Goal: Complete application form: Complete application form

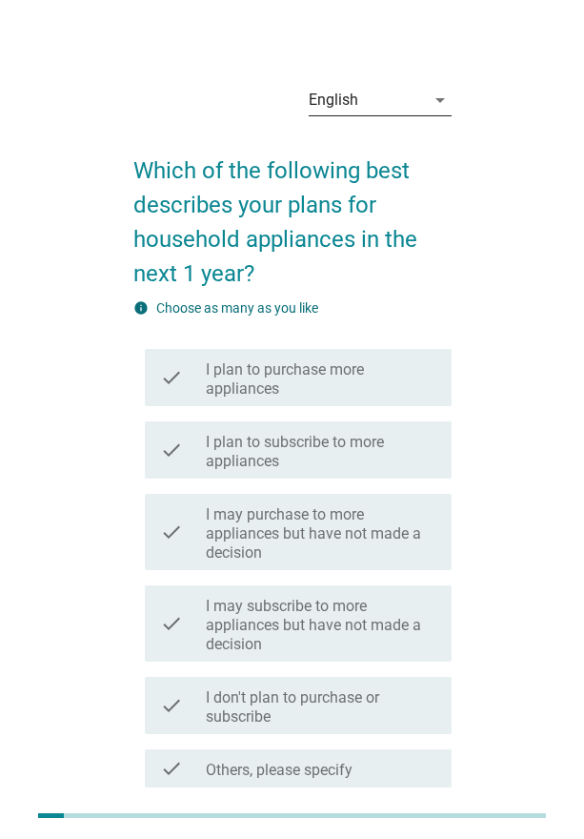
click at [408, 107] on div "English" at bounding box center [367, 100] width 116 height 30
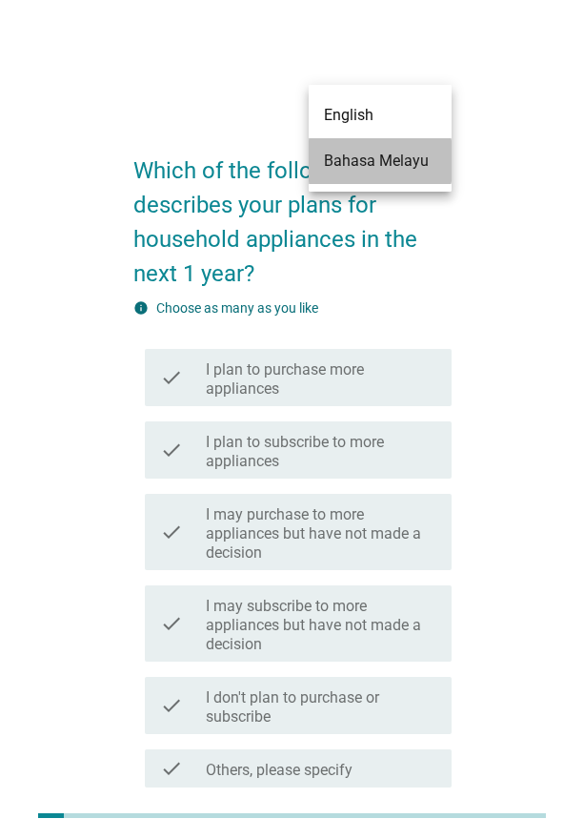
click at [394, 159] on div "Bahasa Melayu" at bounding box center [380, 161] width 112 height 23
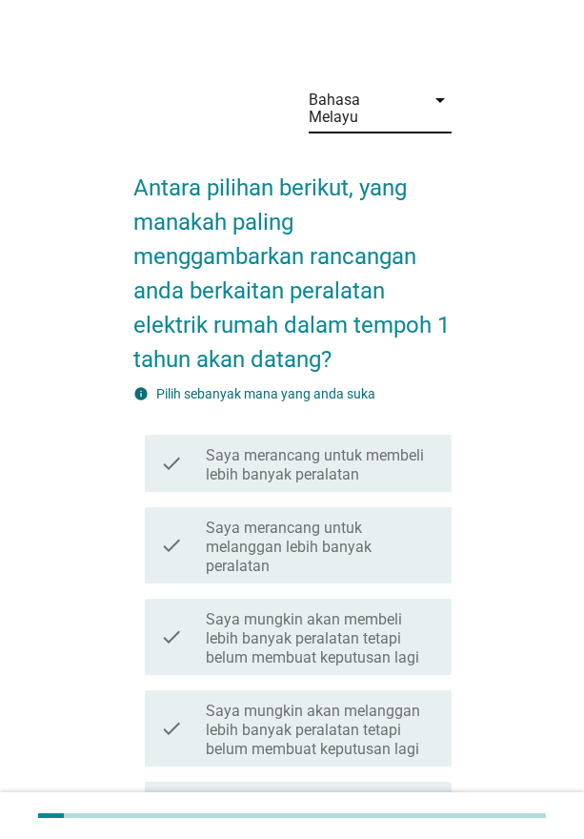
click at [432, 96] on icon "arrow_drop_down" at bounding box center [440, 100] width 23 height 23
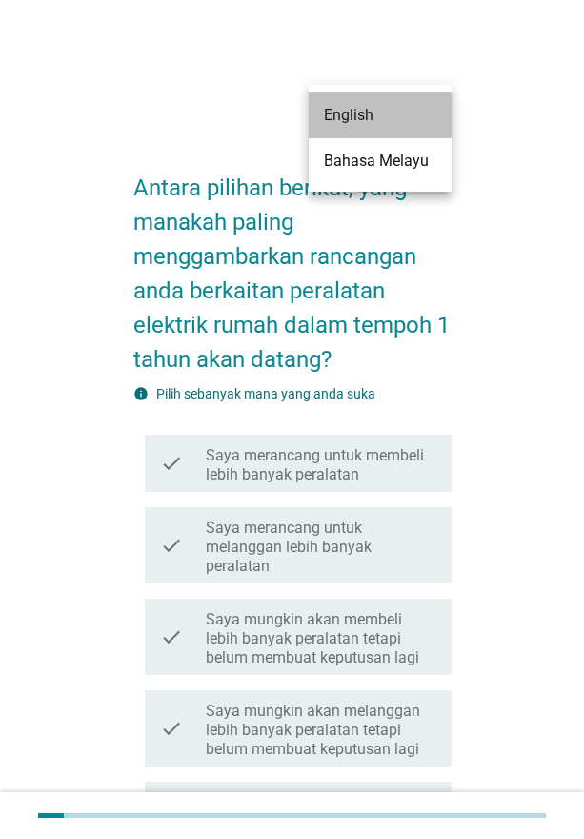
click at [405, 121] on div "English" at bounding box center [380, 115] width 112 height 23
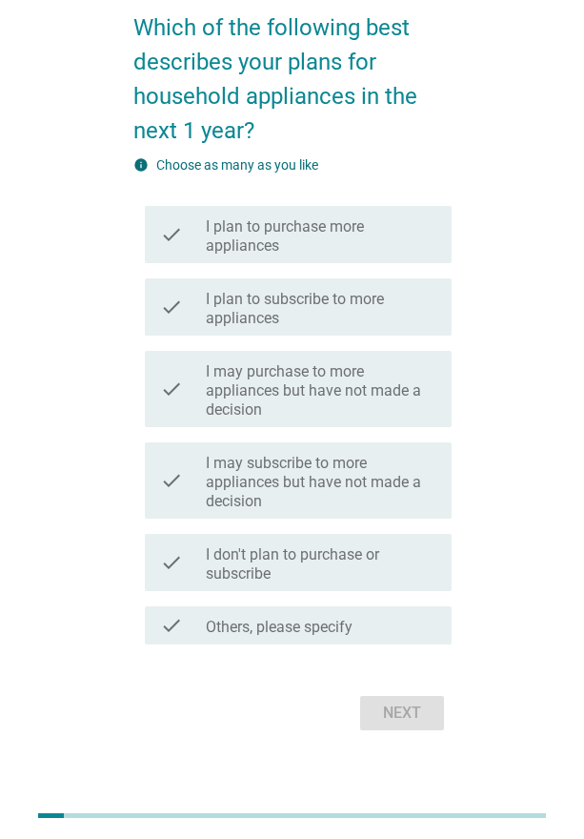
scroll to position [124, 0]
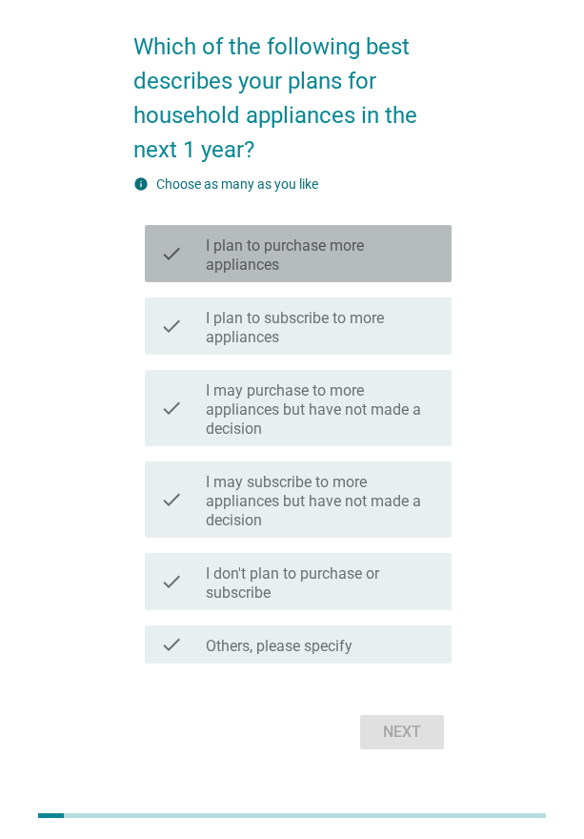
click at [328, 262] on label "I plan to purchase more appliances" at bounding box center [321, 255] width 231 height 38
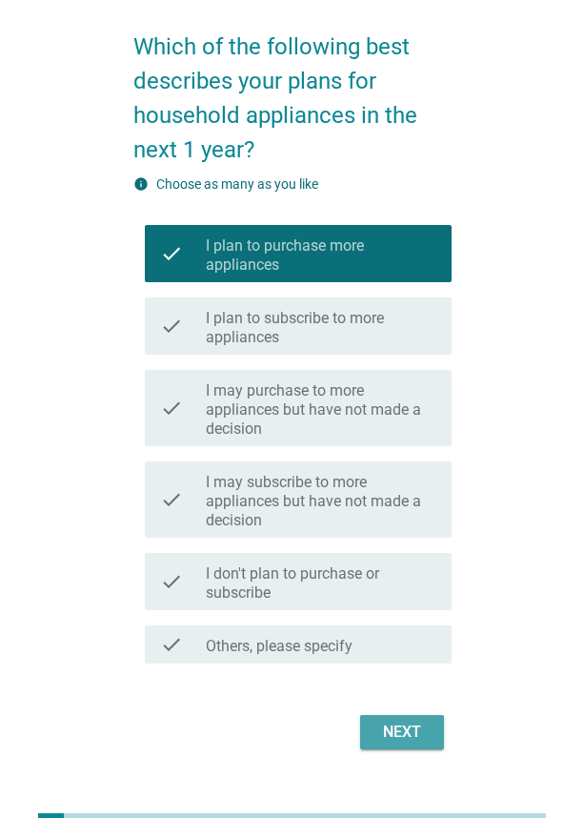
click at [411, 731] on div "Next" at bounding box center [401, 731] width 53 height 23
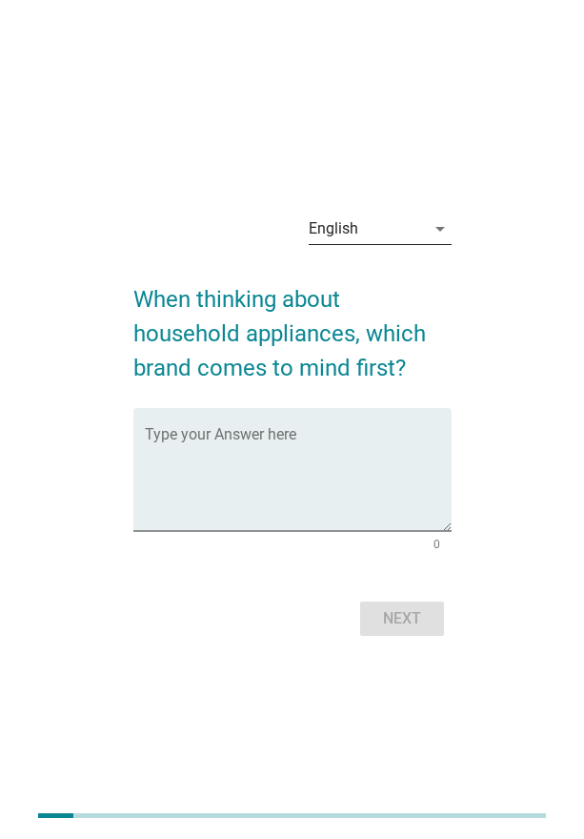
click at [425, 231] on div "arrow_drop_down" at bounding box center [438, 228] width 27 height 23
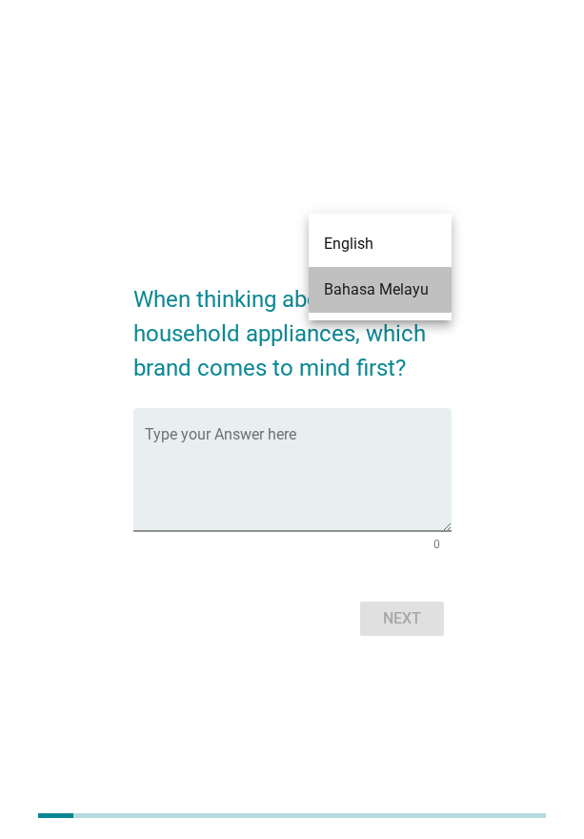
click at [398, 276] on div "Bahasa Melayu" at bounding box center [380, 290] width 112 height 46
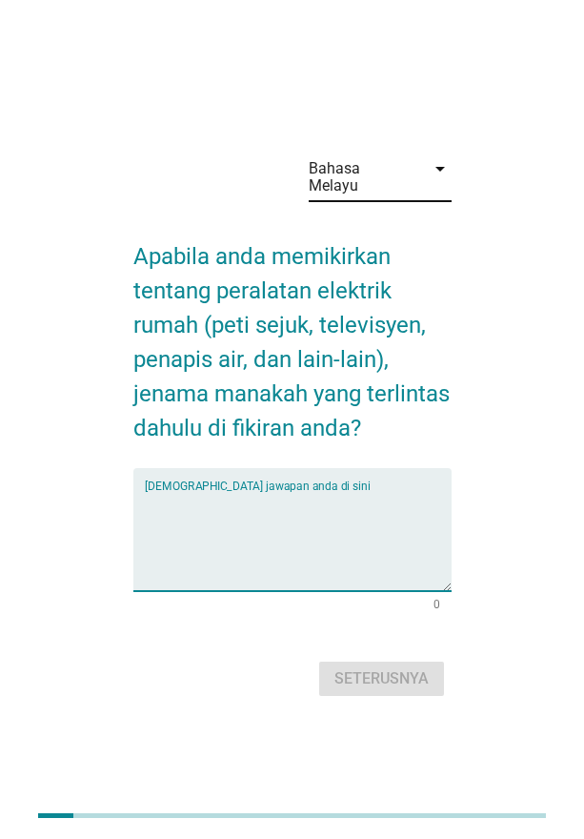
click at [217, 491] on textarea "Isikan jawapan anda di sini" at bounding box center [298, 541] width 307 height 100
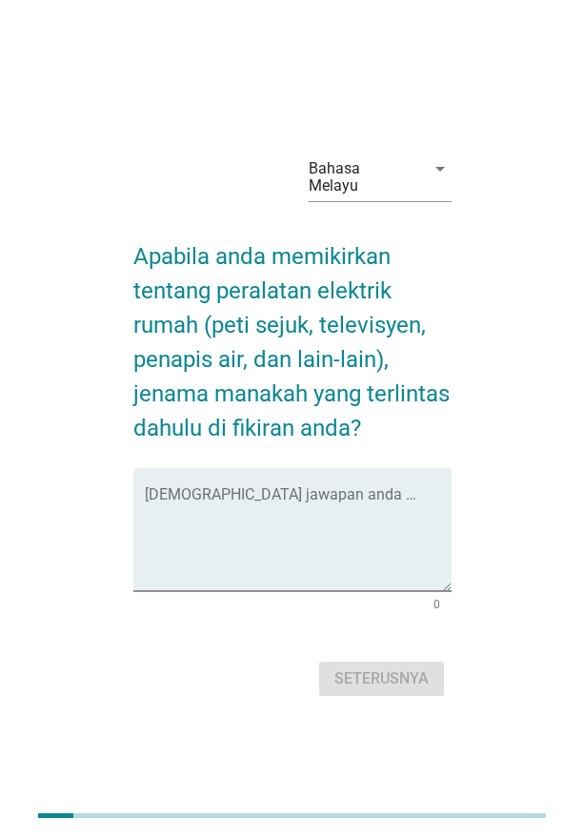
click at [474, 593] on div "Bahasa Melayu arrow_drop_down Apabila anda memikirkan tentang peralatan elektri…" at bounding box center [291, 420] width 523 height 594
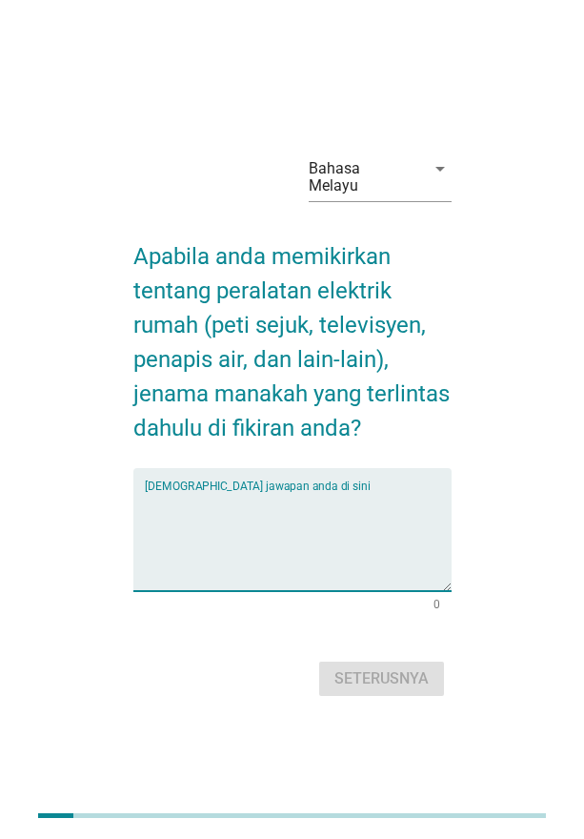
click at [312, 502] on textarea "Isikan jawapan anda di sini" at bounding box center [298, 541] width 307 height 100
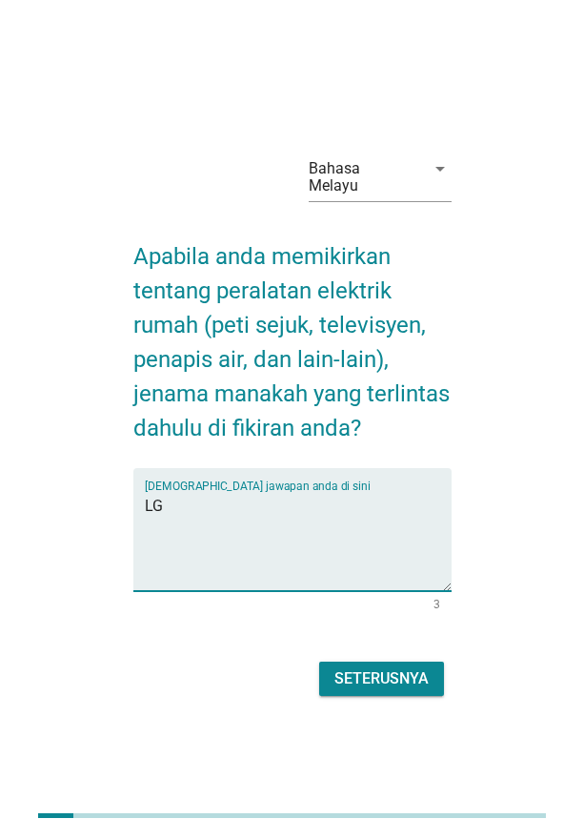
type textarea "LG"
click at [375, 682] on button "Seterusnya" at bounding box center [381, 678] width 125 height 34
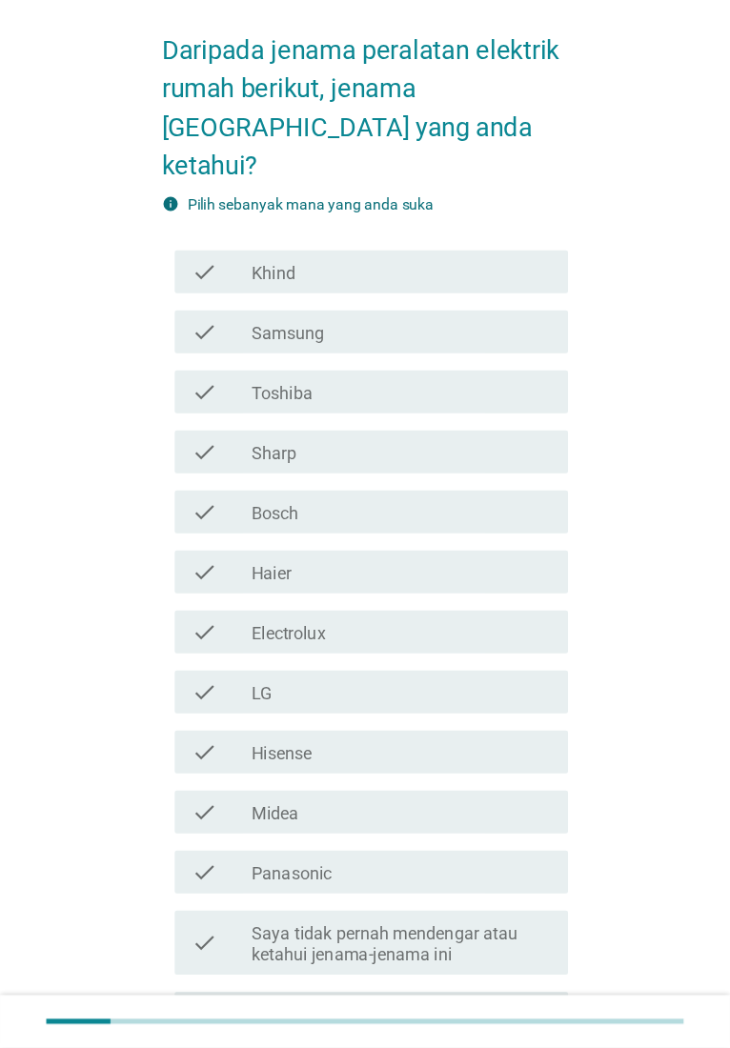
scroll to position [144, 0]
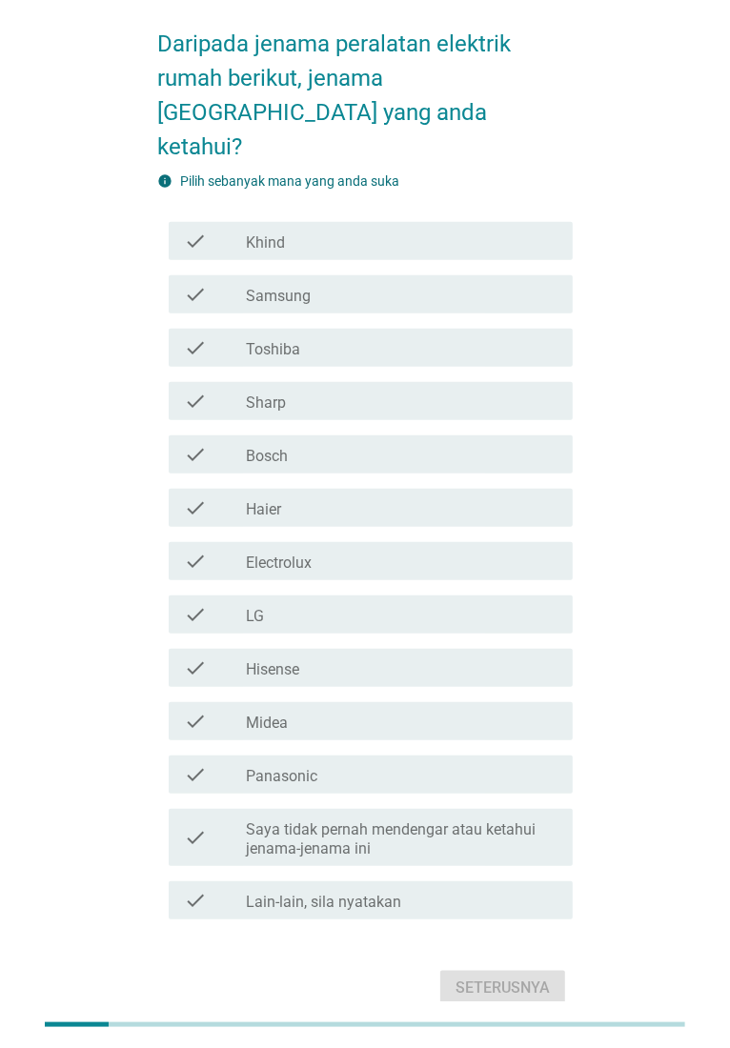
click at [637, 491] on div "Bahasa Melayu arrow_drop_down Daripada jenama peralatan elektrik rumah berikut,…" at bounding box center [364, 468] width 669 height 1116
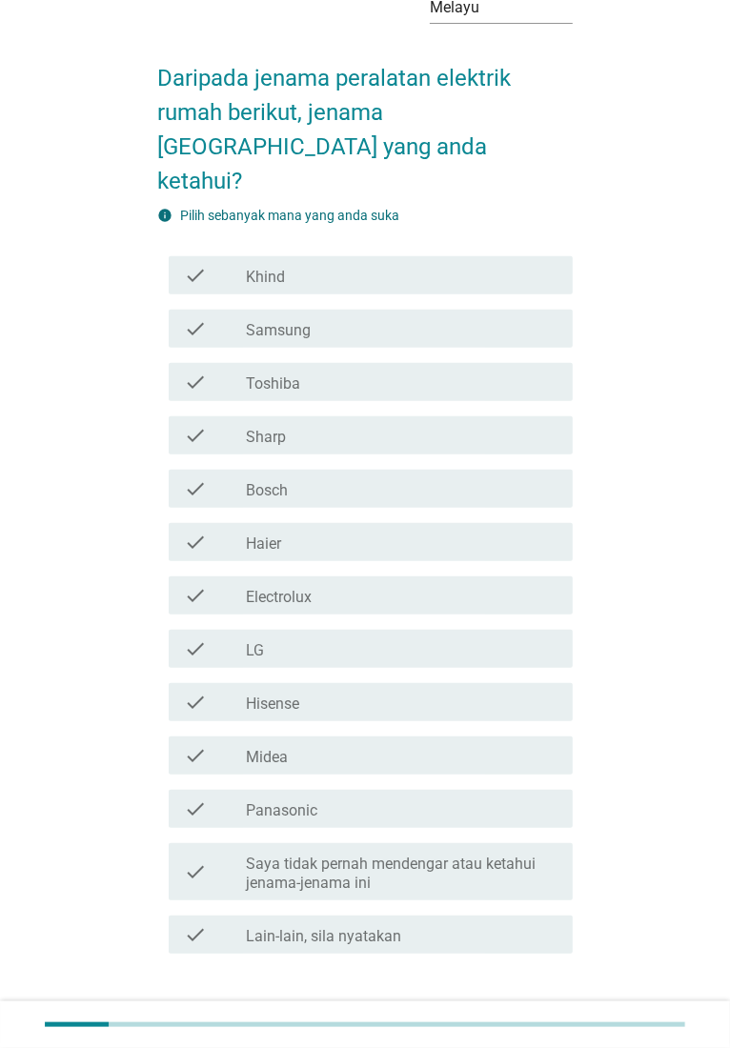
scroll to position [111, 0]
click at [379, 423] on div "check_box_outline_blank Sharp" at bounding box center [402, 434] width 312 height 23
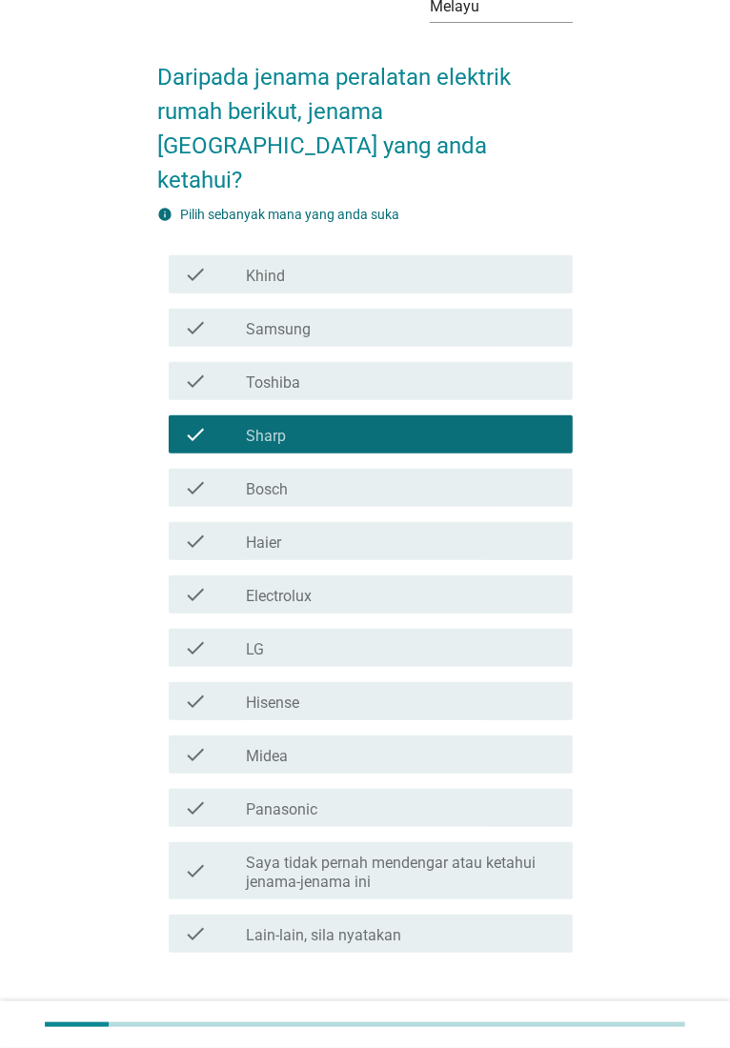
click at [358, 370] on div "check_box_outline_blank Toshiba" at bounding box center [402, 381] width 312 height 23
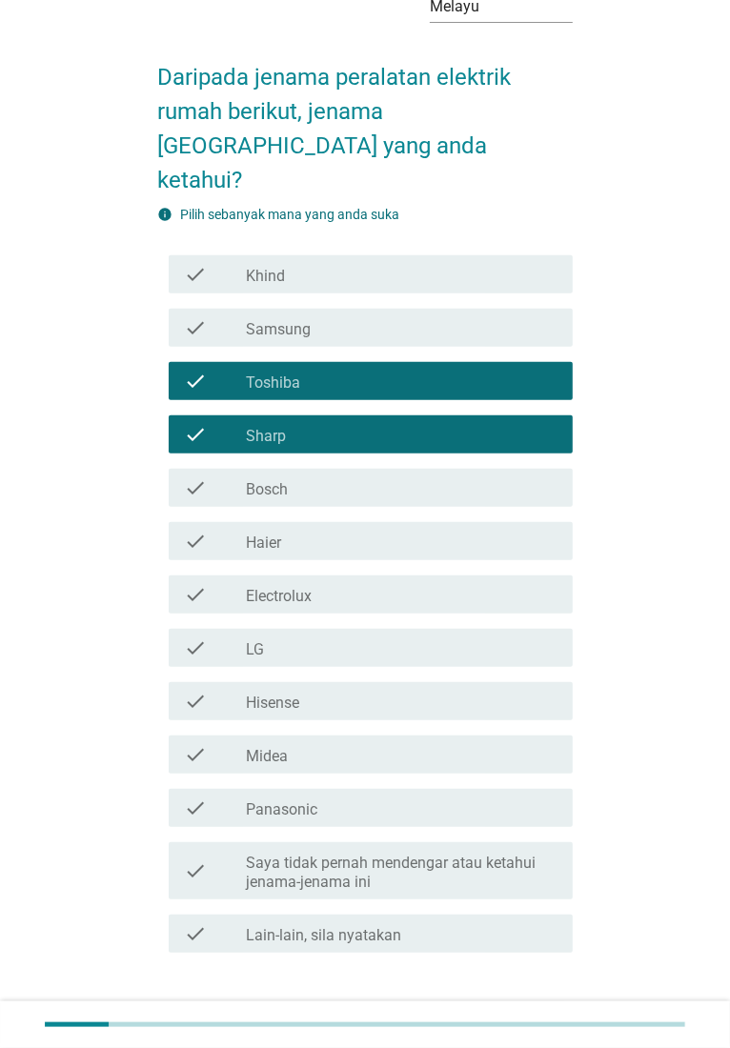
click at [330, 637] on div "check_box_outline_blank LG" at bounding box center [402, 648] width 312 height 23
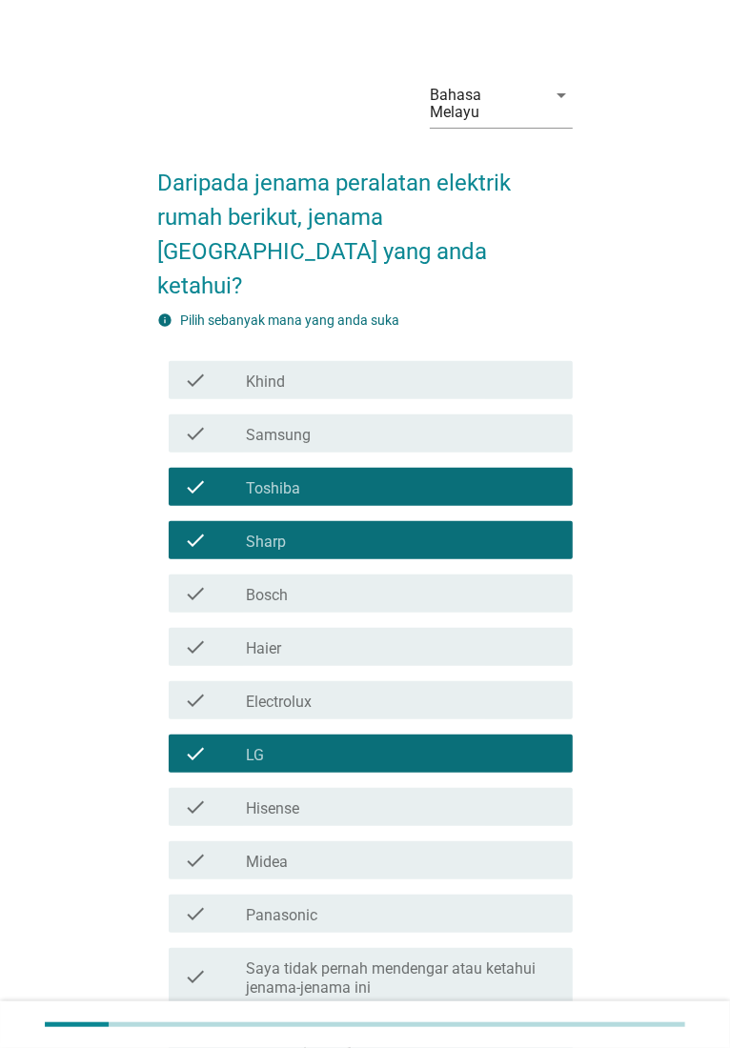
scroll to position [0, 0]
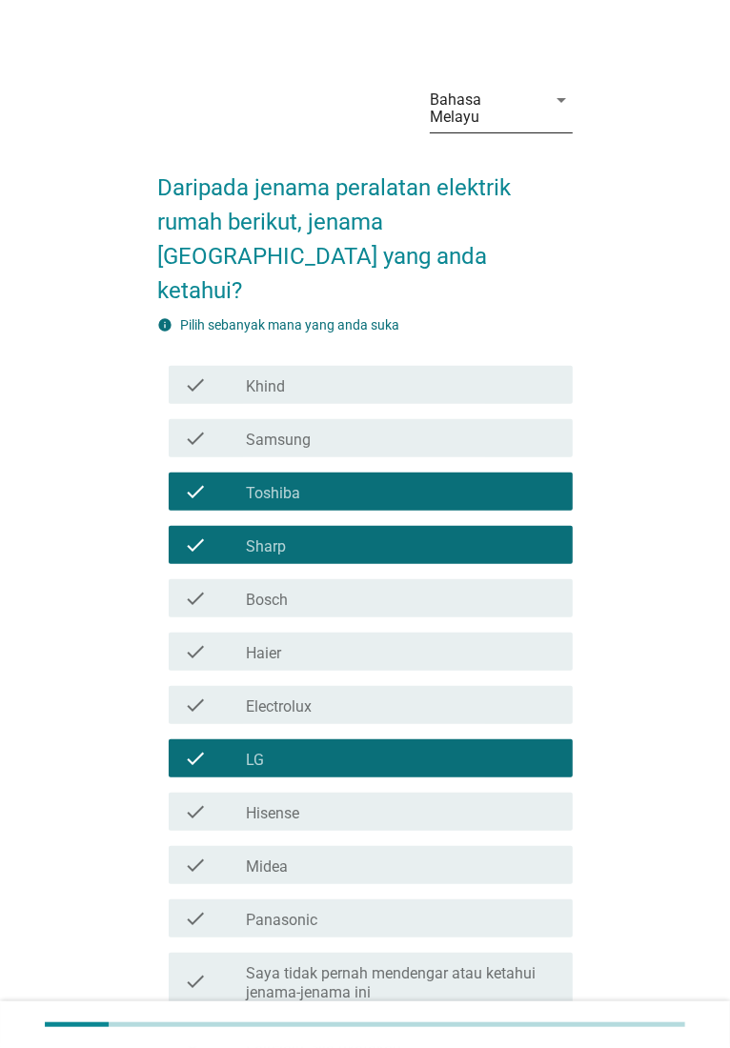
click at [527, 96] on div "Bahasa Melayu" at bounding box center [482, 108] width 105 height 34
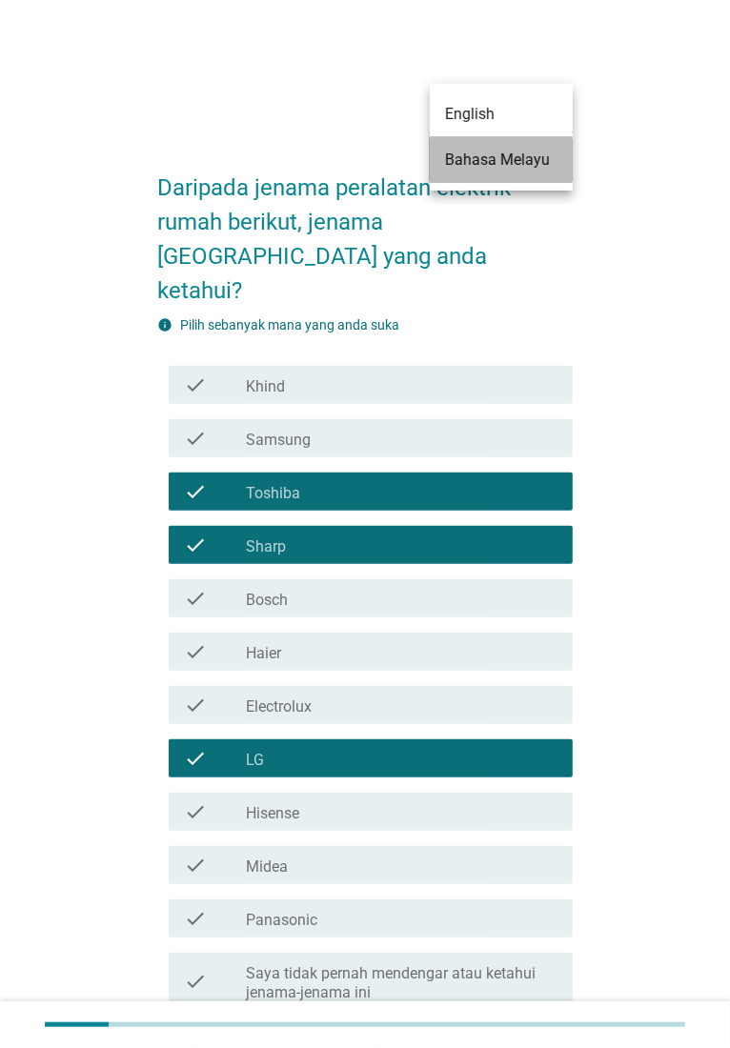
click at [495, 162] on div "Bahasa Melayu" at bounding box center [501, 160] width 112 height 23
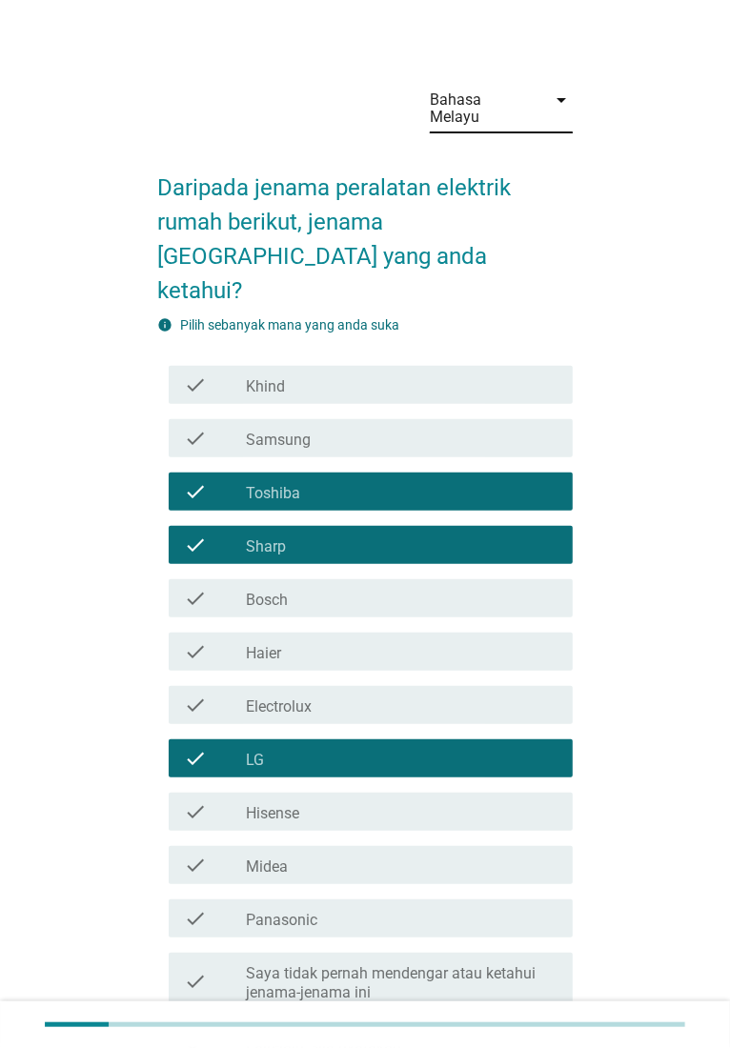
click at [507, 103] on div "Bahasa Melayu" at bounding box center [482, 108] width 105 height 34
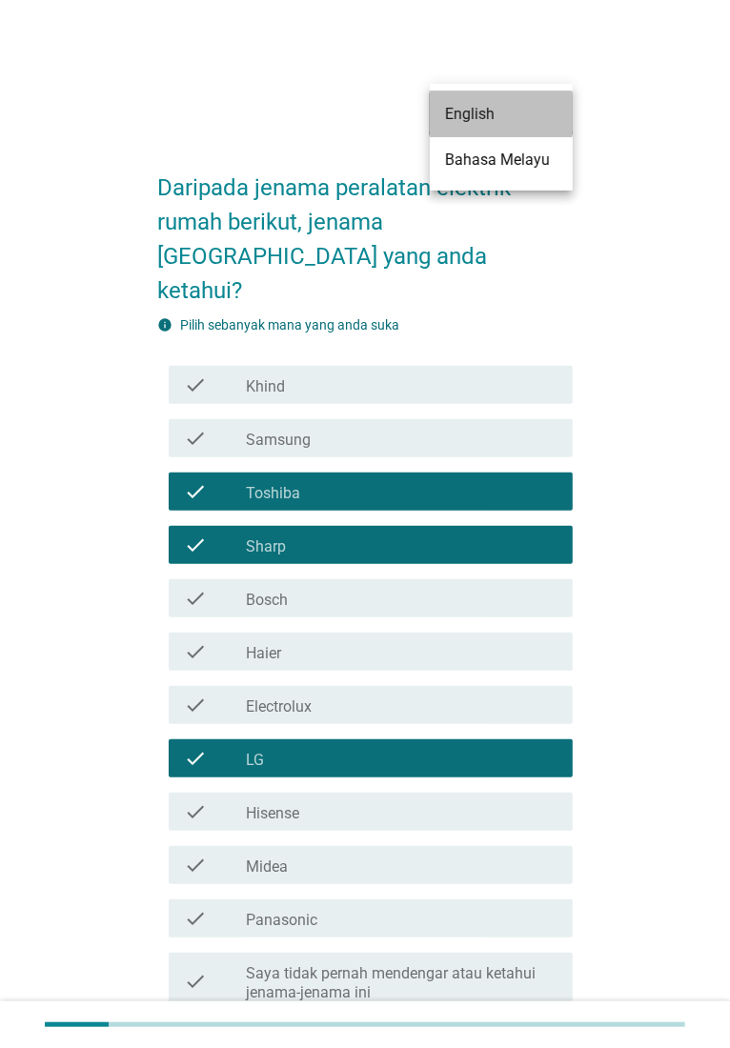
click at [507, 113] on div "English" at bounding box center [501, 114] width 112 height 23
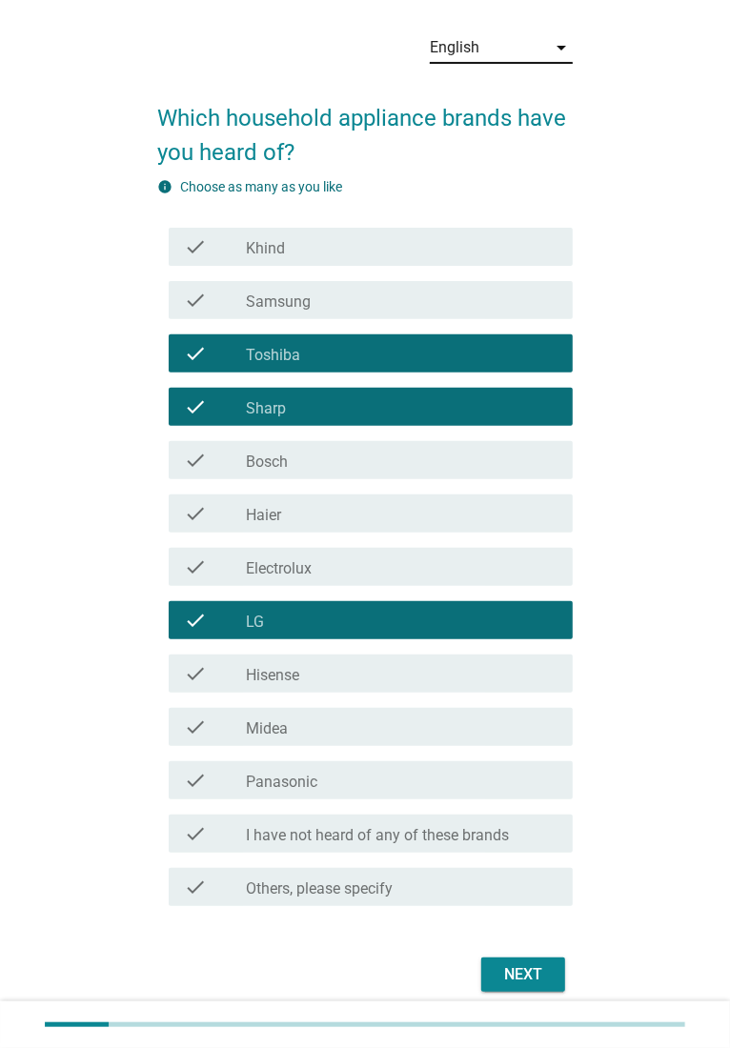
scroll to position [69, 0]
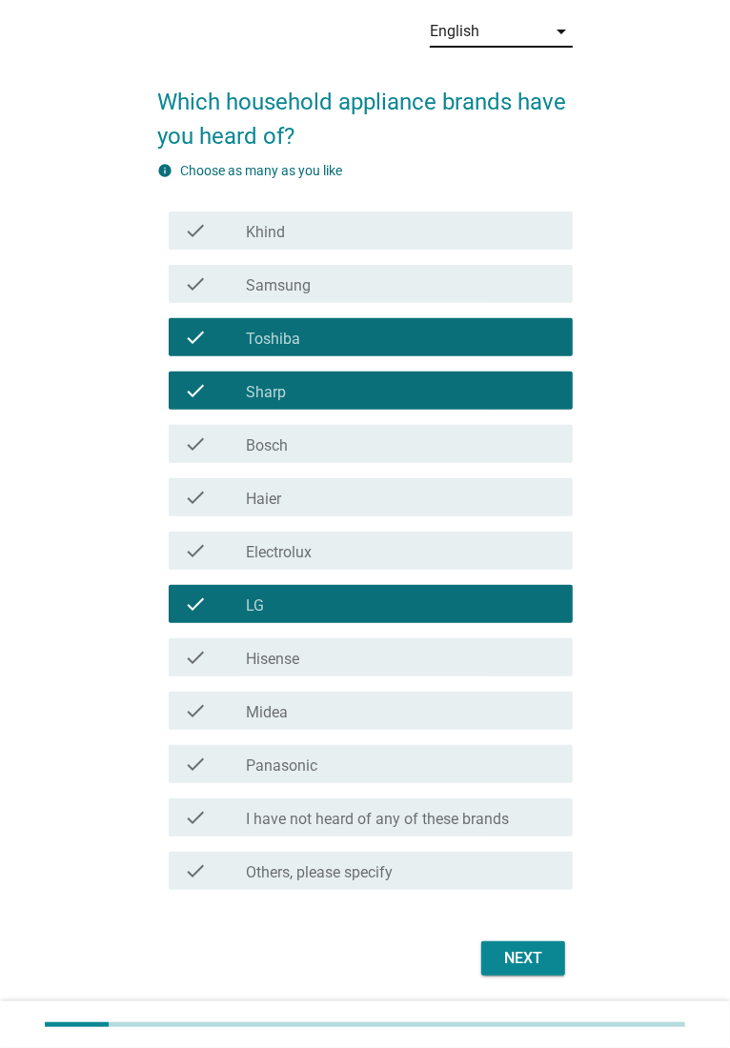
click at [399, 321] on div "check check_box_outline_blank Toshiba" at bounding box center [371, 337] width 404 height 38
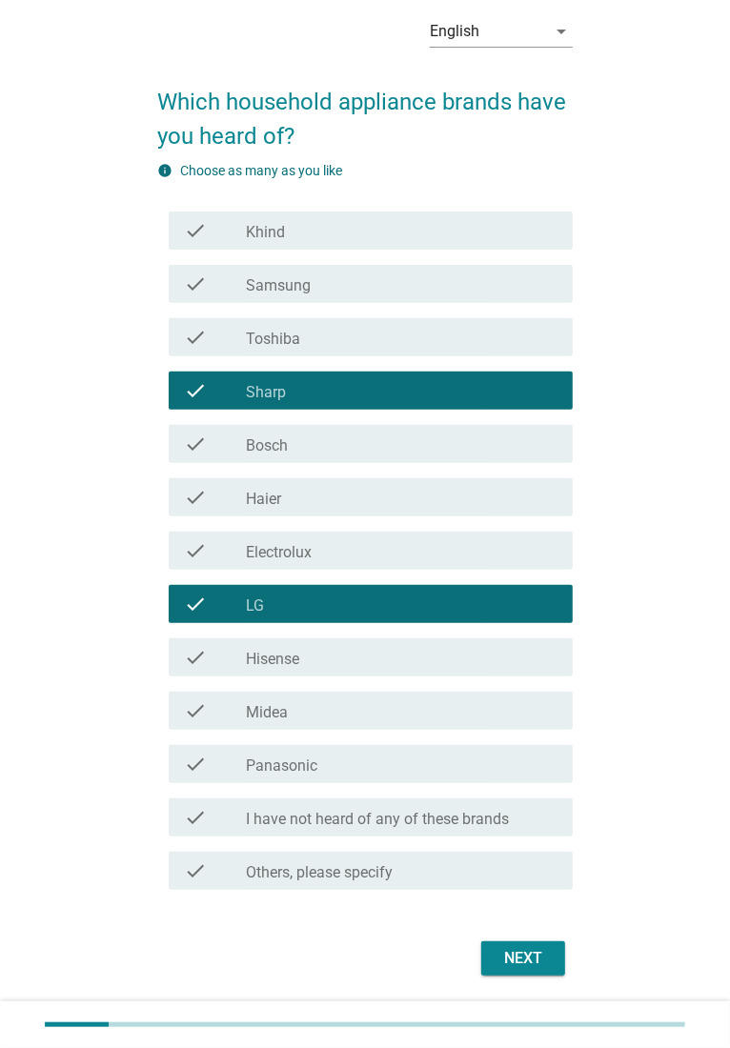
click at [386, 391] on div "check_box_outline_blank Sharp" at bounding box center [402, 390] width 312 height 23
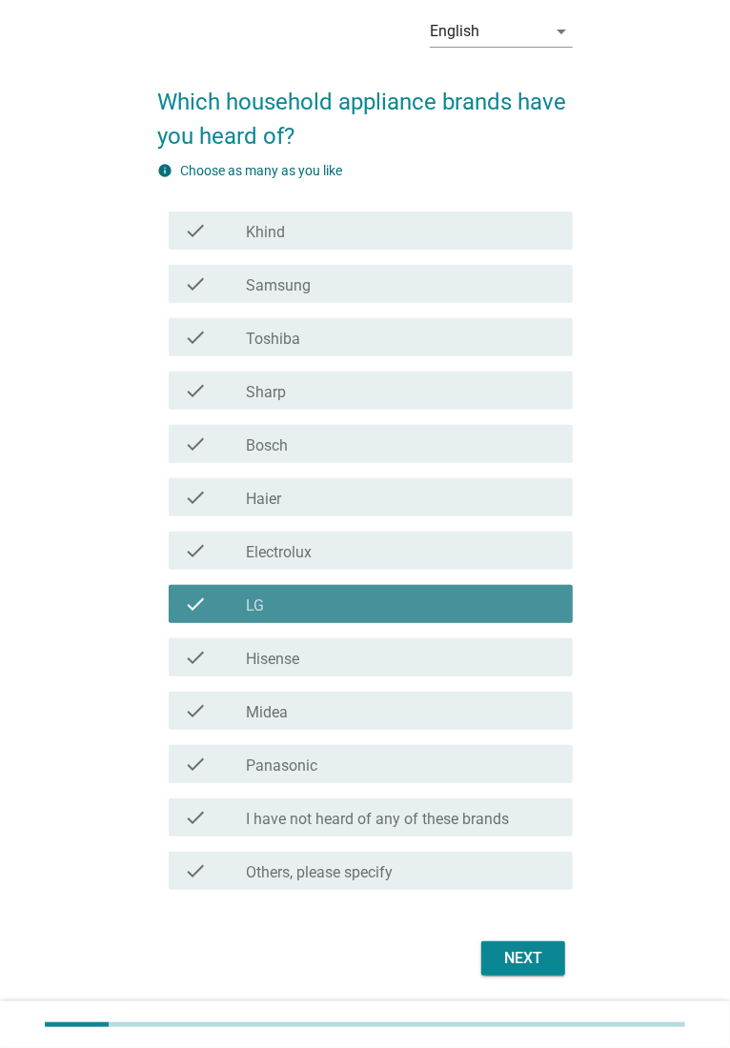
click at [364, 606] on div "check_box_outline_blank LG" at bounding box center [402, 604] width 312 height 23
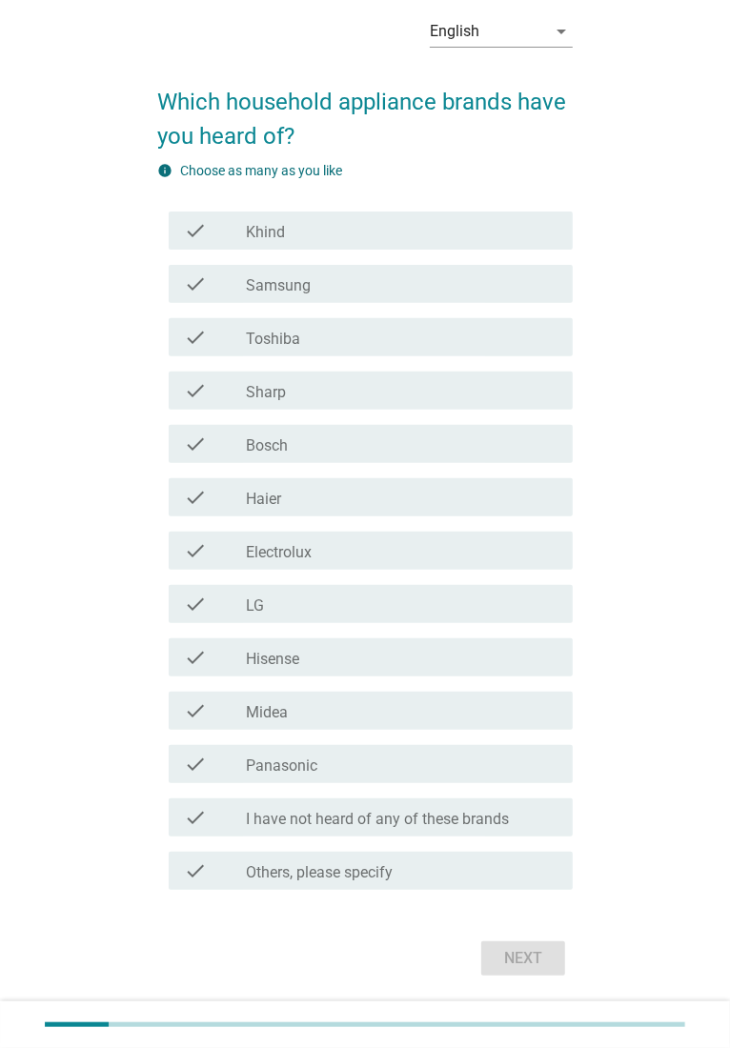
click at [323, 599] on div "check_box_outline_blank LG" at bounding box center [402, 604] width 312 height 23
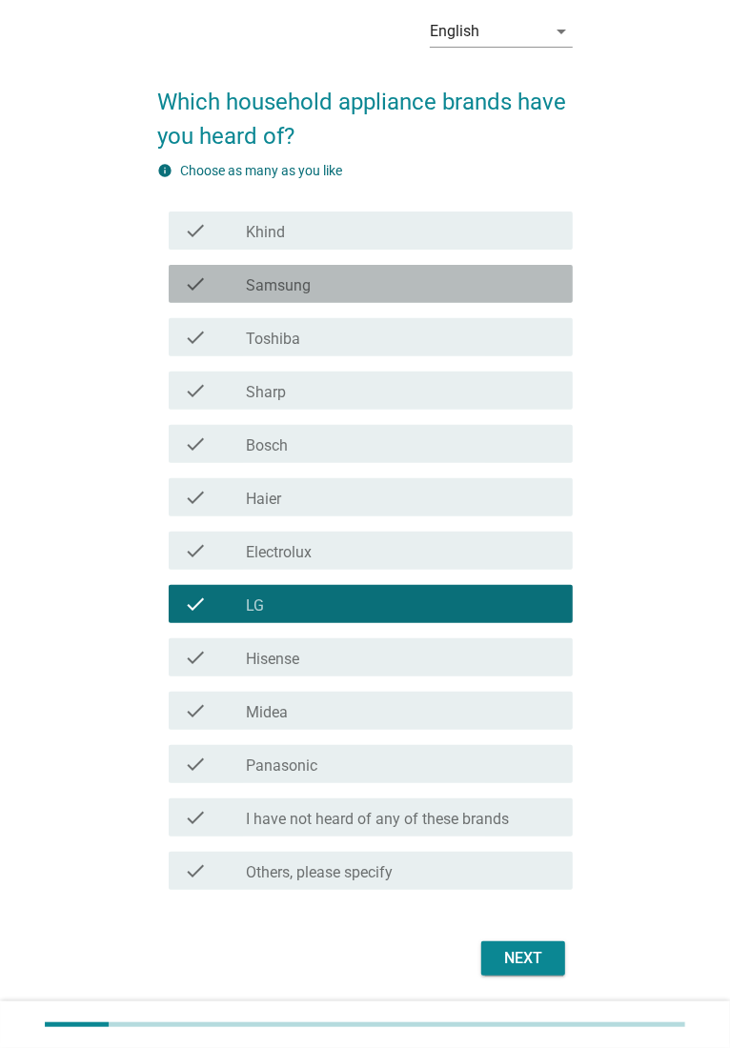
click at [317, 278] on div "check_box_outline_blank Samsung" at bounding box center [402, 284] width 312 height 23
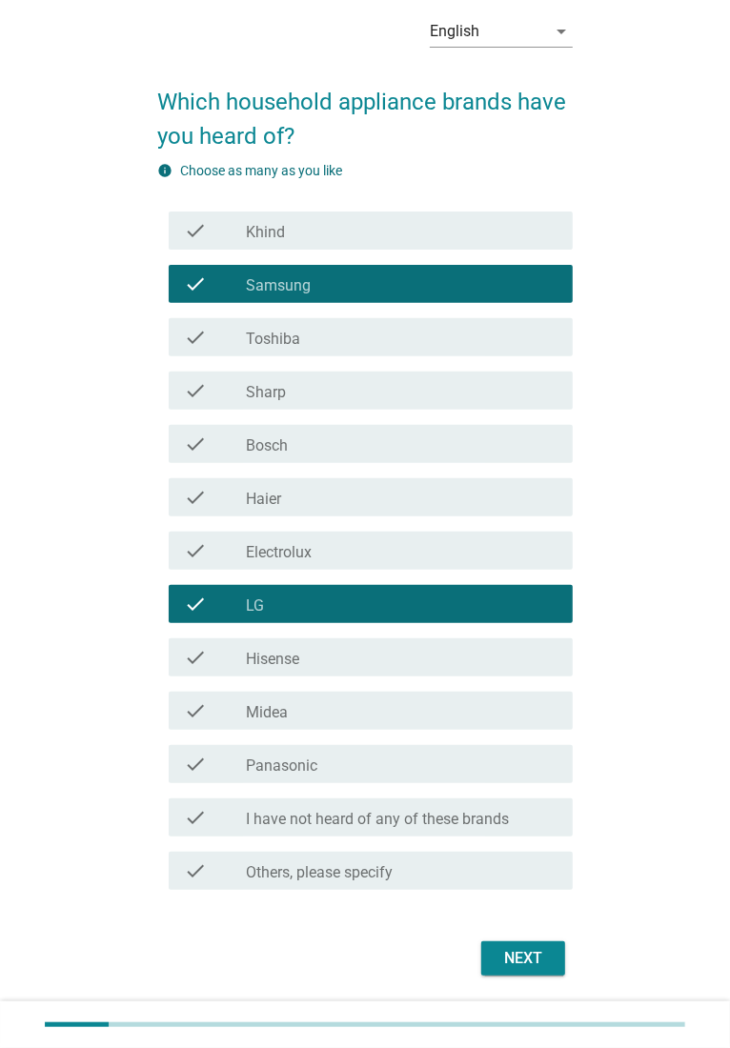
click at [524, 838] on div "Next" at bounding box center [522, 958] width 53 height 23
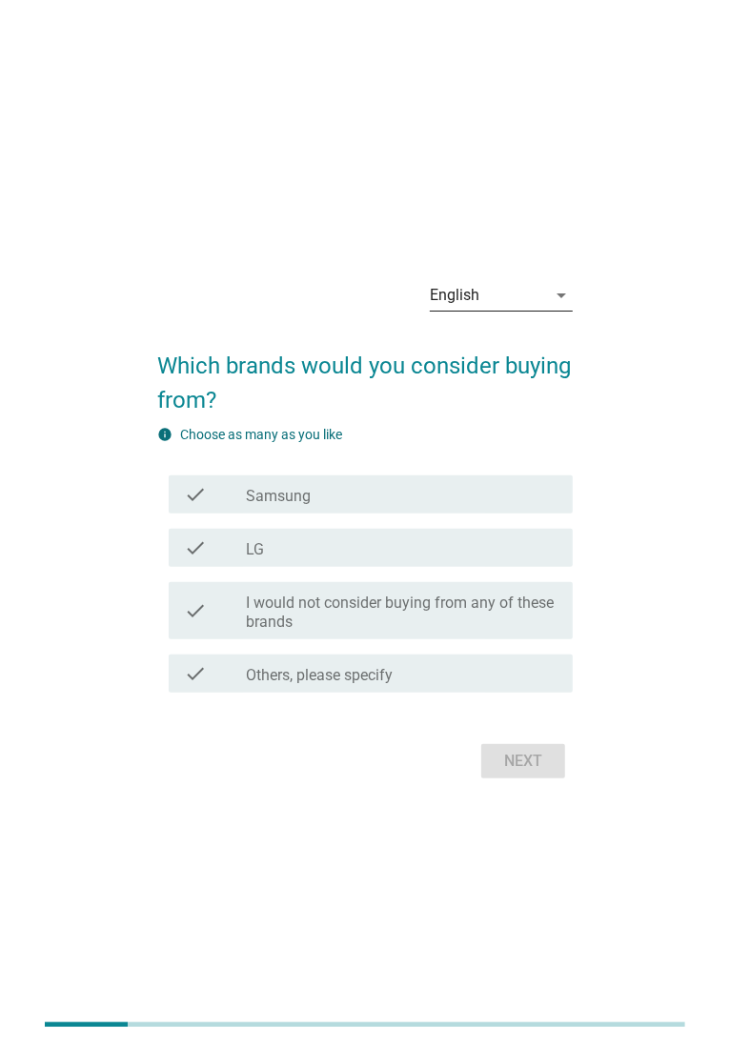
click at [546, 300] on div "arrow_drop_down" at bounding box center [559, 295] width 27 height 23
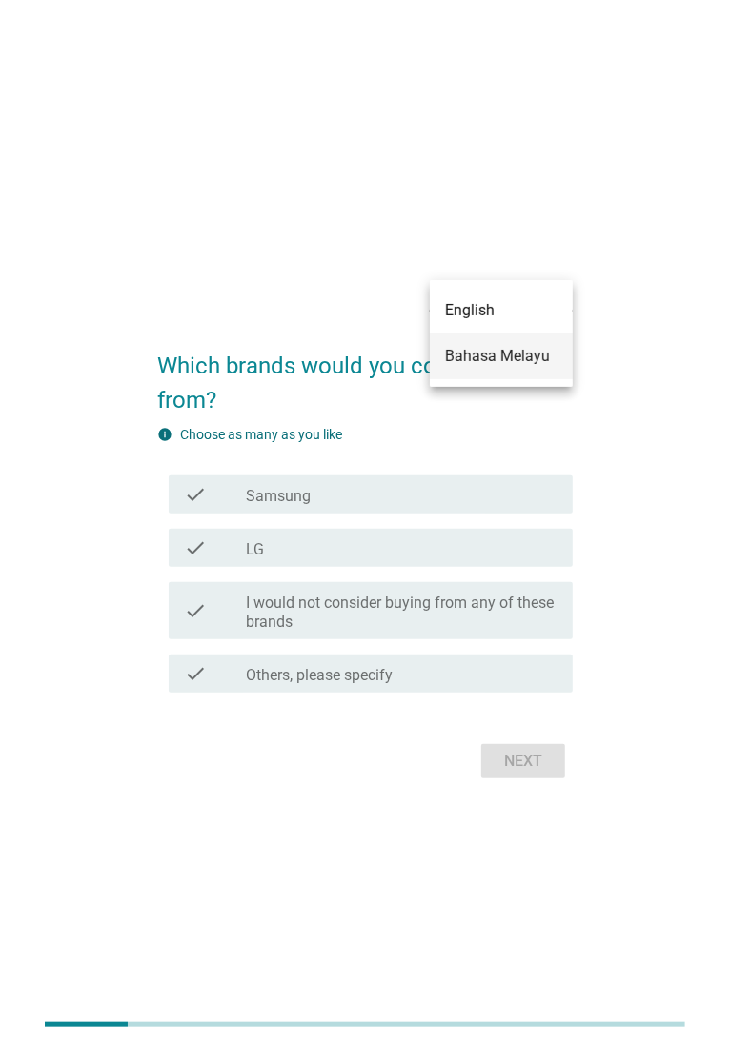
click at [529, 346] on div "Bahasa Melayu" at bounding box center [501, 356] width 112 height 23
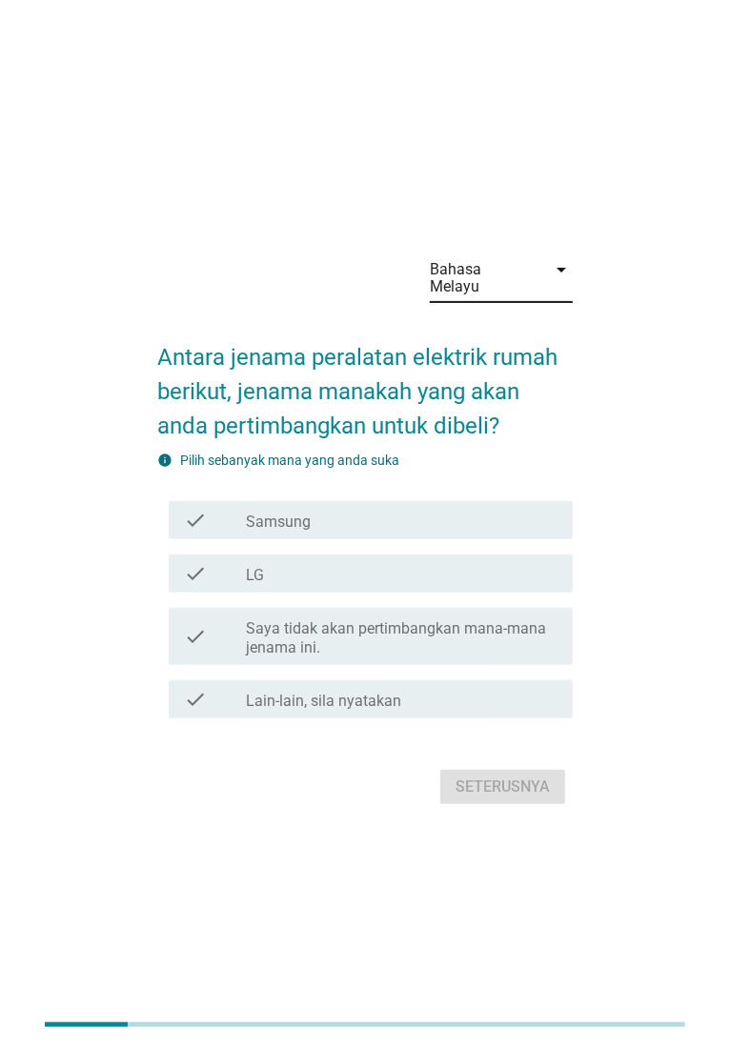
click at [433, 520] on div "check_box_outline_blank Samsung" at bounding box center [402, 520] width 312 height 23
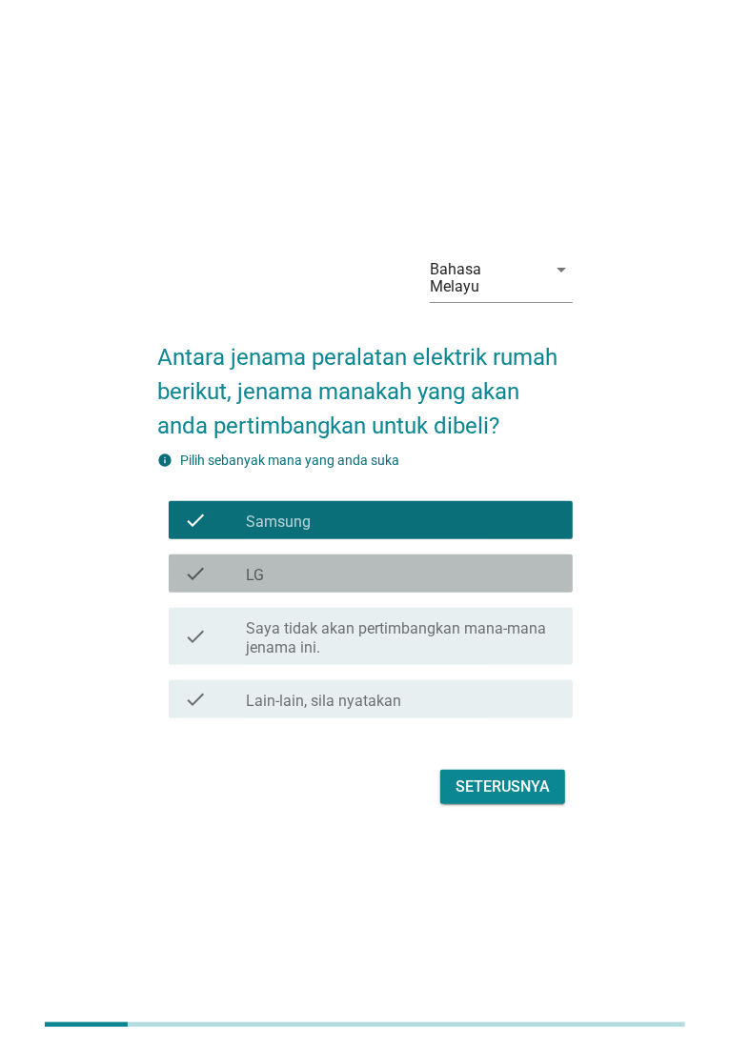
click at [418, 572] on div "check_box_outline_blank LG" at bounding box center [402, 573] width 312 height 23
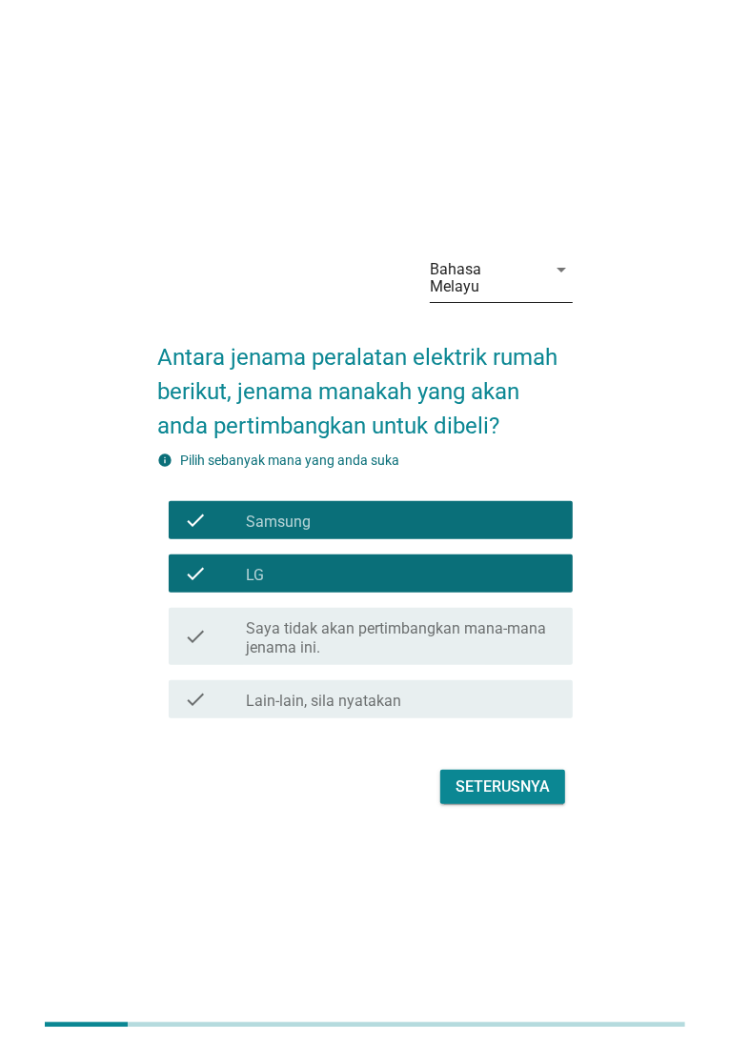
click at [543, 279] on div "Bahasa Melayu" at bounding box center [488, 278] width 116 height 48
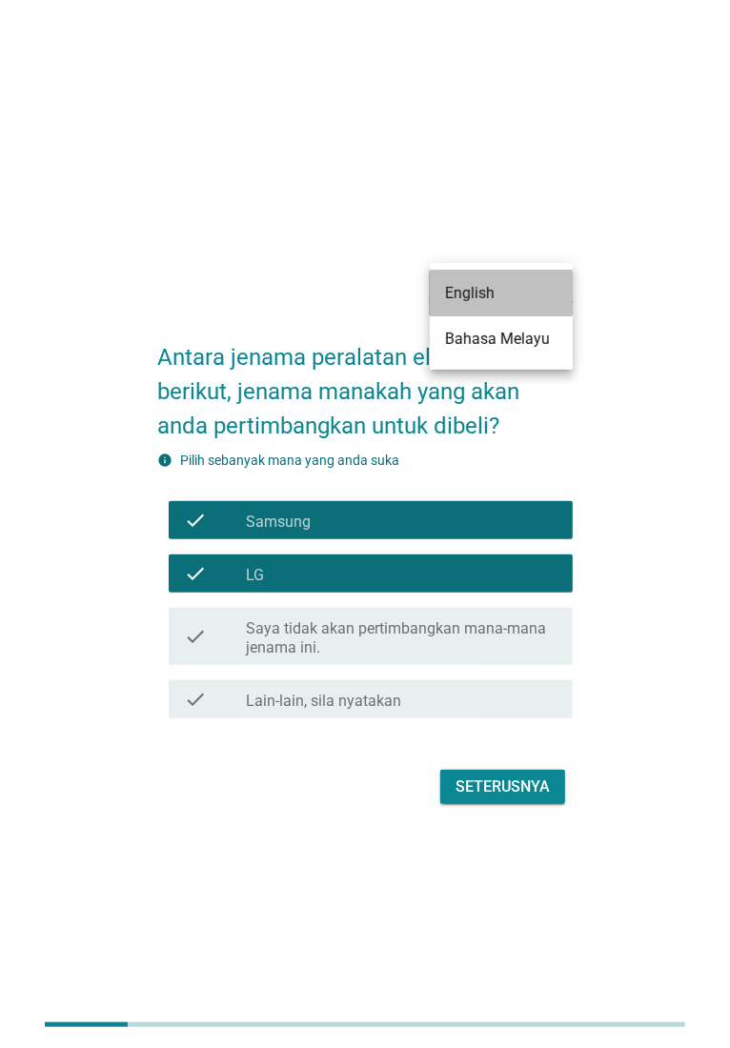
click at [527, 289] on div "English" at bounding box center [501, 293] width 112 height 23
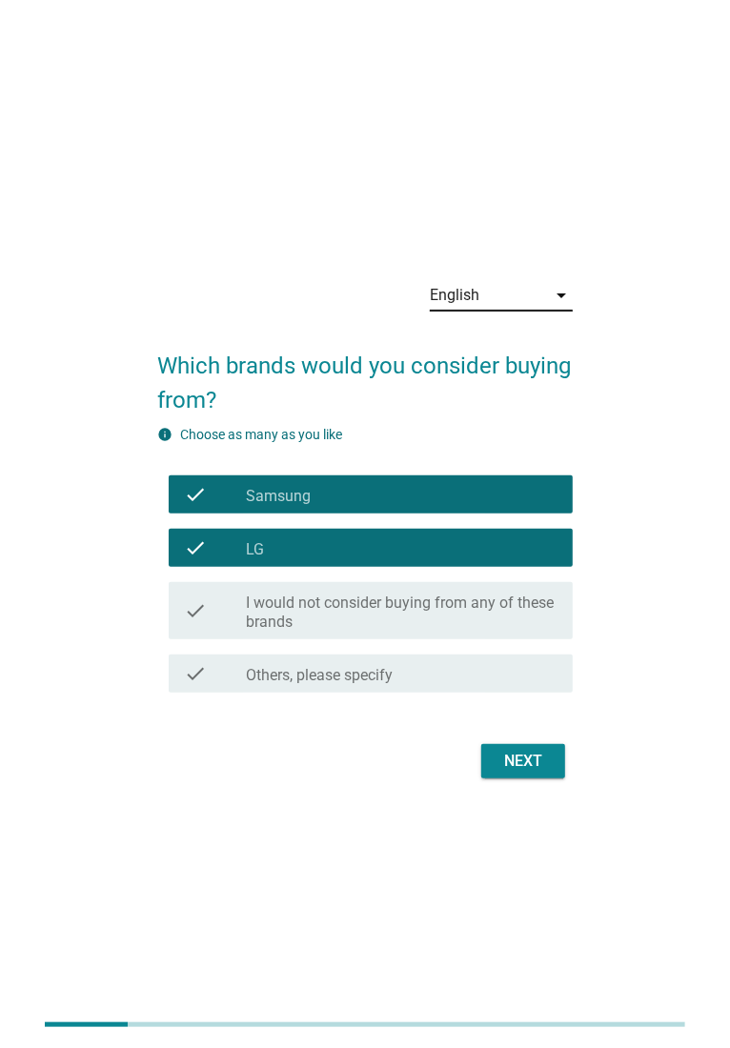
click at [639, 621] on div "English arrow_drop_down Which brands would you consider buying from? info Choos…" at bounding box center [364, 525] width 669 height 550
click at [434, 481] on div "check check_box_outline_blank Samsung" at bounding box center [371, 495] width 404 height 38
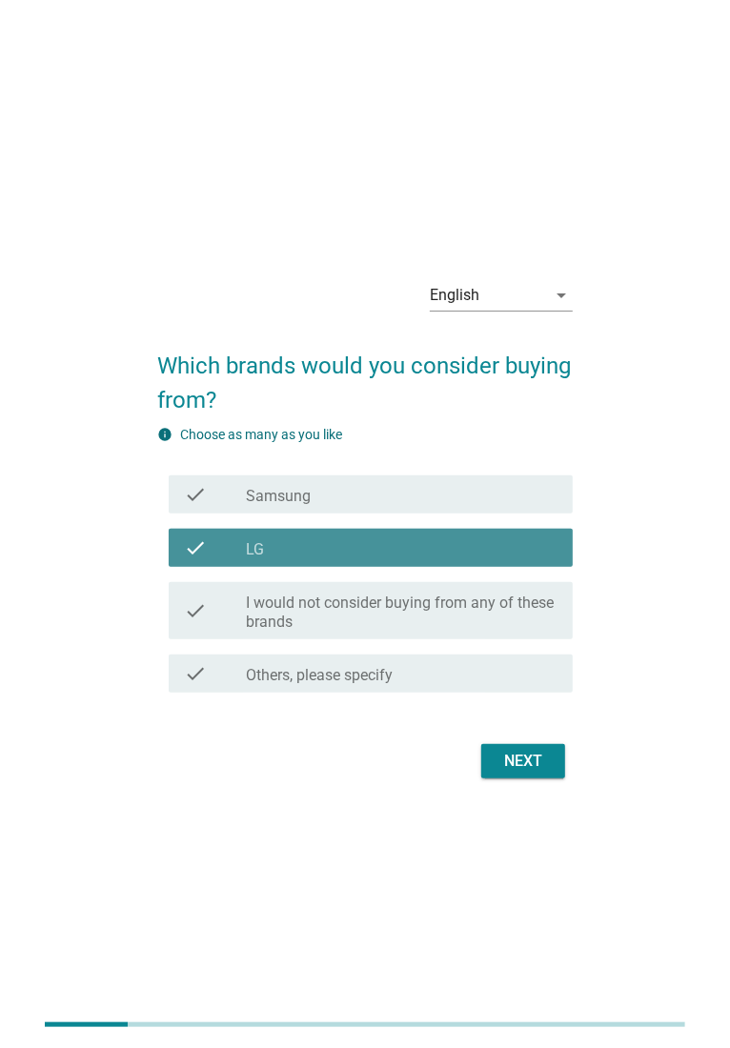
click at [399, 532] on div "check check_box_outline_blank LG" at bounding box center [371, 548] width 404 height 38
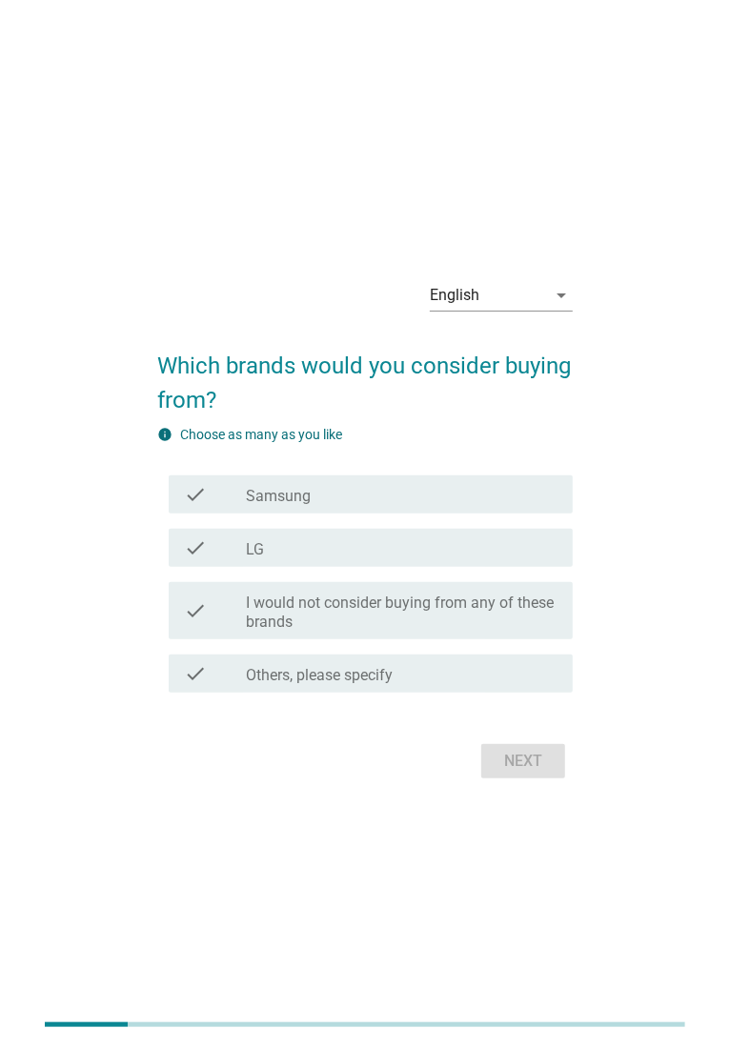
click at [385, 594] on label "I would not consider buying from any of these brands" at bounding box center [402, 613] width 312 height 38
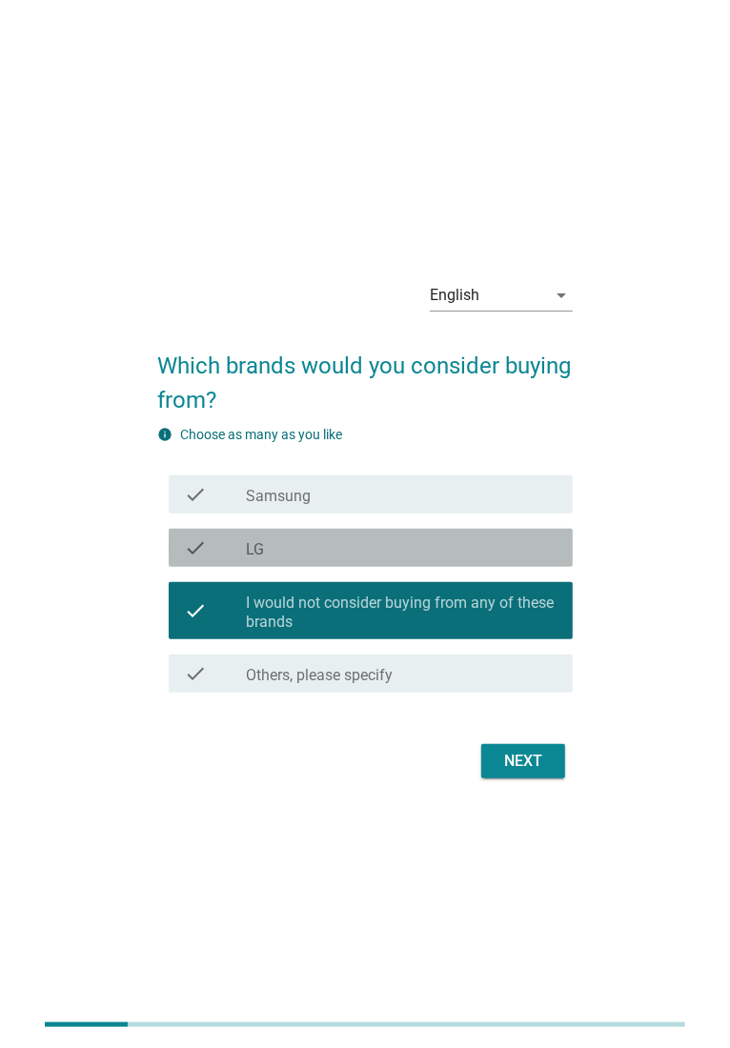
click at [455, 557] on div "check_box_outline_blank LG" at bounding box center [402, 547] width 312 height 23
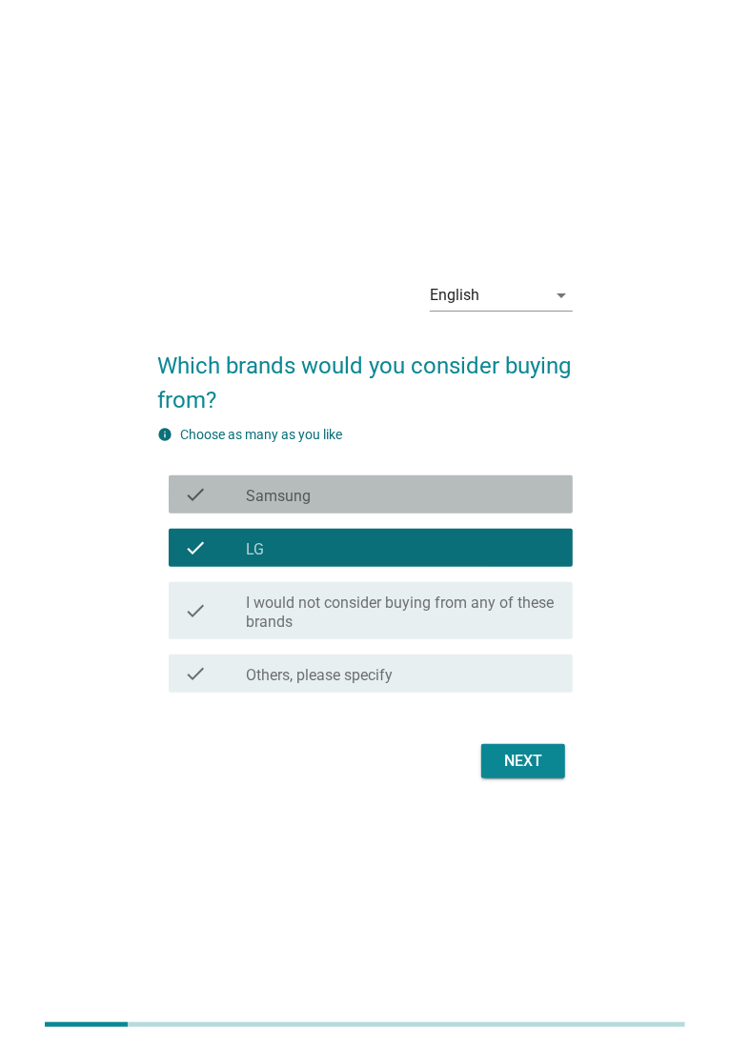
click at [405, 499] on div "check_box_outline_blank Samsung" at bounding box center [402, 494] width 312 height 23
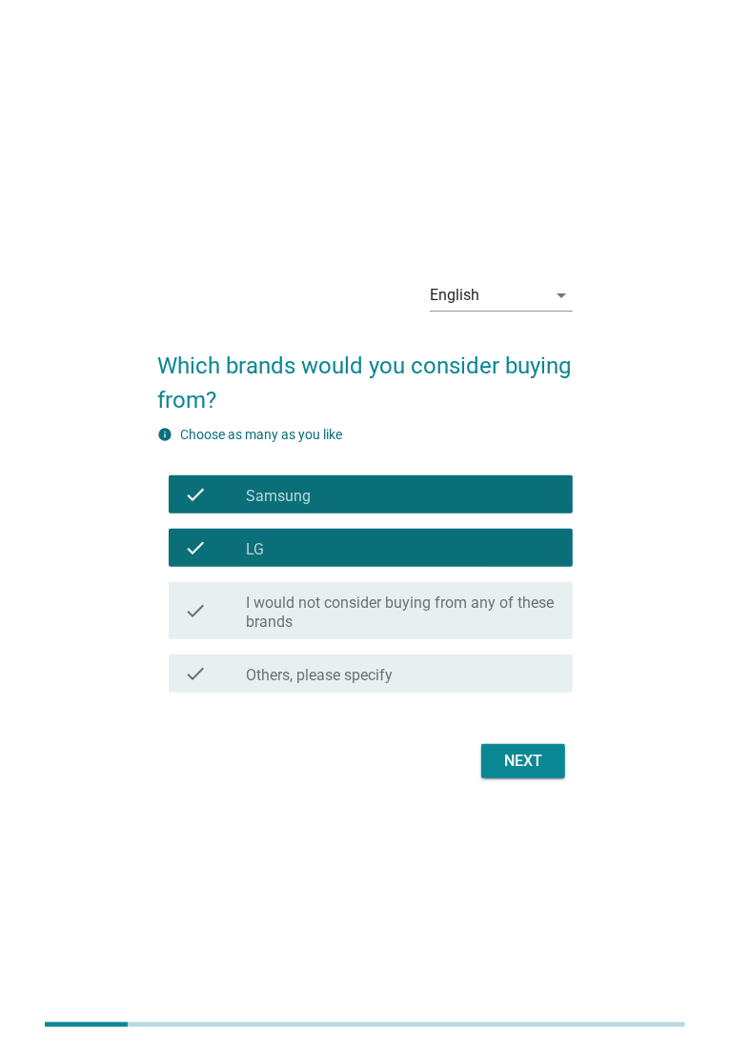
click at [387, 677] on label "Others, please specify" at bounding box center [319, 675] width 147 height 19
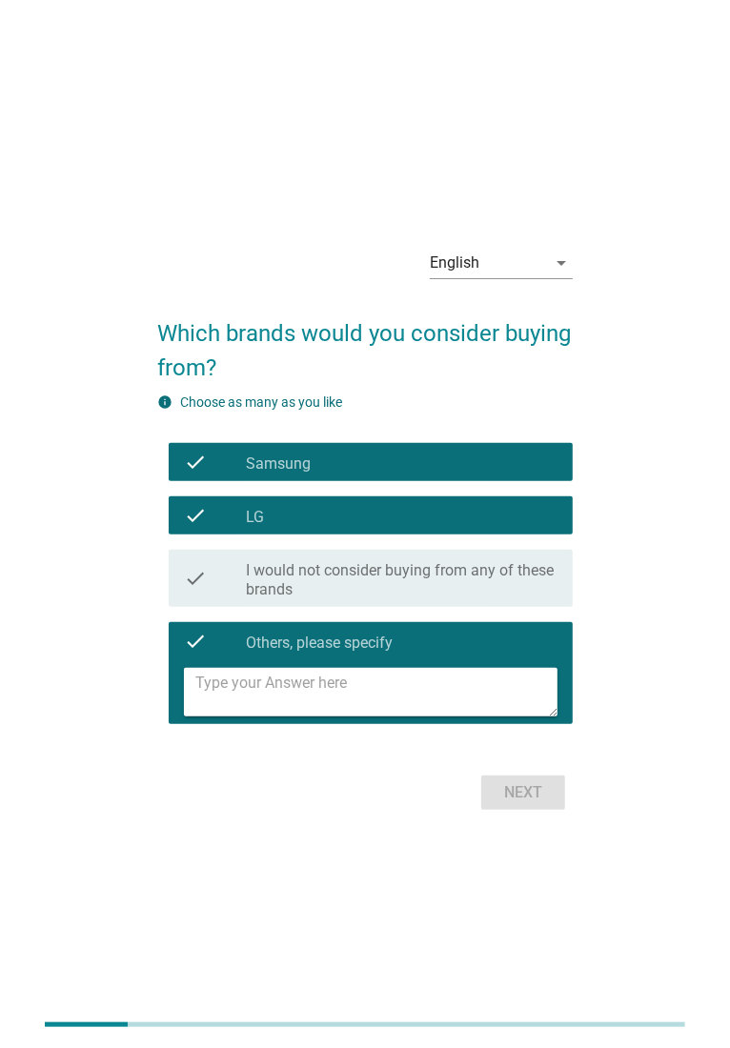
click at [351, 700] on textarea at bounding box center [376, 692] width 362 height 49
type textarea "Xiaomi"
click at [527, 799] on div "Next" at bounding box center [522, 792] width 53 height 23
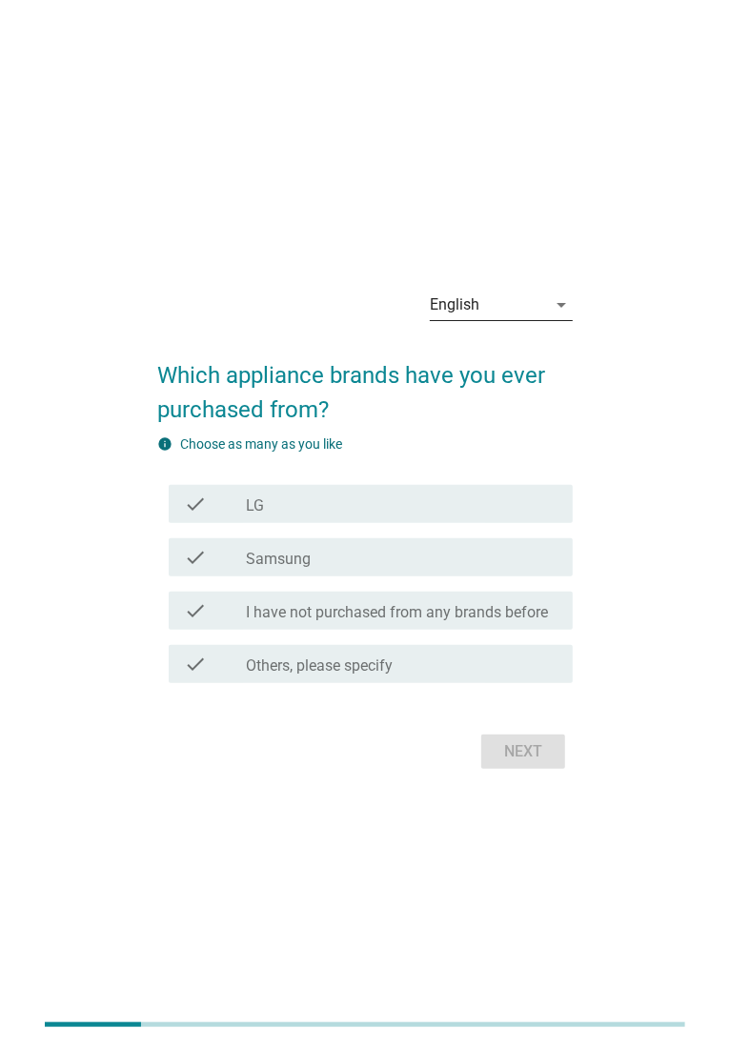
click at [472, 311] on div "English" at bounding box center [455, 304] width 50 height 17
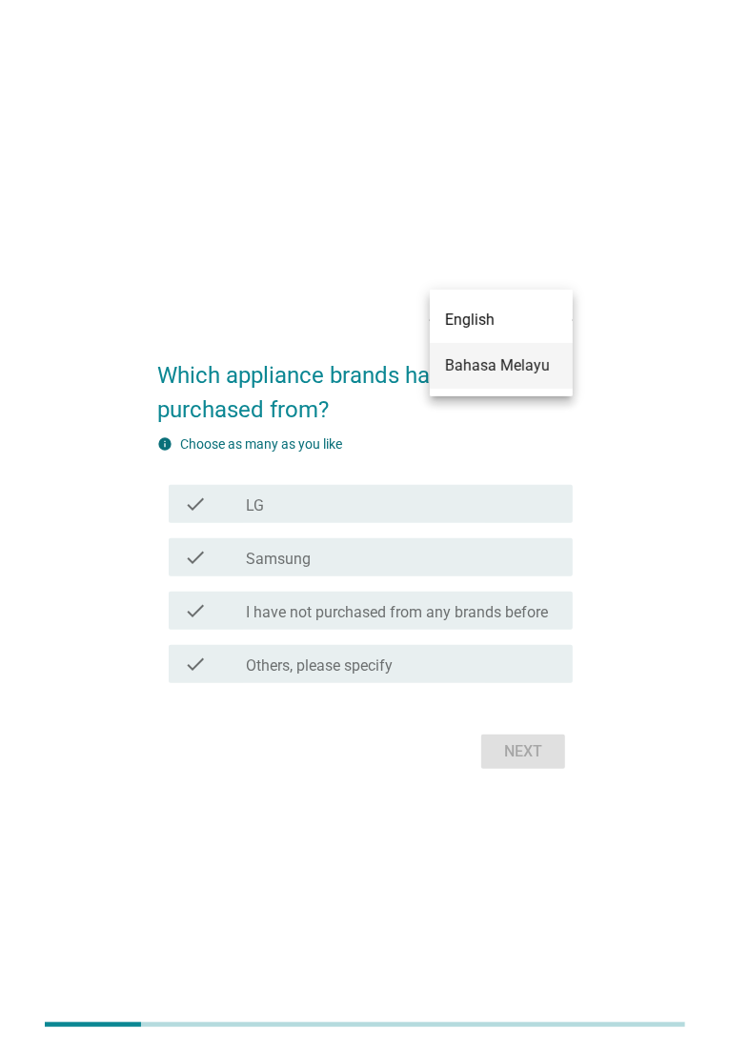
click at [488, 359] on div "Bahasa Melayu" at bounding box center [501, 365] width 112 height 23
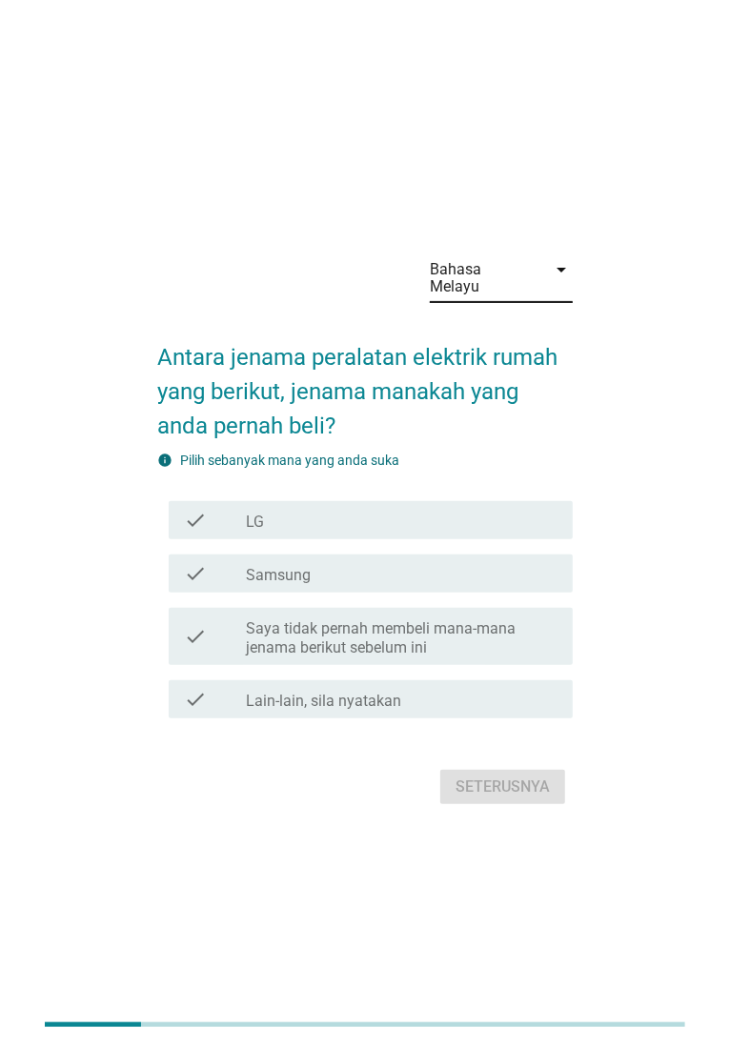
click at [370, 510] on div "check_box LG" at bounding box center [402, 520] width 312 height 23
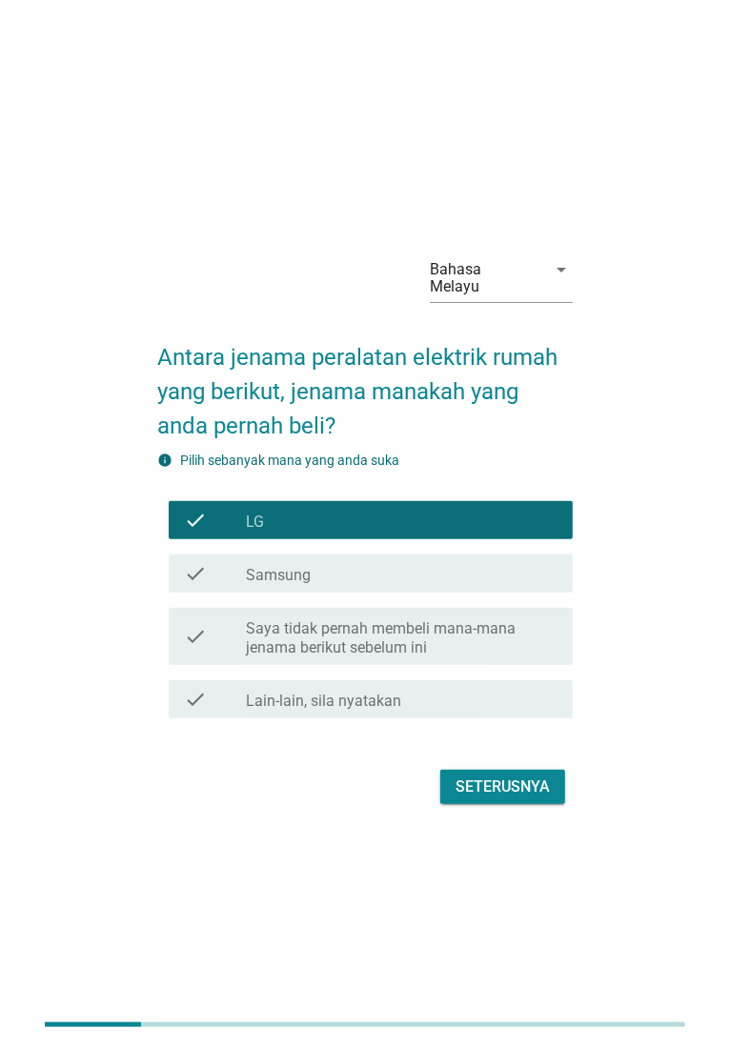
click at [364, 555] on div "check check_box Samsung" at bounding box center [371, 574] width 404 height 38
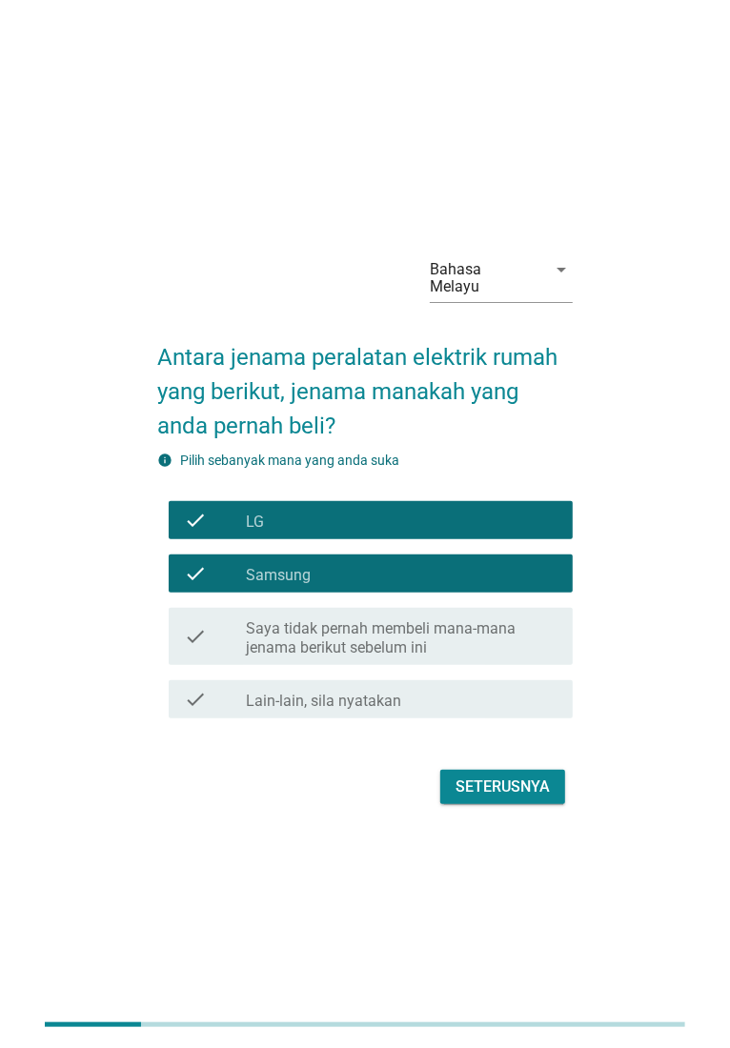
click at [379, 501] on div "check check_box LG" at bounding box center [371, 520] width 404 height 38
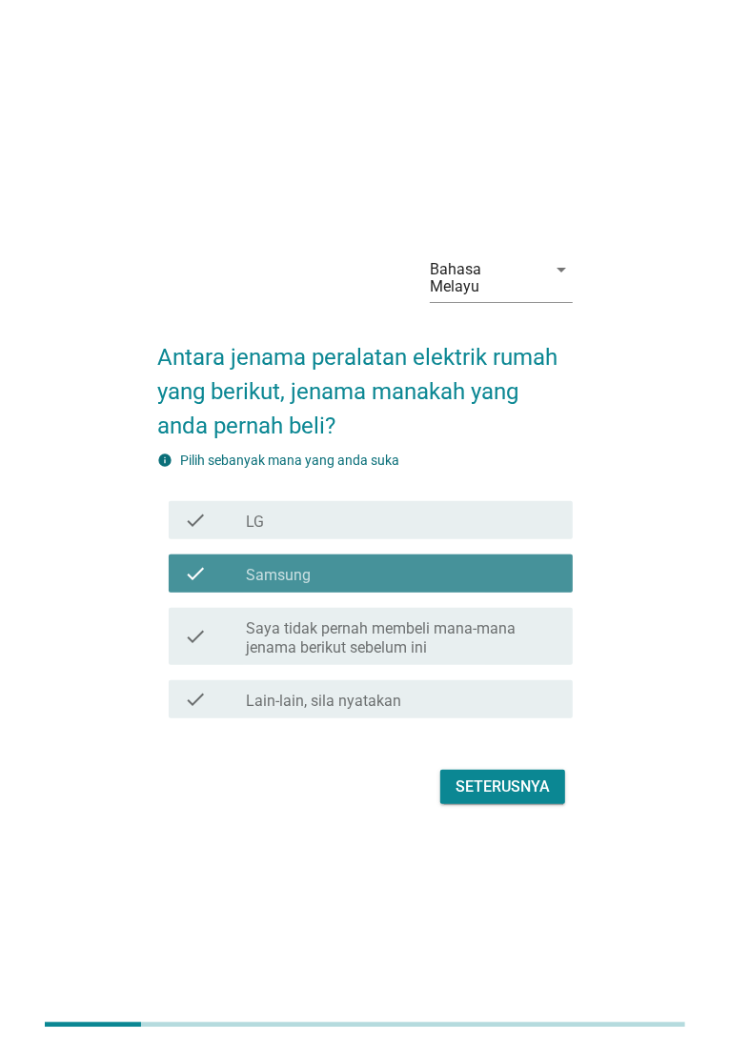
click at [373, 562] on div "check_box Samsung" at bounding box center [402, 573] width 312 height 23
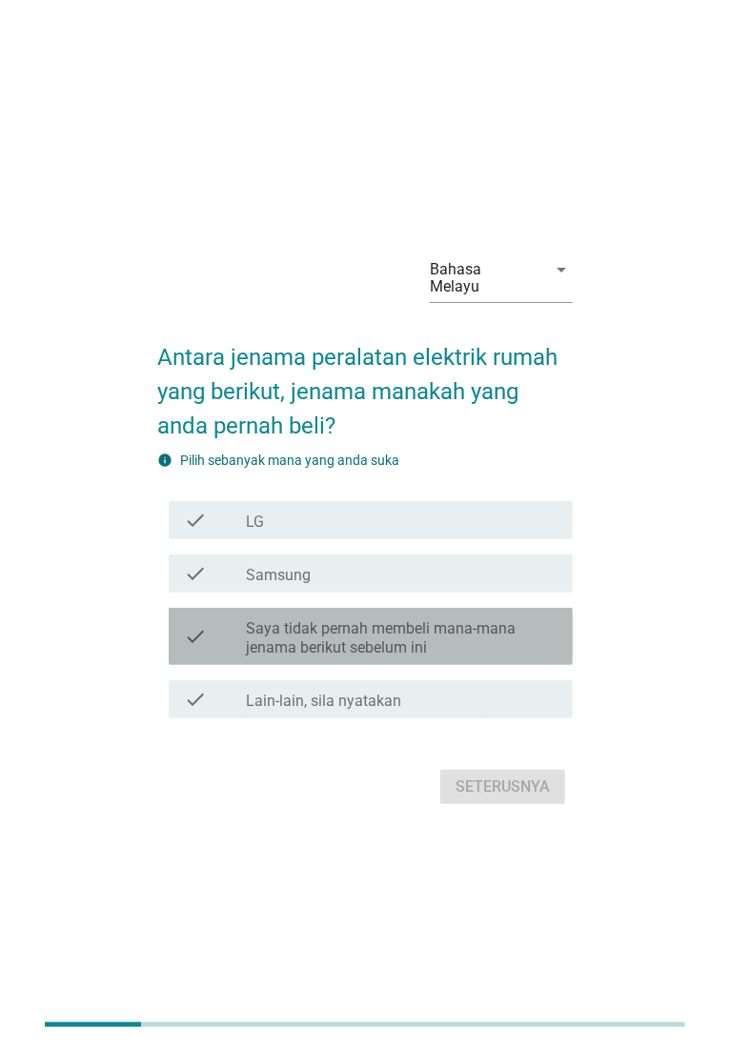
drag, startPoint x: 370, startPoint y: 610, endPoint x: 380, endPoint y: 626, distance: 19.3
click at [371, 619] on label "Saya tidak pernah membeli mana-mana jenama berikut sebelum ini" at bounding box center [402, 638] width 312 height 38
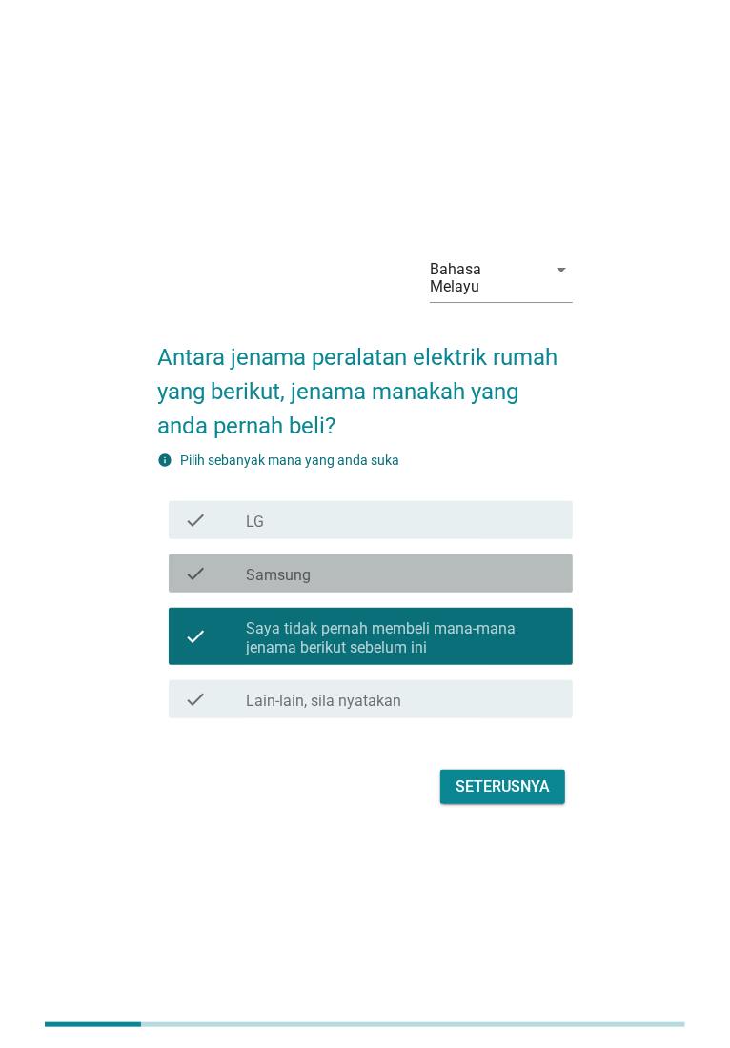
click at [424, 577] on div "check check_box Samsung" at bounding box center [371, 574] width 404 height 38
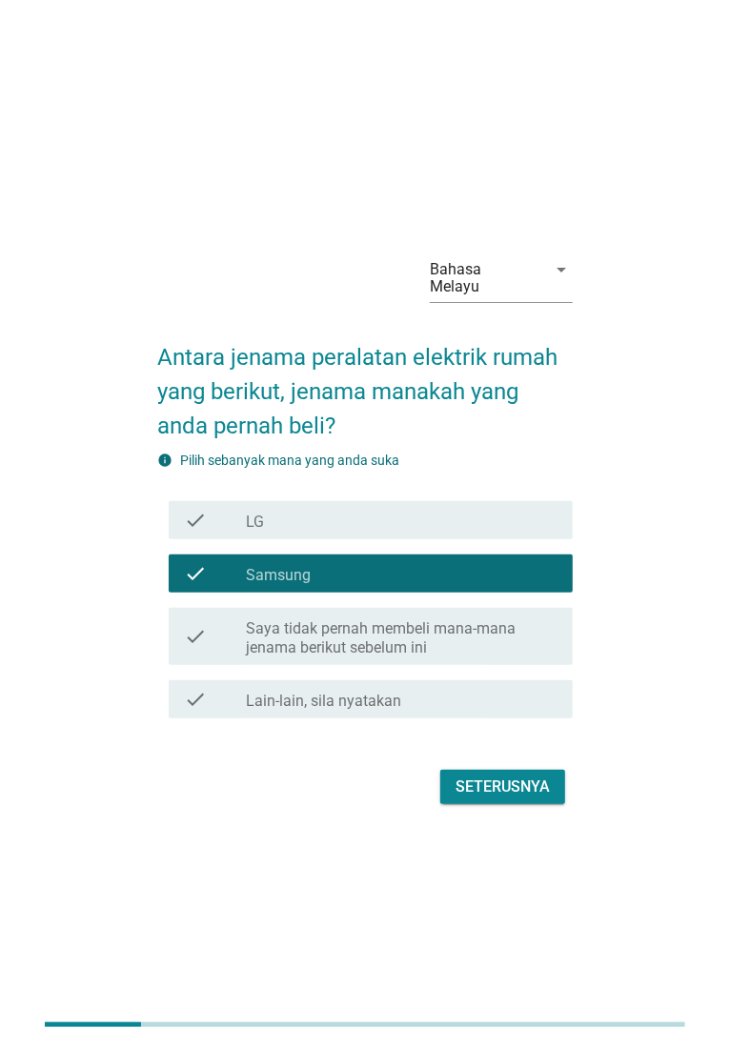
click at [375, 513] on div "check_box LG" at bounding box center [402, 520] width 312 height 23
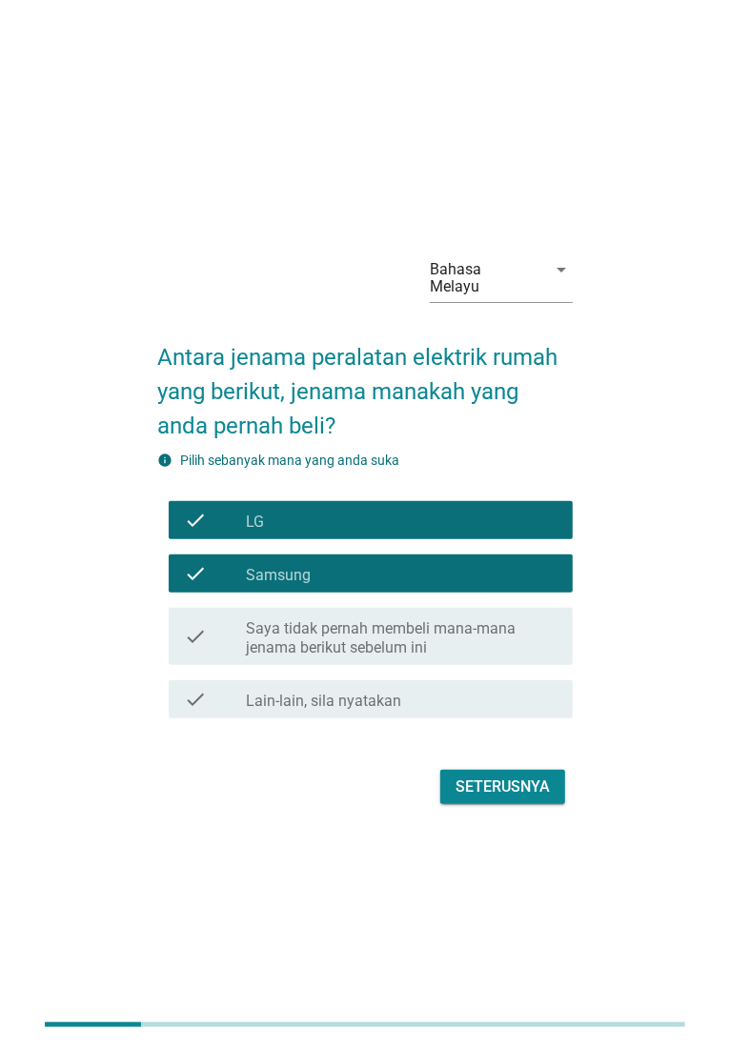
click at [366, 627] on label "Saya tidak pernah membeli mana-mana jenama berikut sebelum ini" at bounding box center [402, 638] width 312 height 38
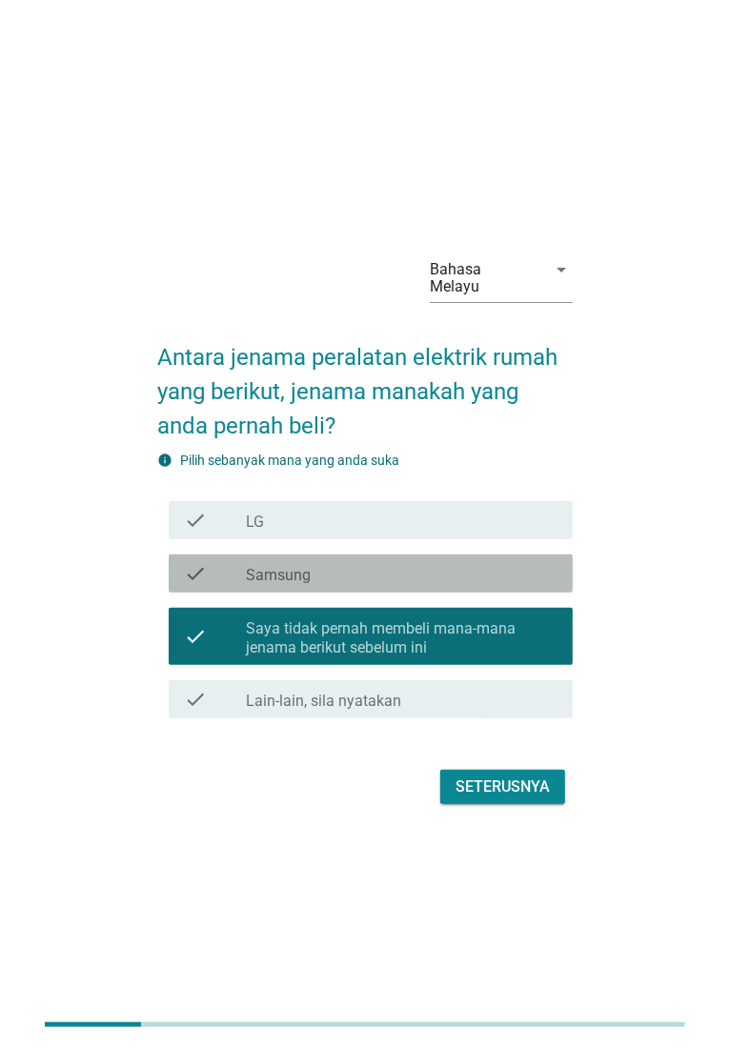
click at [370, 562] on div "check_box Samsung" at bounding box center [402, 573] width 312 height 23
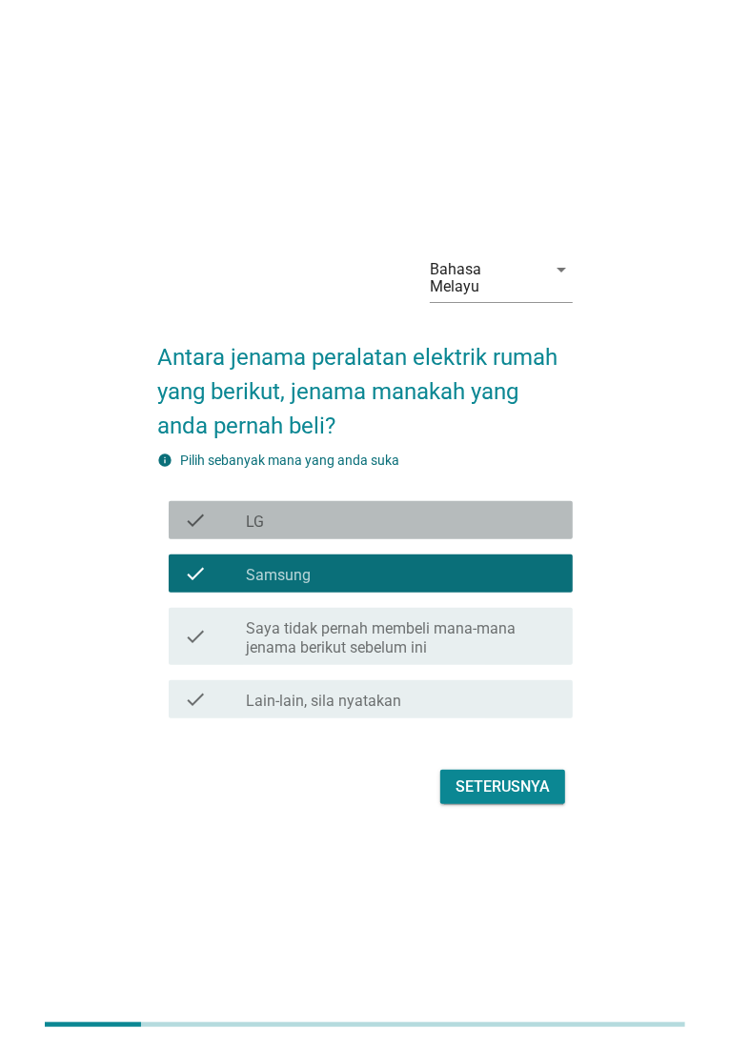
click at [361, 509] on div "check_box LG" at bounding box center [402, 520] width 312 height 23
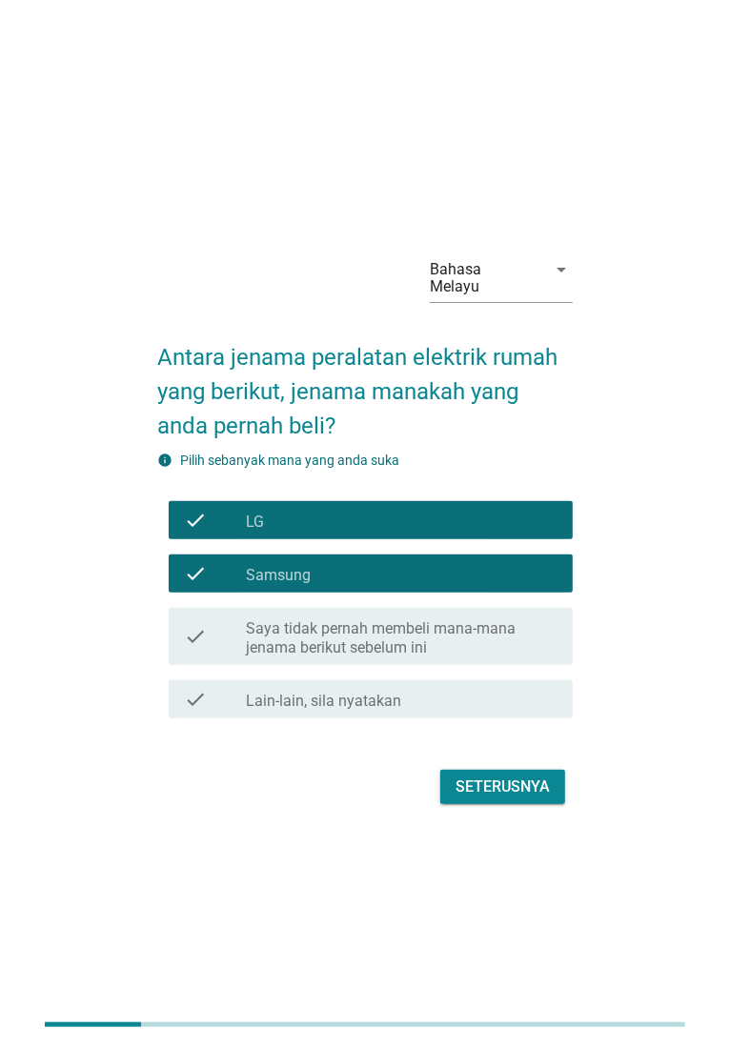
click at [495, 778] on div "Seterusnya" at bounding box center [502, 787] width 94 height 23
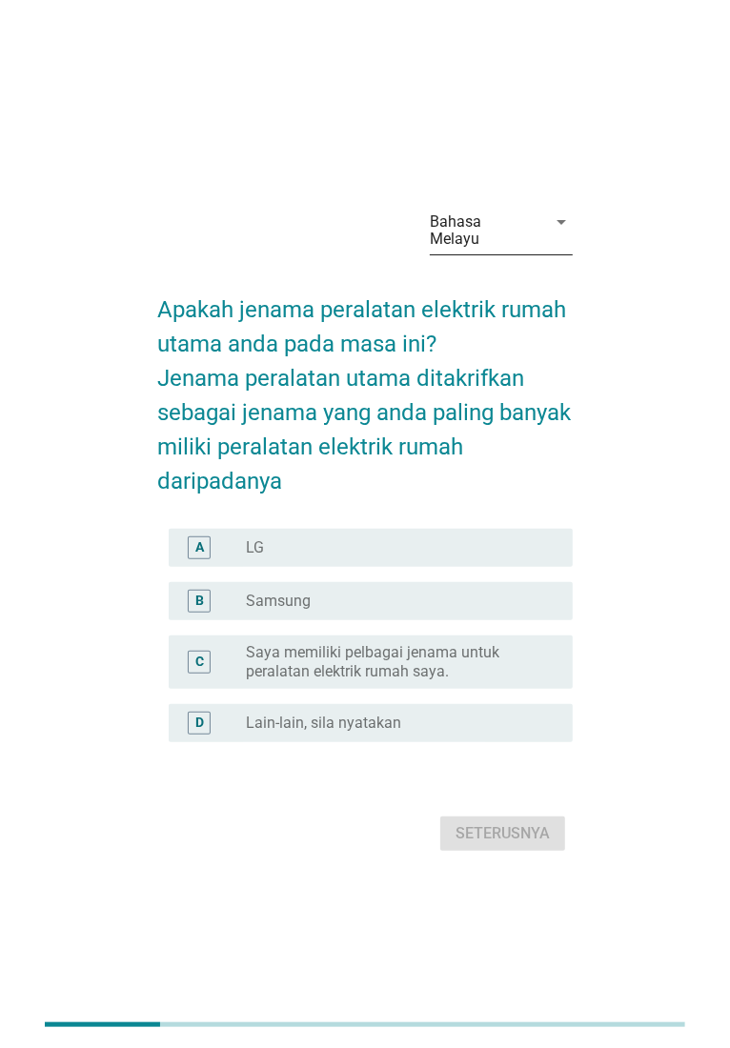
click at [481, 229] on div "Bahasa Melayu" at bounding box center [482, 230] width 105 height 34
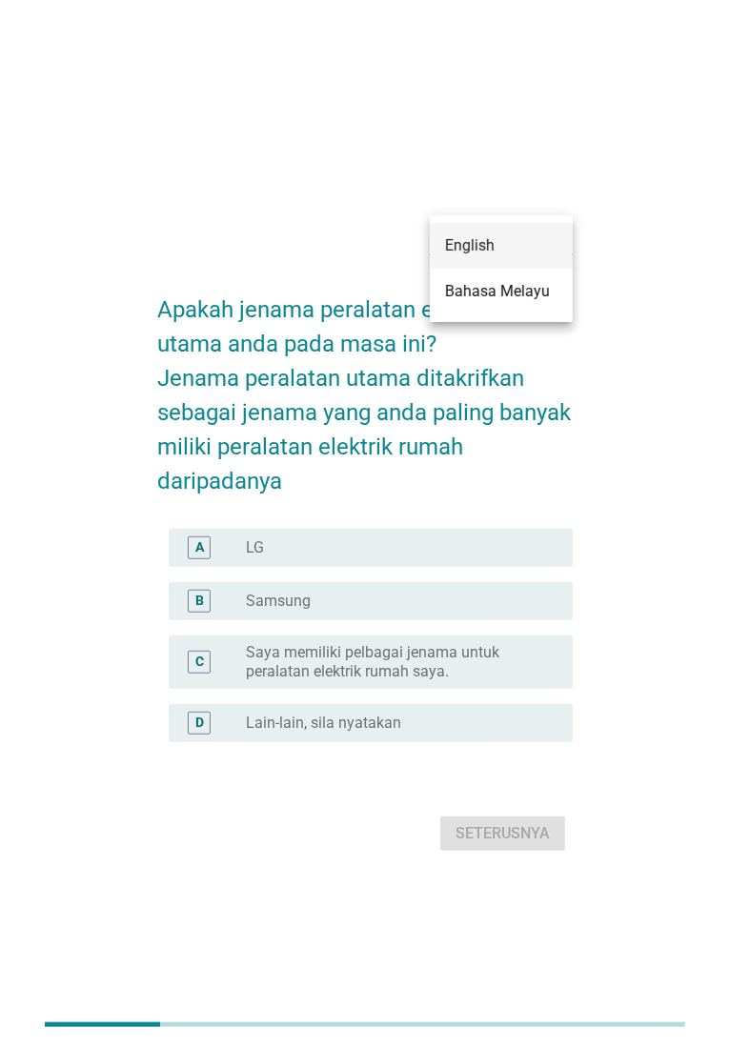
click at [484, 249] on div "English" at bounding box center [501, 245] width 112 height 23
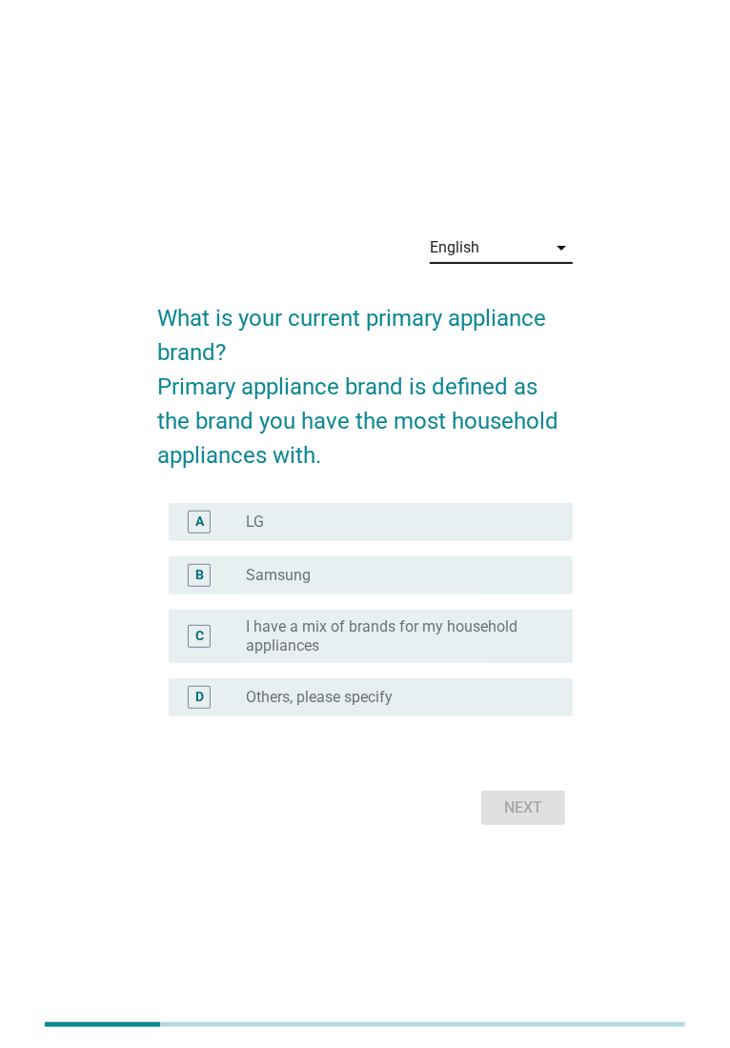
click at [260, 628] on label "I have a mix of brands for my household appliances" at bounding box center [394, 636] width 296 height 38
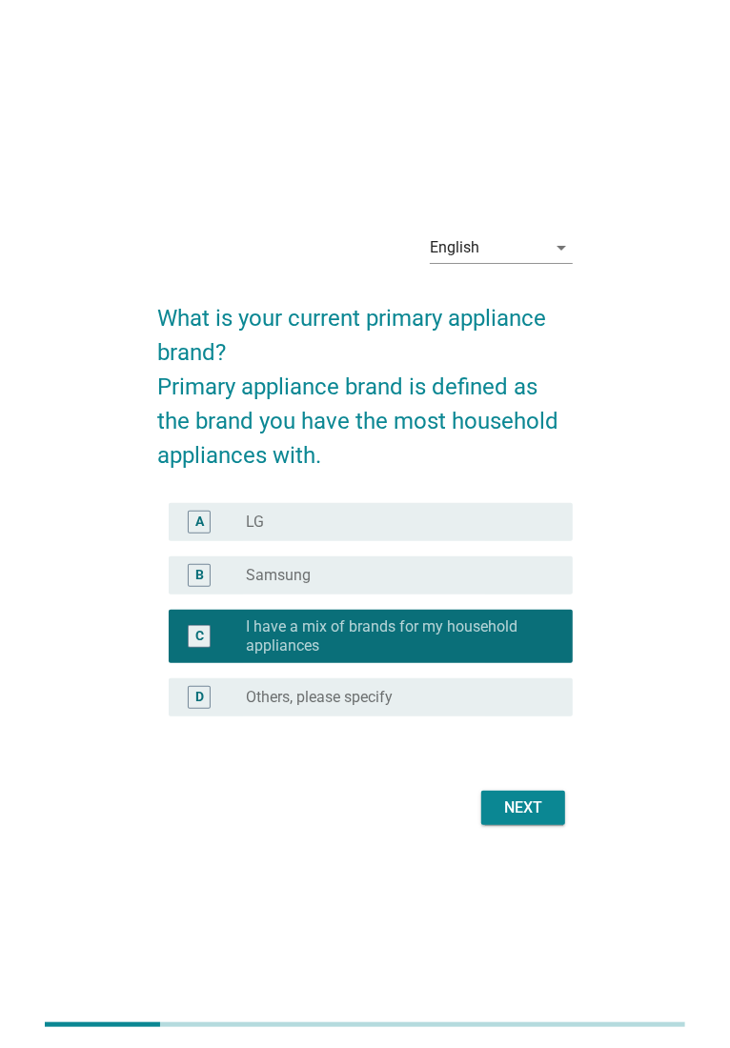
click at [271, 573] on label "Samsung" at bounding box center [278, 575] width 65 height 19
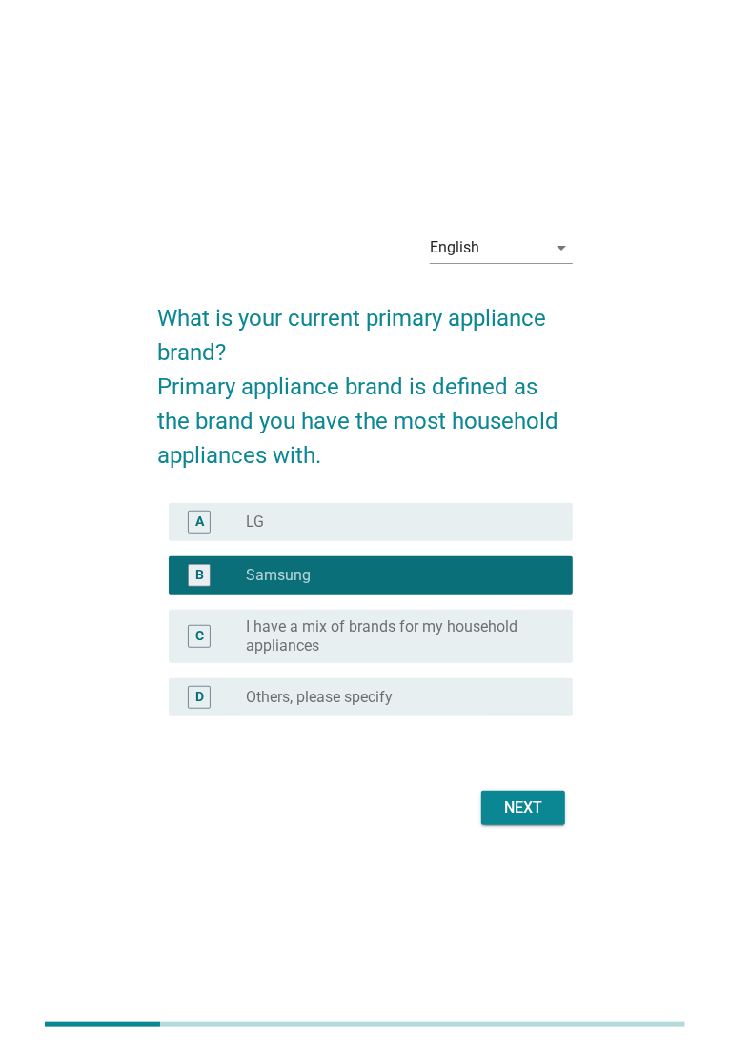
click at [404, 517] on div "radio_button_unchecked LG" at bounding box center [394, 522] width 296 height 19
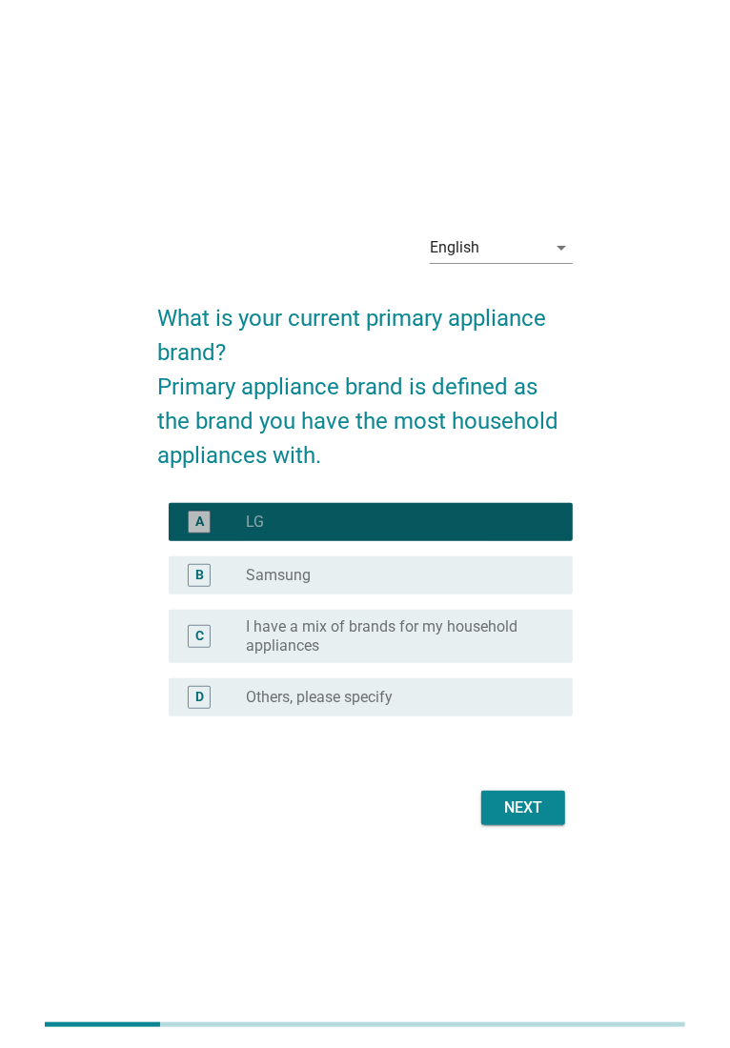
click at [488, 525] on div "radio_button_checked LG" at bounding box center [394, 522] width 296 height 19
click at [310, 519] on div "radio_button_checked LG" at bounding box center [394, 522] width 296 height 19
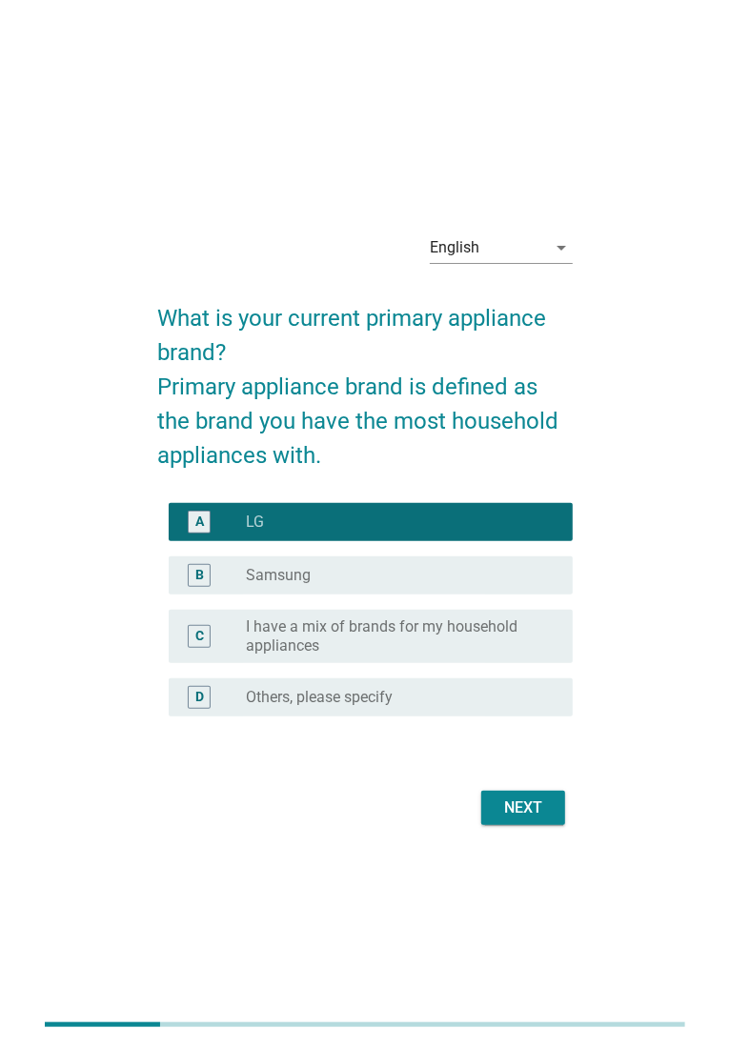
click at [351, 585] on div "radio_button_unchecked Samsung" at bounding box center [402, 575] width 312 height 23
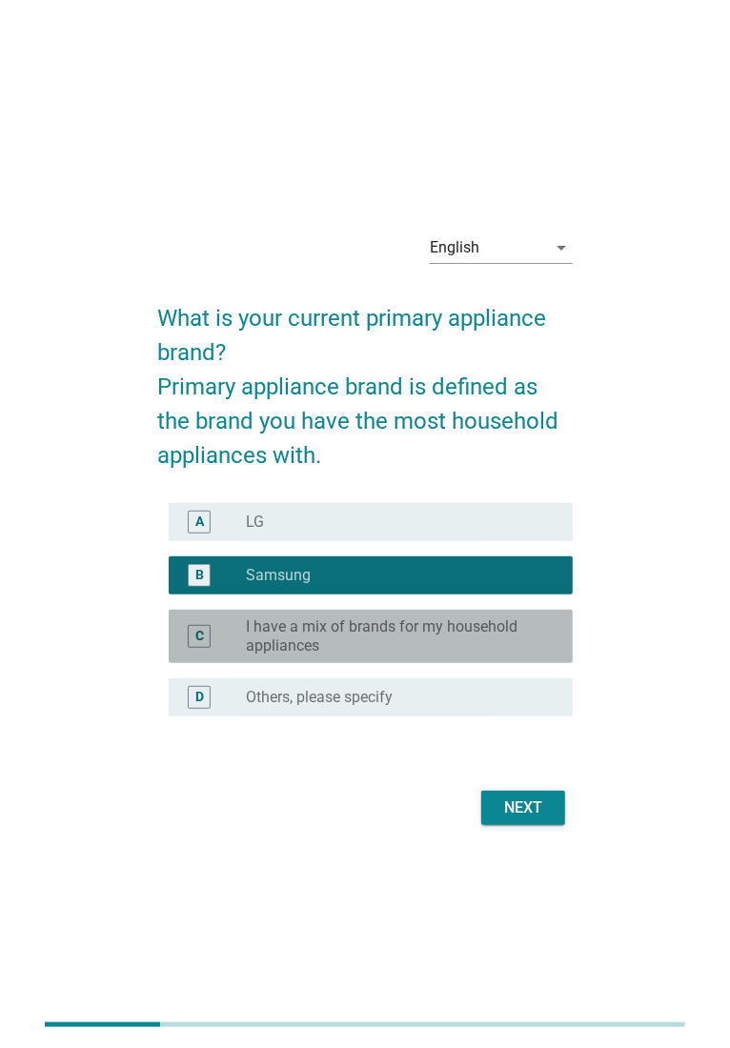
click at [347, 646] on label "I have a mix of brands for my household appliances" at bounding box center [394, 636] width 296 height 38
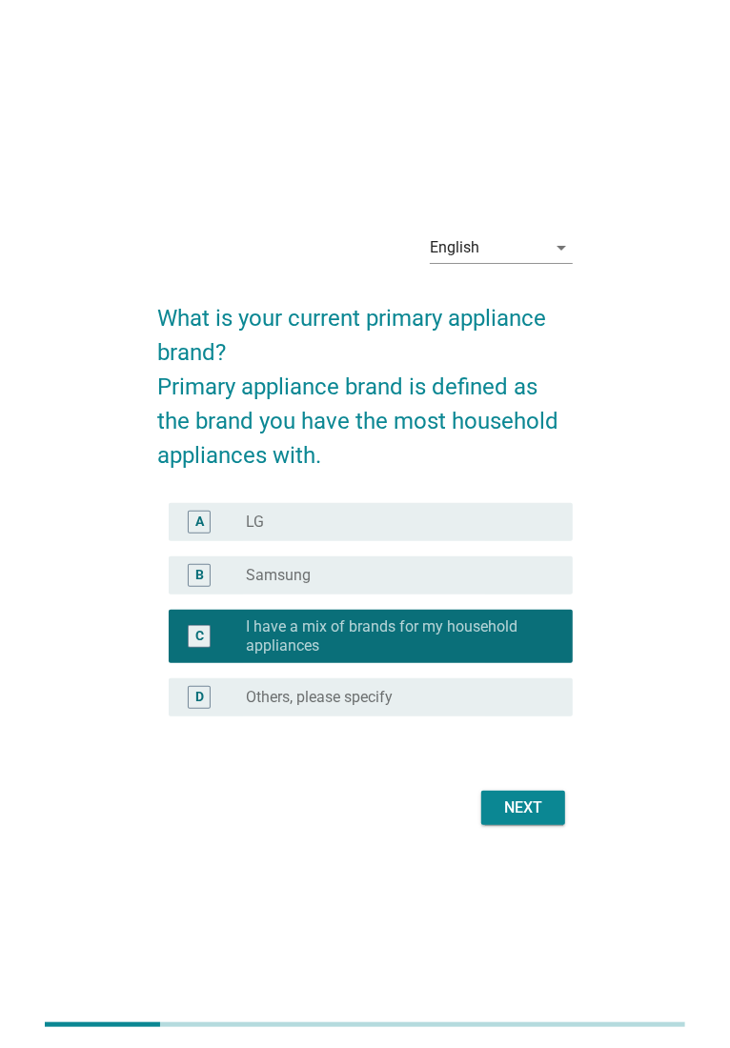
click at [345, 713] on div "D radio_button_unchecked Others, please specify" at bounding box center [371, 697] width 404 height 38
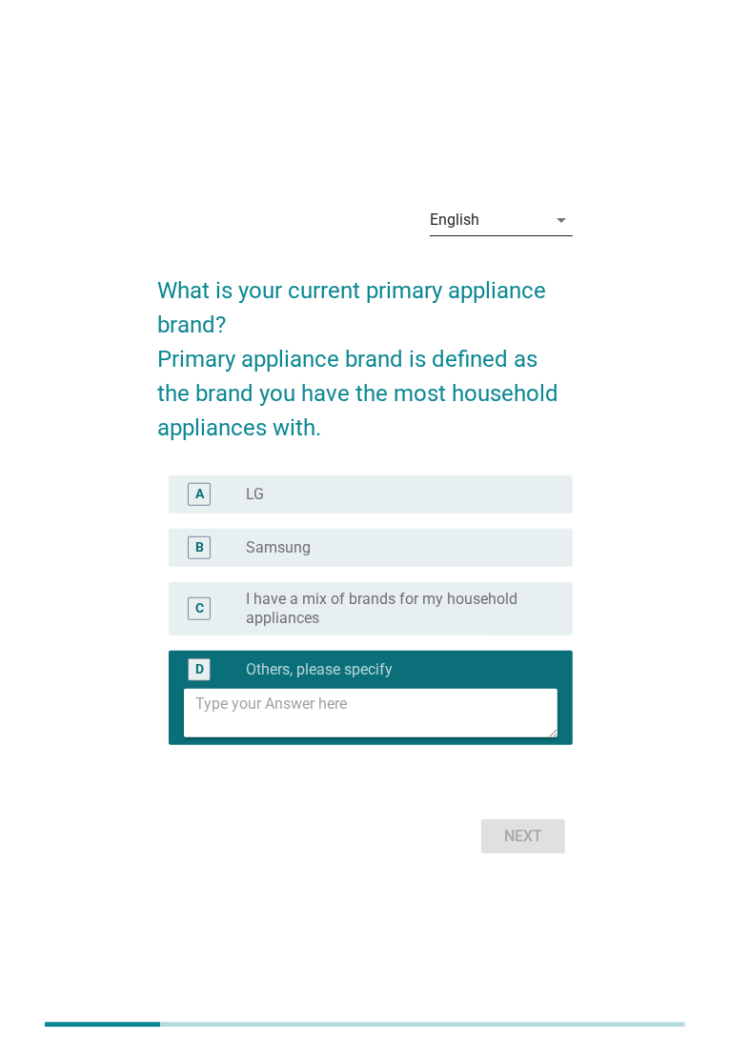
click at [536, 218] on div "English" at bounding box center [488, 220] width 116 height 30
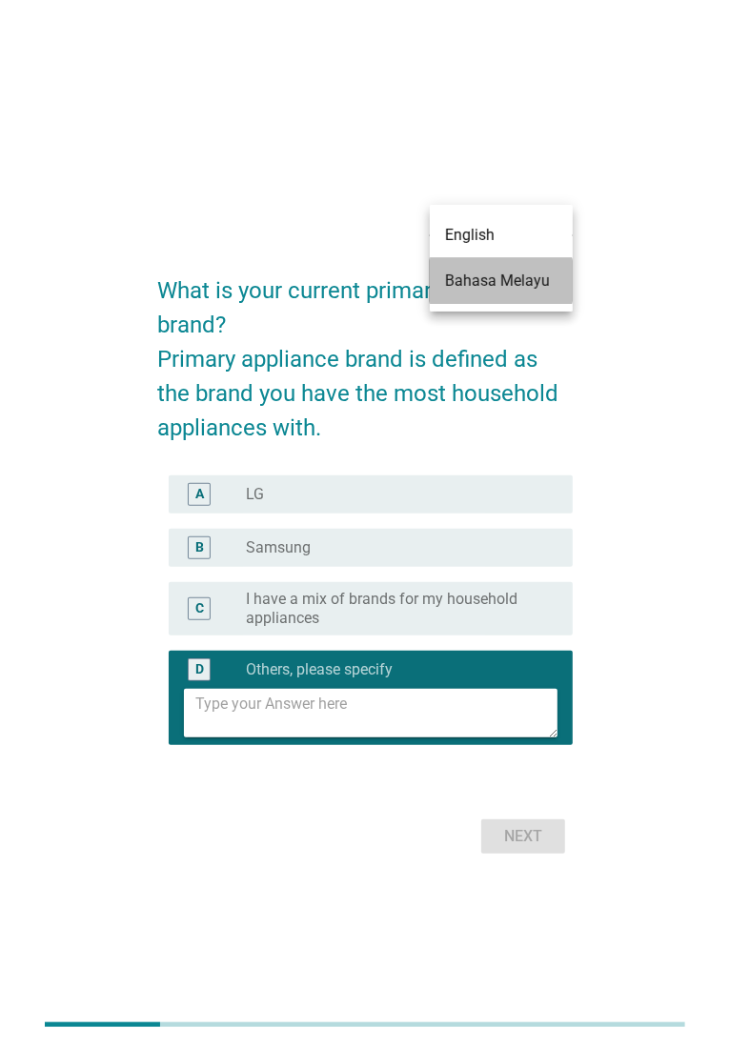
click at [511, 293] on div "Bahasa Melayu" at bounding box center [501, 281] width 112 height 46
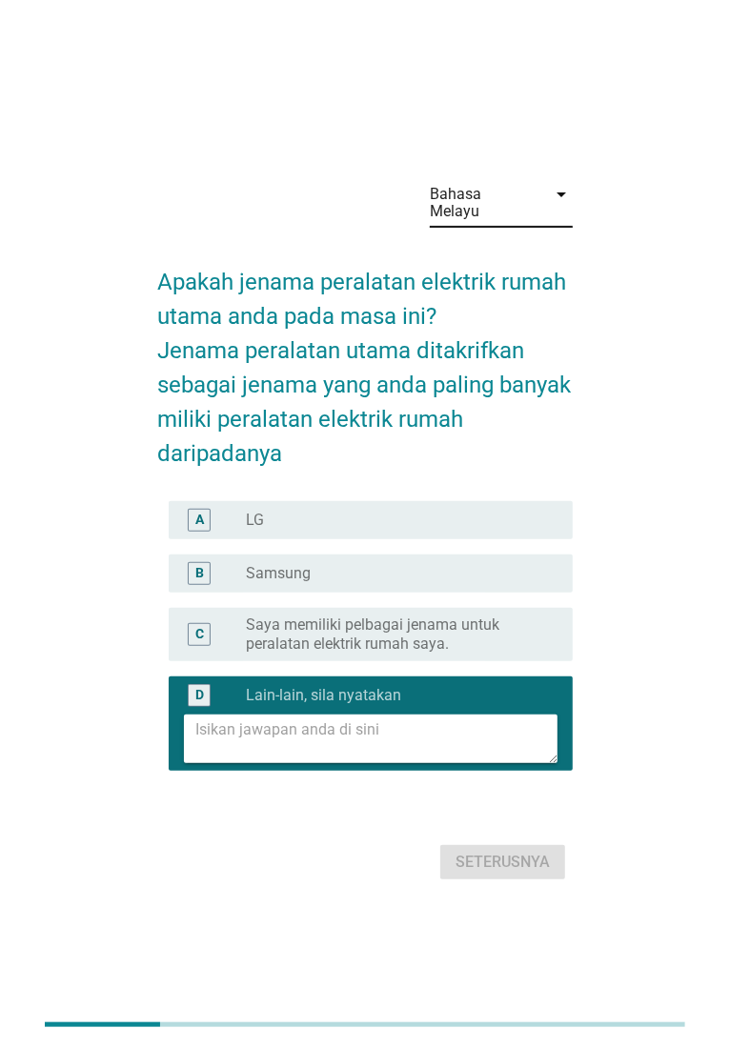
click at [643, 402] on div "Bahasa Melayu arrow_drop_down Apakah jenama peralatan elektrik rumah utama anda…" at bounding box center [364, 525] width 669 height 752
click at [411, 512] on div "radio_button_unchecked LG" at bounding box center [394, 520] width 296 height 19
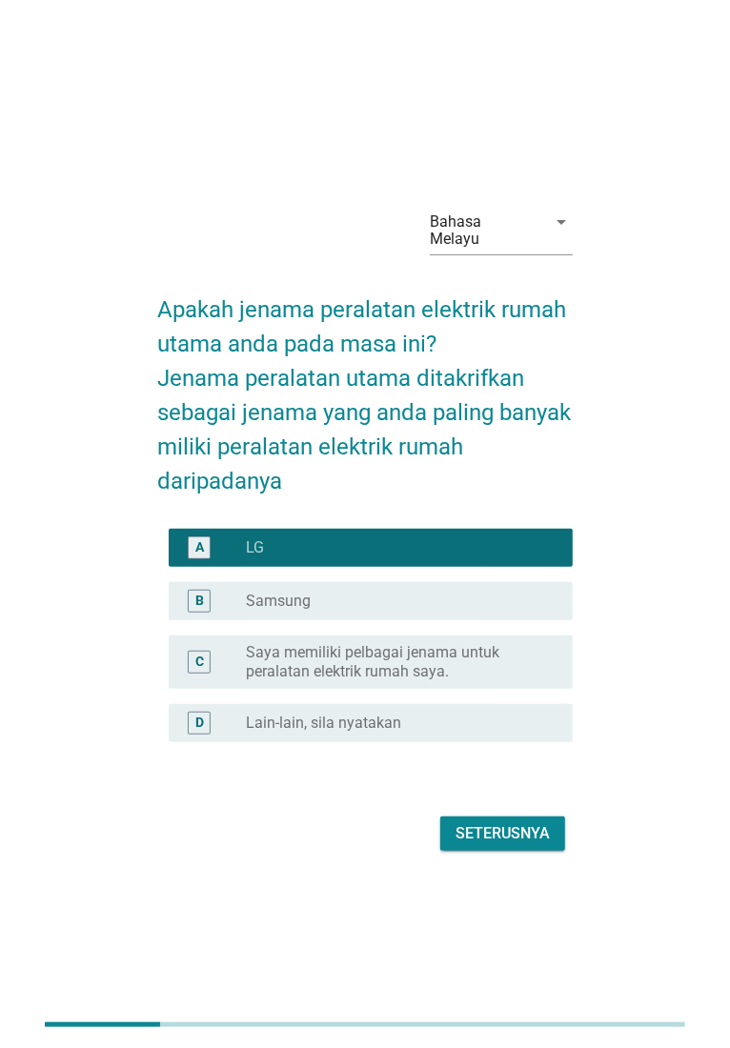
click at [505, 824] on div "Seterusnya" at bounding box center [502, 833] width 94 height 23
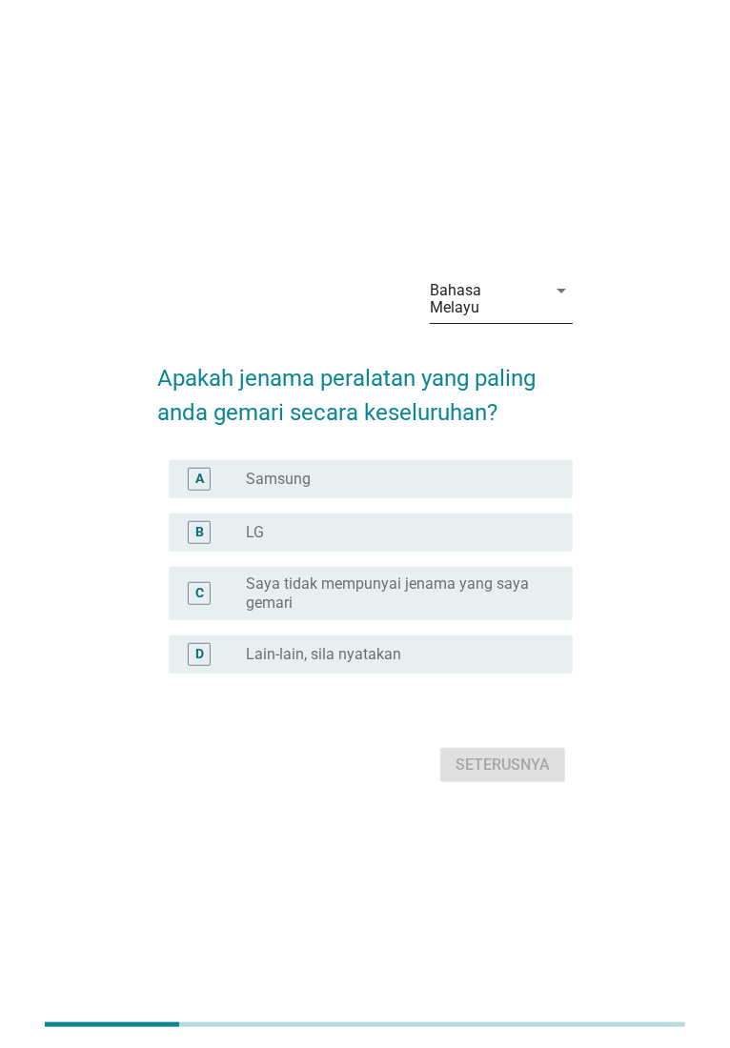
click at [475, 303] on div "Bahasa Melayu" at bounding box center [482, 299] width 105 height 34
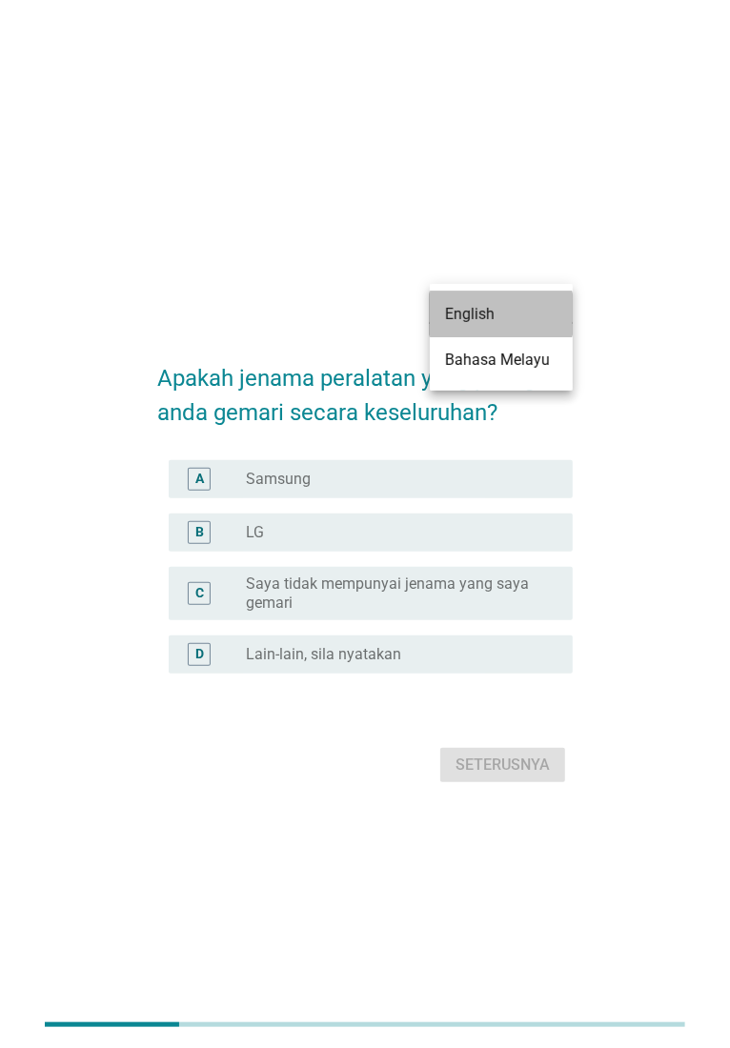
click at [470, 320] on div "English" at bounding box center [501, 314] width 112 height 23
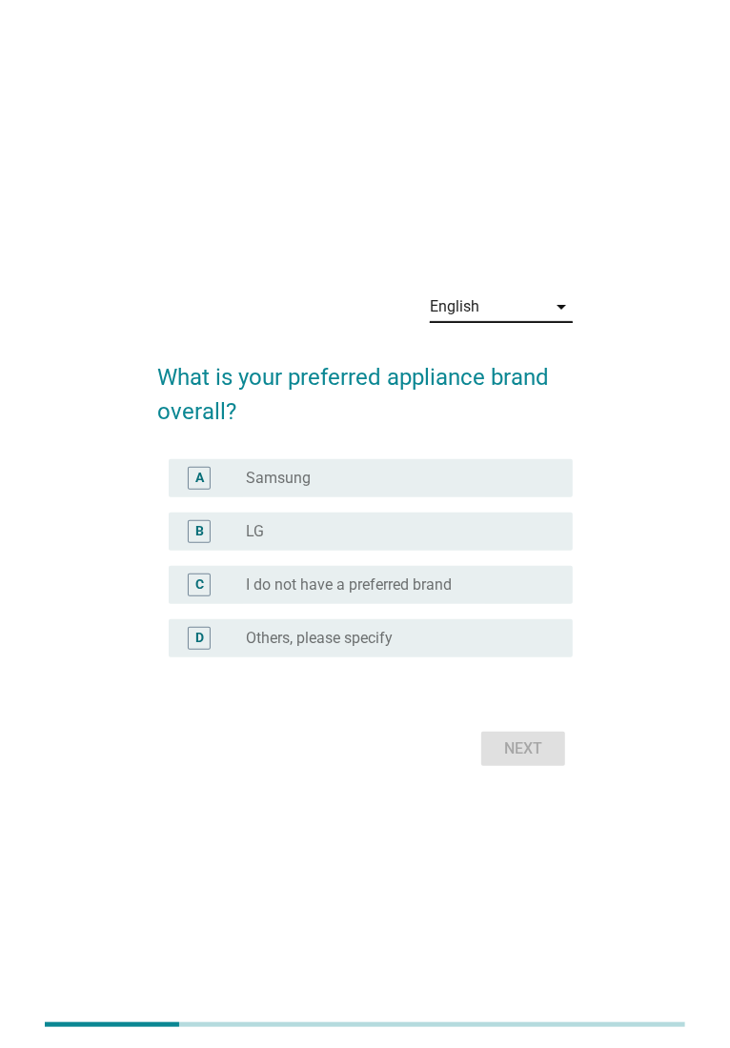
click at [521, 314] on div "English" at bounding box center [488, 307] width 116 height 30
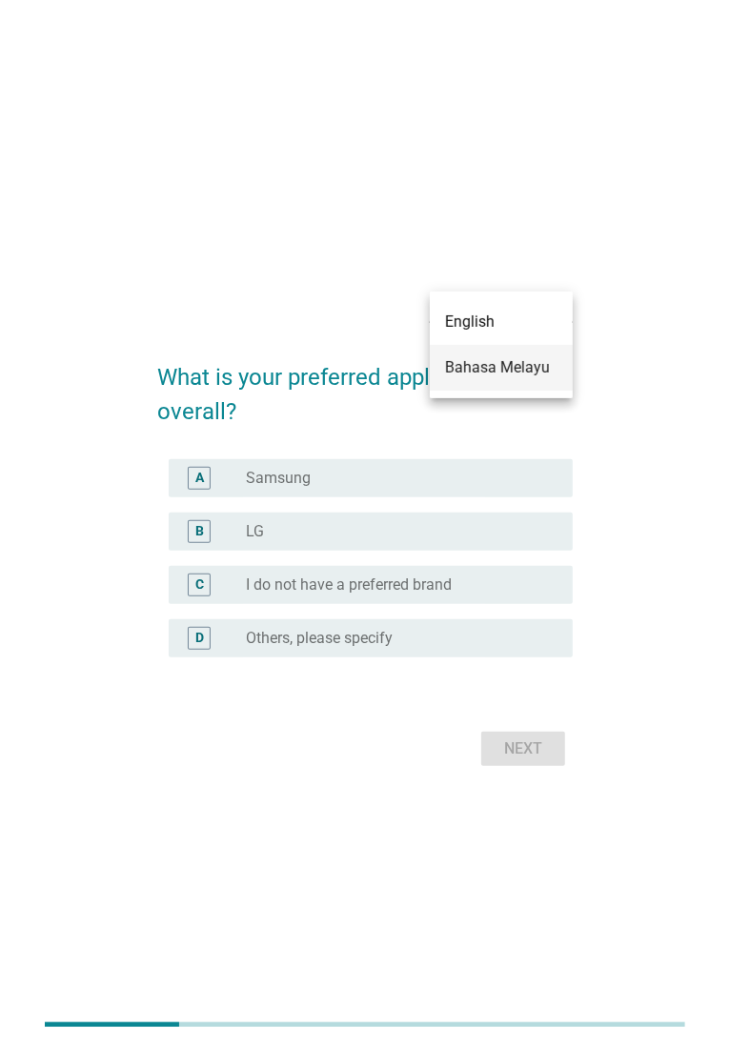
click at [517, 356] on div "Bahasa Melayu" at bounding box center [501, 367] width 112 height 23
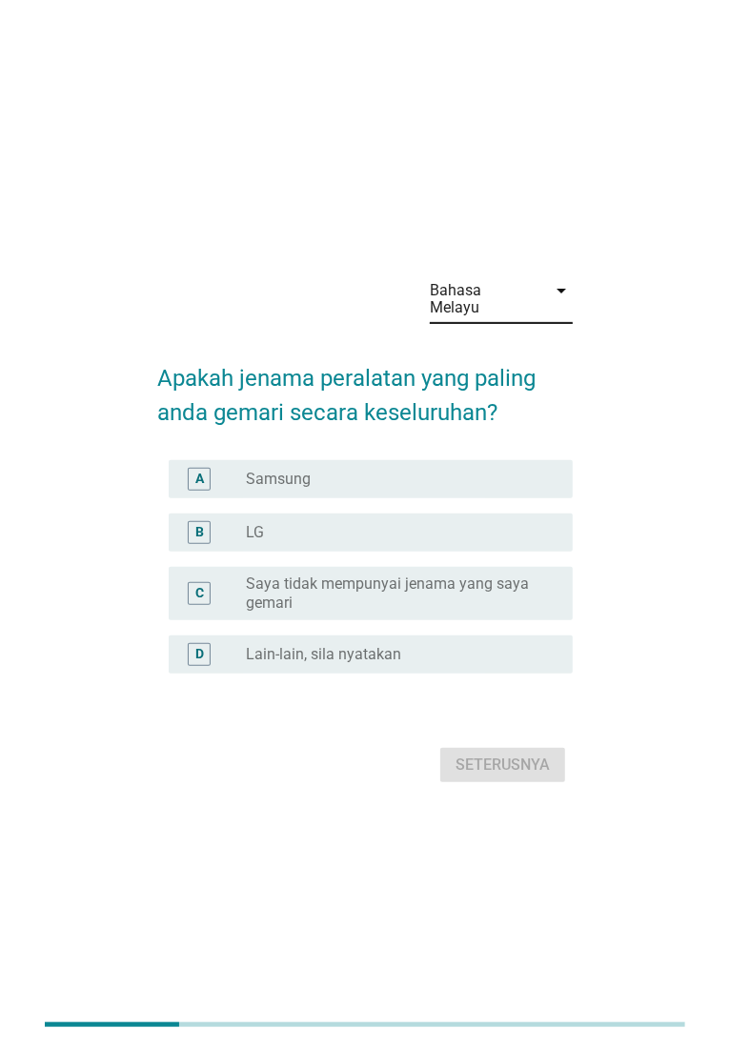
click at [522, 755] on div "Seterusnya" at bounding box center [364, 765] width 415 height 46
click at [384, 715] on form "Apakah jenama peralatan yang paling anda gemari secara keseluruhan? A radio_but…" at bounding box center [364, 565] width 415 height 446
click at [512, 302] on div "Bahasa Melayu" at bounding box center [482, 299] width 105 height 34
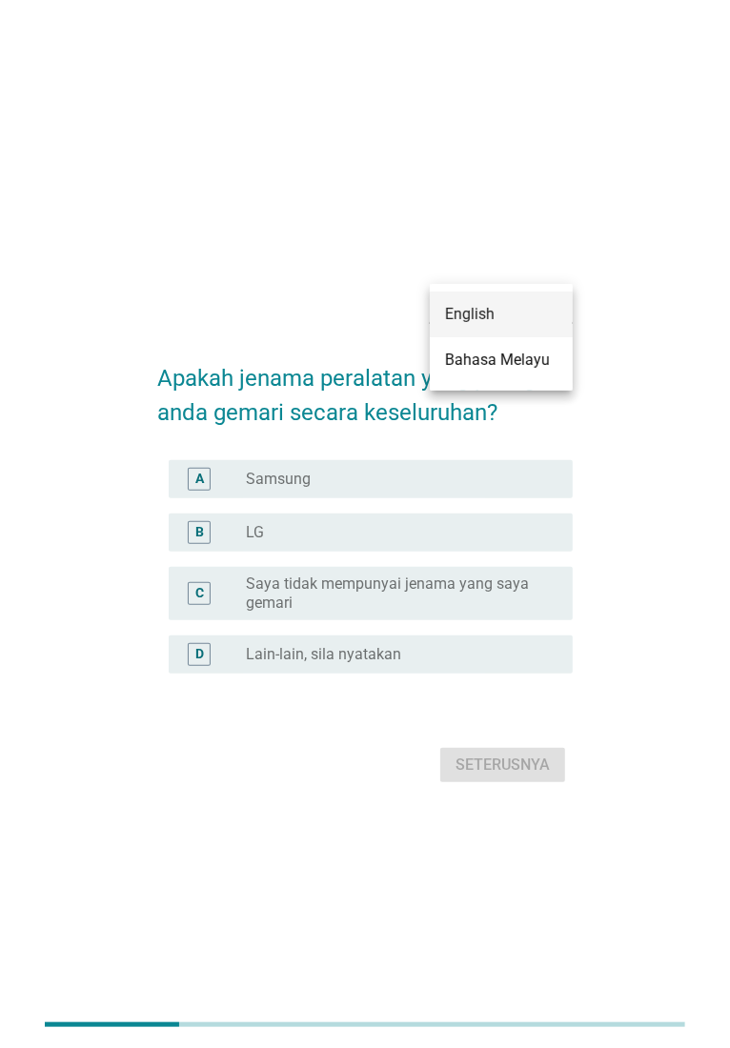
click at [458, 325] on div "English" at bounding box center [501, 314] width 112 height 23
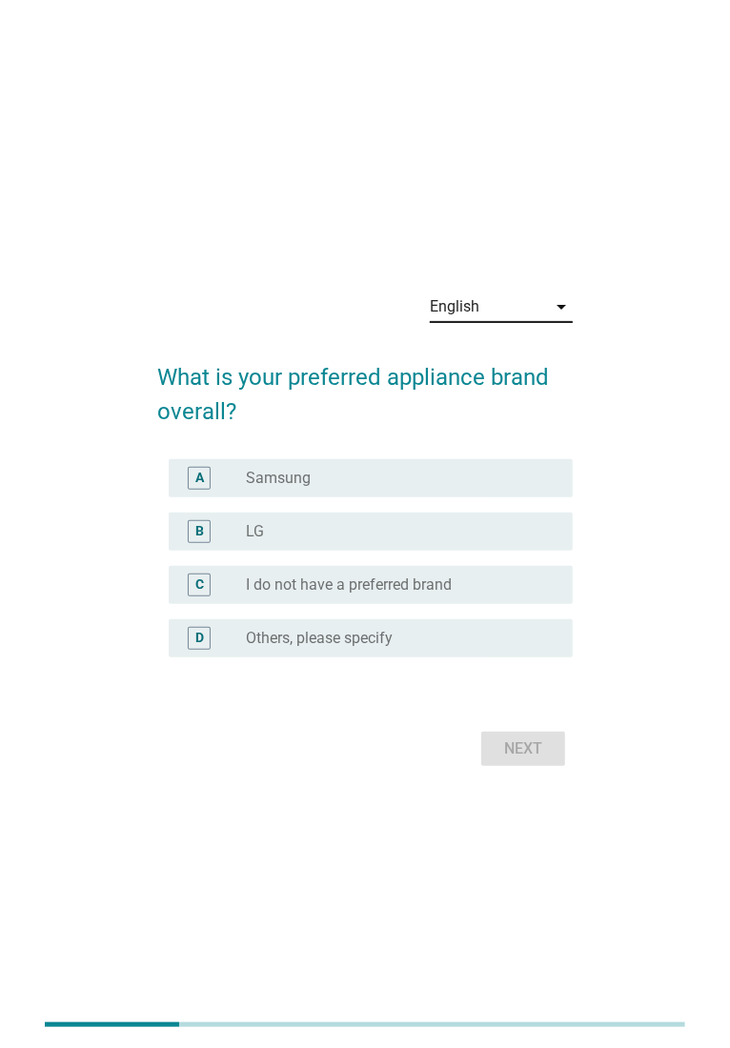
click at [361, 537] on div "radio_button_unchecked LG" at bounding box center [394, 531] width 296 height 19
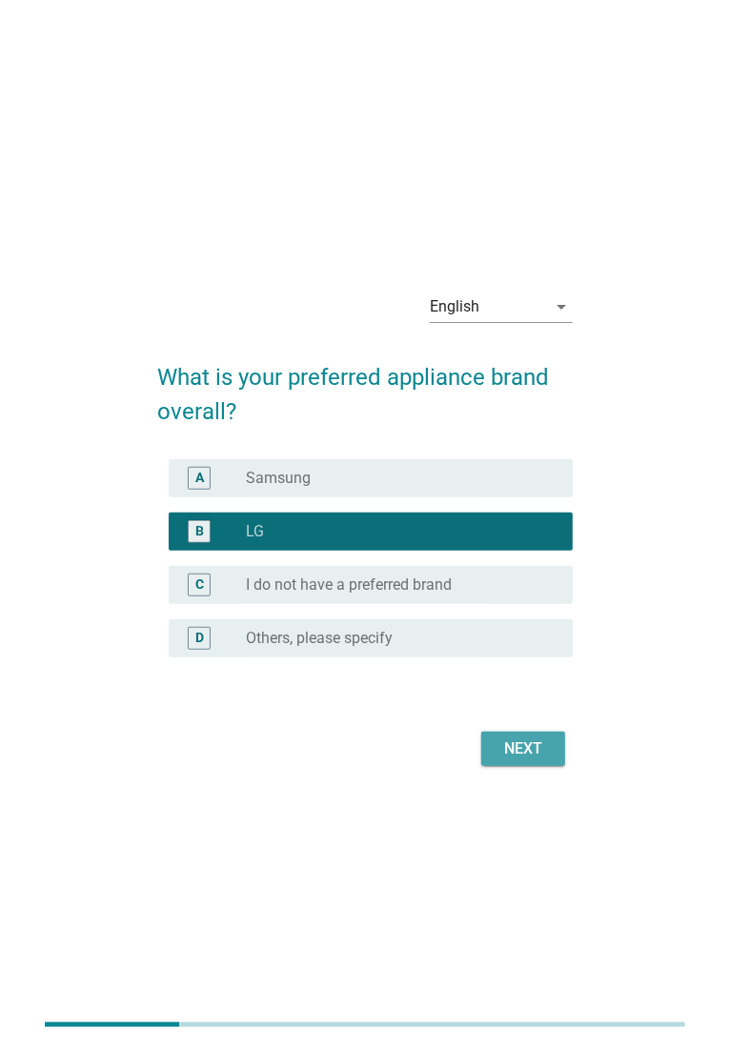
click at [550, 751] on div "Next" at bounding box center [522, 749] width 53 height 23
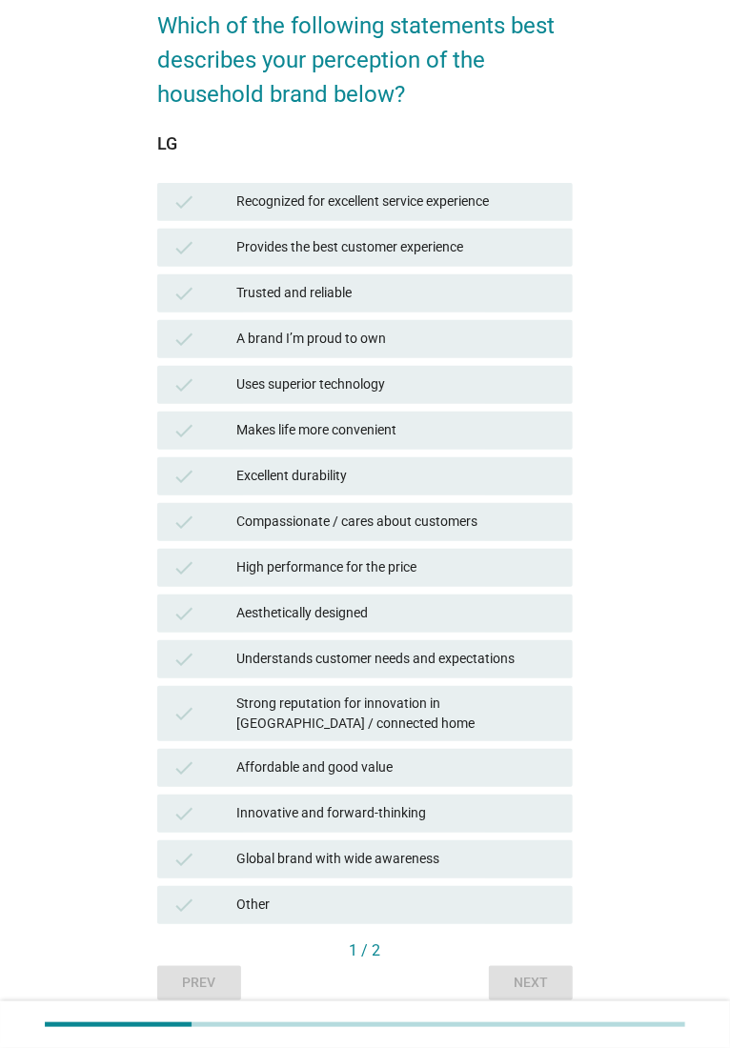
scroll to position [144, 0]
click at [383, 198] on div "Recognized for excellent service experience" at bounding box center [396, 203] width 321 height 23
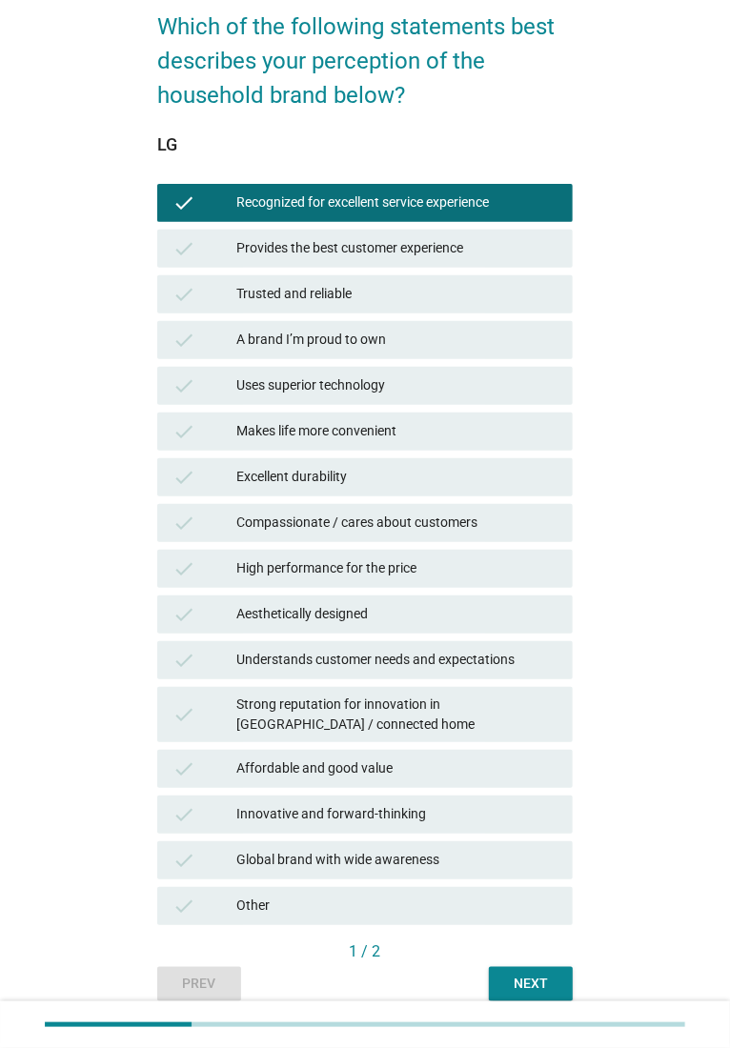
click at [367, 304] on div "Trusted and reliable" at bounding box center [396, 294] width 321 height 23
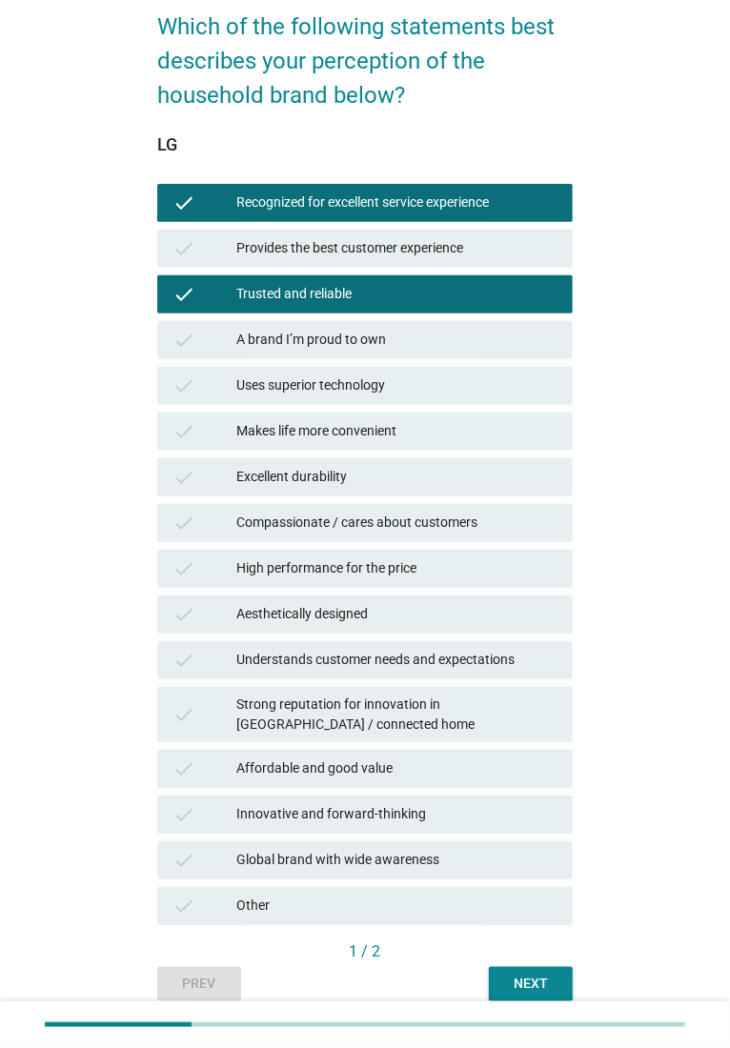
click at [362, 455] on div "check Excellent durability" at bounding box center [364, 478] width 423 height 46
click at [369, 485] on div "Excellent durability" at bounding box center [396, 477] width 321 height 23
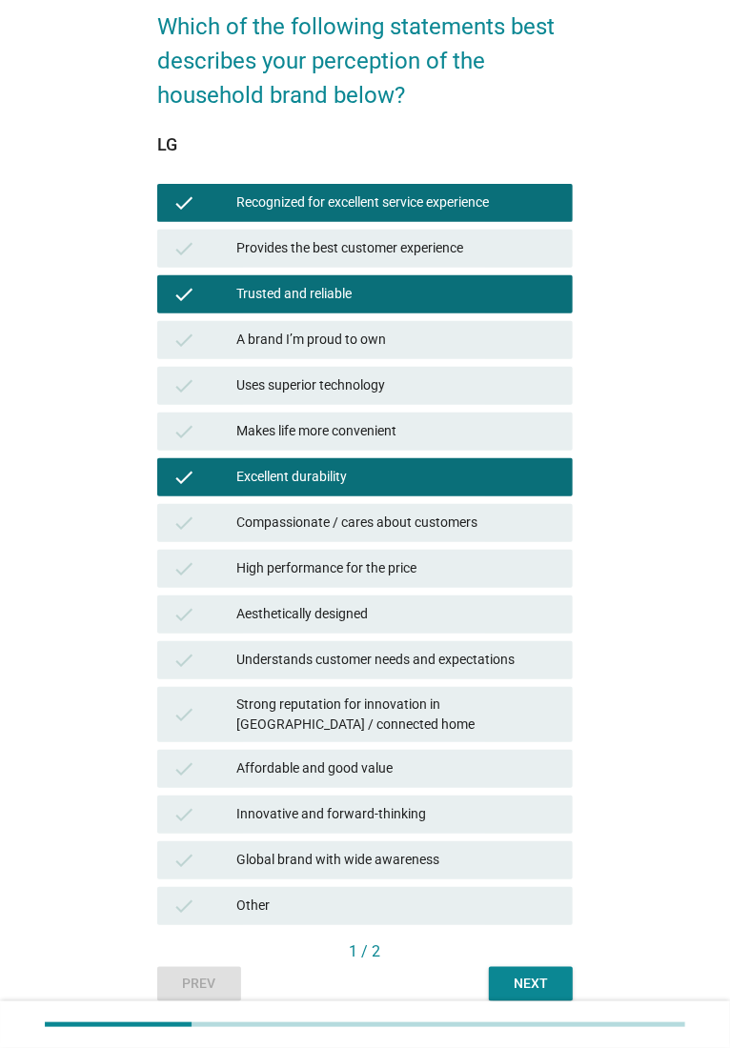
click at [370, 473] on div "Excellent durability" at bounding box center [396, 477] width 321 height 23
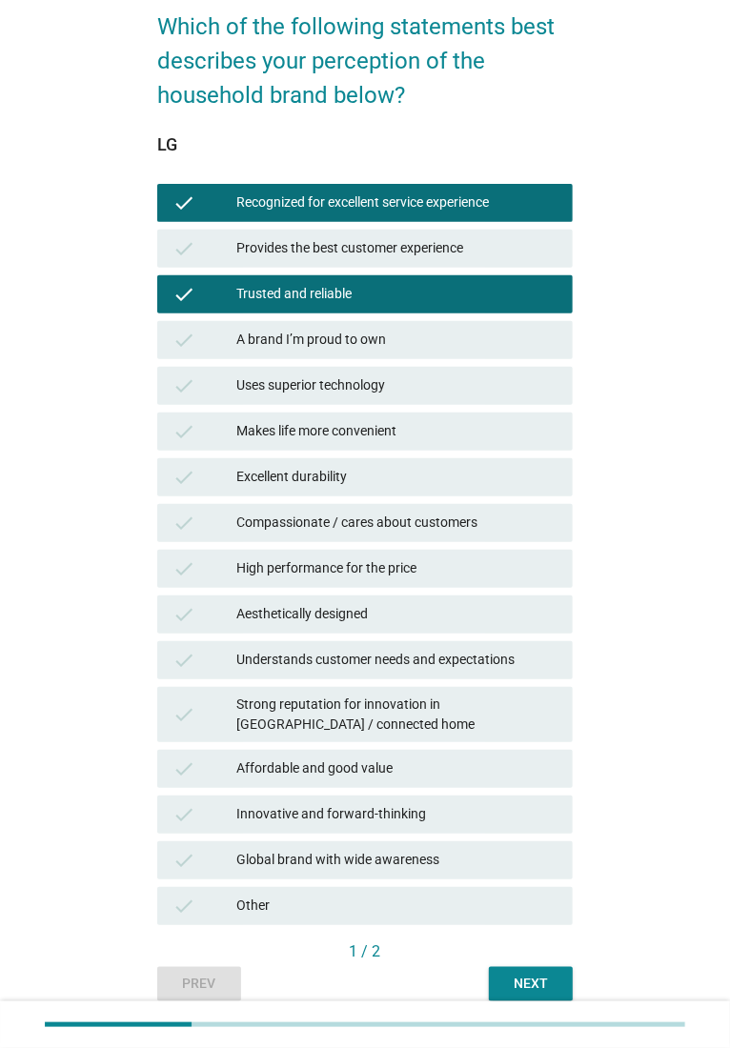
click at [352, 291] on div "Trusted and reliable" at bounding box center [396, 294] width 321 height 23
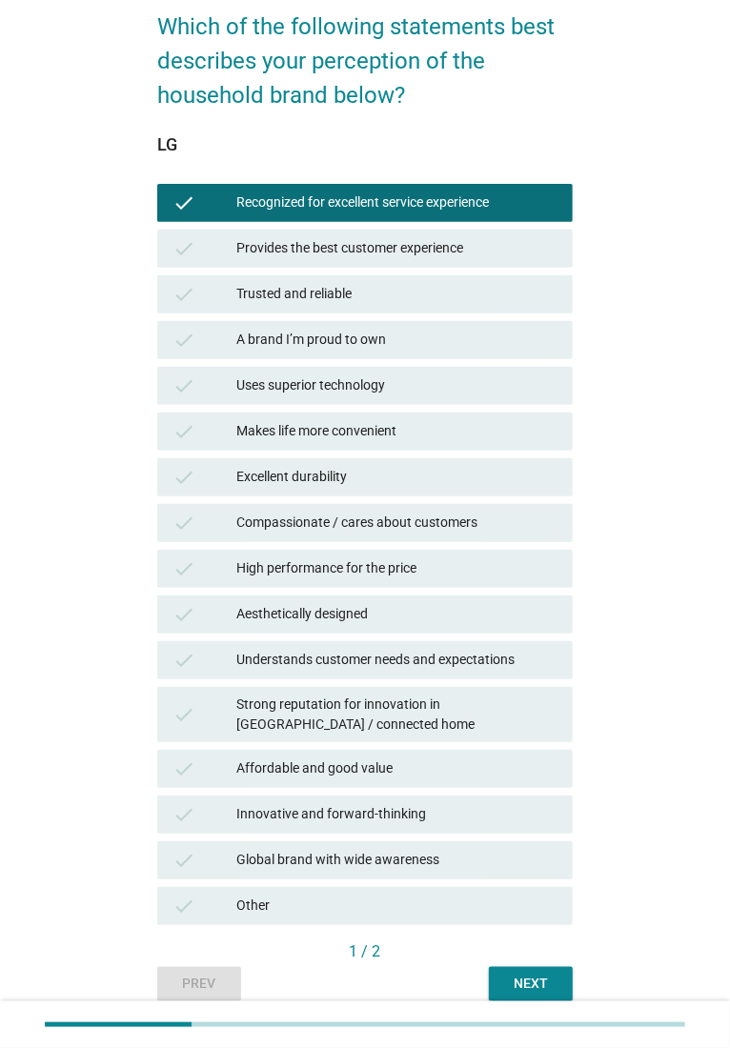
click at [355, 197] on div "Recognized for excellent service experience" at bounding box center [396, 203] width 321 height 23
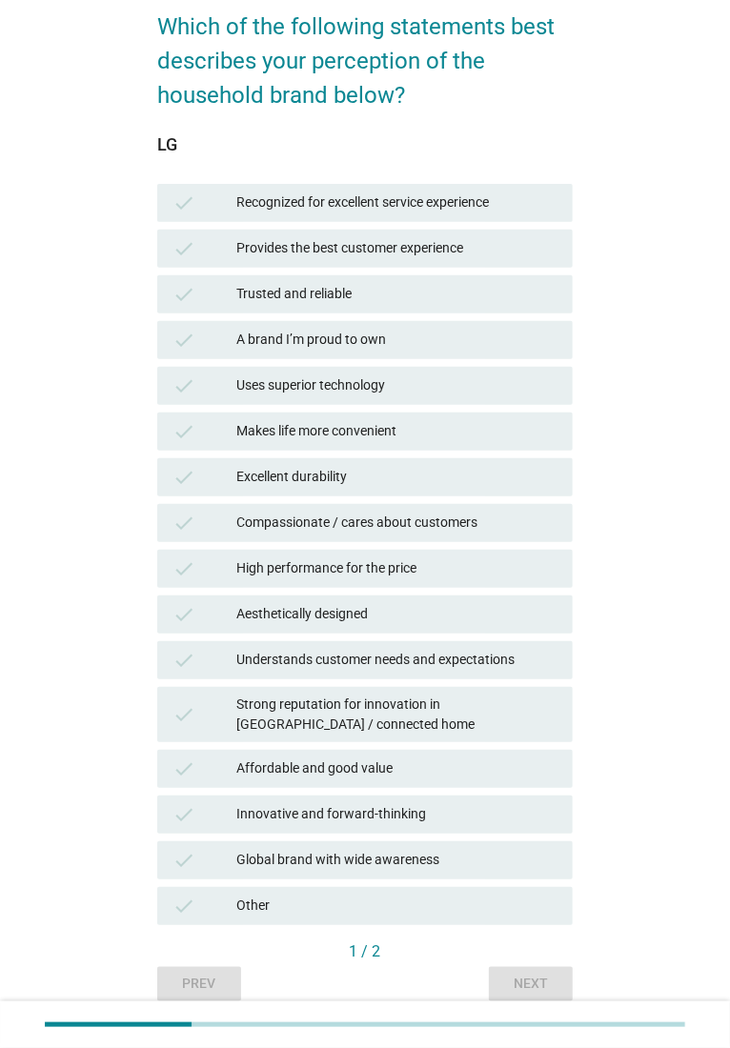
click at [318, 201] on div "Recognized for excellent service experience" at bounding box center [396, 203] width 321 height 23
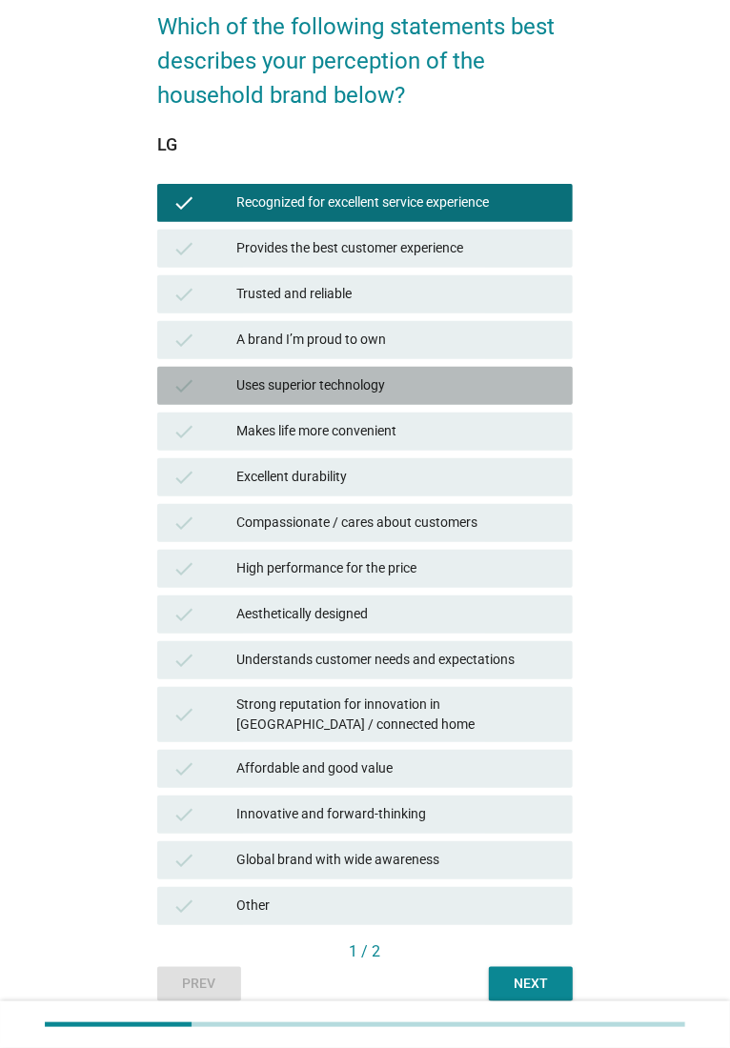
click at [326, 369] on div "check Uses superior technology" at bounding box center [364, 386] width 415 height 38
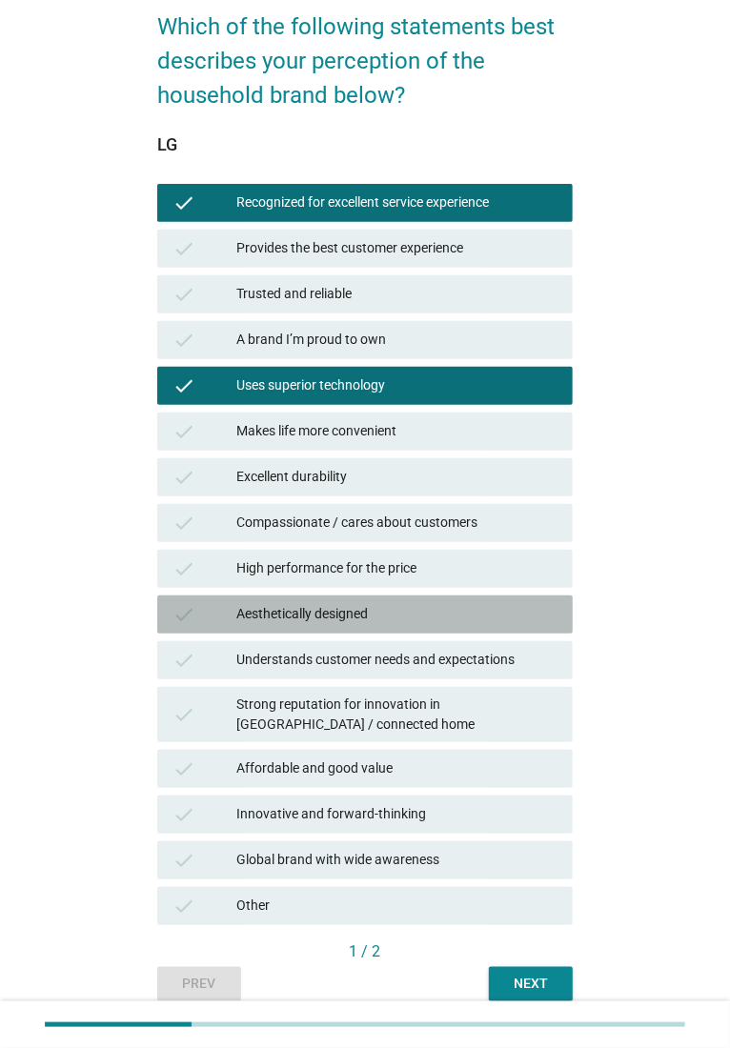
click at [347, 614] on div "Aesthetically designed" at bounding box center [396, 614] width 321 height 23
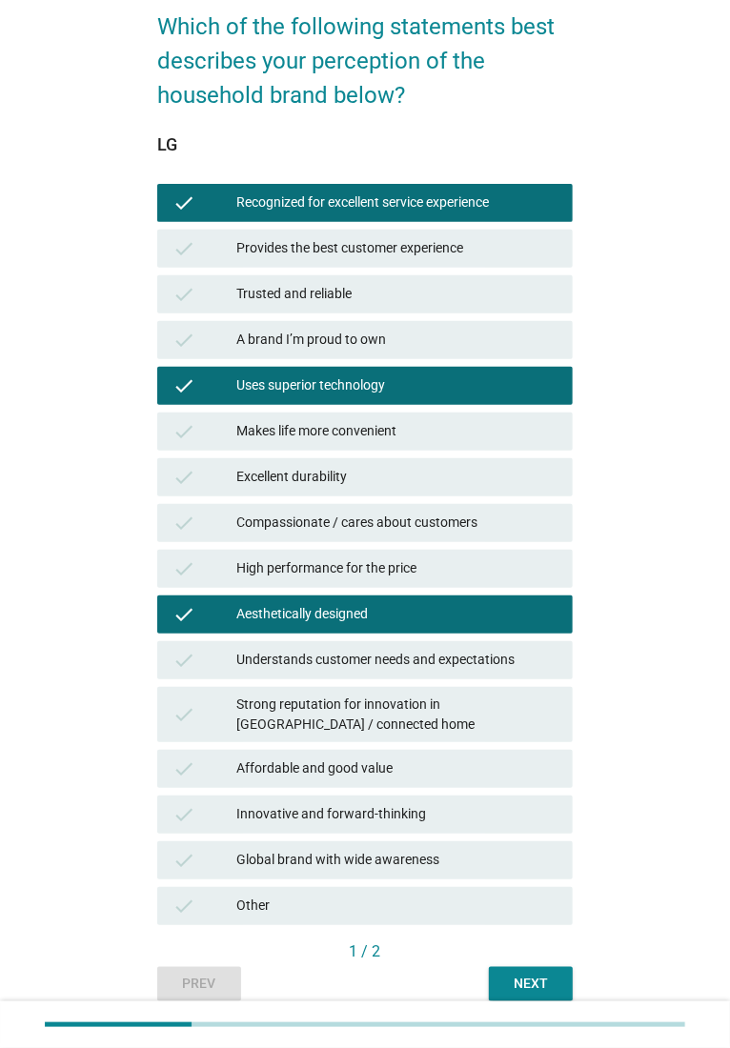
click at [314, 188] on div "check Recognized for excellent service experience" at bounding box center [364, 203] width 415 height 38
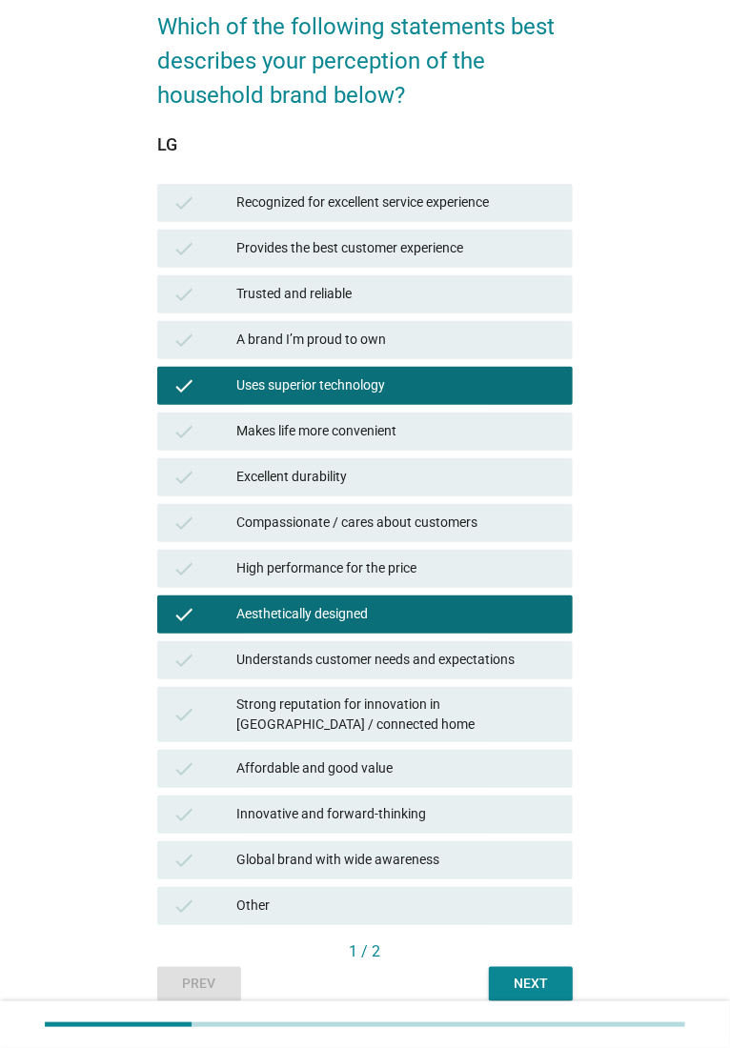
click at [312, 394] on div "Uses superior technology" at bounding box center [396, 385] width 321 height 23
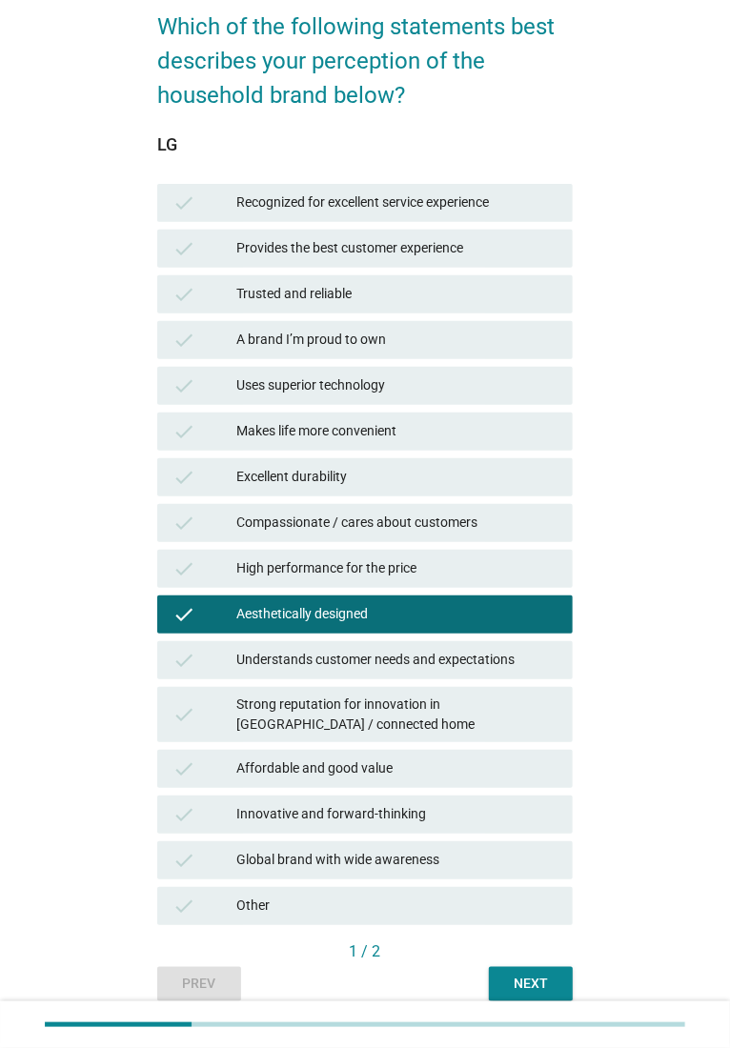
click at [304, 596] on div "check Aesthetically designed" at bounding box center [364, 615] width 415 height 38
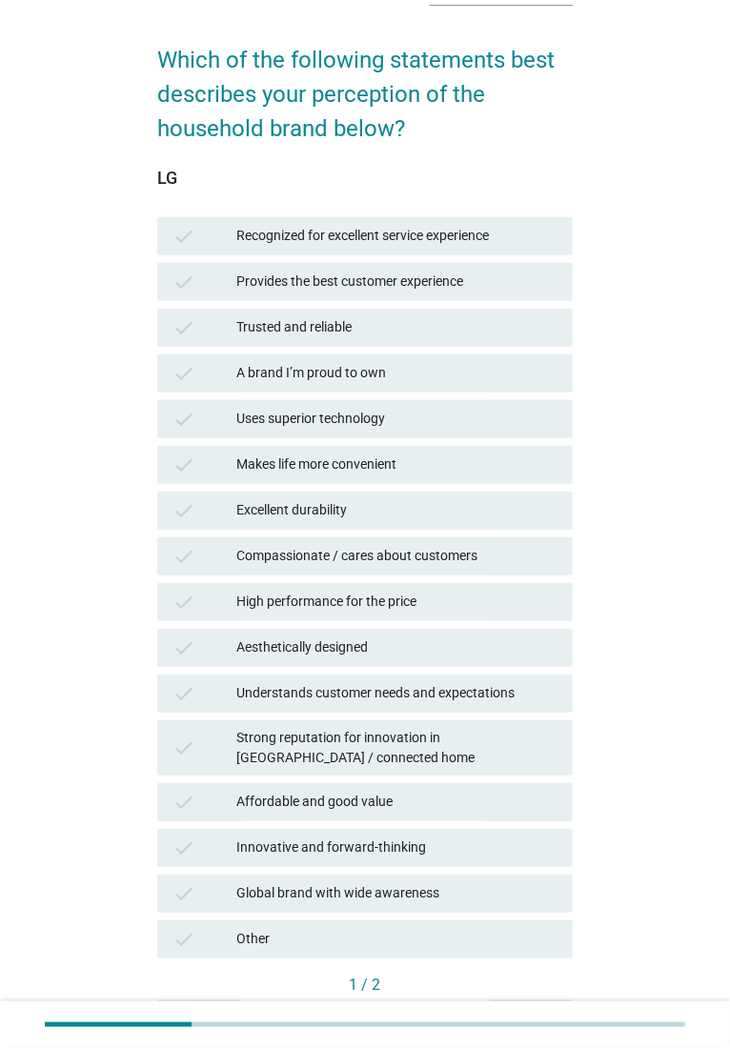
scroll to position [0, 0]
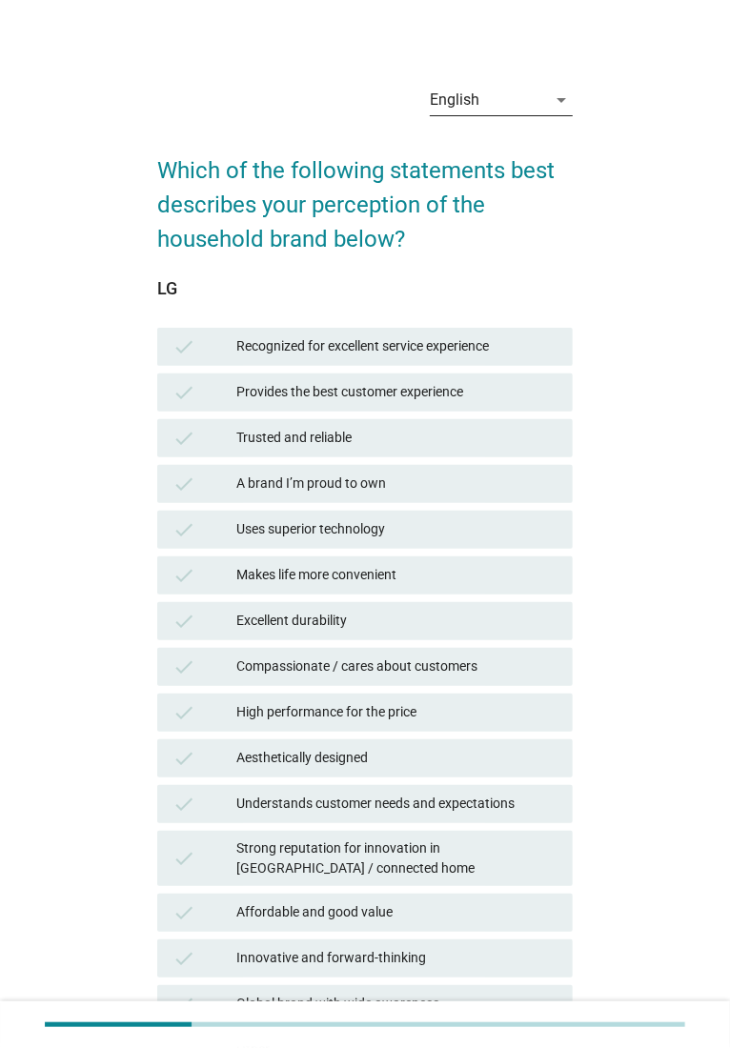
click at [505, 92] on div "English" at bounding box center [488, 100] width 116 height 30
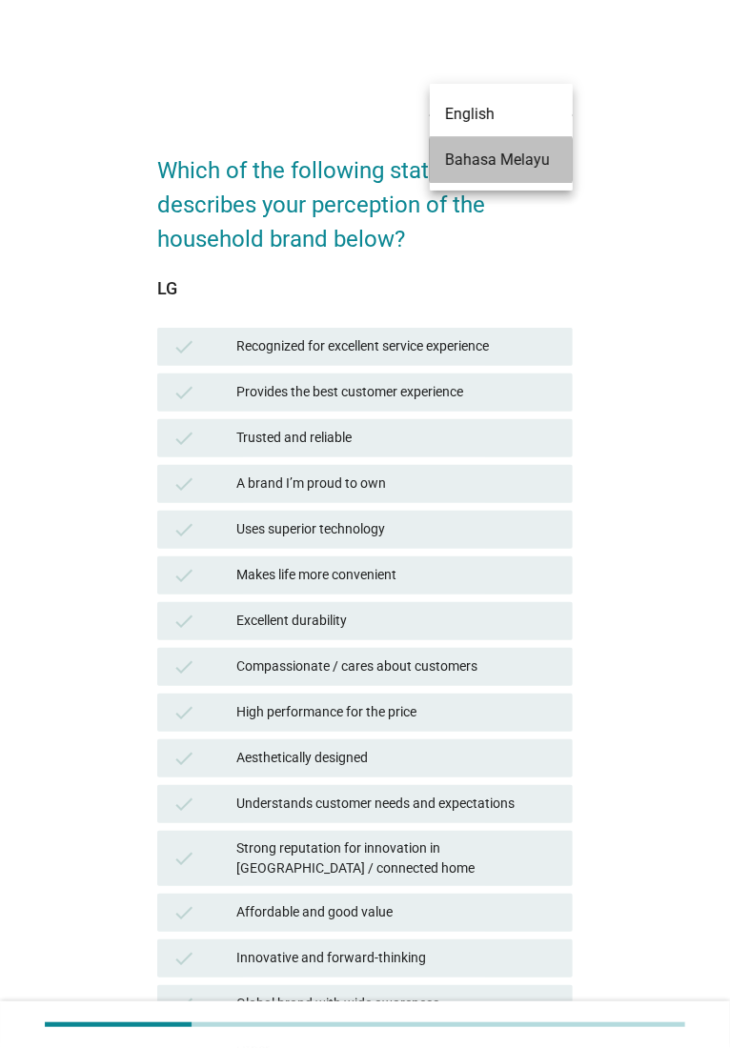
click at [512, 151] on div "Bahasa Melayu" at bounding box center [501, 160] width 112 height 23
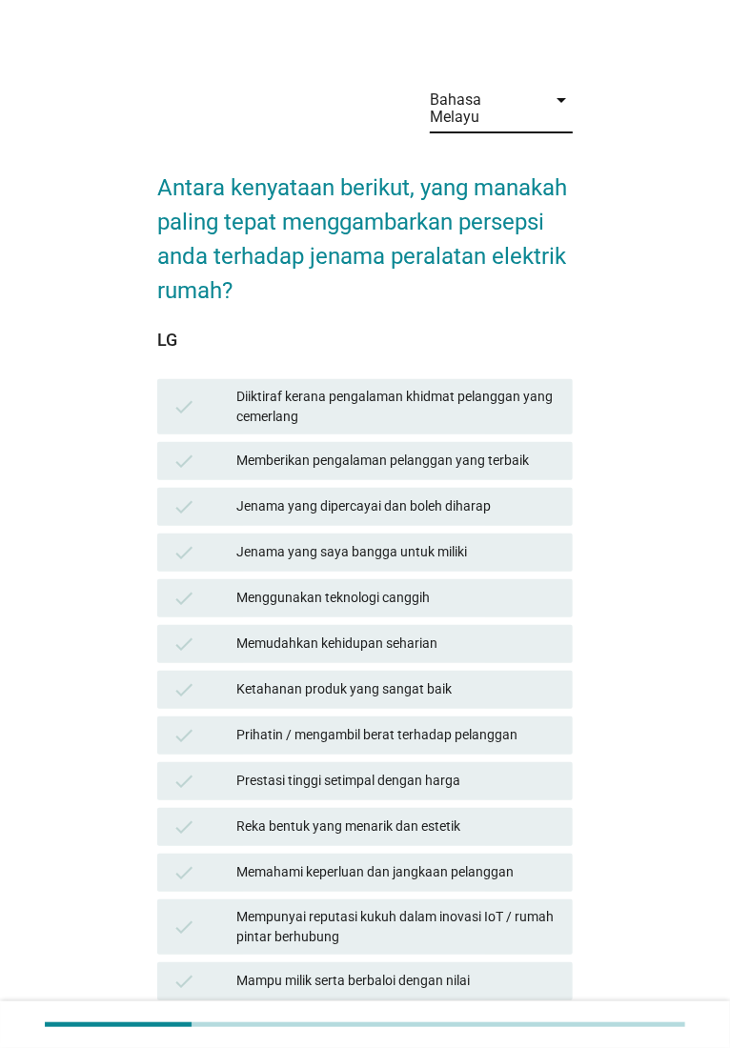
drag, startPoint x: 670, startPoint y: 417, endPoint x: 674, endPoint y: 326, distance: 91.6
click at [674, 325] on div "Bahasa Melayu arrow_drop_down Antara kenyataan berikut, yang manakah paling tep…" at bounding box center [364, 641] width 669 height 1175
click at [642, 389] on div "Bahasa Melayu arrow_drop_down Antara kenyataan berikut, yang manakah paling tep…" at bounding box center [364, 641] width 669 height 1175
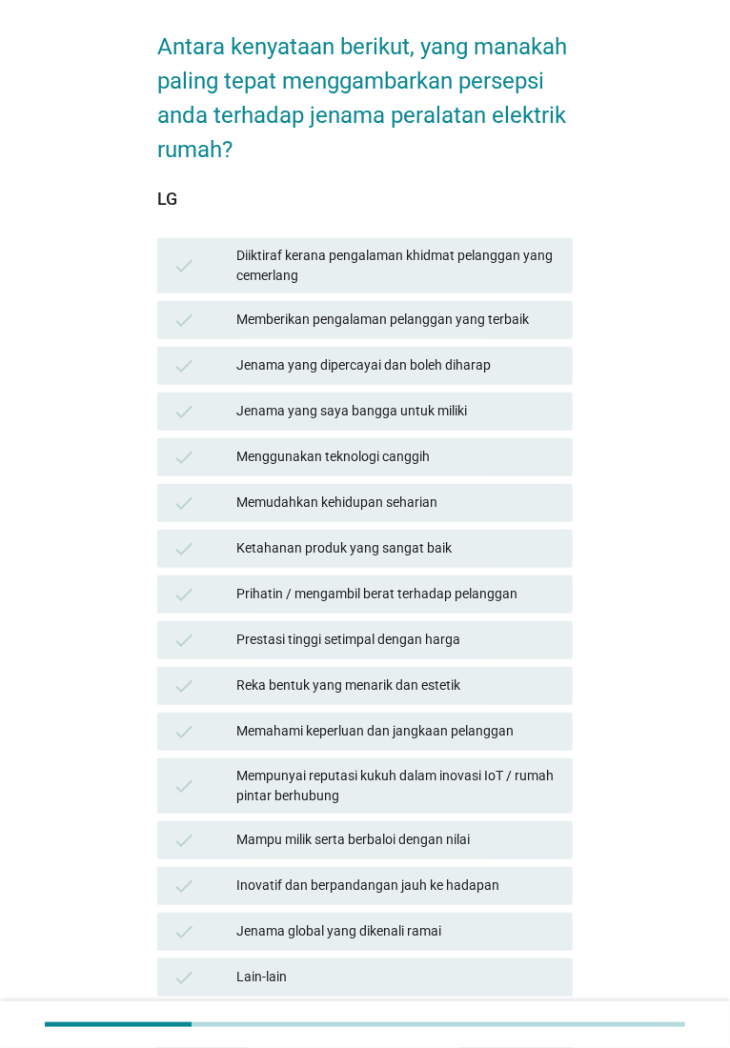
scroll to position [140, 0]
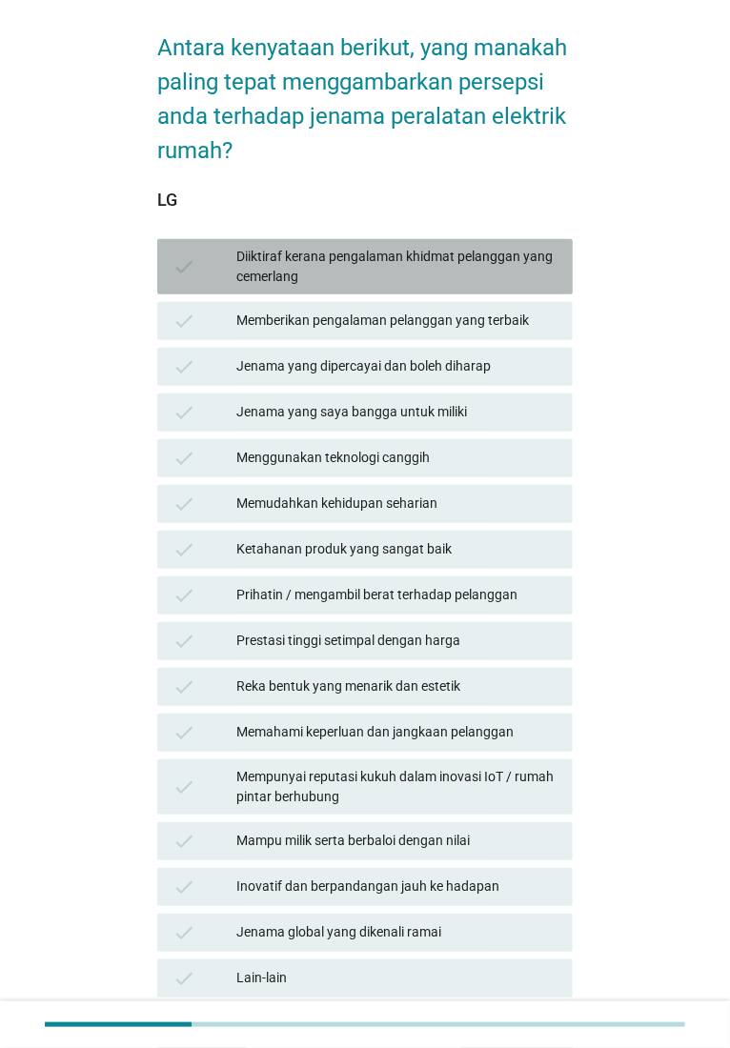
click at [337, 260] on div "Diiktiraf kerana pengalaman khidmat pelanggan yang cemerlang" at bounding box center [396, 267] width 321 height 40
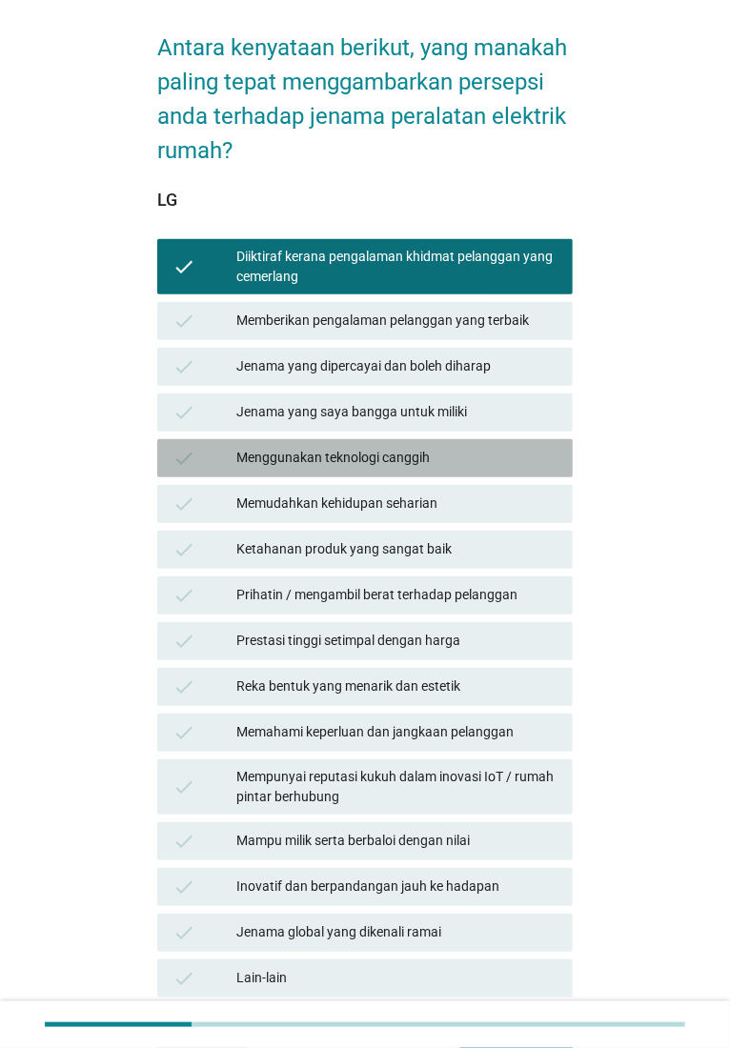
drag, startPoint x: 317, startPoint y: 447, endPoint x: 314, endPoint y: 506, distance: 59.2
click at [317, 448] on div "Menggunakan teknologi canggih" at bounding box center [396, 458] width 321 height 23
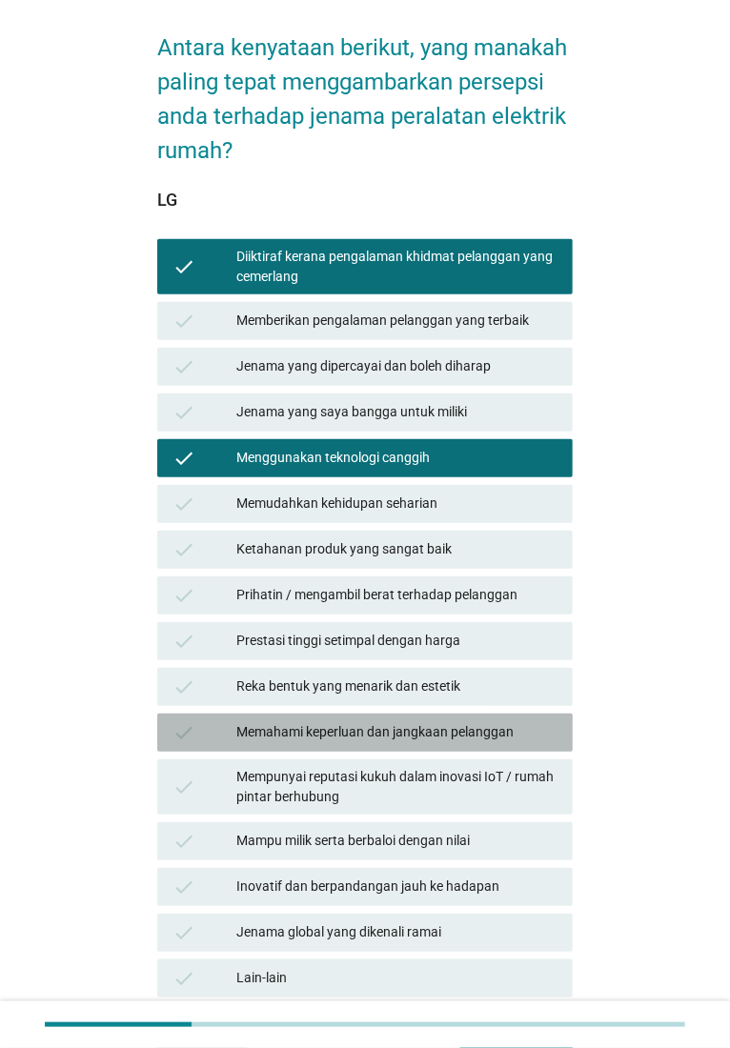
click at [314, 721] on div "Memahami keperluan dan jangkaan pelanggan" at bounding box center [396, 732] width 321 height 23
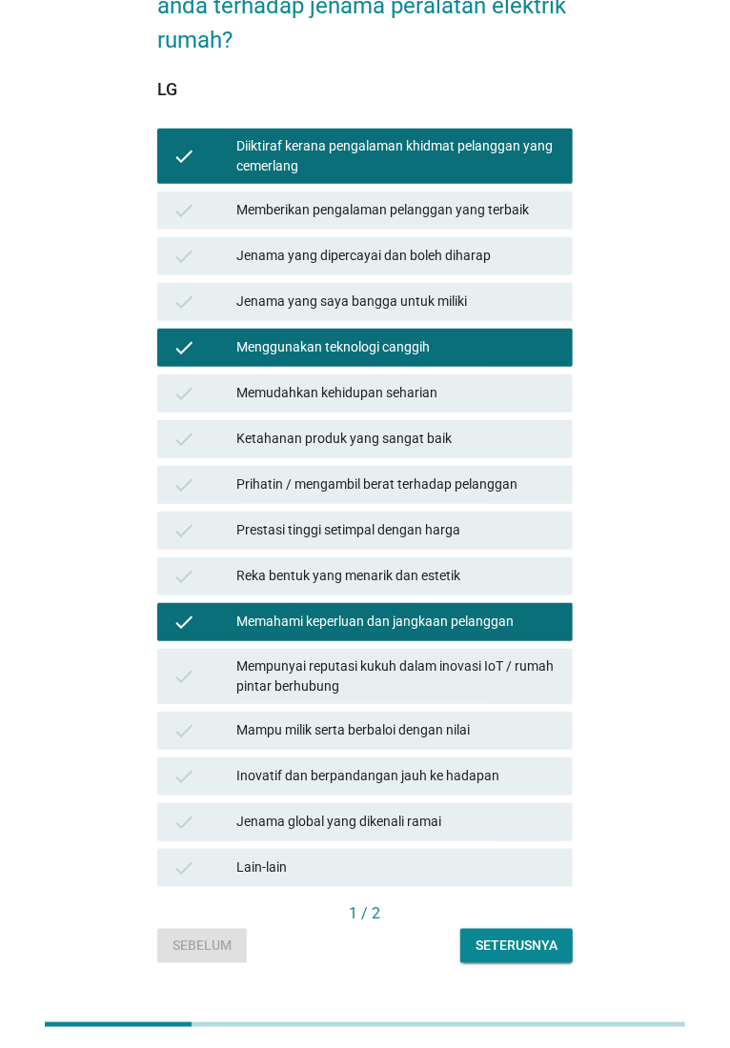
scroll to position [250, 0]
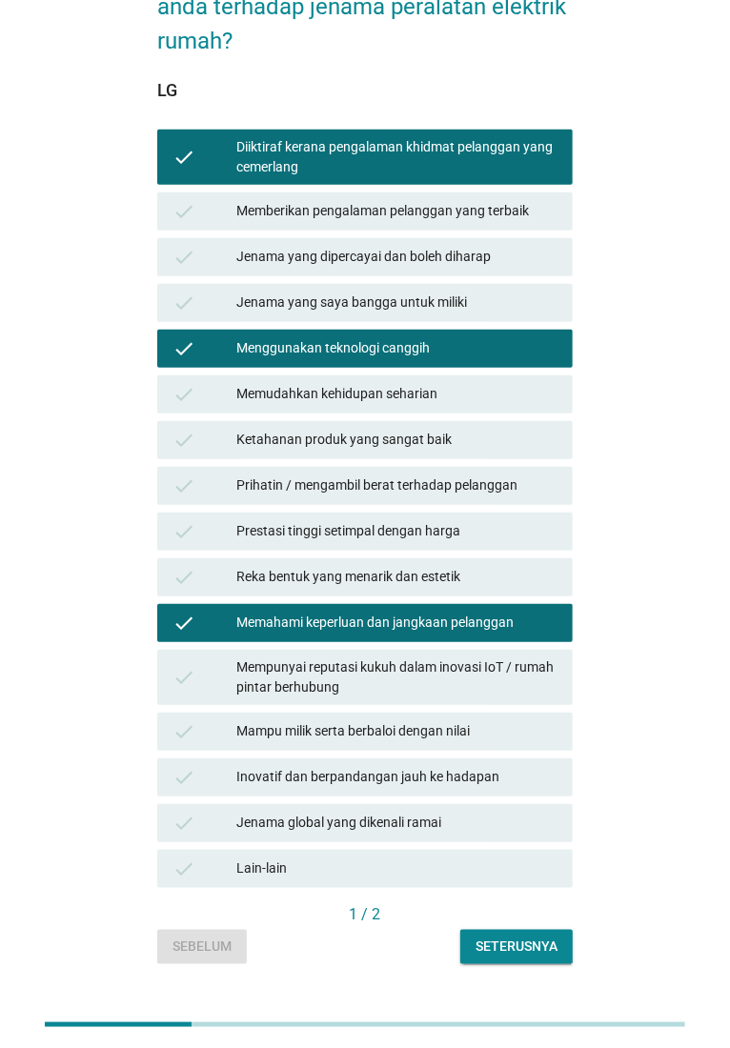
click at [516, 838] on div "Seterusnya" at bounding box center [517, 947] width 82 height 20
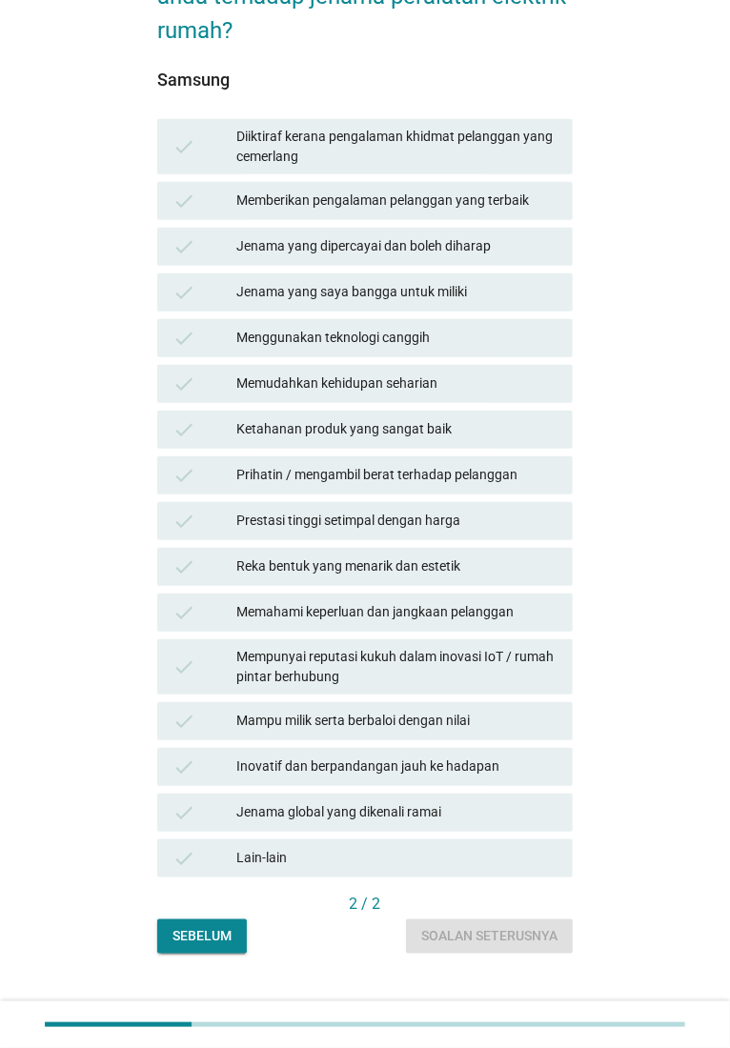
scroll to position [263, 0]
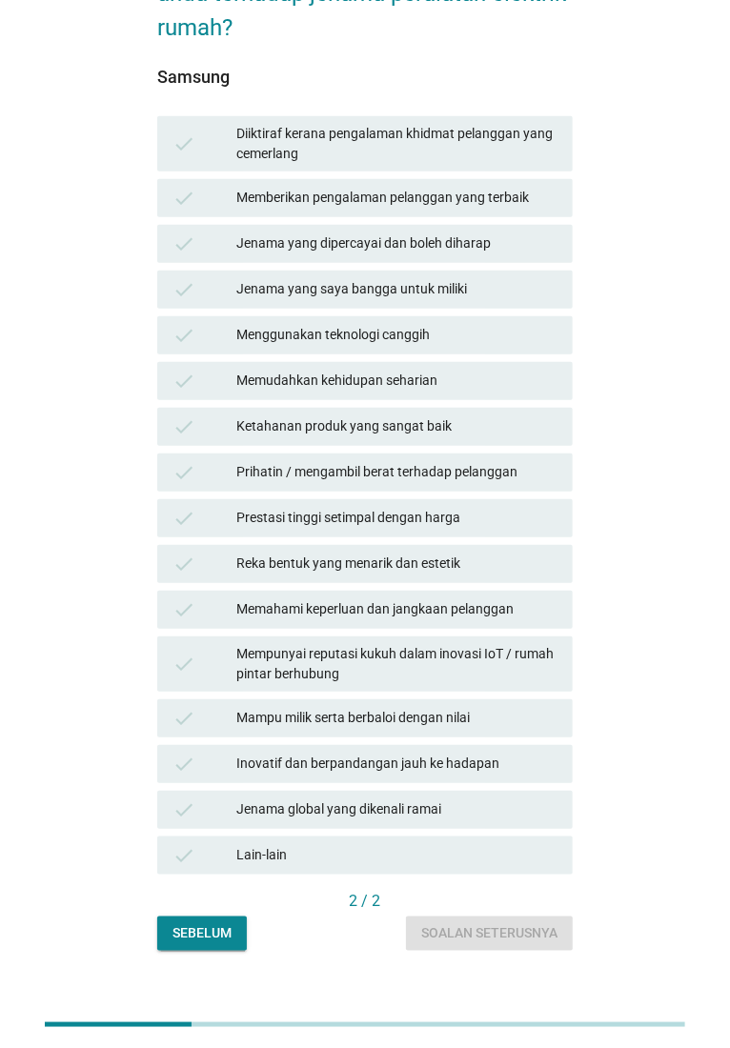
click at [378, 753] on div "Inovatif dan berpandangan jauh ke hadapan" at bounding box center [396, 764] width 321 height 23
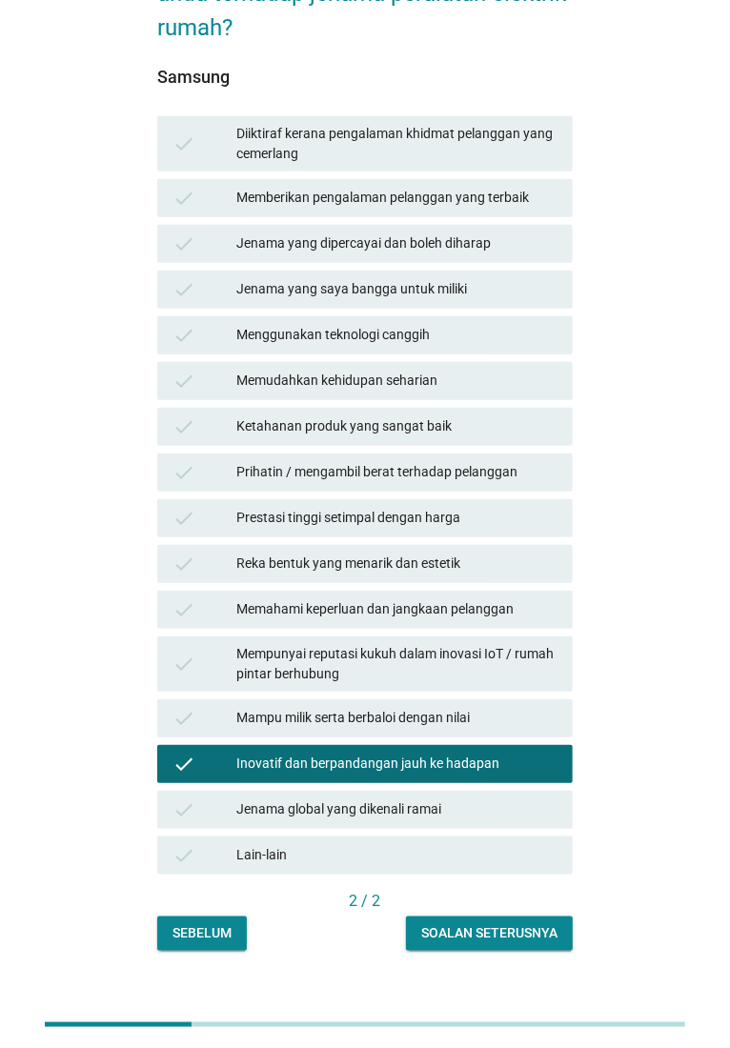
click at [354, 462] on div "Prihatin / mengambil berat terhadap pelanggan" at bounding box center [396, 472] width 321 height 23
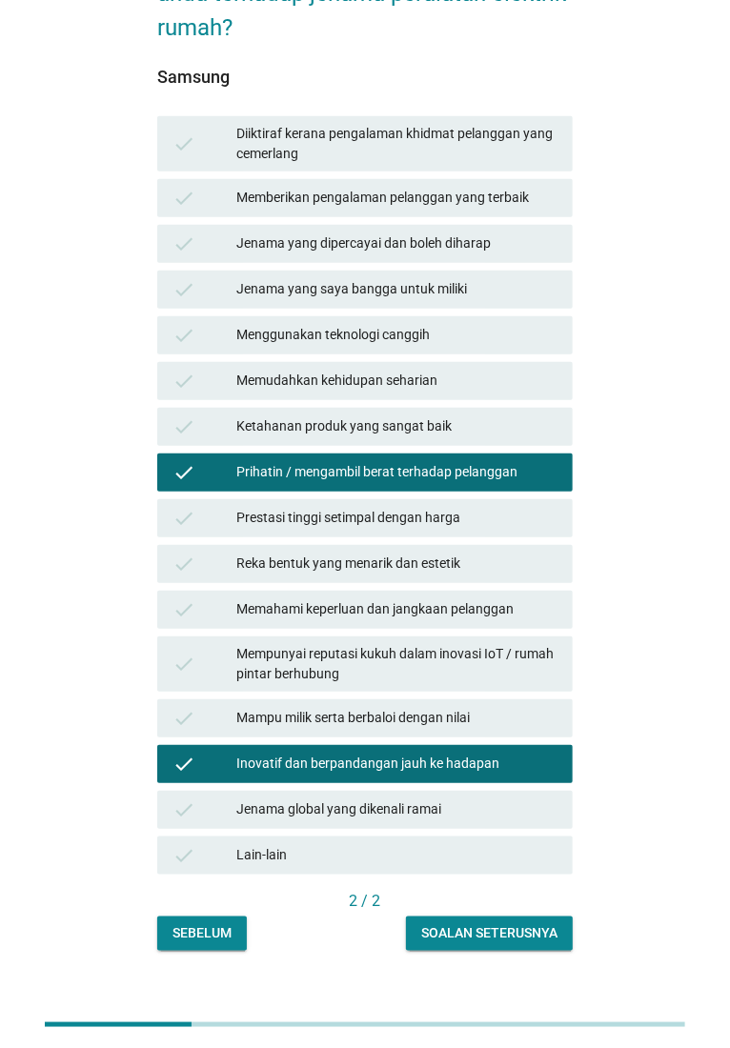
click at [301, 233] on div "Jenama yang dipercayai dan boleh diharap" at bounding box center [396, 244] width 321 height 23
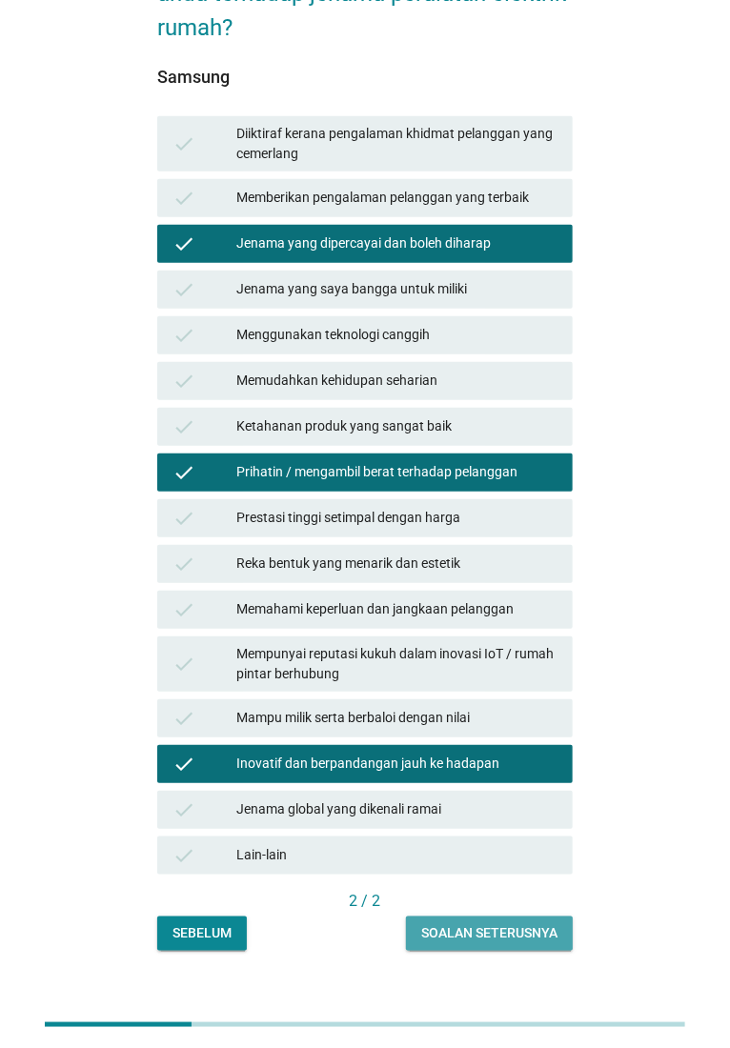
click at [481, 838] on button "Soalan seterusnya" at bounding box center [489, 934] width 167 height 34
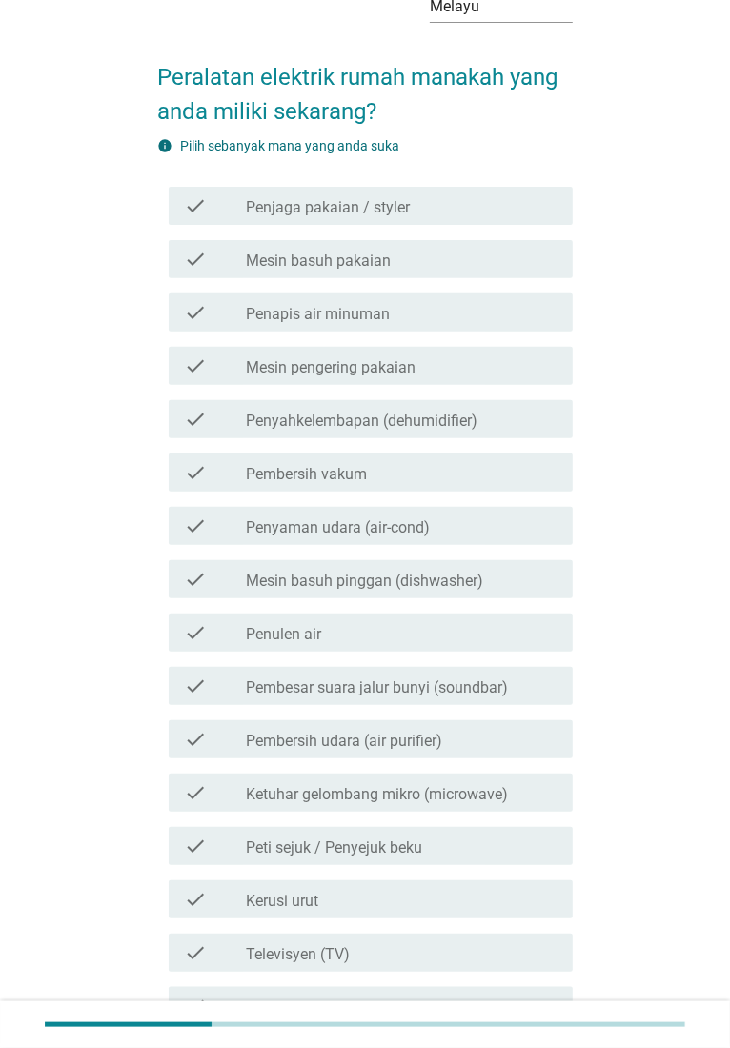
scroll to position [74, 0]
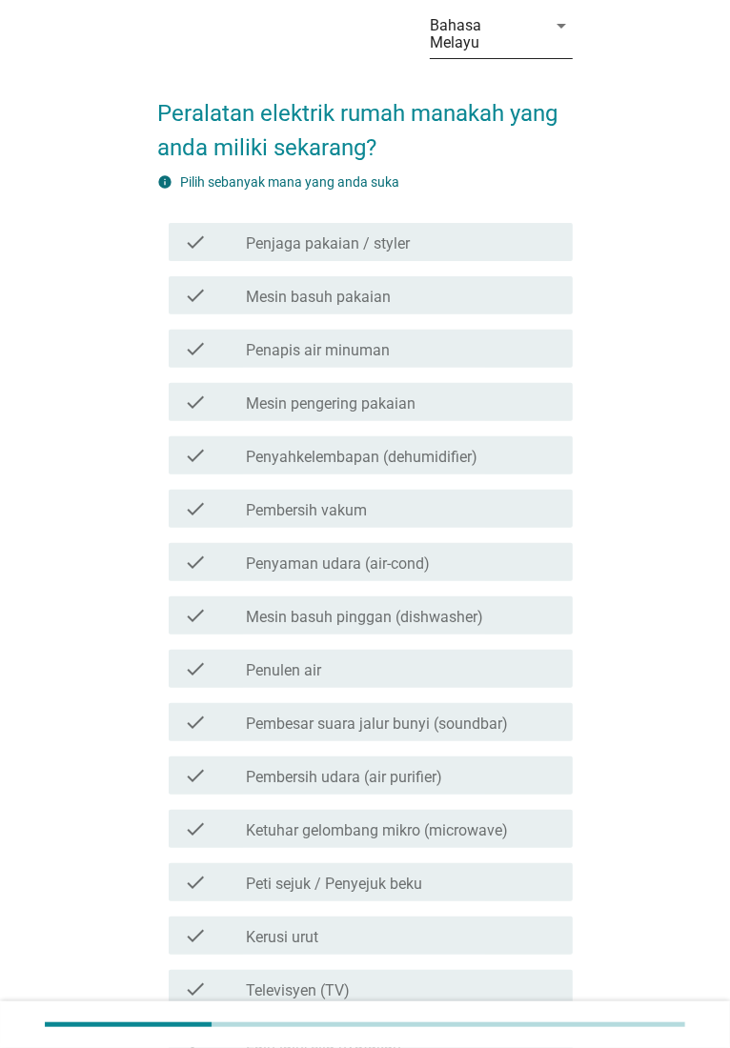
click at [523, 24] on div "Bahasa Melayu" at bounding box center [482, 34] width 105 height 34
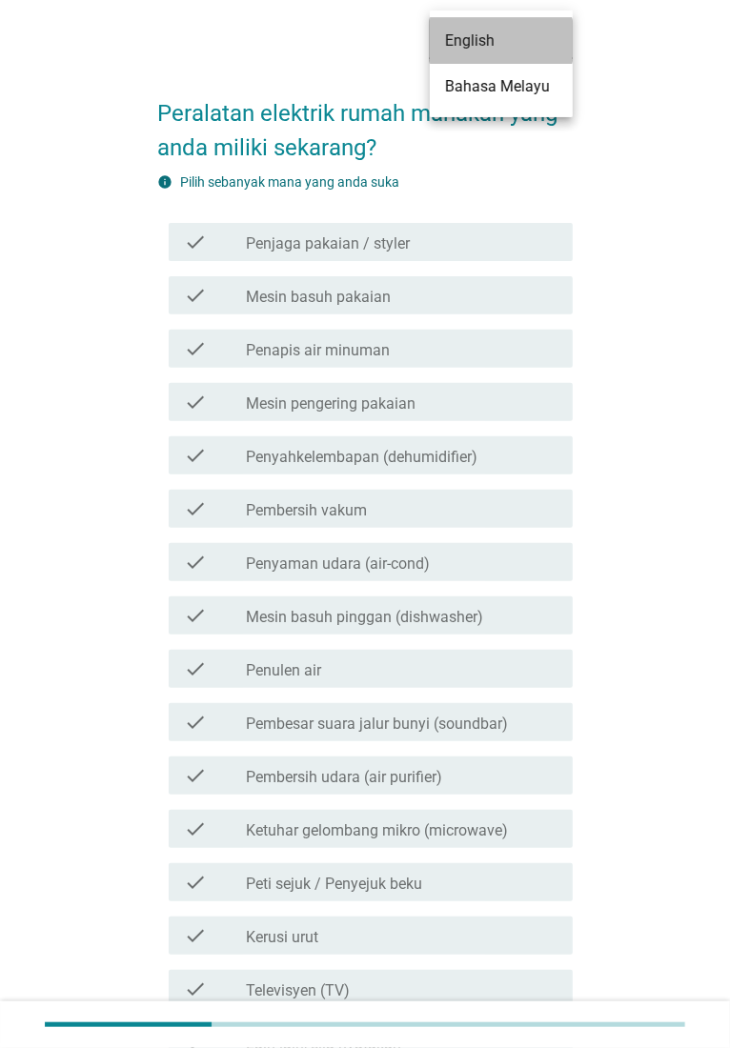
click at [515, 51] on div "English" at bounding box center [501, 41] width 112 height 23
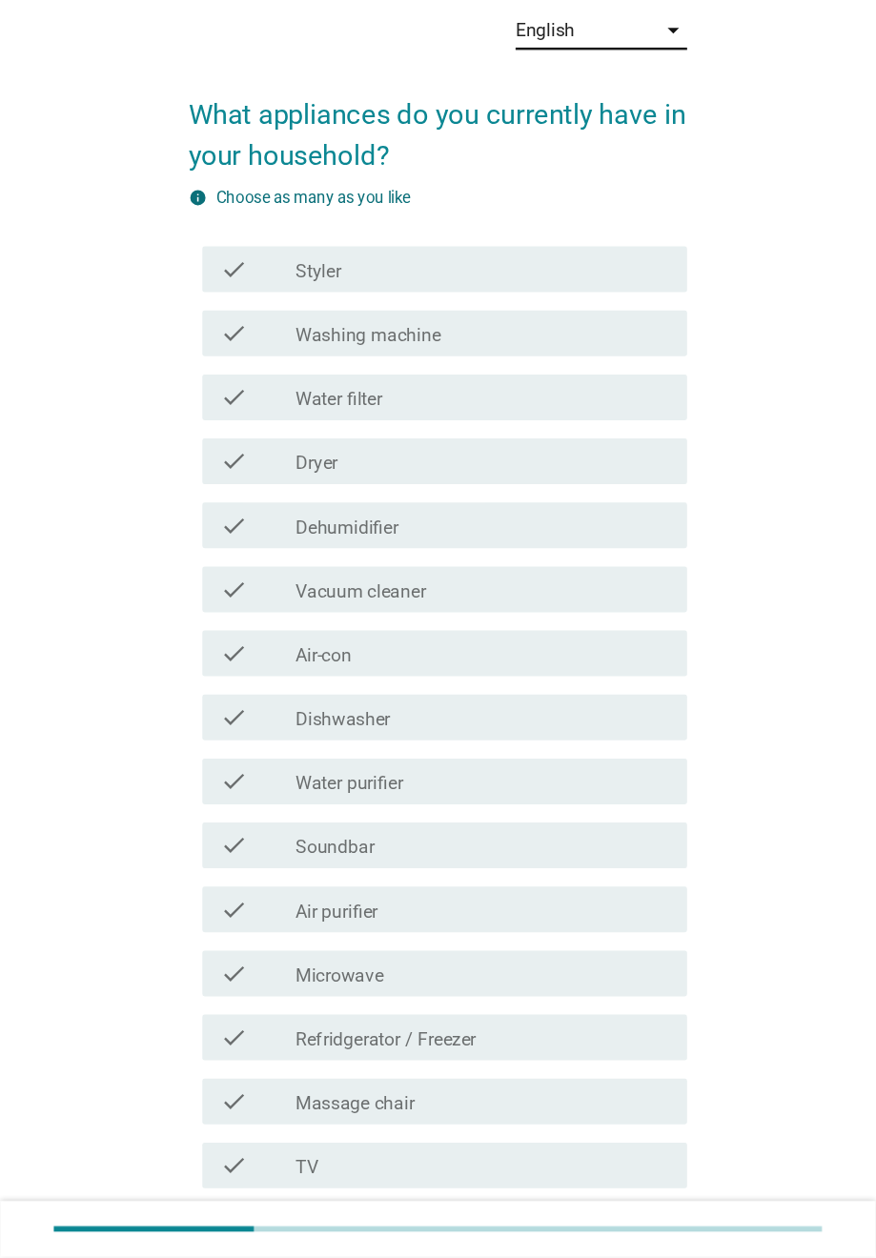
scroll to position [0, 0]
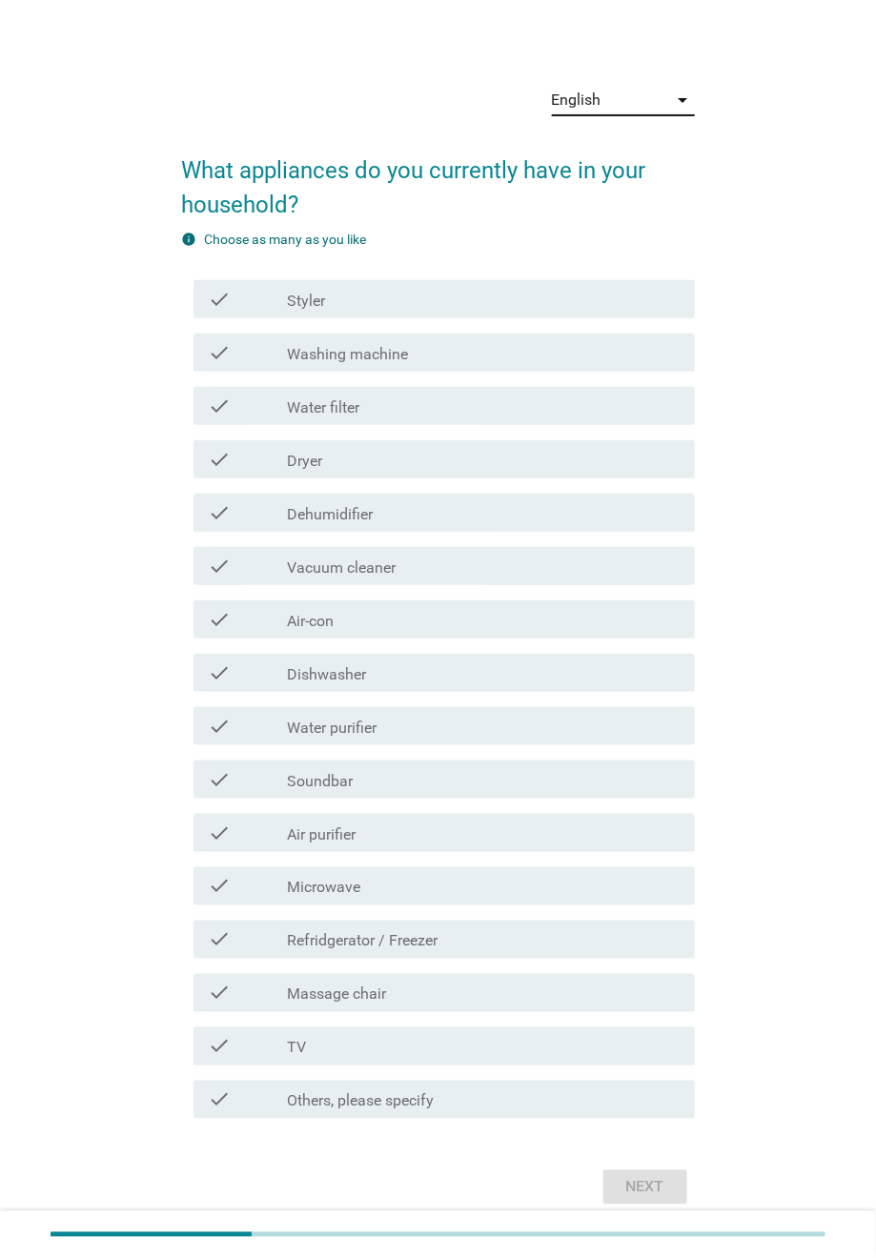
click at [735, 300] on div "English arrow_drop_down What appliances do you currently have in your household…" at bounding box center [437, 639] width 815 height 1171
click at [667, 838] on div "Next" at bounding box center [438, 1187] width 513 height 46
click at [411, 295] on div "check_box_outline_blank Styler" at bounding box center [483, 299] width 393 height 23
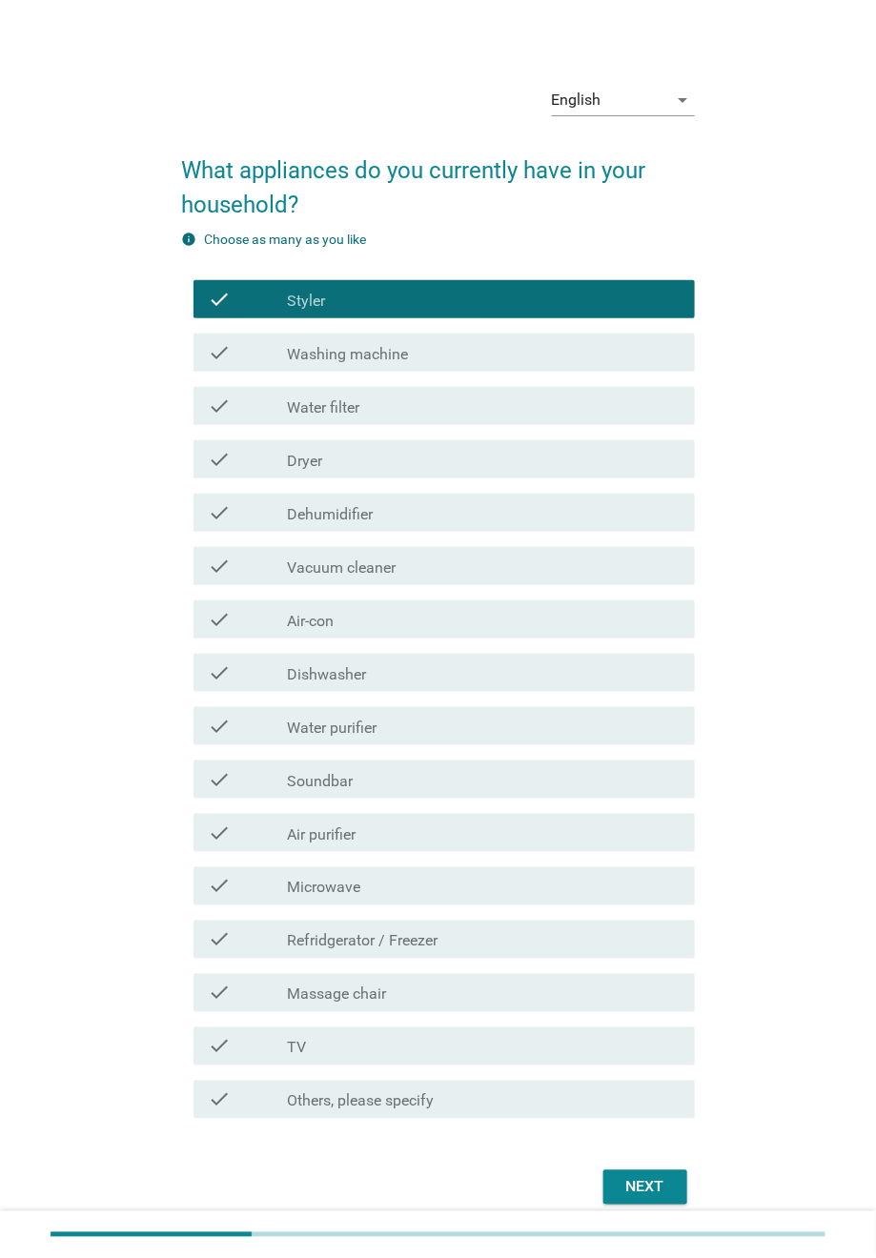
click at [411, 295] on div "check_box_outline_blank Styler" at bounding box center [483, 299] width 393 height 23
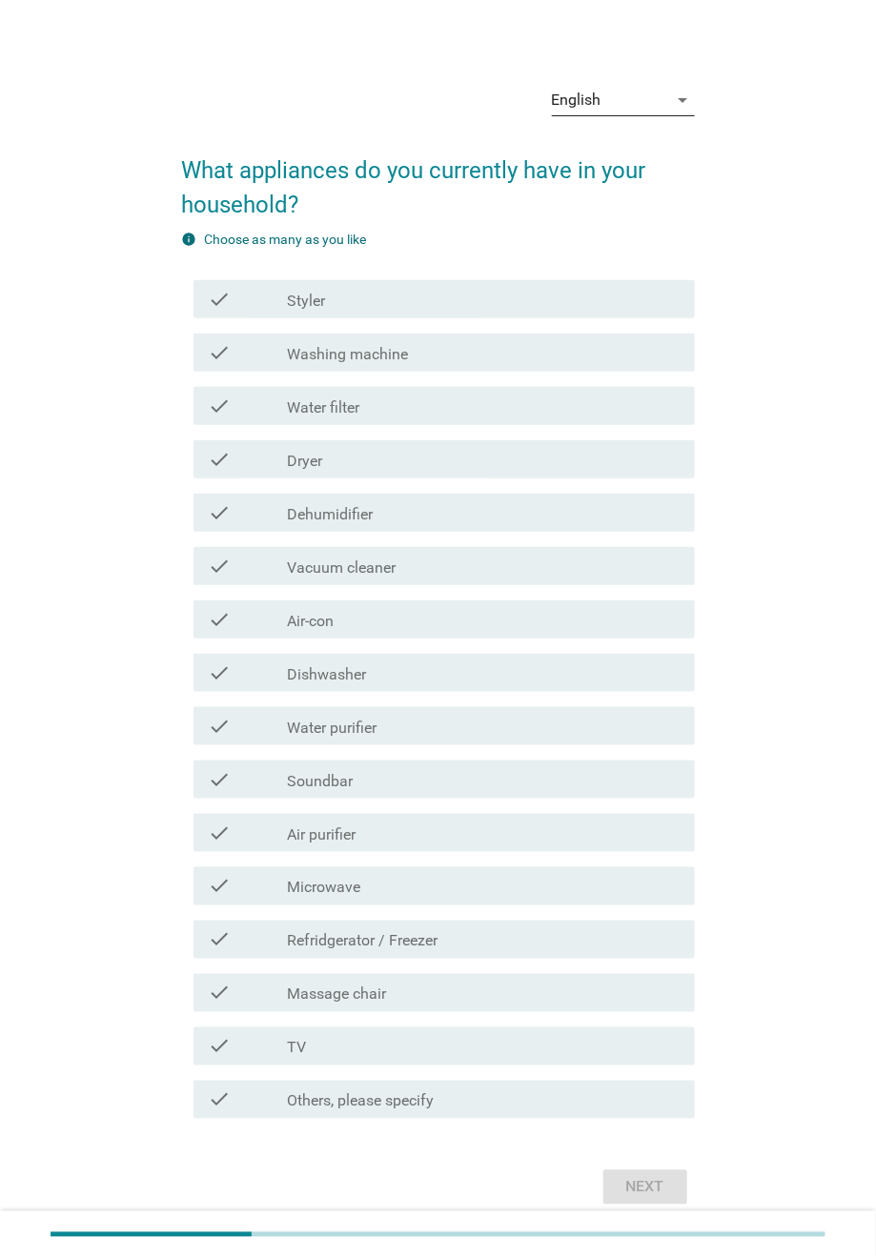
click at [636, 94] on div "English" at bounding box center [610, 100] width 116 height 30
click at [623, 150] on div "Bahasa Melayu" at bounding box center [623, 160] width 112 height 23
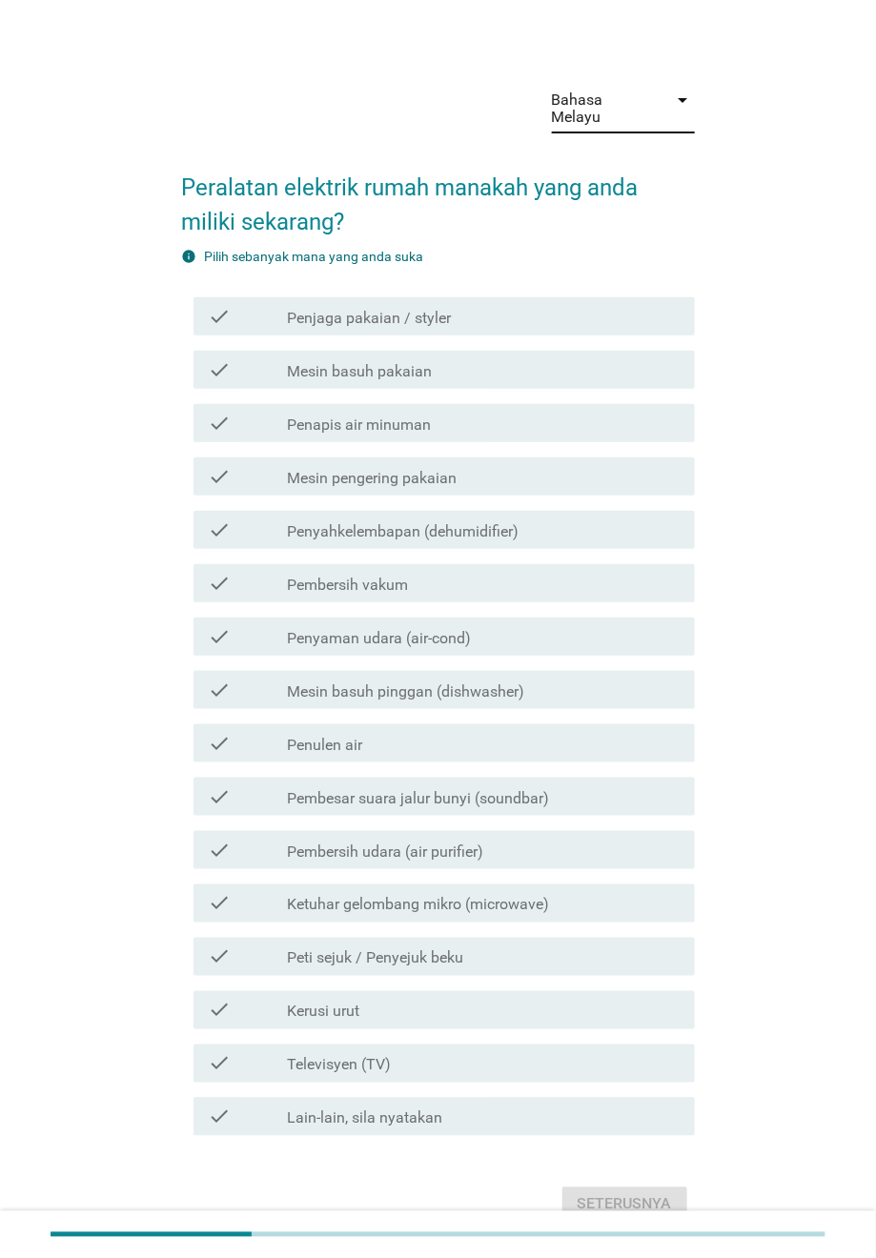
click at [823, 338] on div "Bahasa Melayu arrow_drop_down Peralatan elektrik rumah manakah yang anda miliki…" at bounding box center [437, 648] width 815 height 1188
click at [436, 358] on div "check_box_outline_blank Mesin basuh pakaian" at bounding box center [483, 369] width 393 height 23
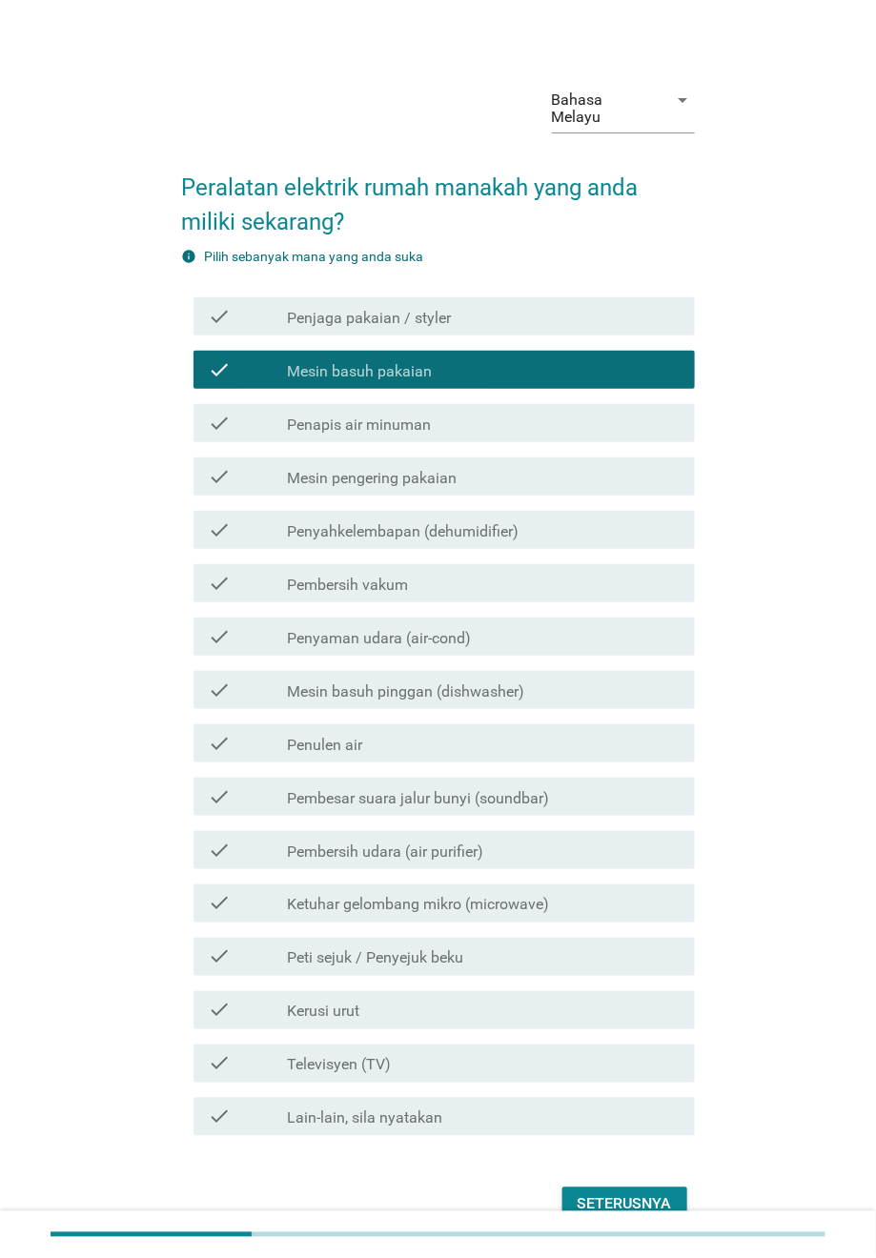
click at [431, 412] on div "check_box_outline_blank Penapis air minuman" at bounding box center [483, 423] width 393 height 23
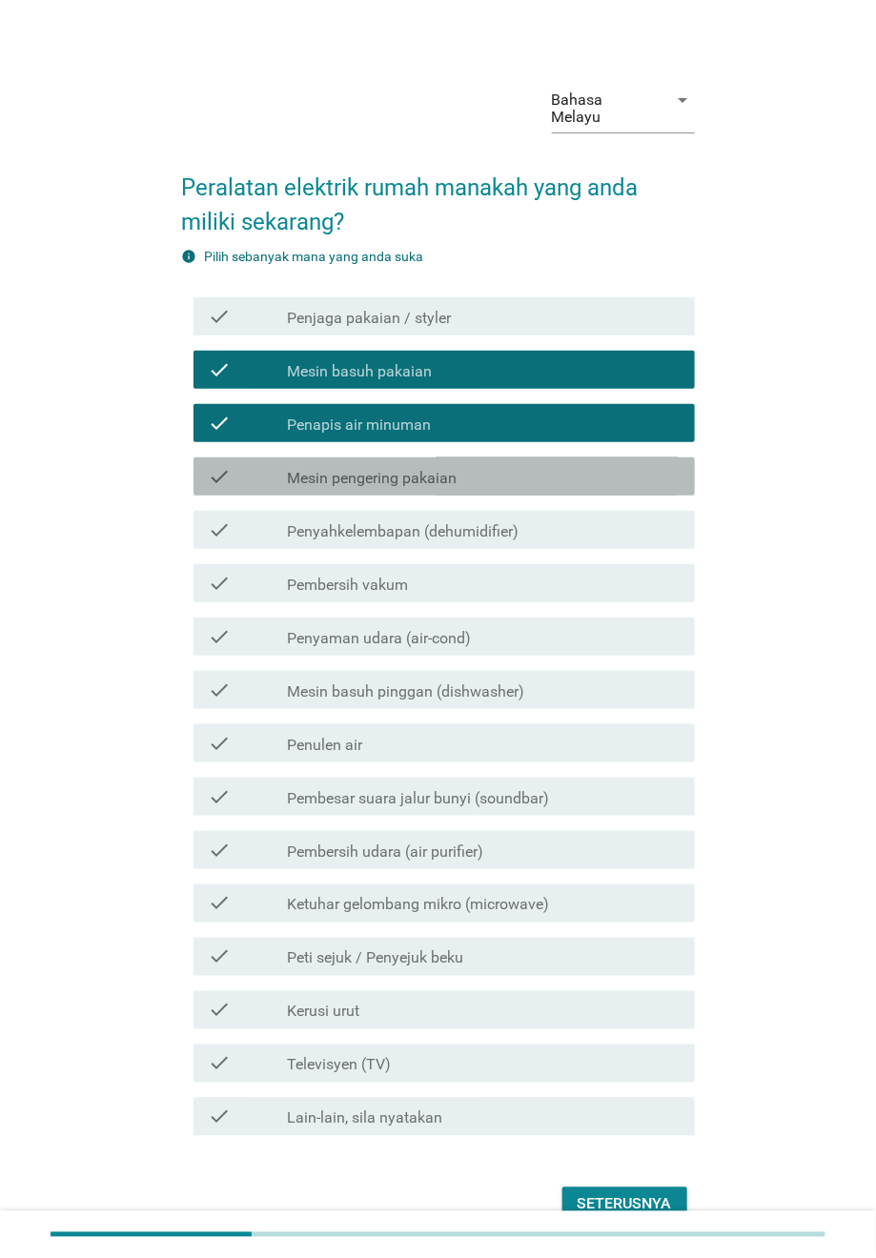
click at [466, 465] on div "check_box_outline_blank Mesin pengering pakaian" at bounding box center [483, 476] width 393 height 23
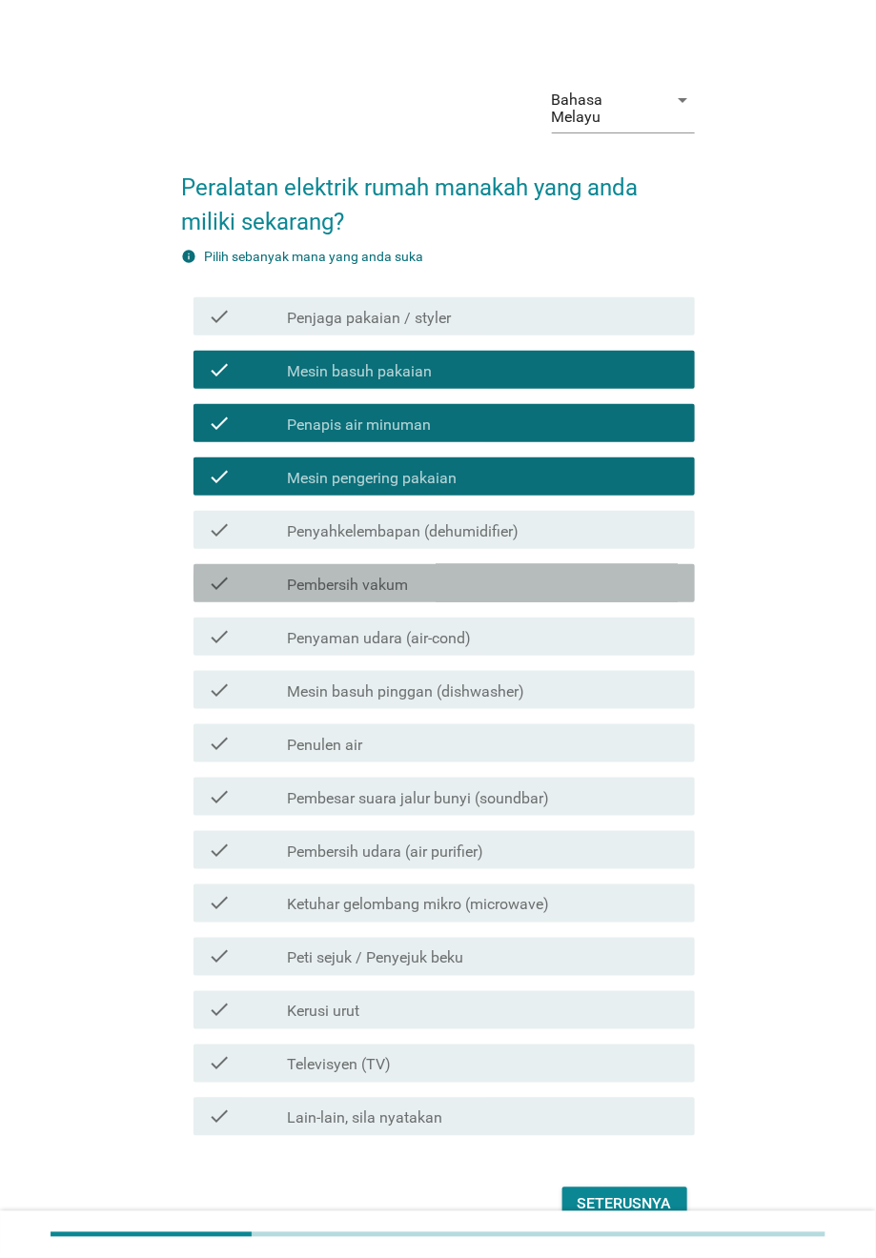
click at [445, 572] on div "check_box_outline_blank Pembersih vakum" at bounding box center [483, 583] width 393 height 23
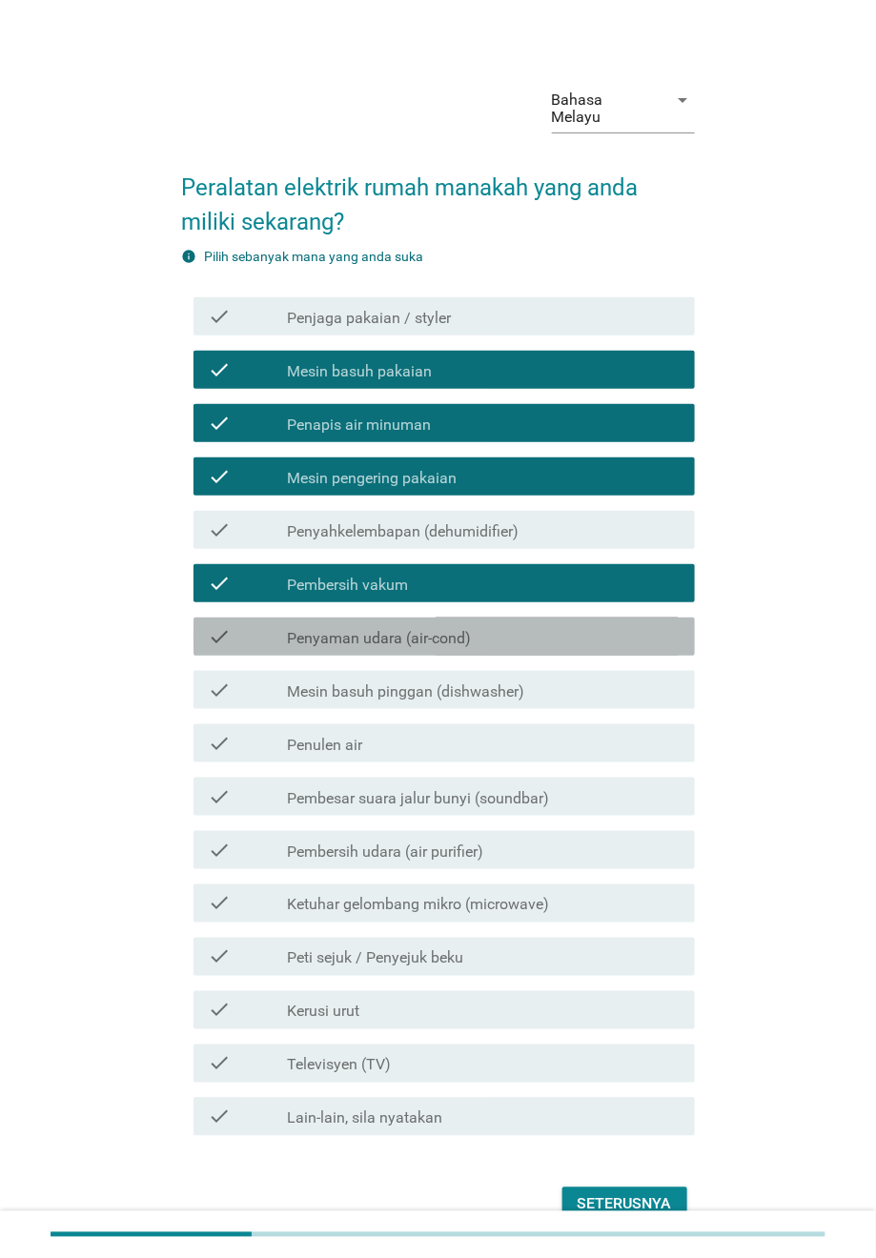
click at [415, 629] on label "Penyaman udara (air-cond)" at bounding box center [379, 638] width 184 height 19
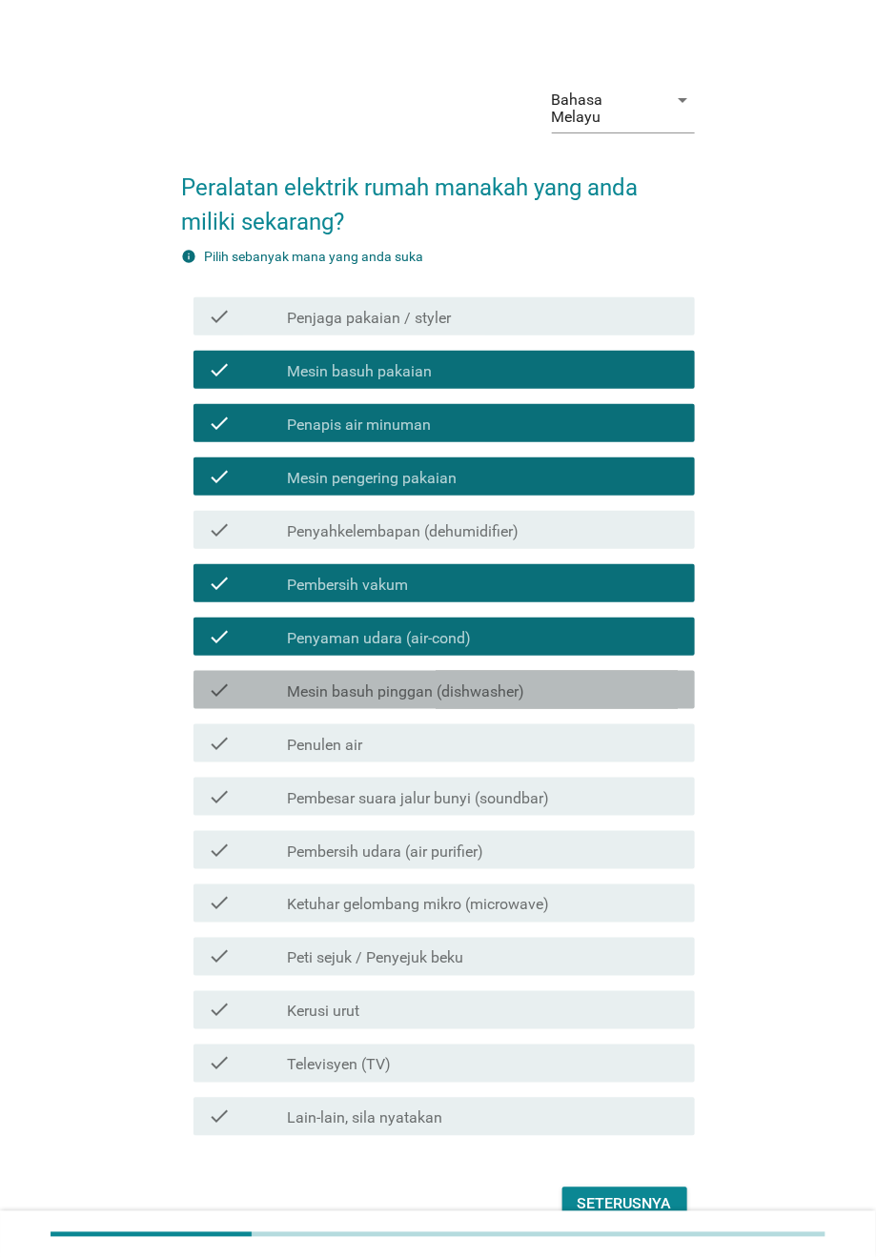
click at [406, 678] on div "check_box_outline_blank Mesin basuh pinggan (dishwasher)" at bounding box center [483, 689] width 393 height 23
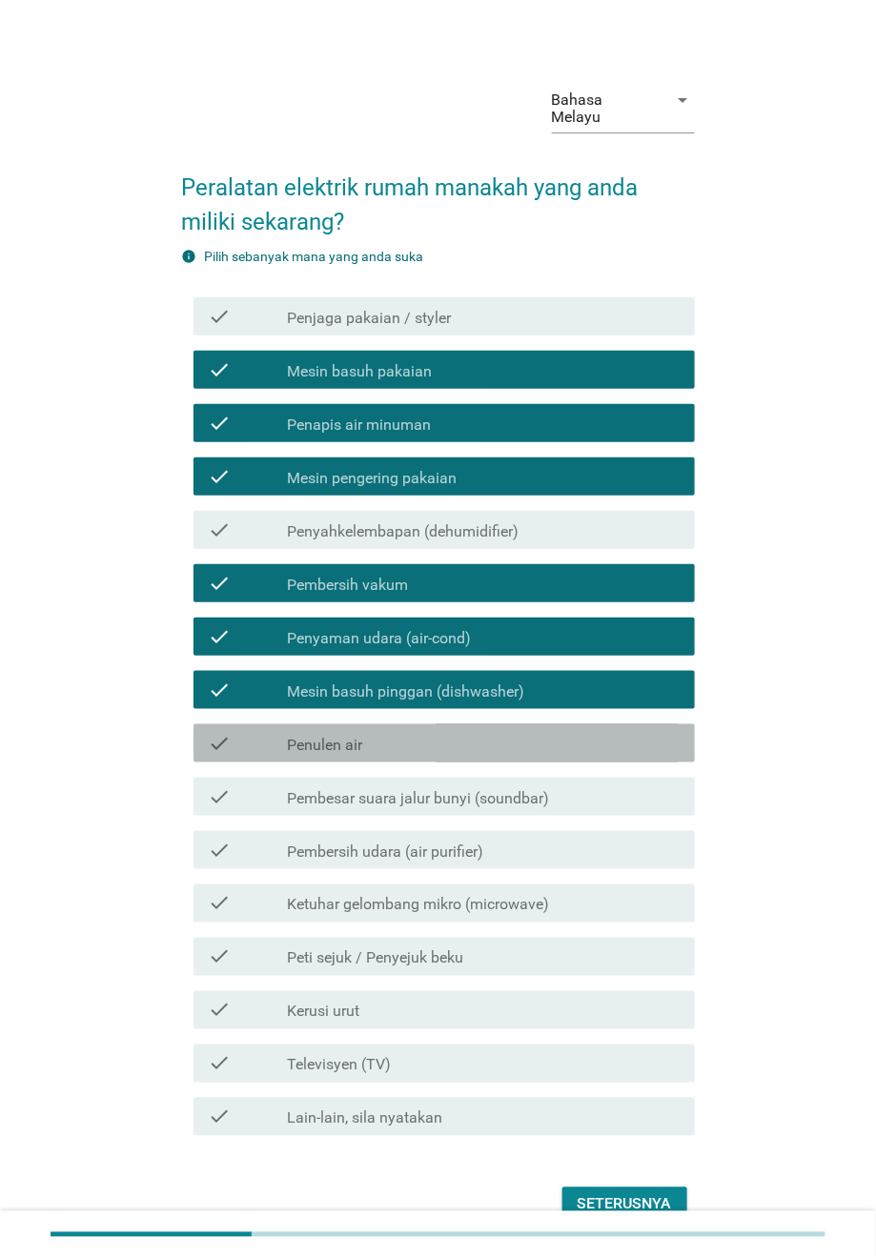
click at [391, 732] on div "check_box_outline_blank Penulen air" at bounding box center [483, 743] width 393 height 23
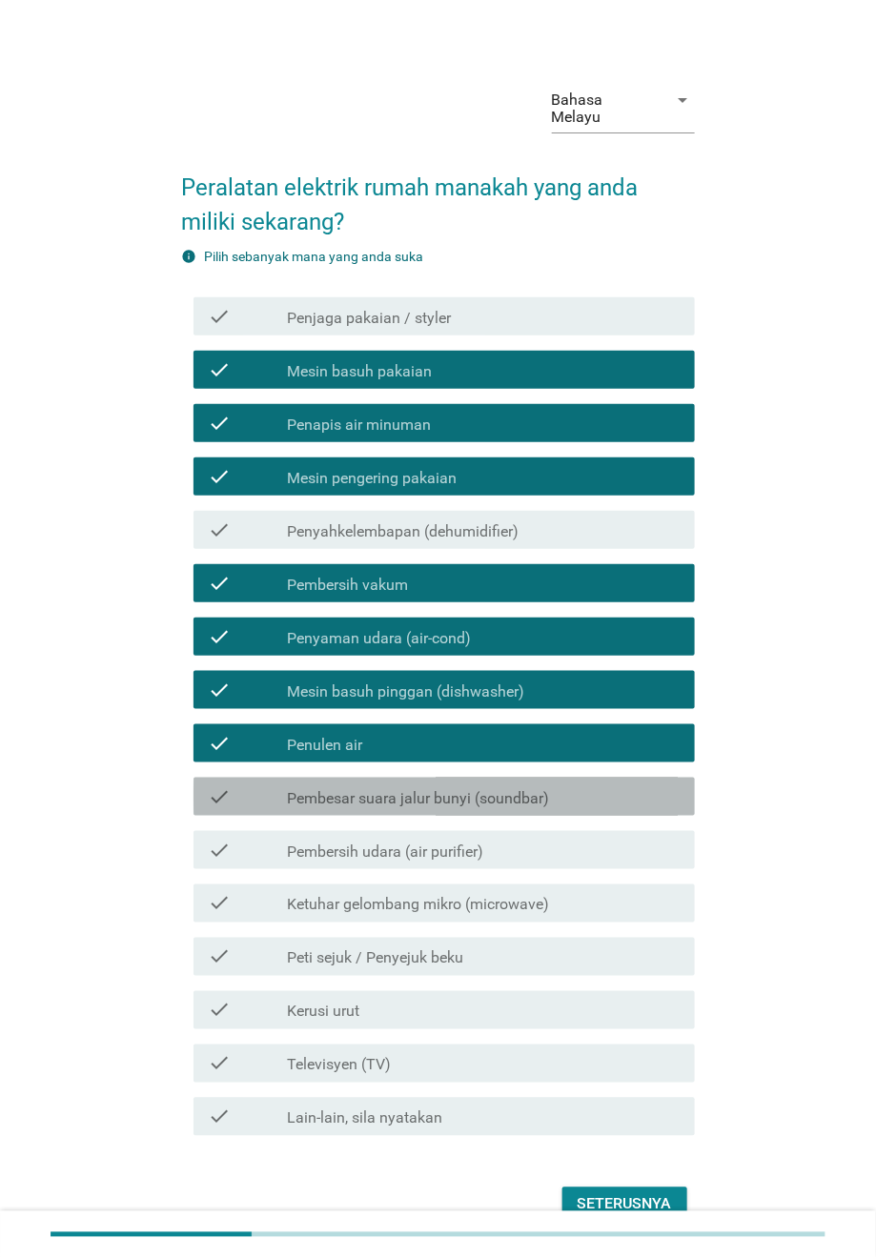
click at [374, 789] on label "Pembesar suara jalur bunyi (soundbar)" at bounding box center [418, 798] width 262 height 19
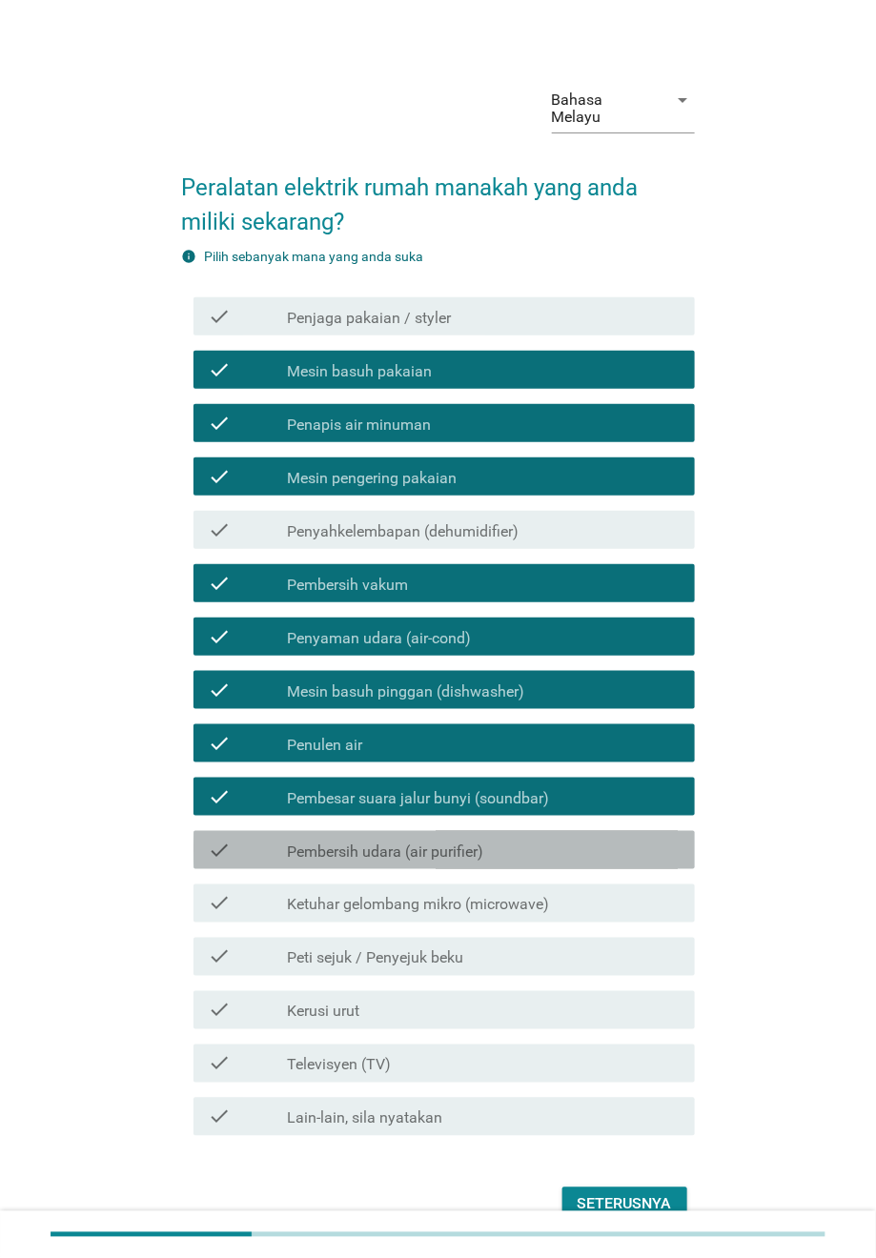
click at [346, 838] on label "Pembersih udara (air purifier)" at bounding box center [385, 851] width 196 height 19
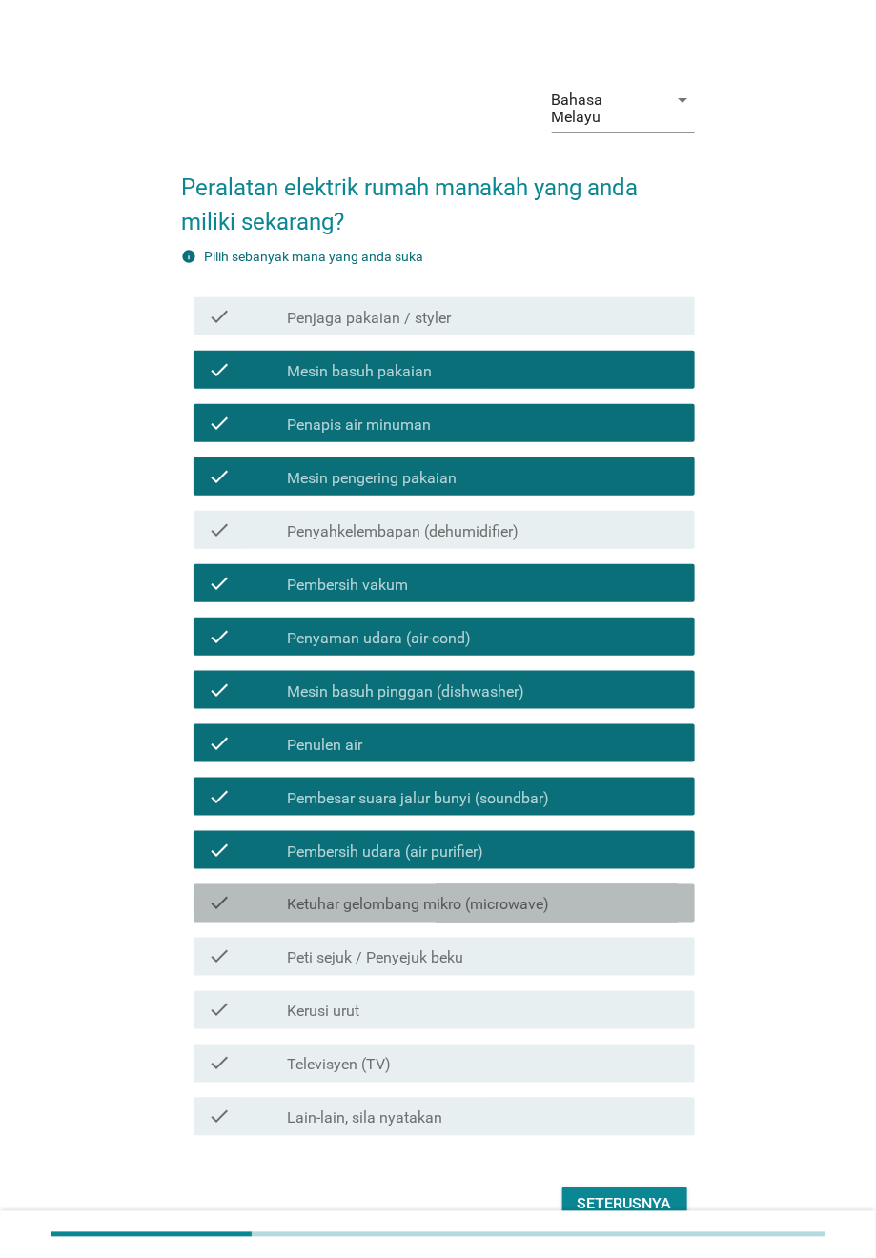
click at [367, 838] on div "check check_box_outline_blank Ketuhar gelombang mikro (microwave)" at bounding box center [443, 903] width 501 height 38
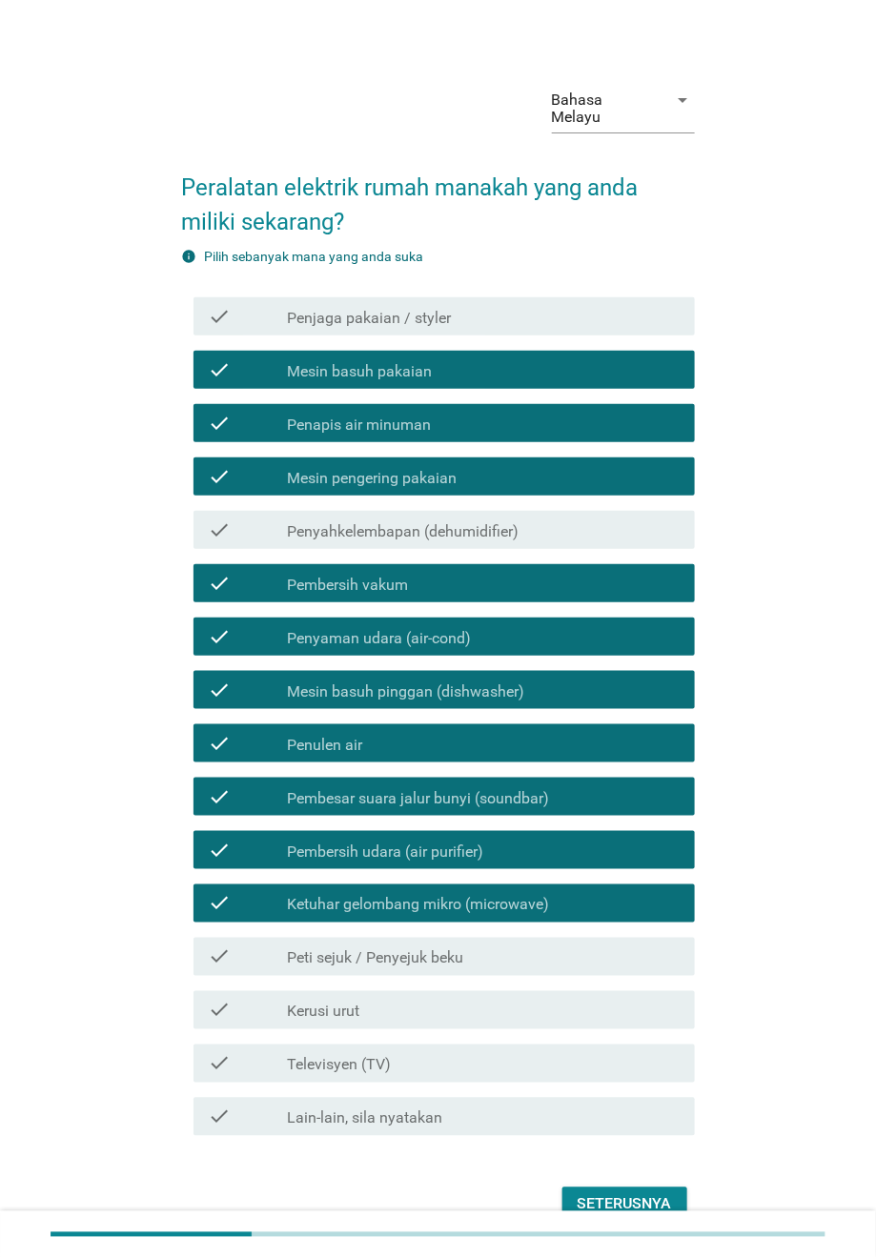
click at [367, 838] on div "check check_box_outline_blank Ketuhar gelombang mikro (microwave)" at bounding box center [443, 903] width 501 height 38
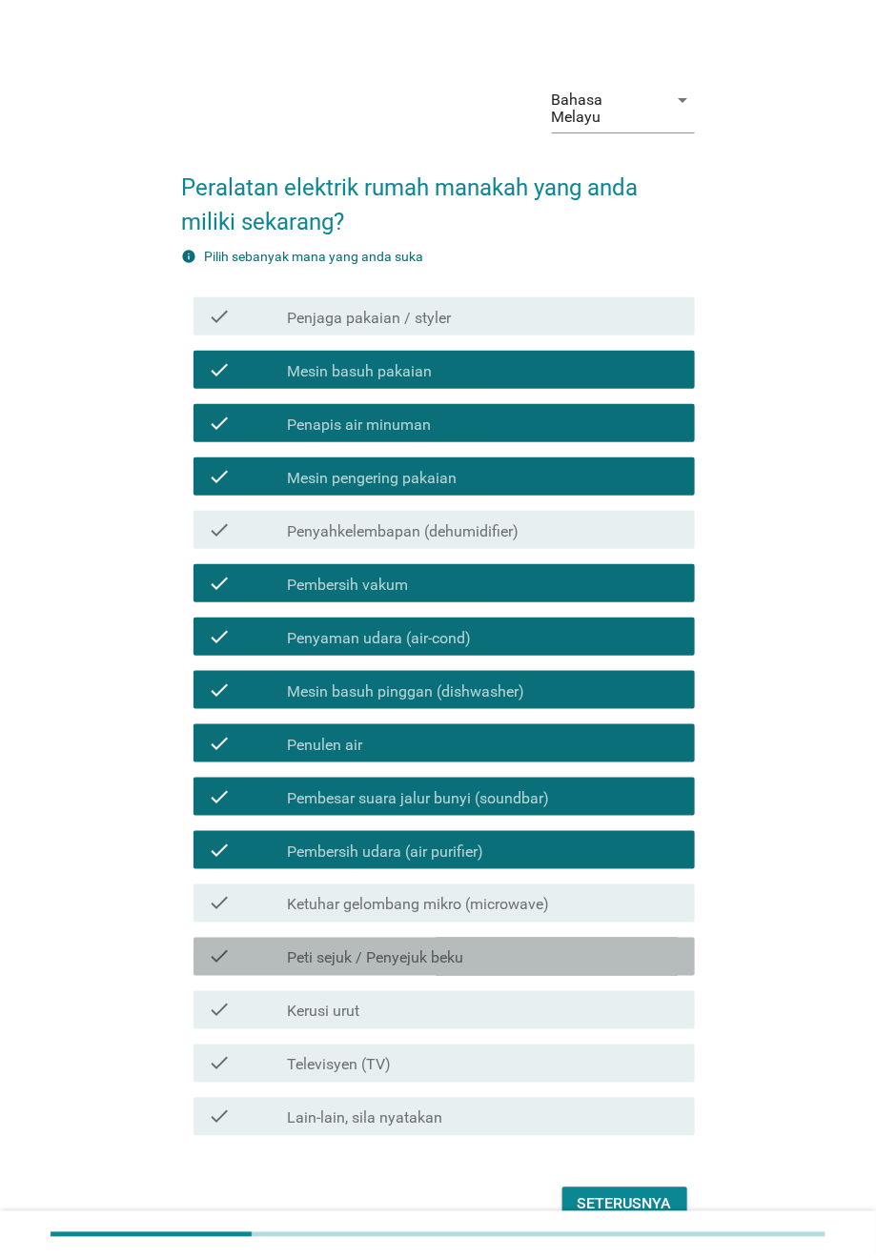
click at [358, 838] on div "check_box_outline_blank Peti sejuk / Penyejuk beku" at bounding box center [483, 956] width 393 height 23
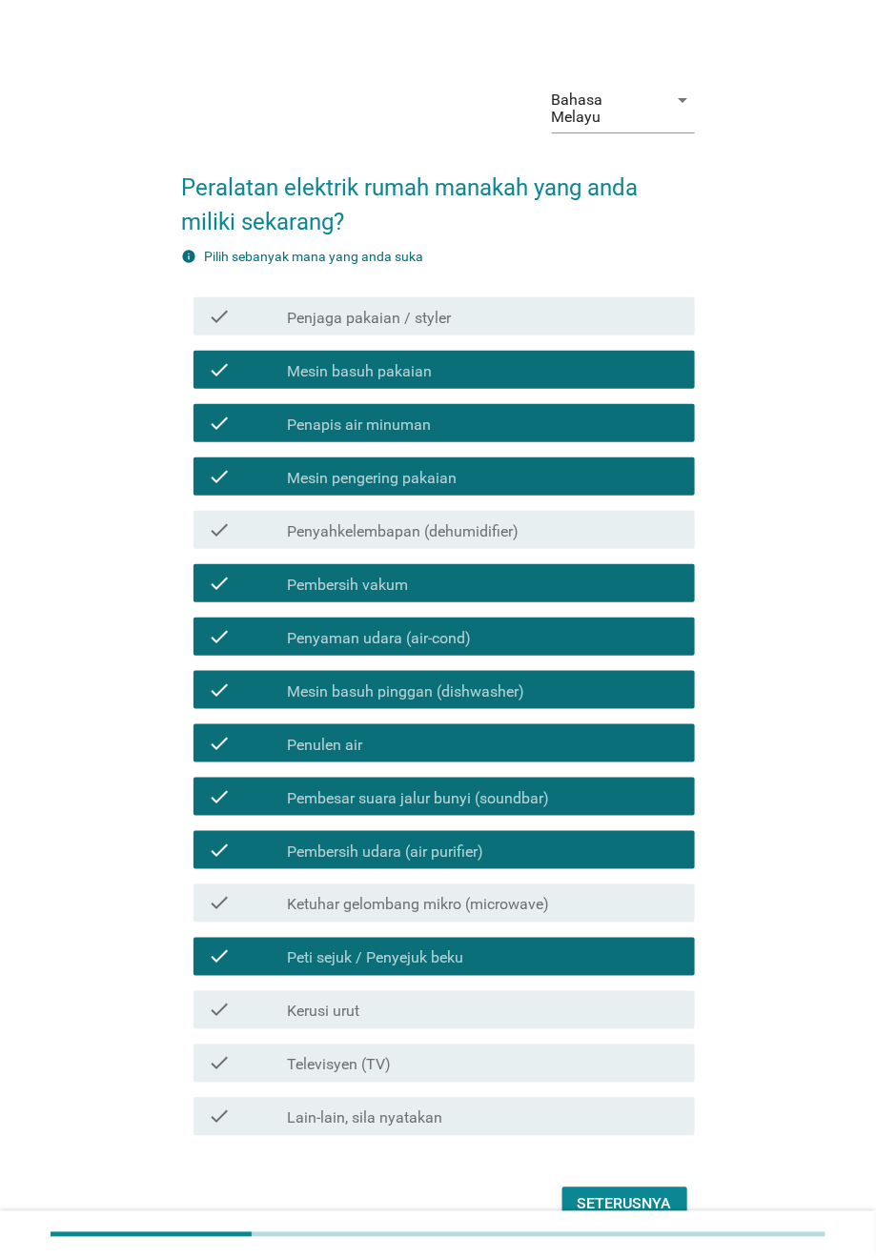
click at [381, 838] on div "check_box_outline_blank Televisyen (TV)" at bounding box center [483, 1063] width 393 height 23
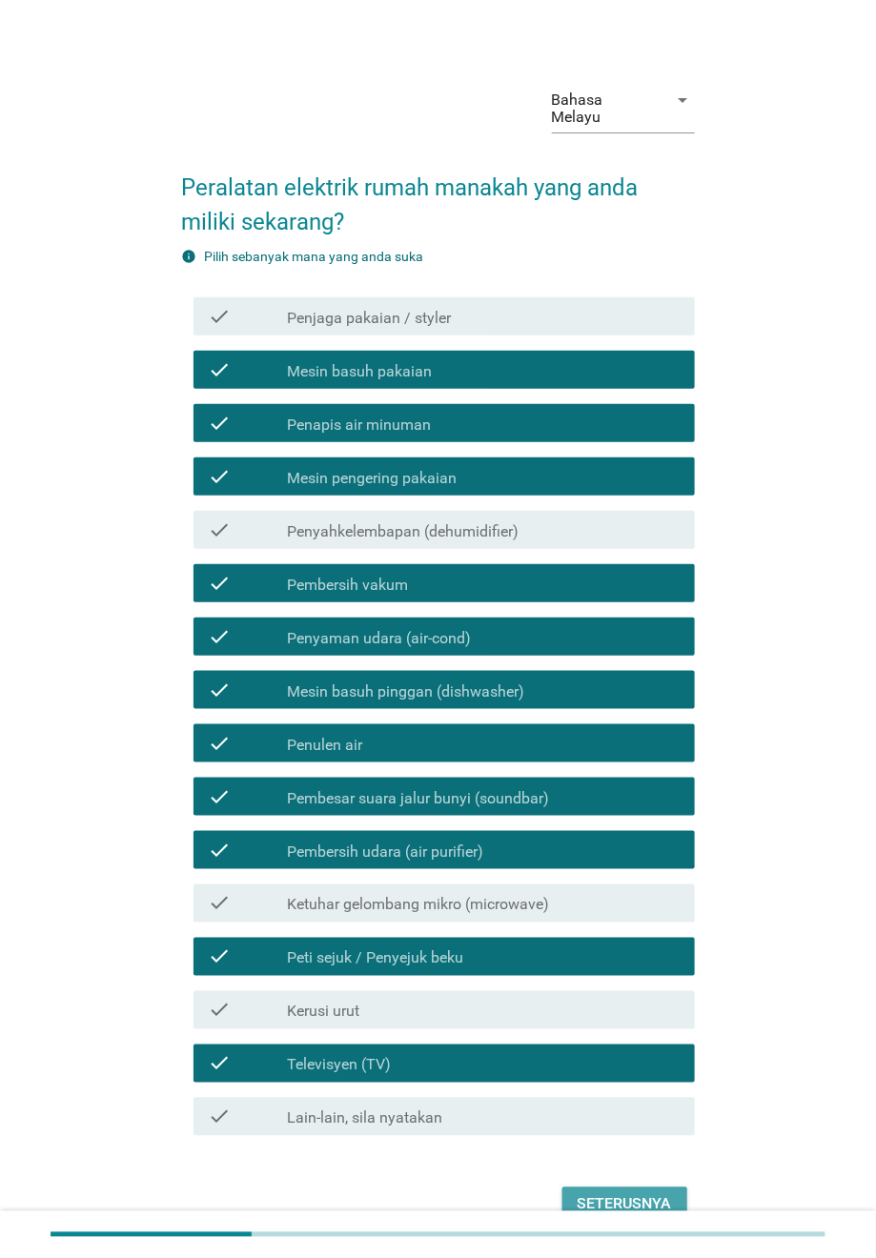
click at [649, 838] on div "Seterusnya" at bounding box center [624, 1204] width 94 height 23
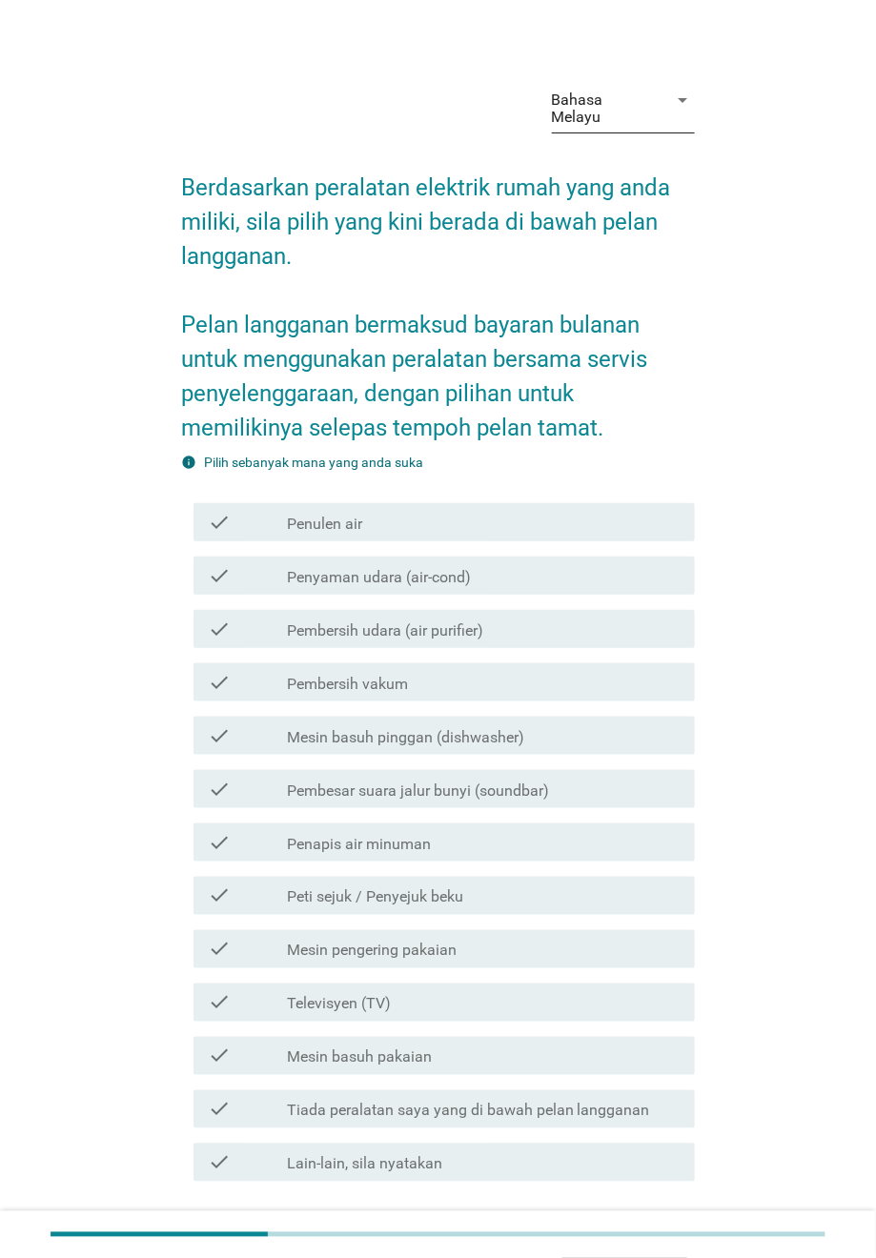
click at [601, 97] on div "Bahasa Melayu" at bounding box center [604, 108] width 105 height 34
click at [598, 120] on div "English" at bounding box center [623, 114] width 112 height 23
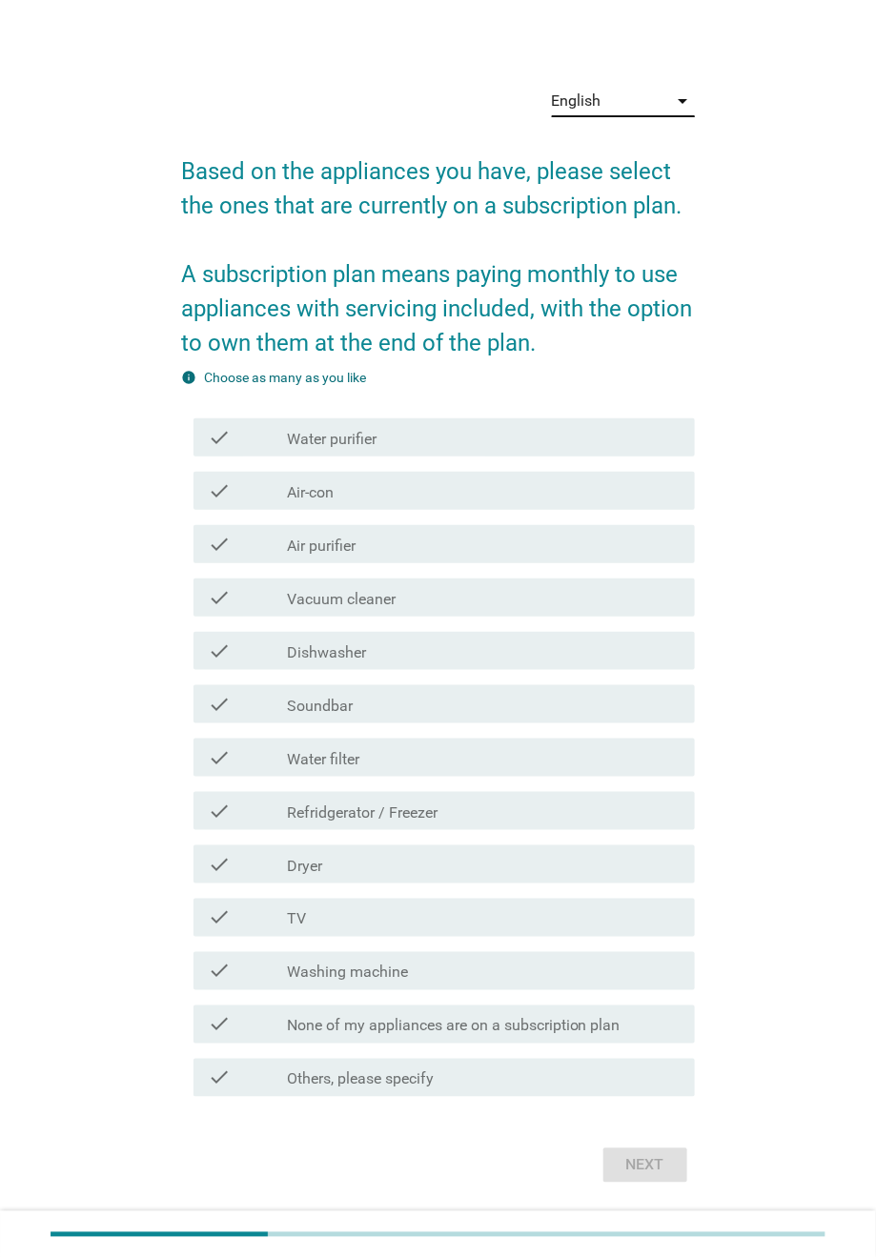
click at [612, 90] on div "English" at bounding box center [610, 101] width 116 height 30
click at [617, 151] on div "Bahasa Melayu" at bounding box center [623, 162] width 112 height 23
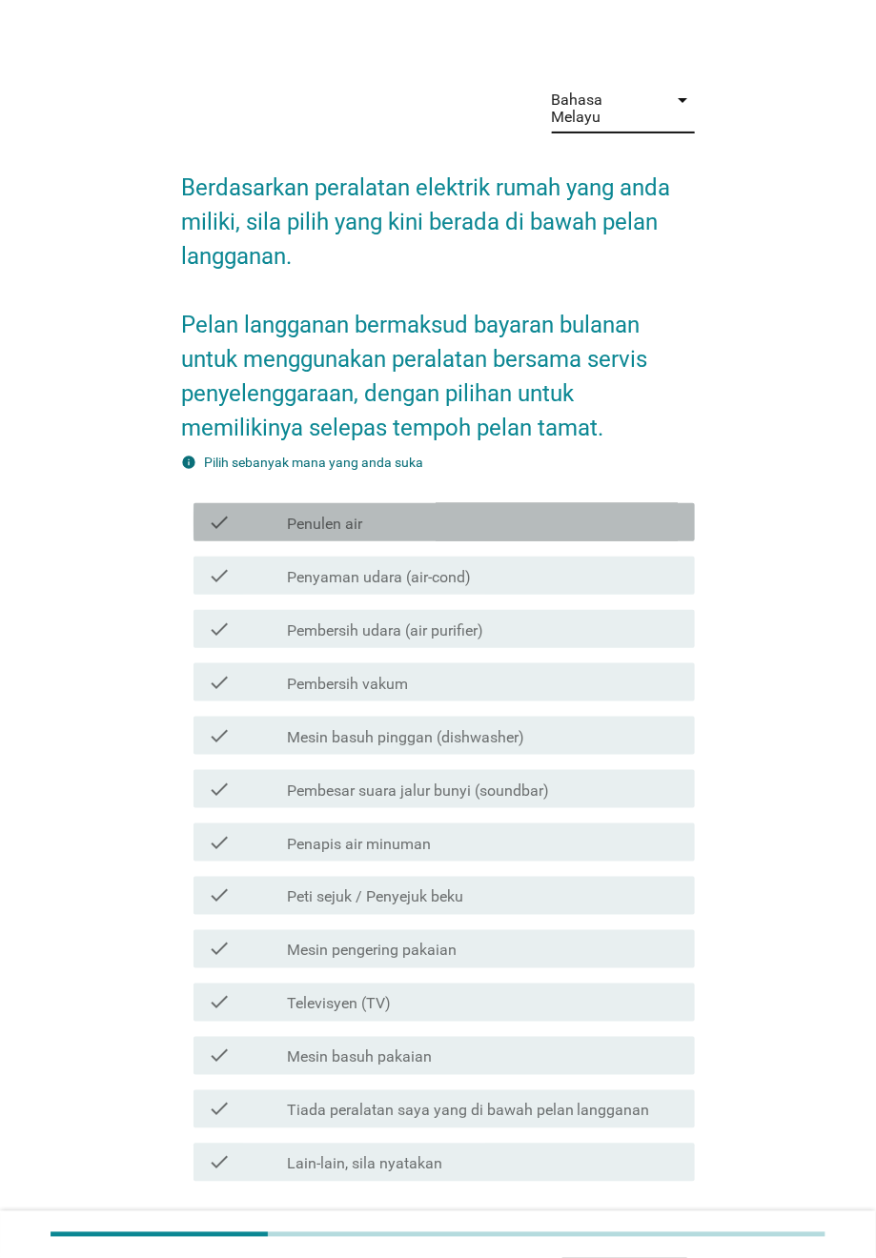
click at [292, 515] on label "Penulen air" at bounding box center [324, 524] width 75 height 19
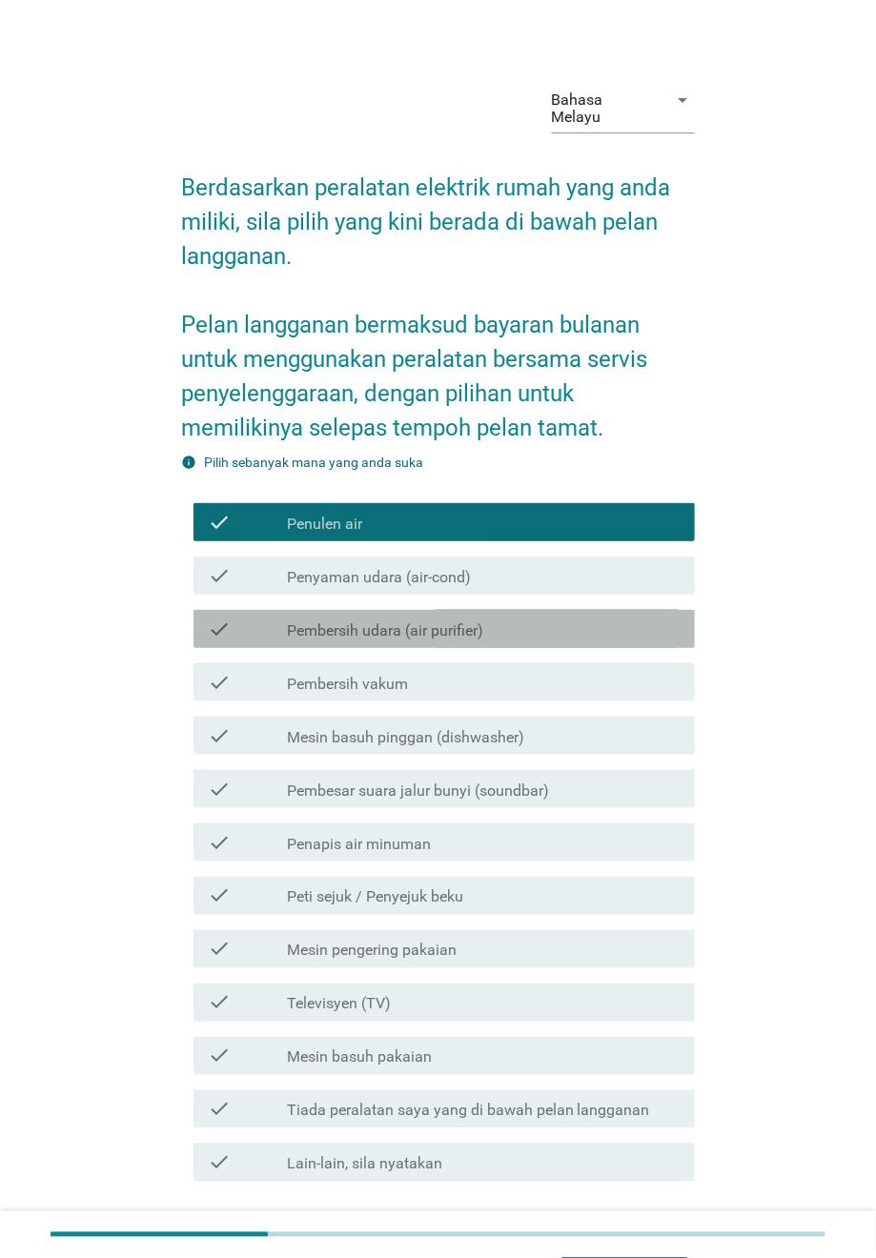
click at [455, 621] on label "Pembersih udara (air purifier)" at bounding box center [385, 630] width 196 height 19
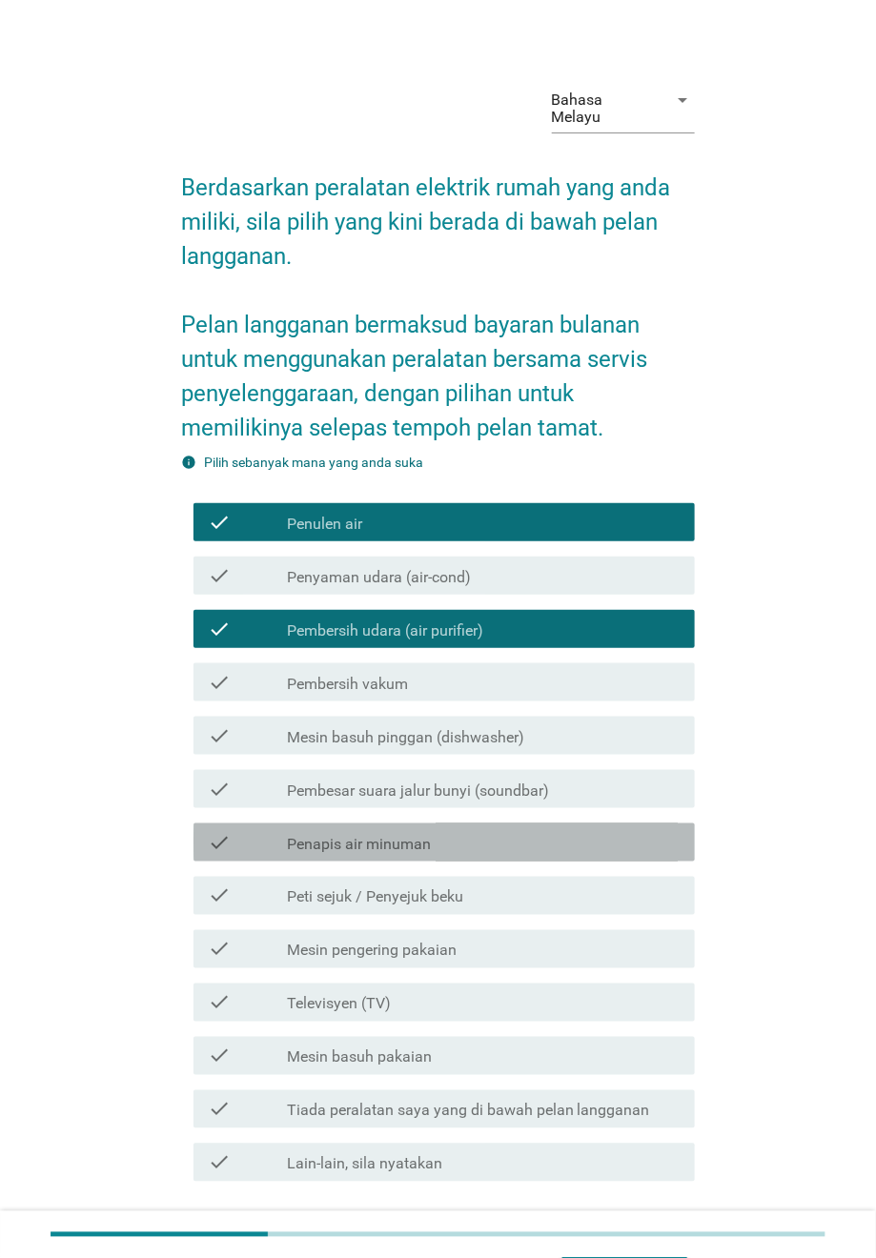
click at [495, 831] on div "check_box_outline_blank Penapis air minuman" at bounding box center [483, 842] width 393 height 23
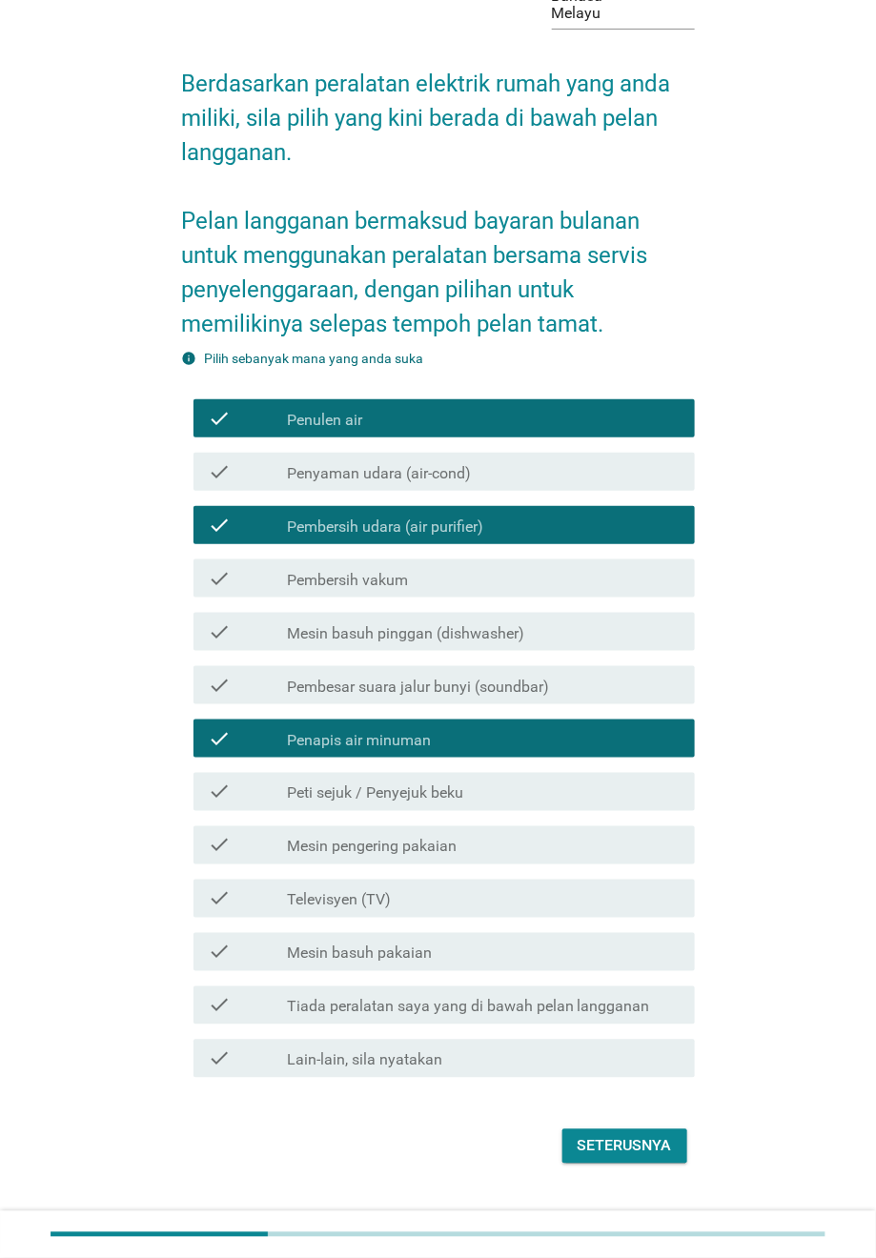
scroll to position [112, 0]
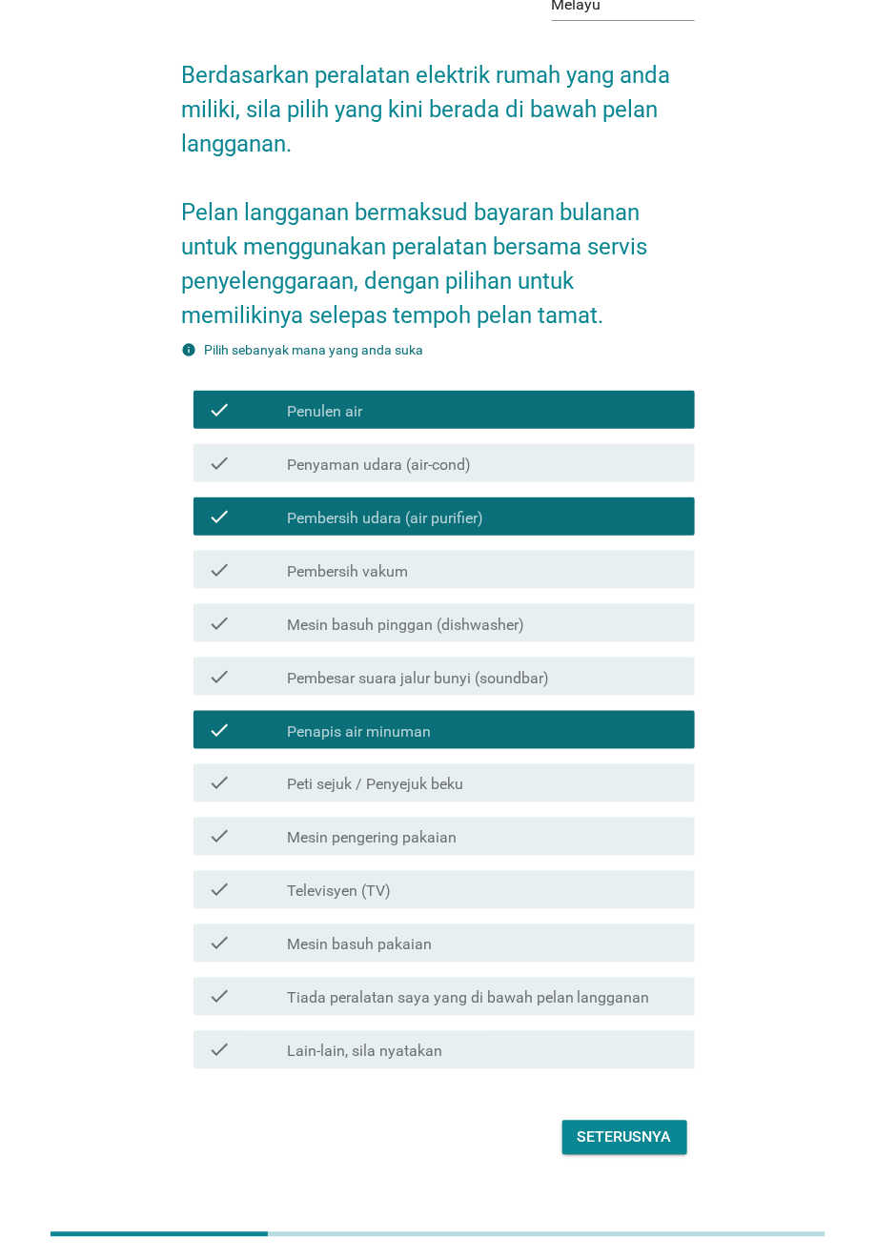
click at [611, 838] on div "Seterusnya" at bounding box center [624, 1137] width 94 height 23
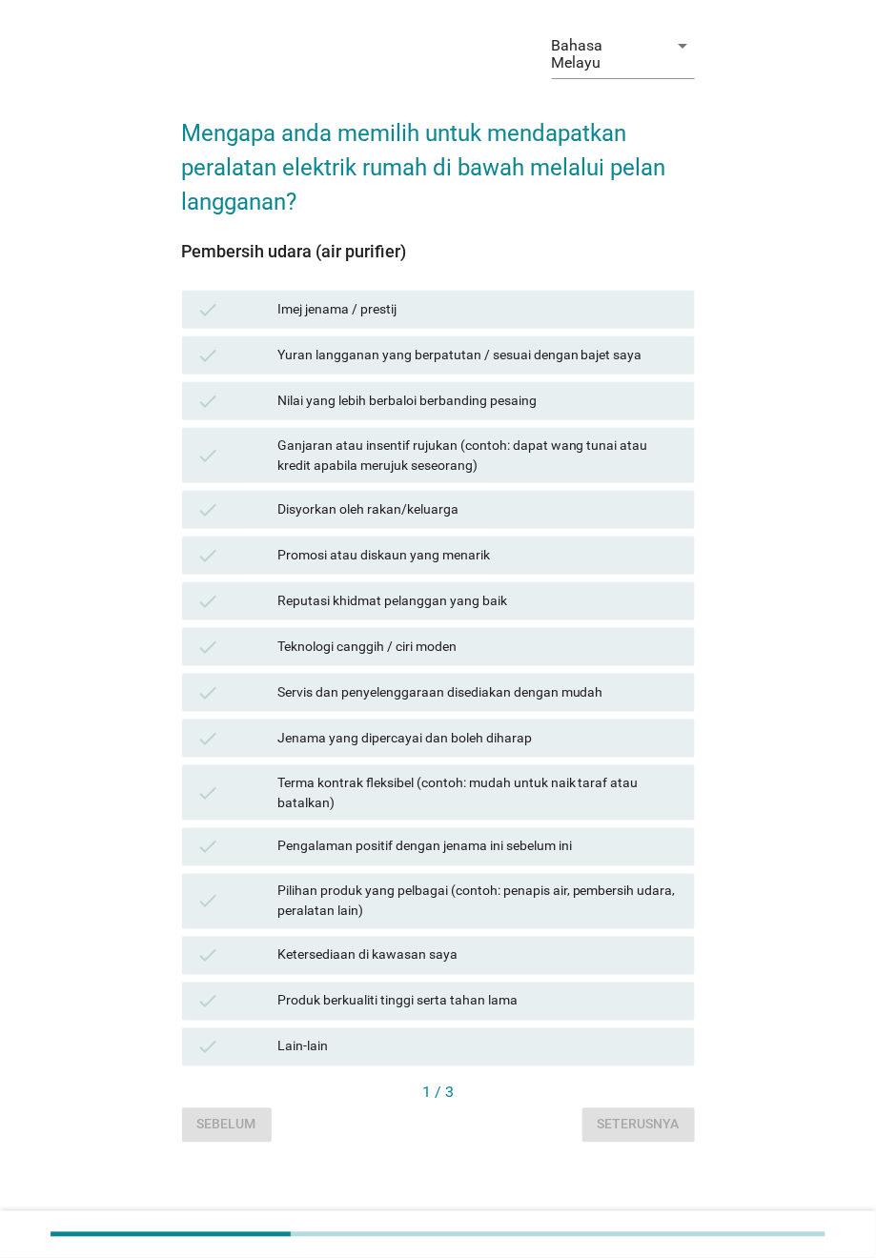
scroll to position [0, 0]
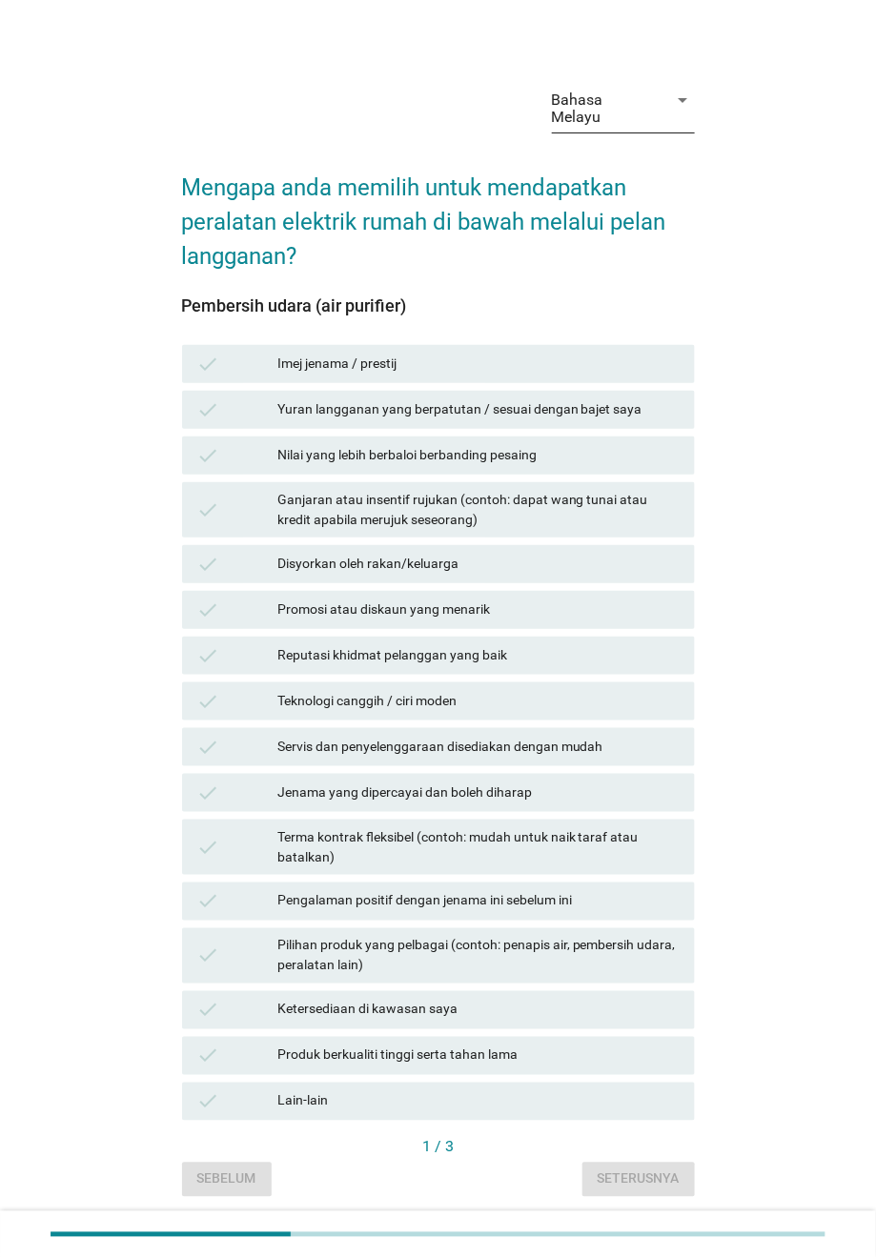
click at [626, 110] on div "Bahasa Melayu" at bounding box center [604, 108] width 105 height 34
click at [621, 122] on div "English" at bounding box center [623, 120] width 112 height 23
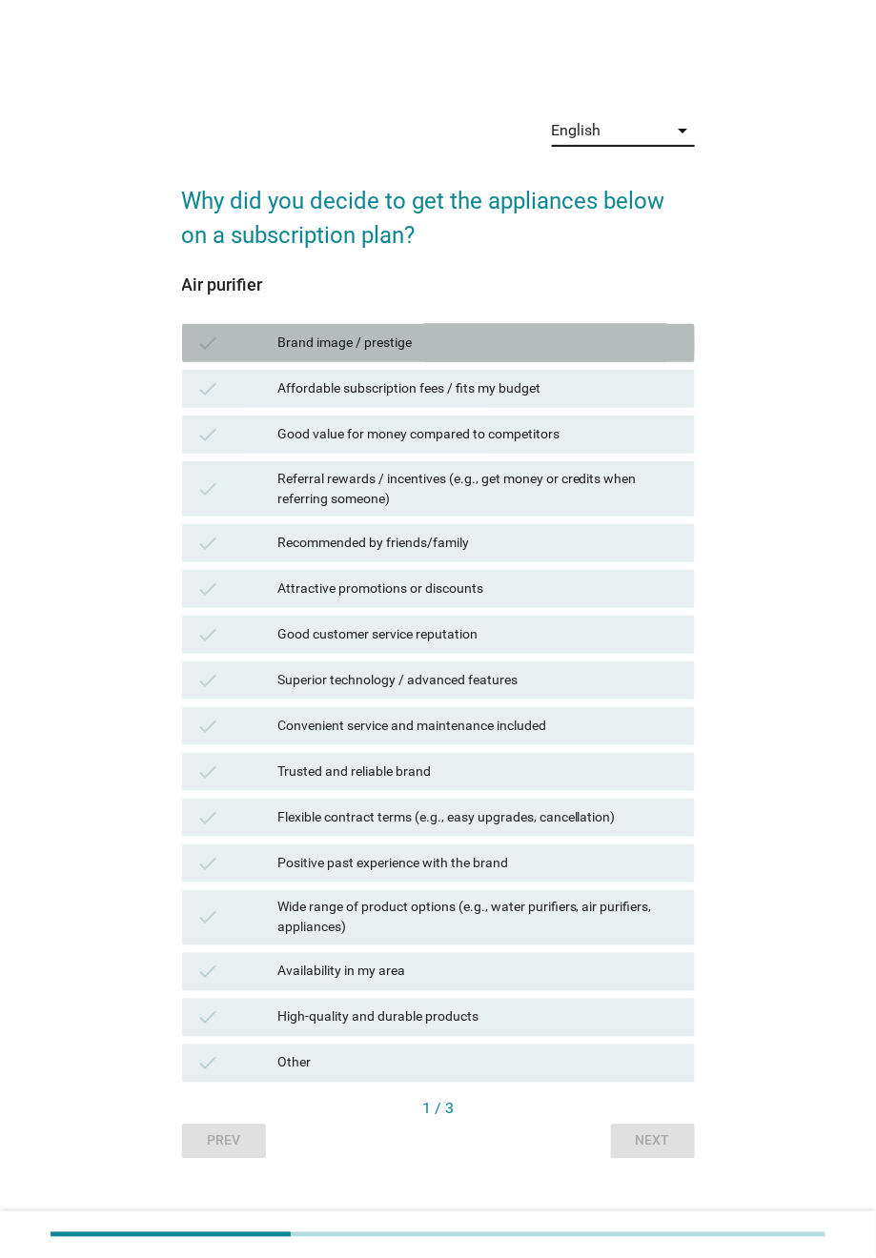
click at [457, 338] on div "Brand image / prestige" at bounding box center [478, 343] width 402 height 23
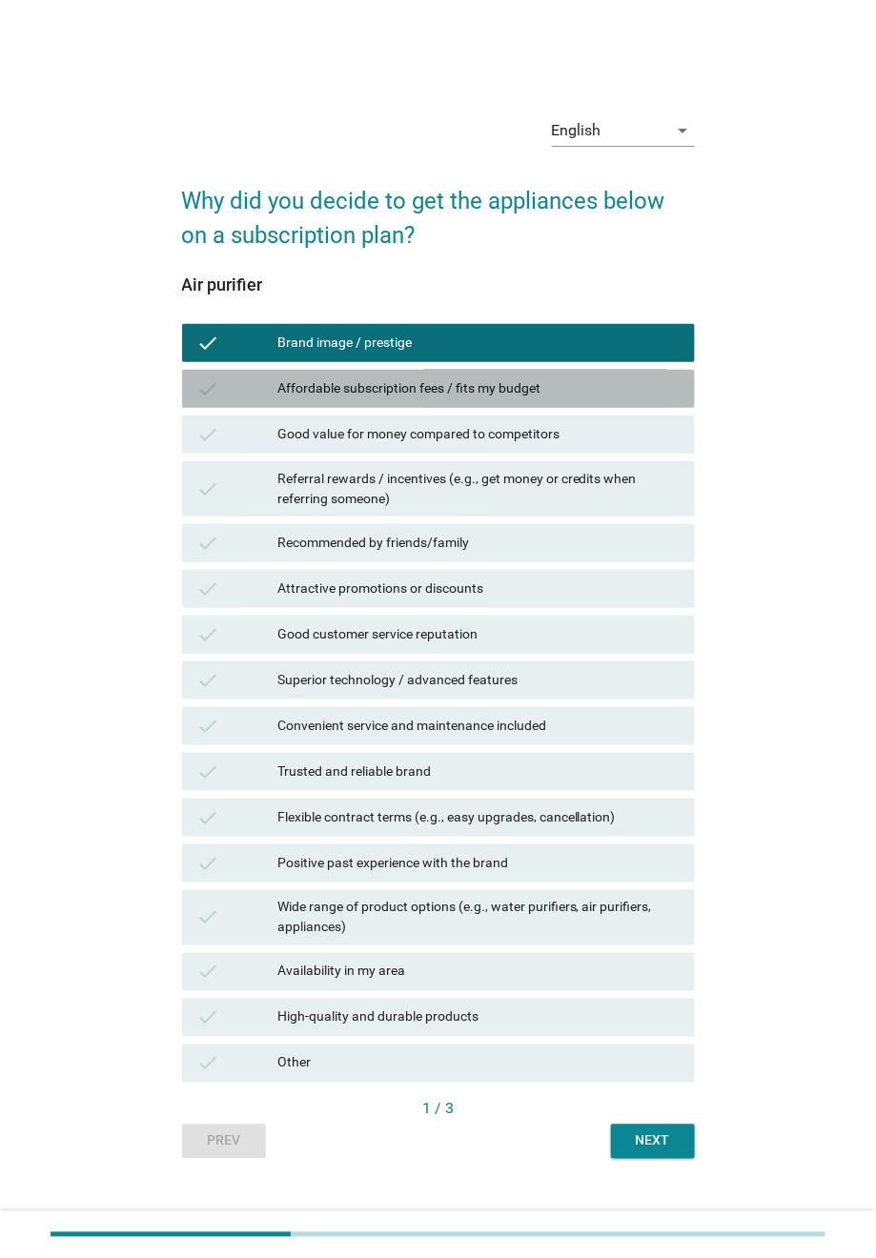
click at [440, 387] on div "Affordable subscription fees / fits my budget" at bounding box center [478, 388] width 402 height 23
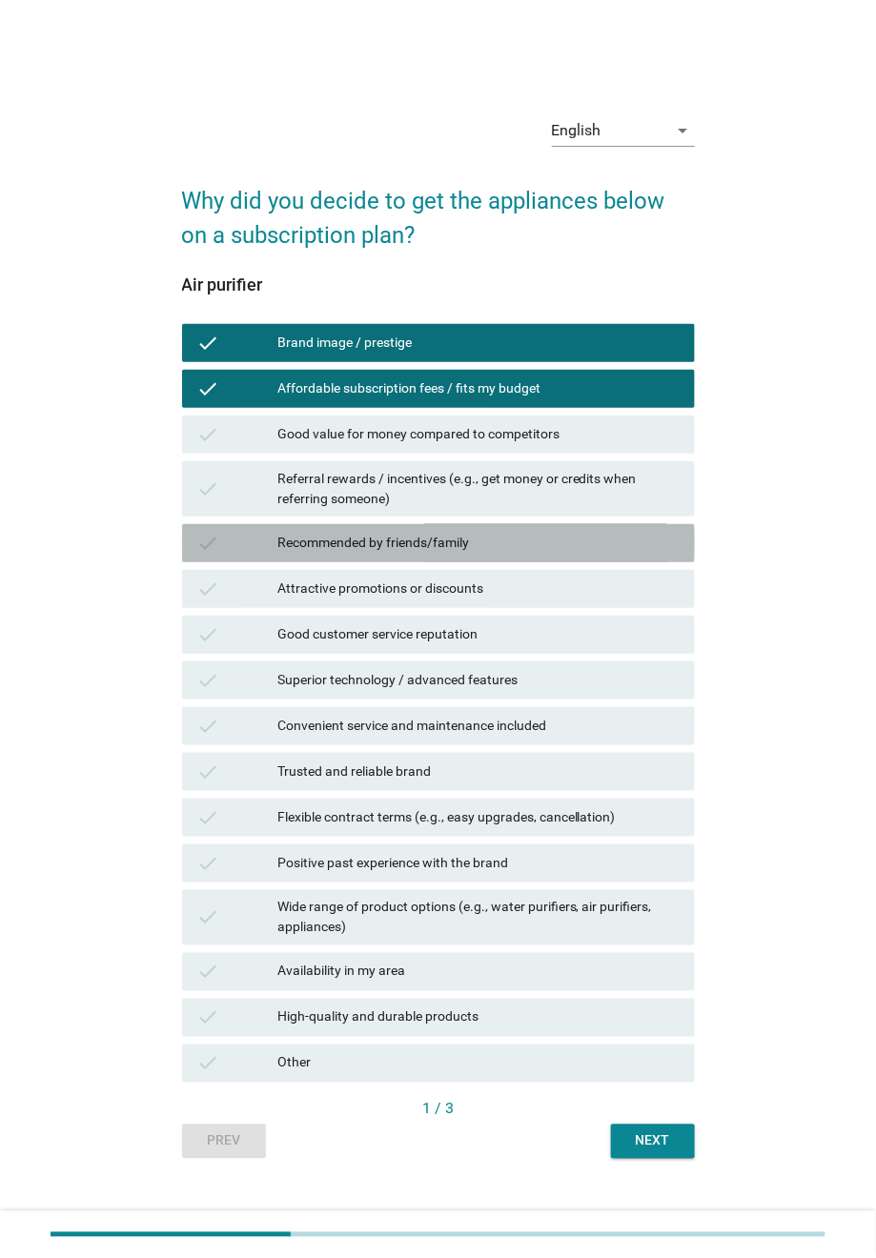
click at [443, 536] on div "Recommended by friends/family" at bounding box center [478, 543] width 402 height 23
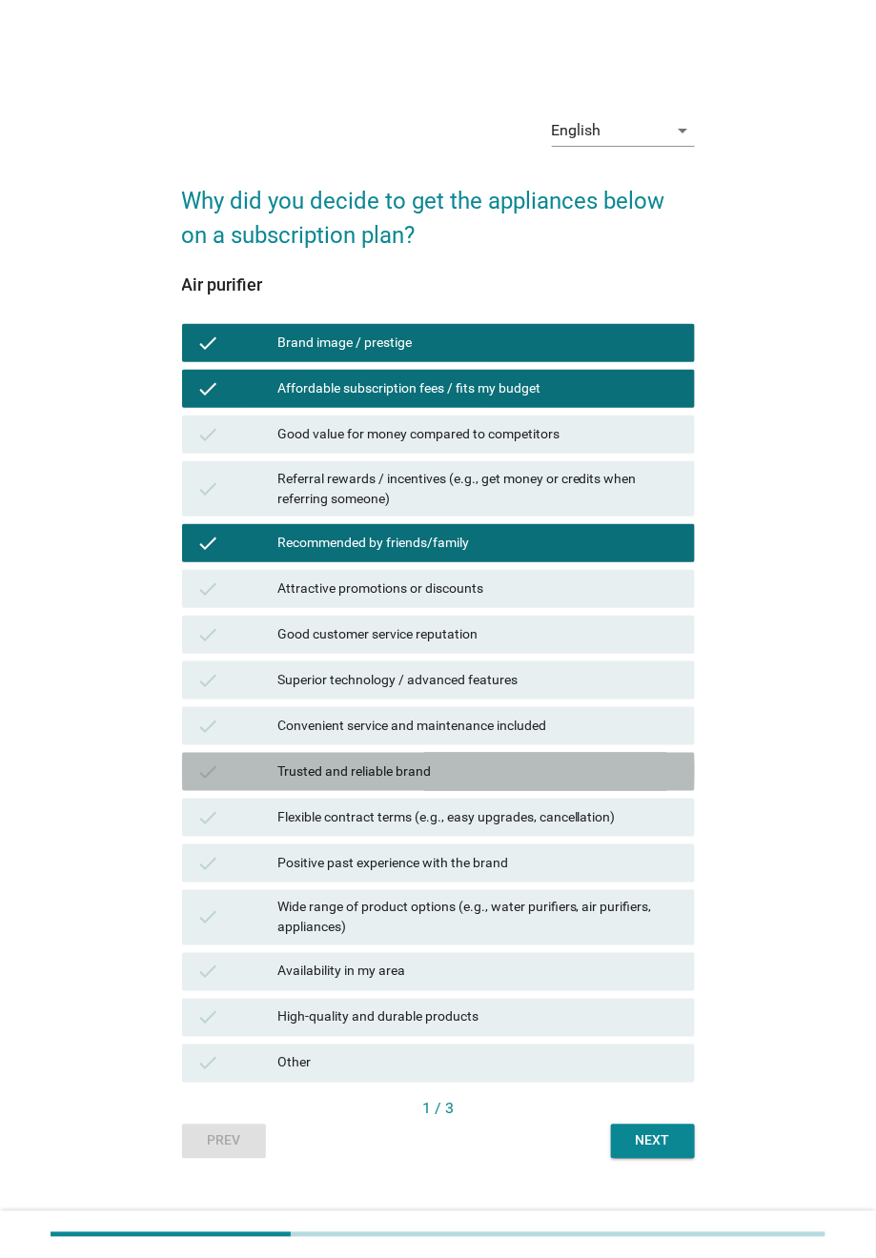
click at [435, 777] on div "Trusted and reliable brand" at bounding box center [478, 771] width 402 height 23
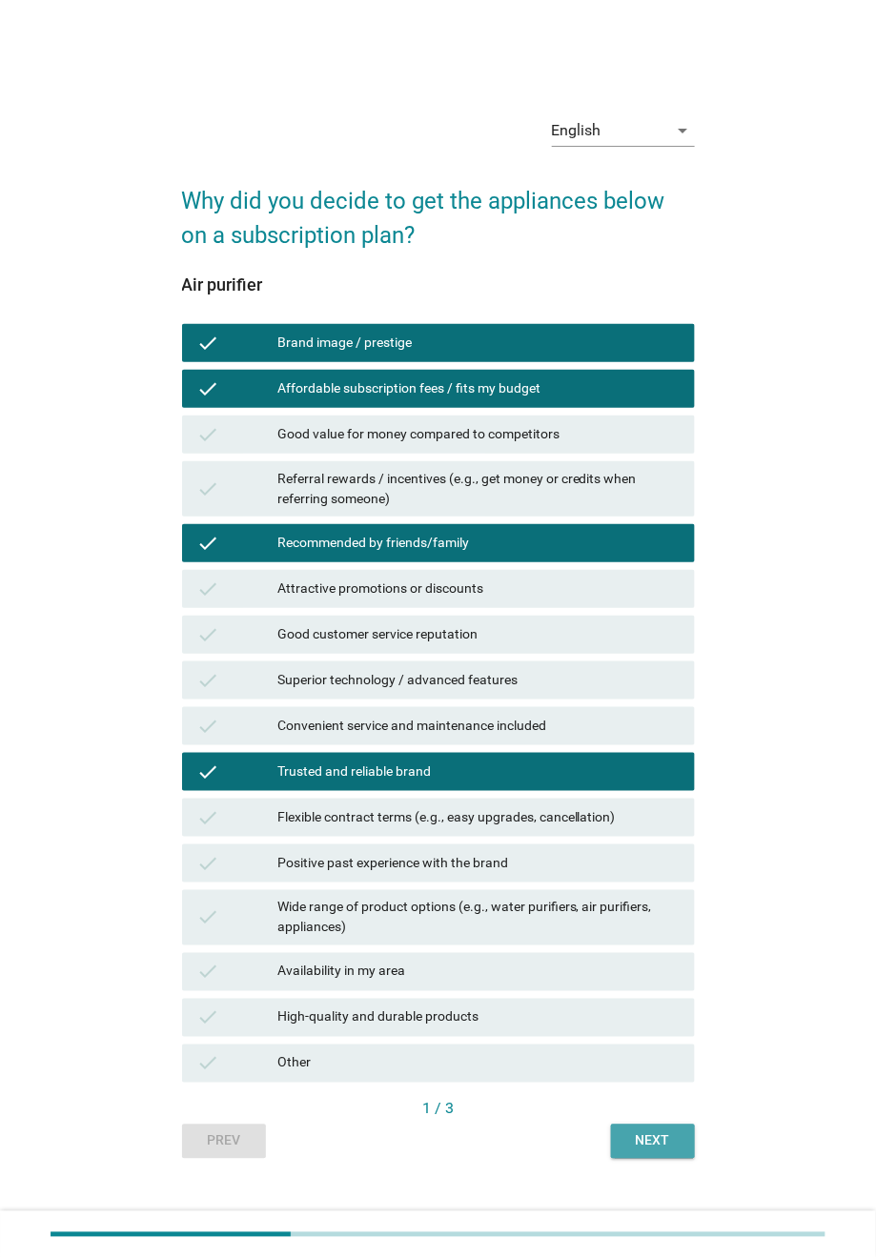
click at [645, 838] on div "Next" at bounding box center [652, 1141] width 53 height 20
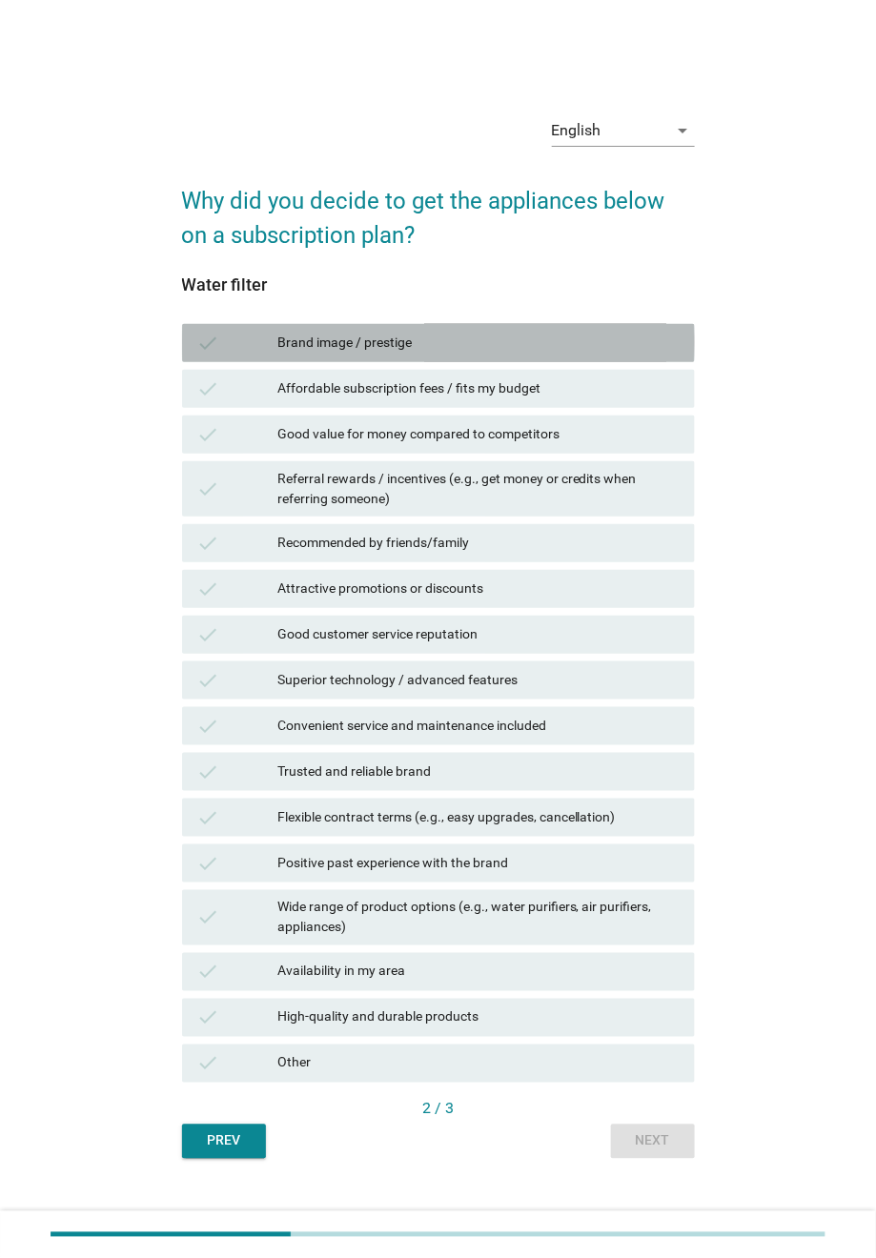
click at [367, 335] on div "Brand image / prestige" at bounding box center [478, 343] width 402 height 23
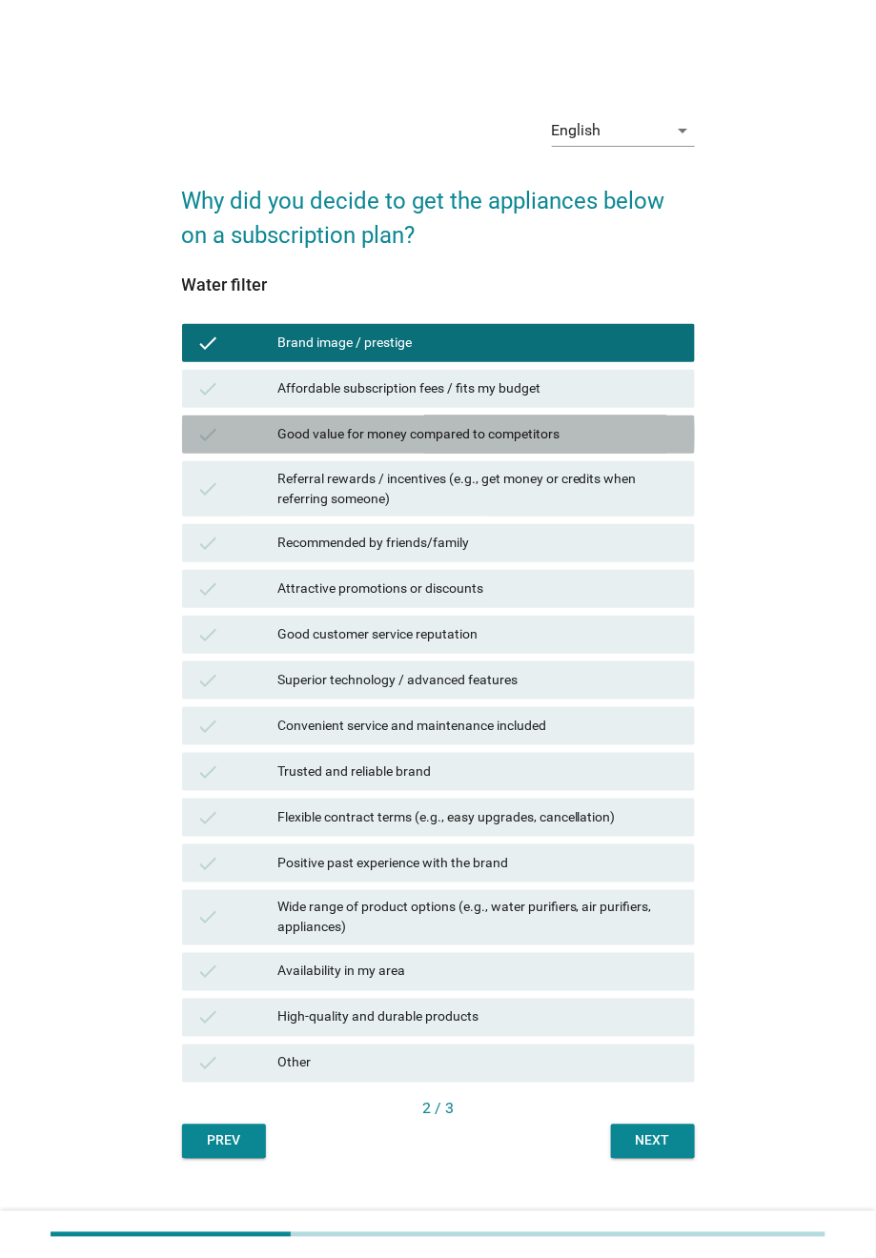
click at [383, 443] on div "Good value for money compared to competitors" at bounding box center [478, 434] width 402 height 23
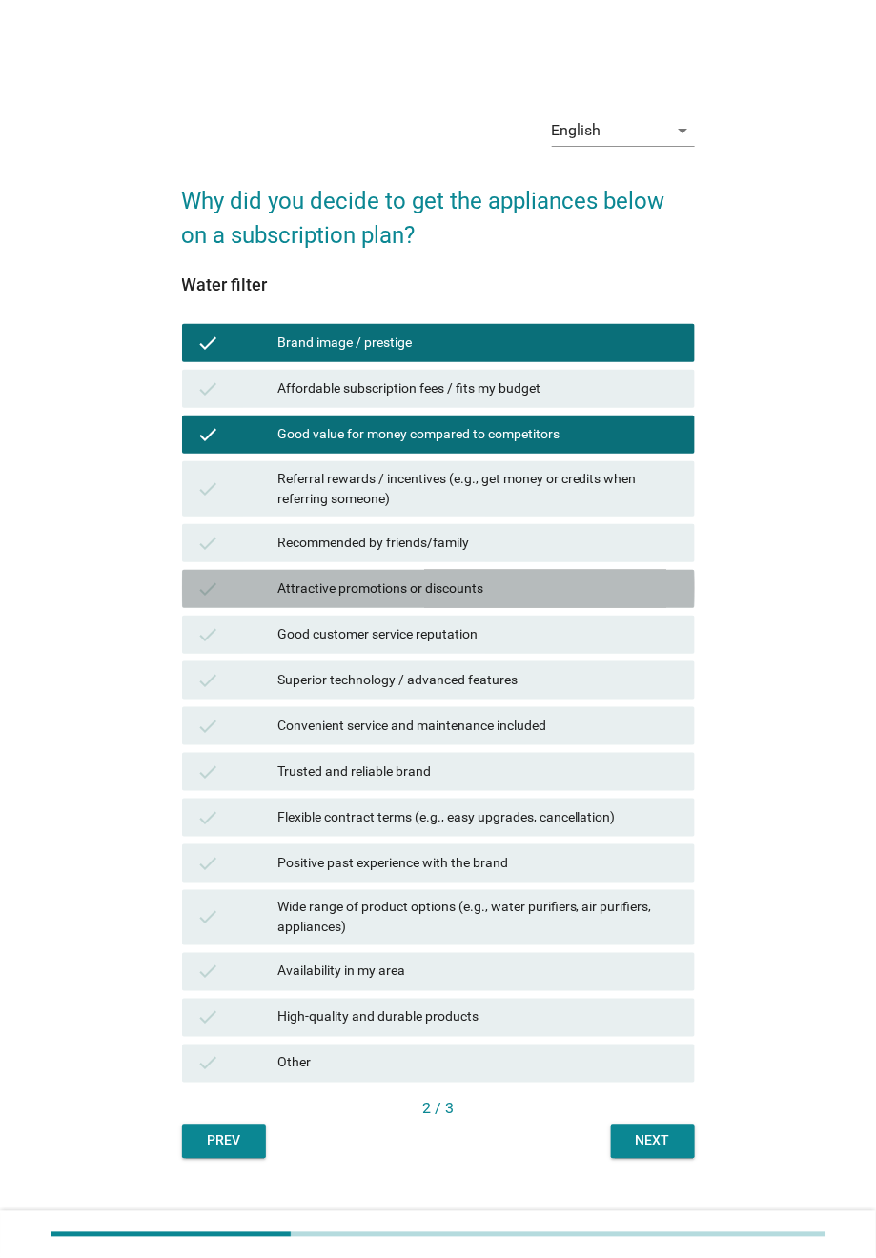
click at [375, 585] on div "Attractive promotions or discounts" at bounding box center [478, 588] width 402 height 23
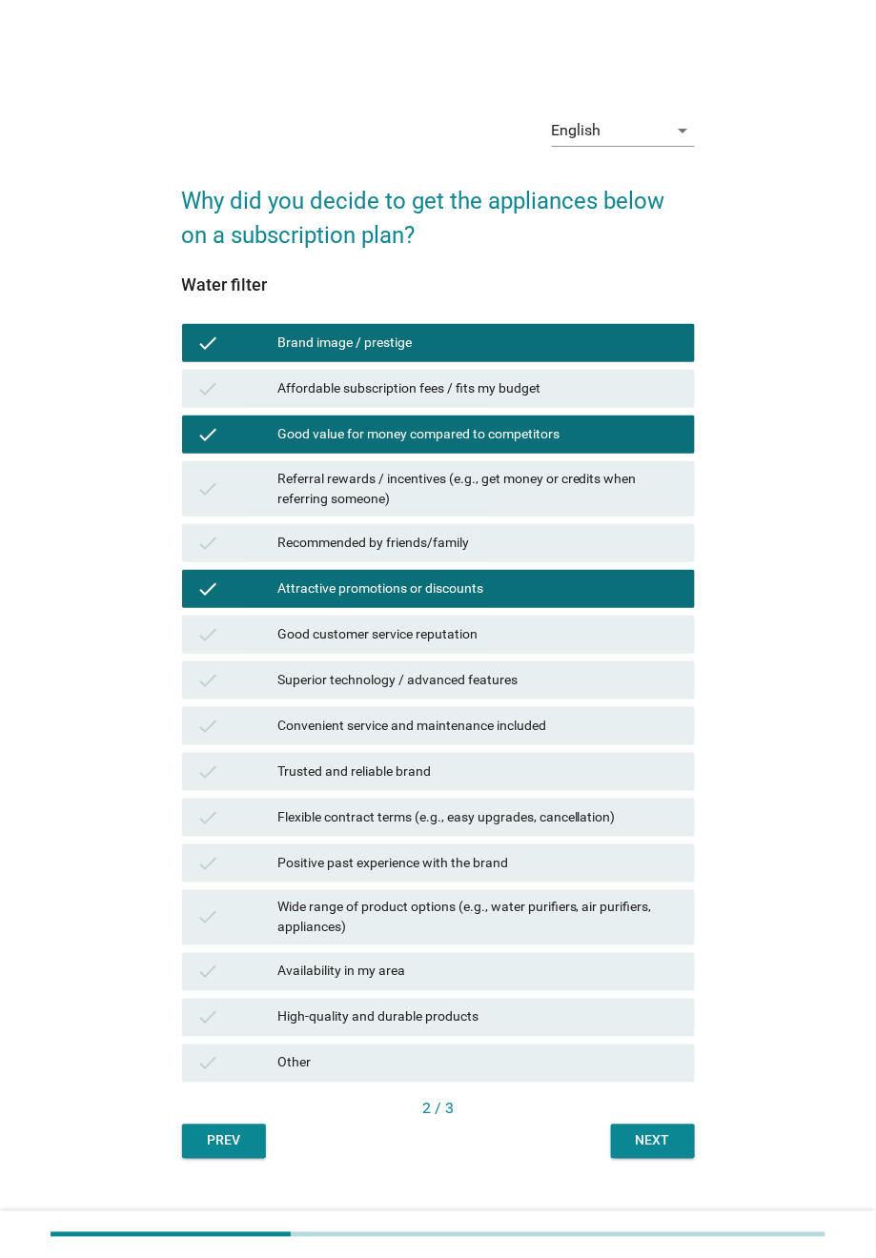
click at [626, 838] on div "Next" at bounding box center [652, 1141] width 53 height 20
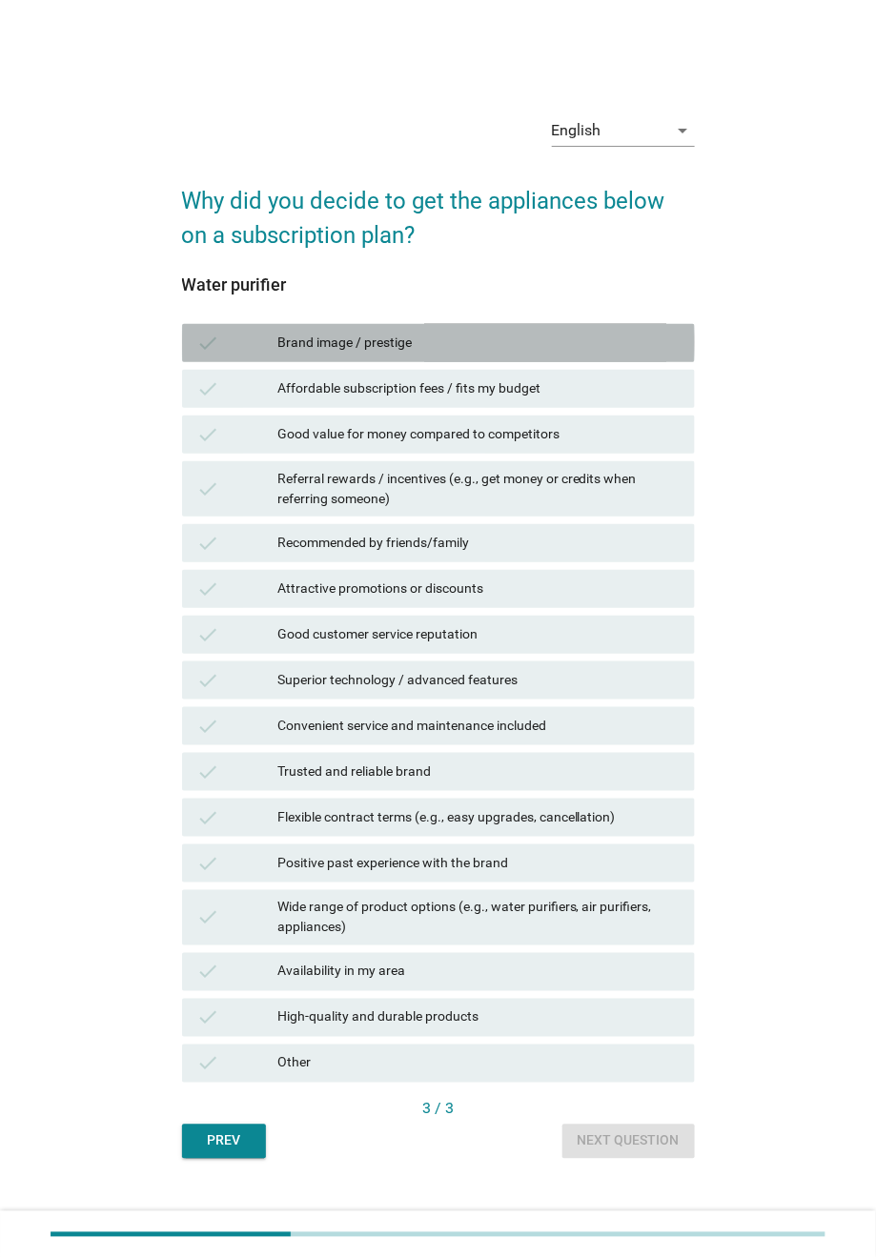
click at [331, 343] on div "Brand image / prestige" at bounding box center [478, 343] width 402 height 23
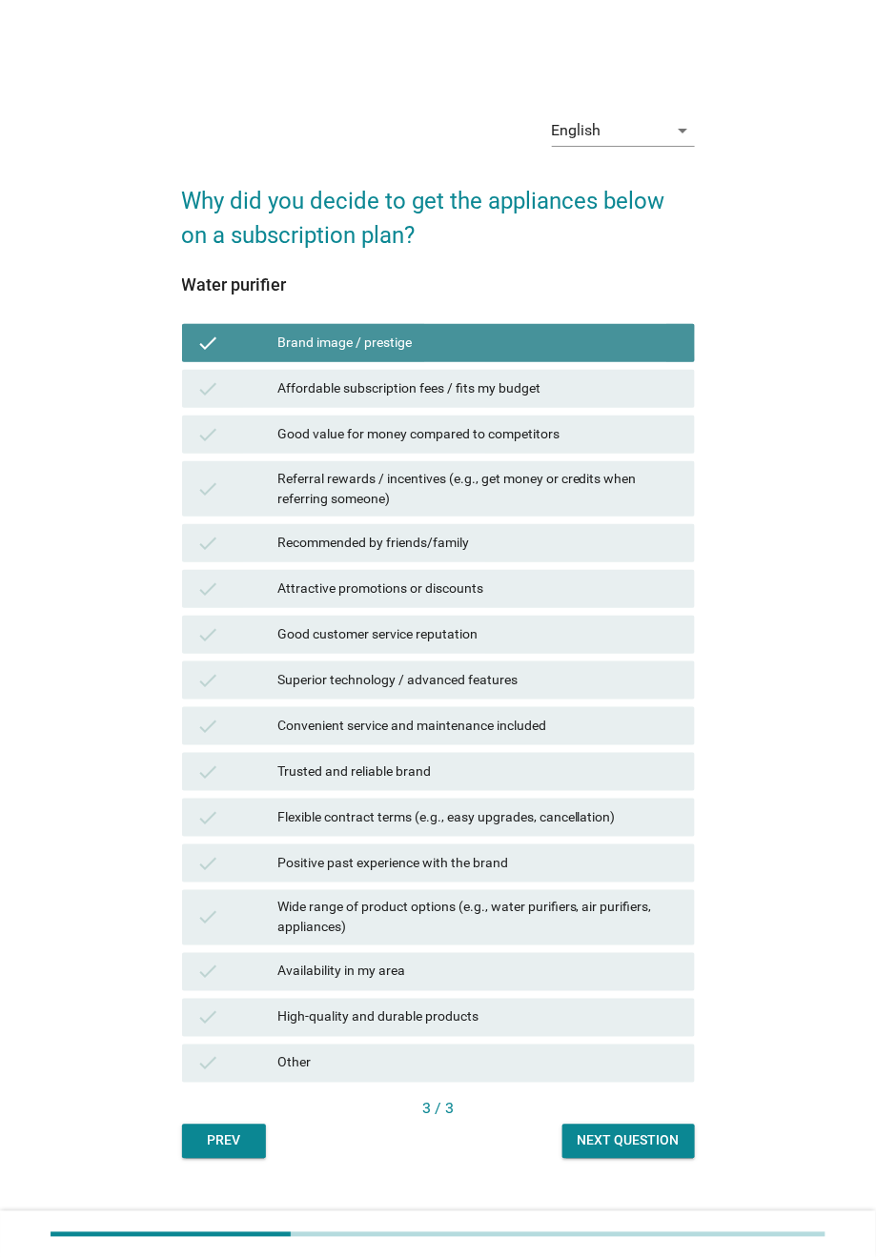
click at [341, 355] on div "check Brand image / prestige" at bounding box center [438, 343] width 513 height 38
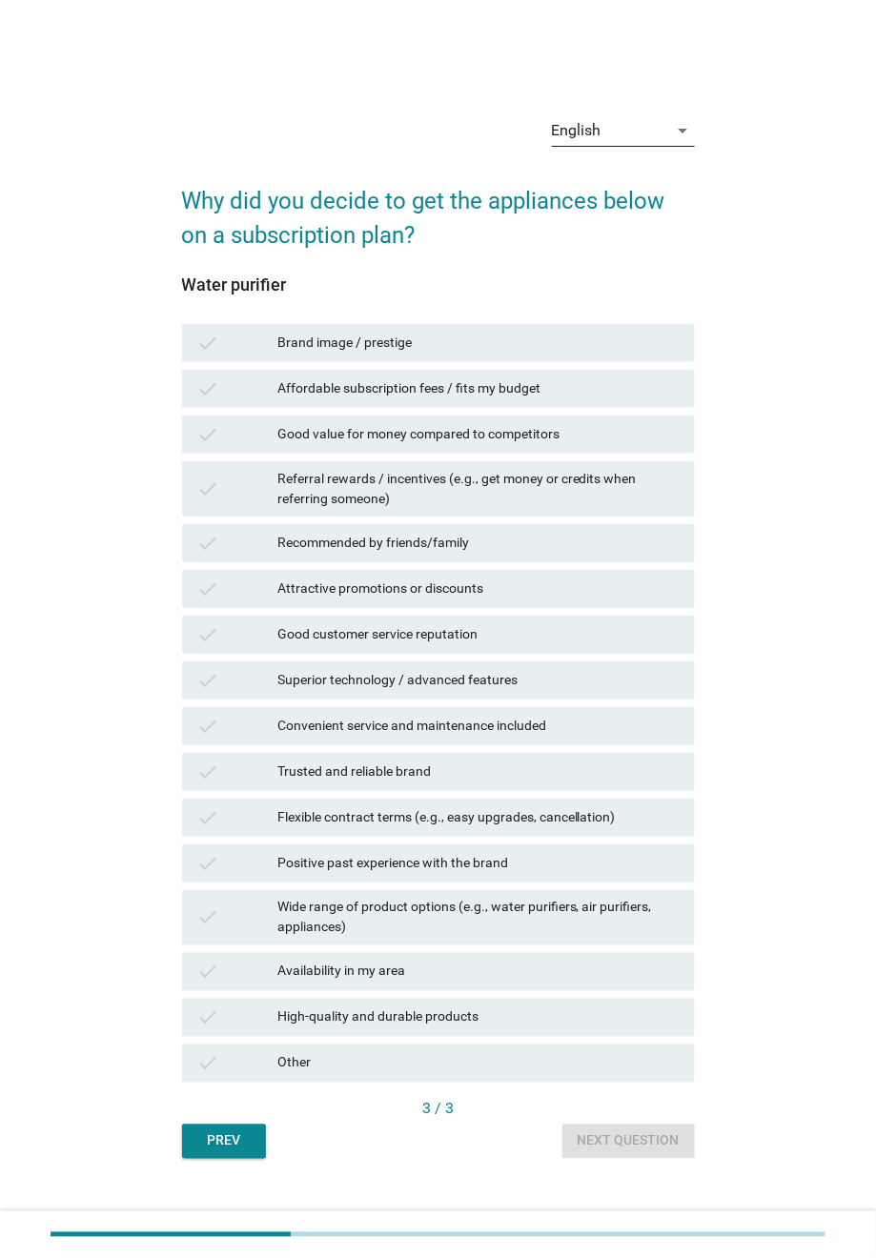
click at [626, 134] on div "English" at bounding box center [610, 130] width 116 height 30
click at [624, 185] on div "Bahasa Melayu" at bounding box center [623, 191] width 112 height 23
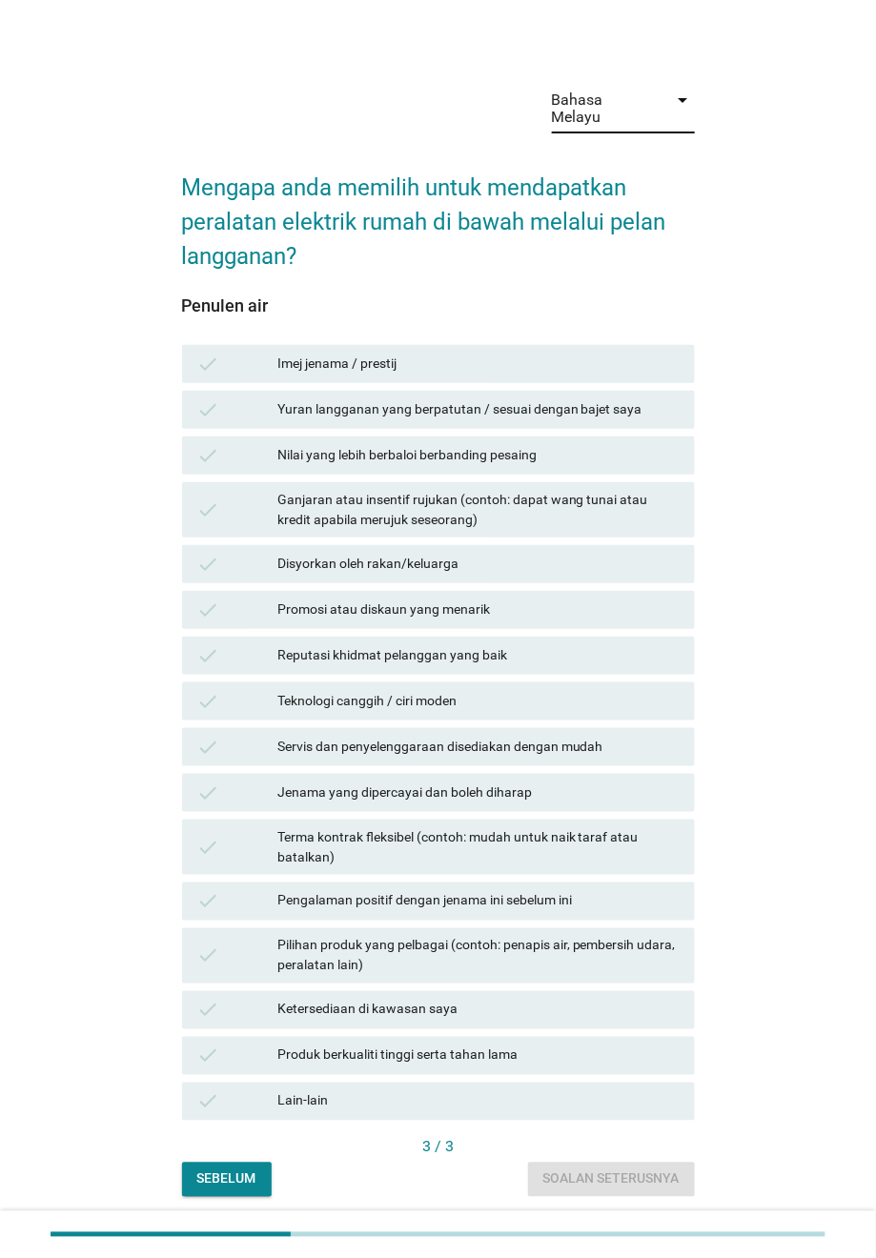
click at [502, 690] on div "Teknologi canggih / ciri moden" at bounding box center [478, 701] width 402 height 23
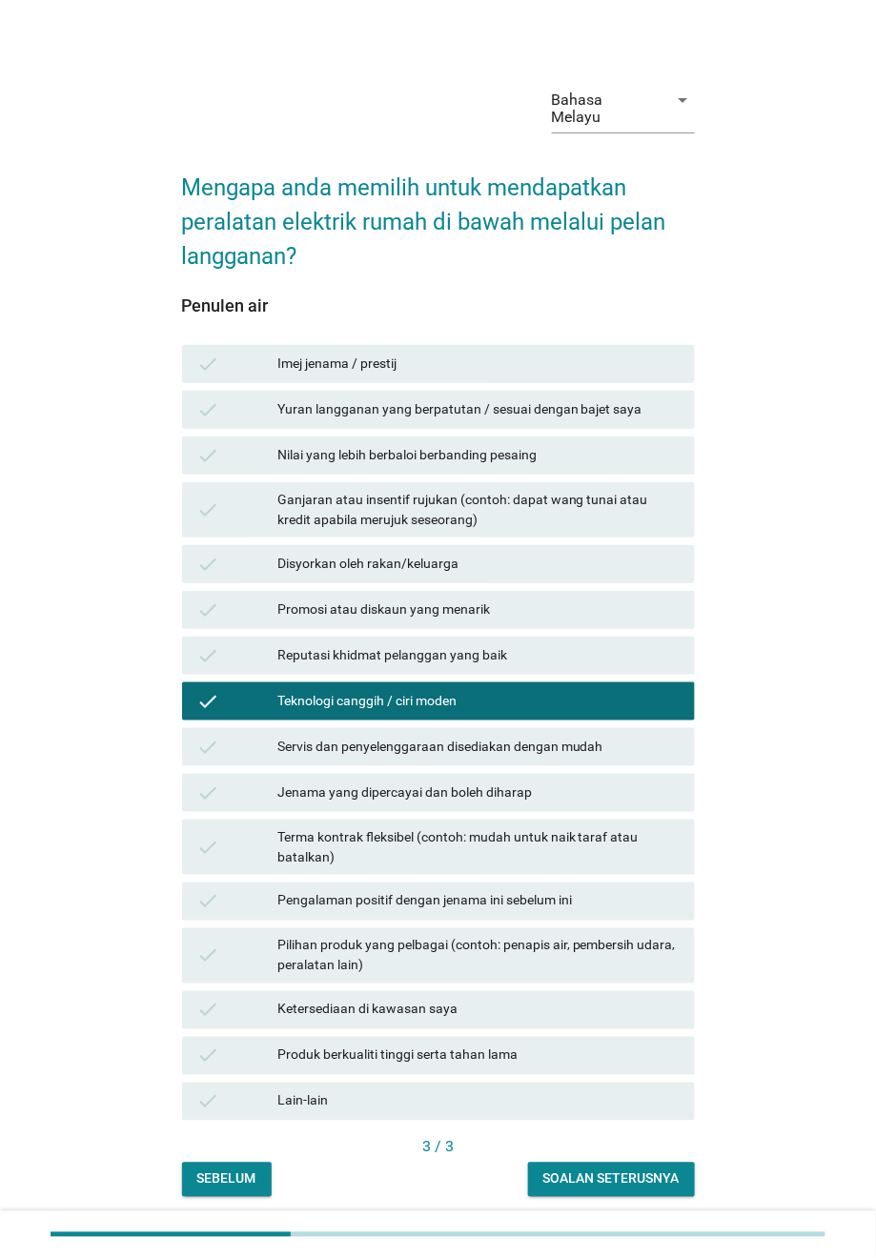
click at [441, 838] on div "Pilihan produk yang pelbagai (contoh: penapis air, pembersih udara, peralatan l…" at bounding box center [478, 956] width 402 height 40
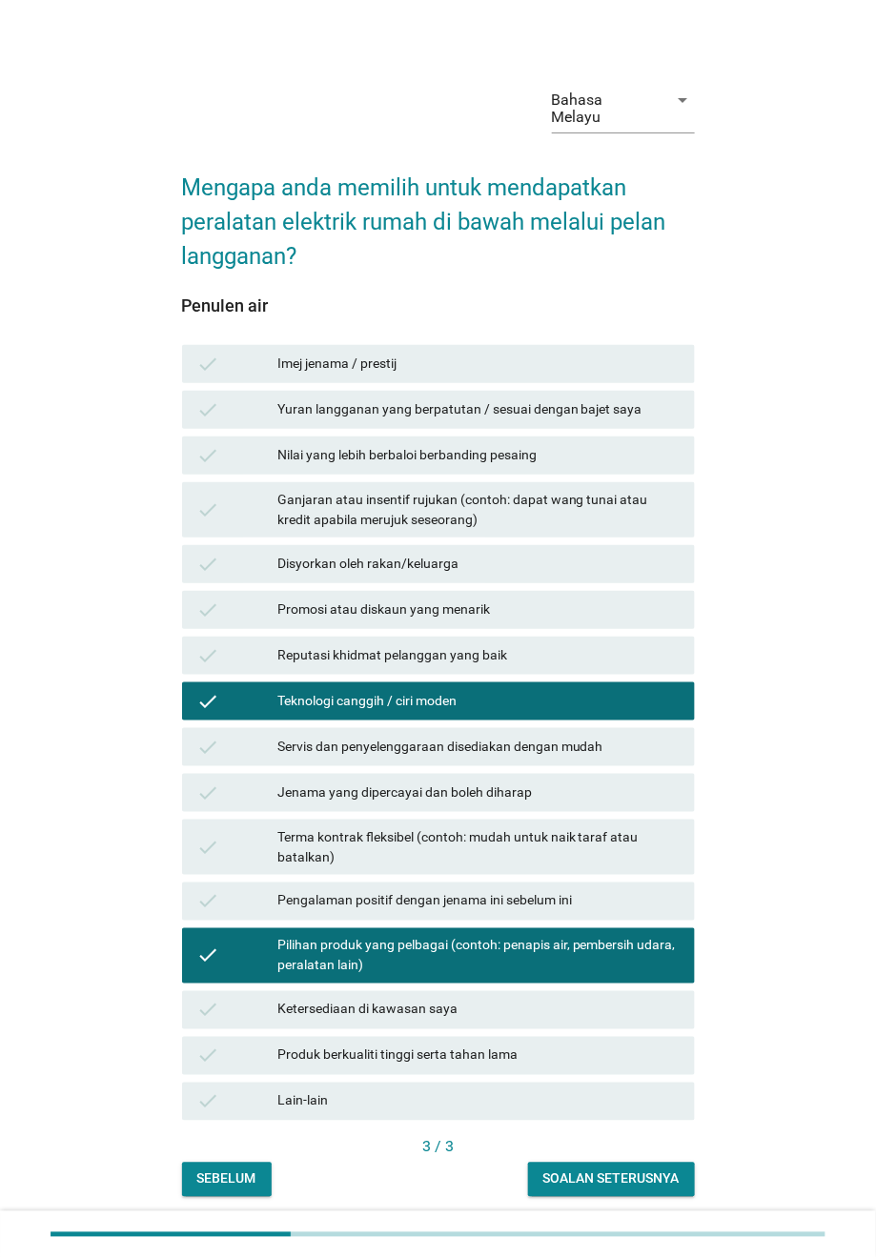
click at [397, 490] on div "Ganjaran atau insentif rujukan (contoh: dapat wang tunai atau kredit apabila me…" at bounding box center [478, 510] width 402 height 40
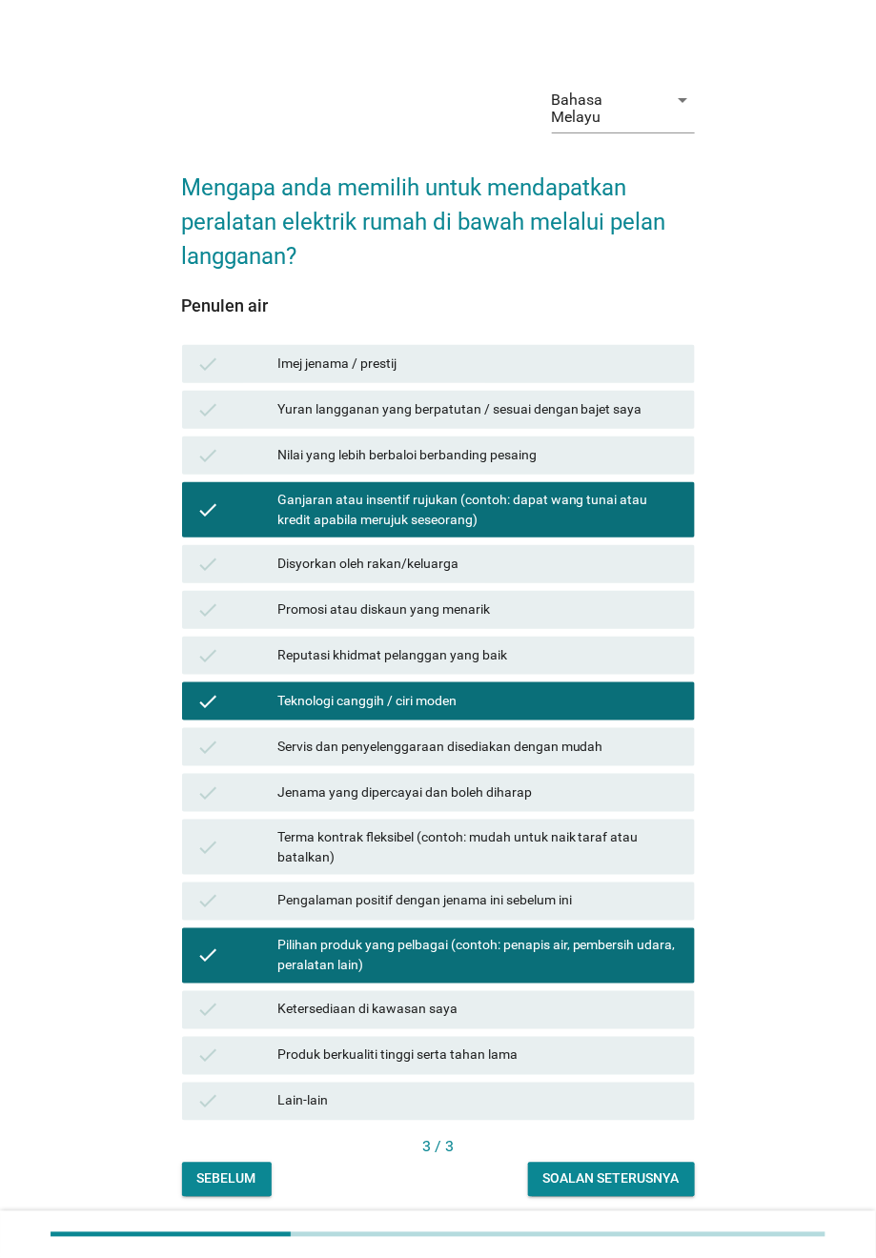
click at [608, 838] on div "Soalan seterusnya" at bounding box center [611, 1179] width 136 height 20
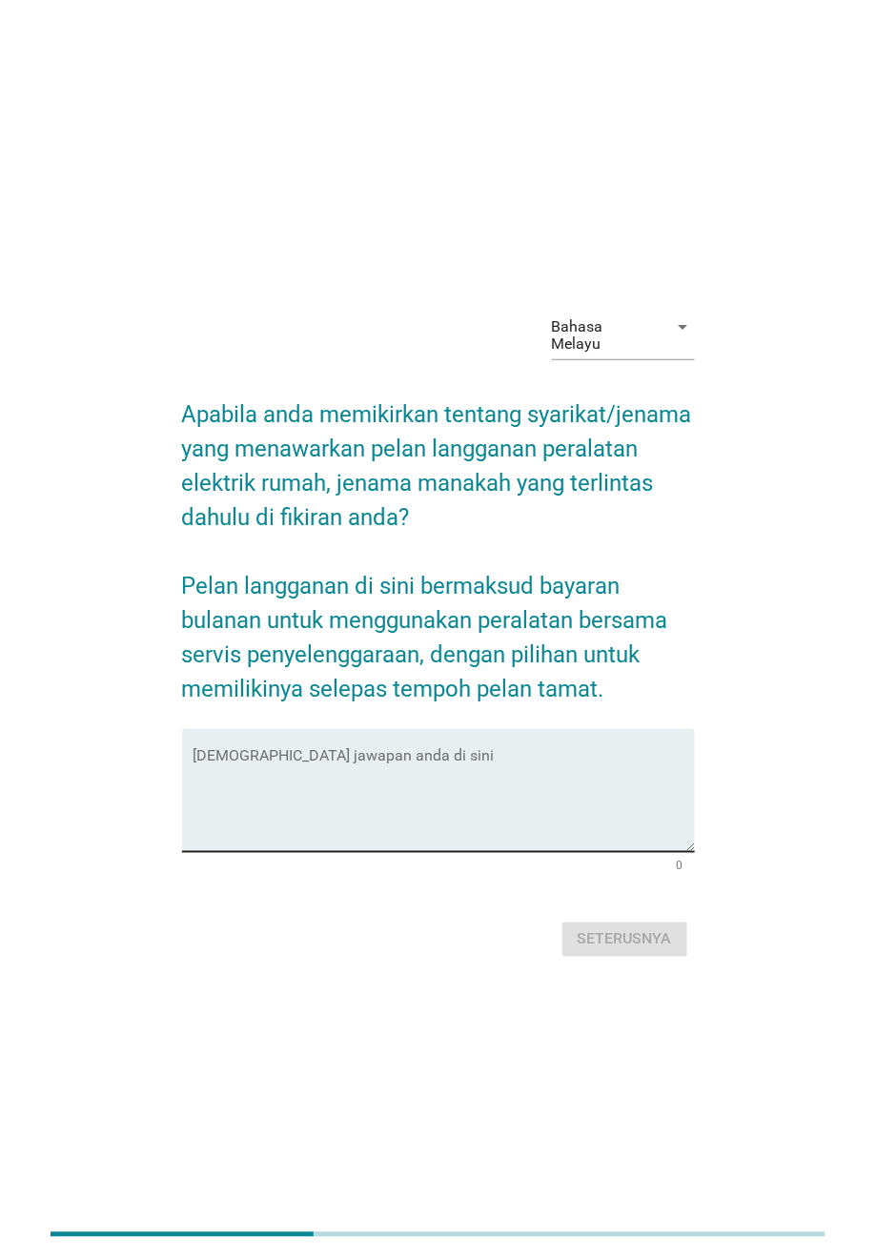
click at [353, 765] on textarea "Isikan jawapan anda di sini" at bounding box center [443, 802] width 501 height 100
type textarea "Coway"
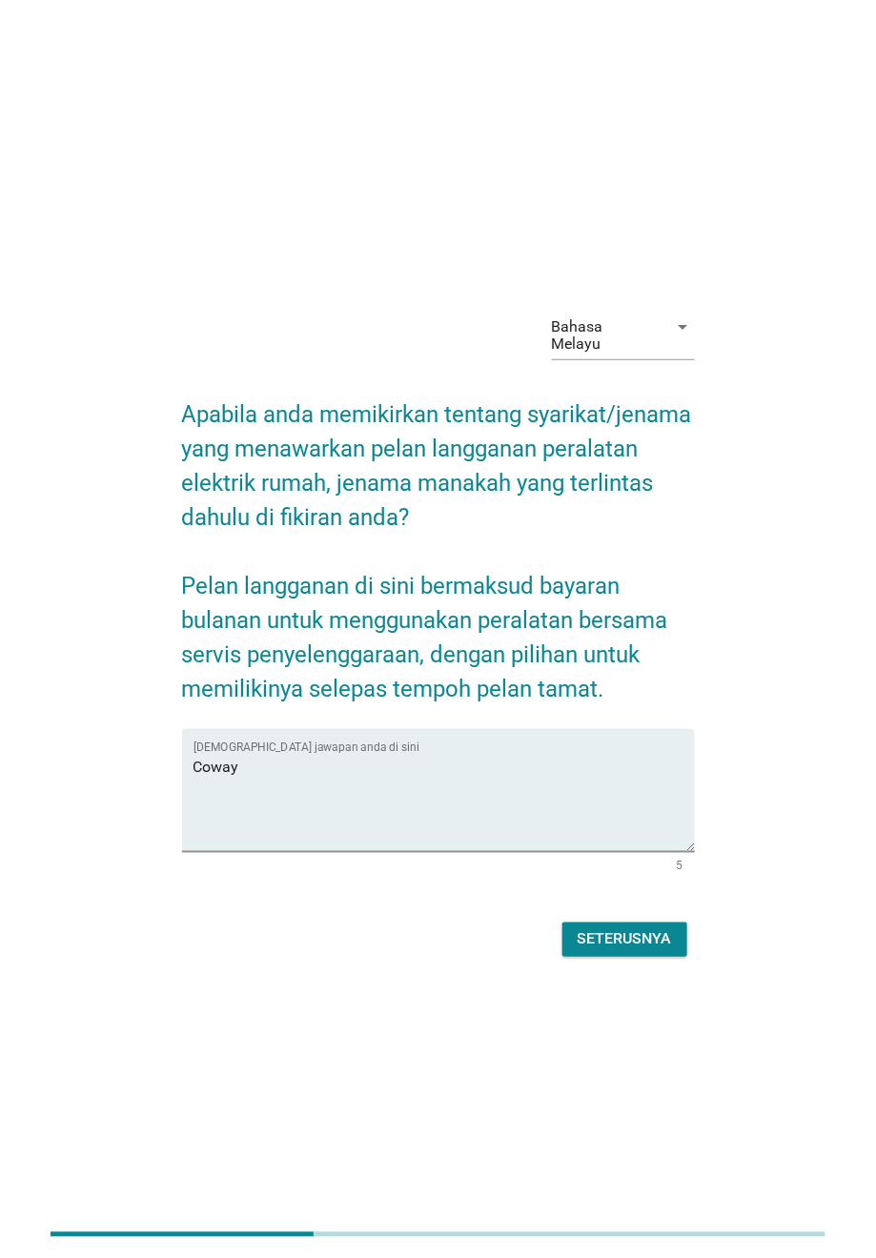
drag, startPoint x: 624, startPoint y: 954, endPoint x: 626, endPoint y: 937, distance: 17.3
click at [626, 838] on div "Bahasa Melayu arrow_drop_down Apabila anda memikirkan tentang syarikat/jenama y…" at bounding box center [438, 629] width 543 height 697
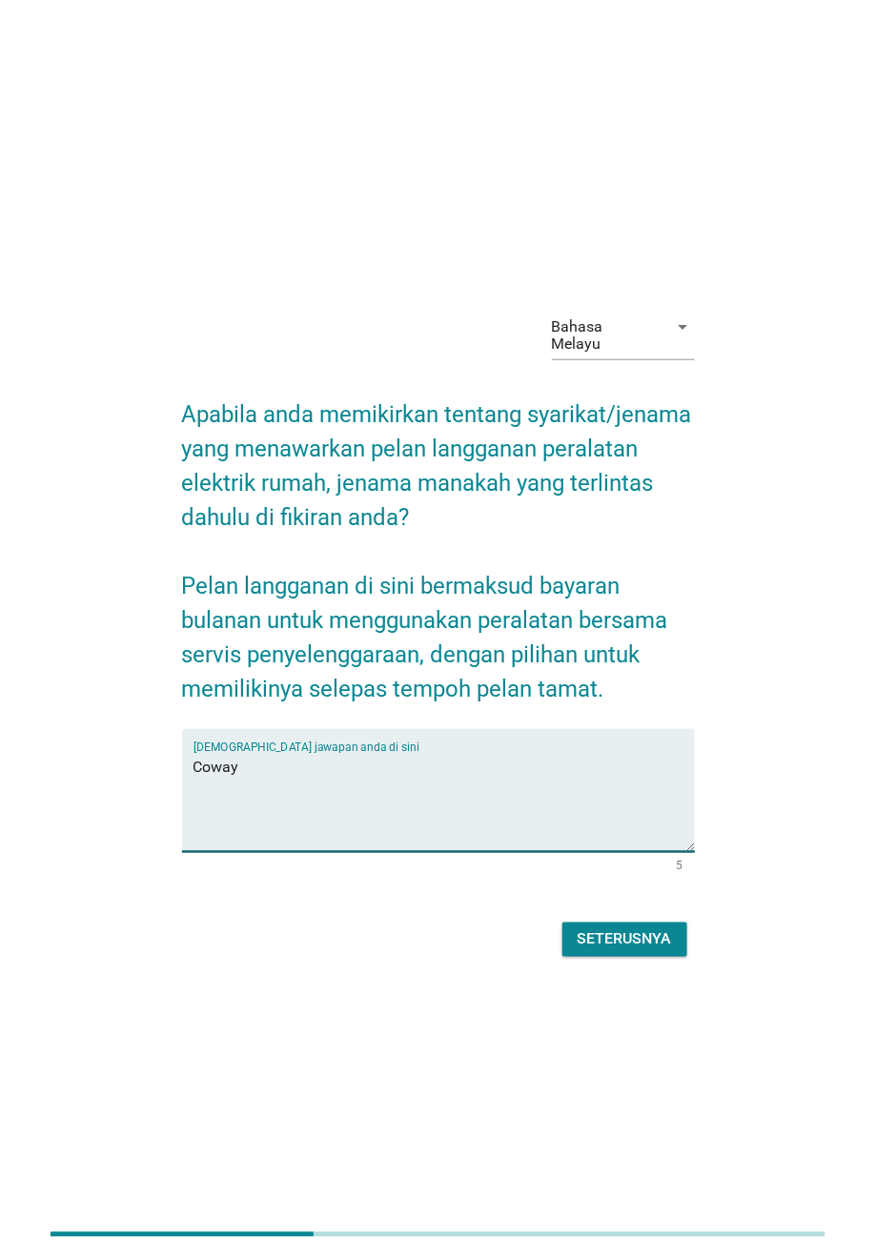
drag, startPoint x: 344, startPoint y: 763, endPoint x: 181, endPoint y: 743, distance: 164.2
click at [182, 743] on div "Isikan jawapan anda di sini Coway" at bounding box center [438, 790] width 513 height 123
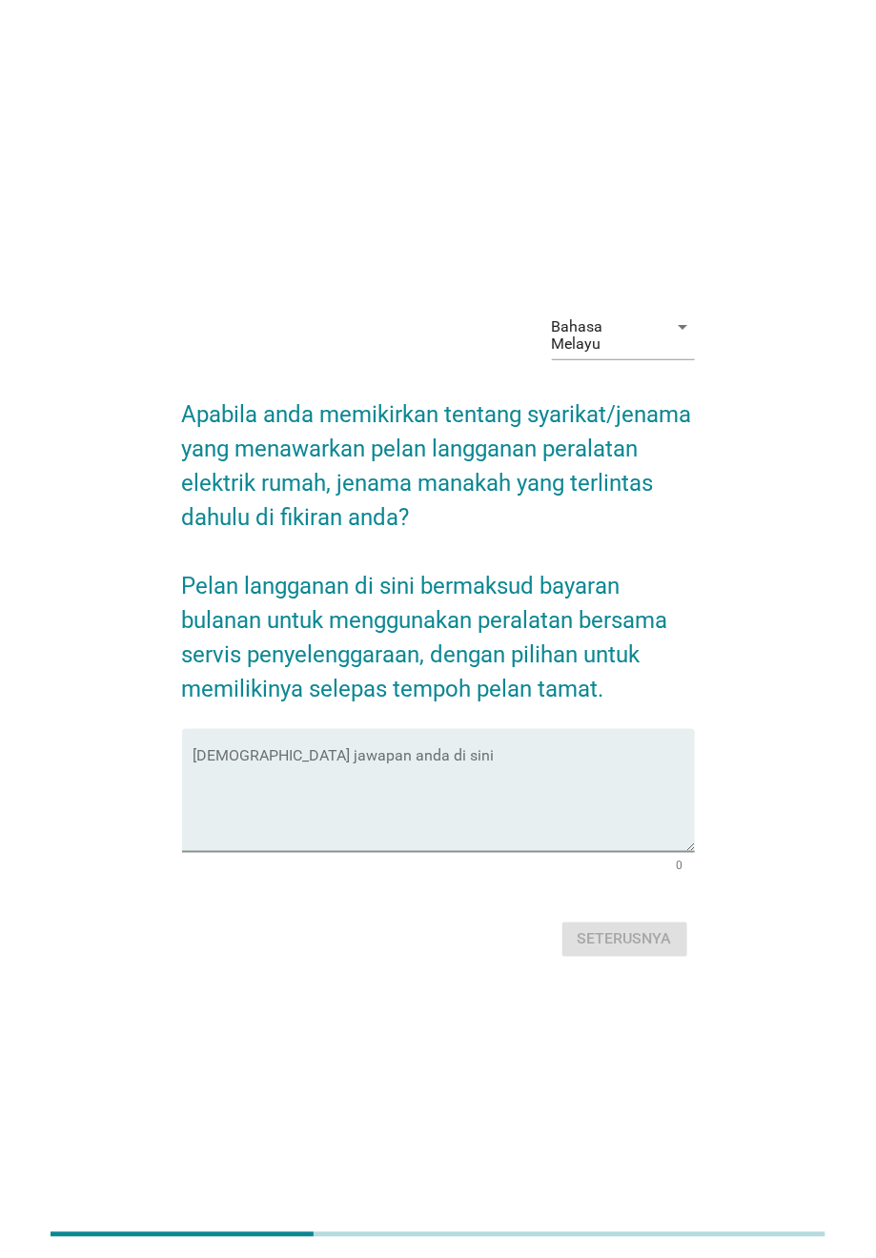
click at [46, 729] on div "Bahasa Melayu arrow_drop_down Apabila anda memikirkan tentang syarikat/jenama y…" at bounding box center [437, 629] width 815 height 697
click at [629, 334] on div "Bahasa Melayu" at bounding box center [604, 335] width 105 height 34
click at [629, 334] on div "English Bahasa Melayu Bahasa Melayu arrow_drop_down Apabila anda memikirkan ten…" at bounding box center [438, 629] width 876 height 1258
click at [630, 338] on div "Bahasa Melayu" at bounding box center [604, 335] width 105 height 34
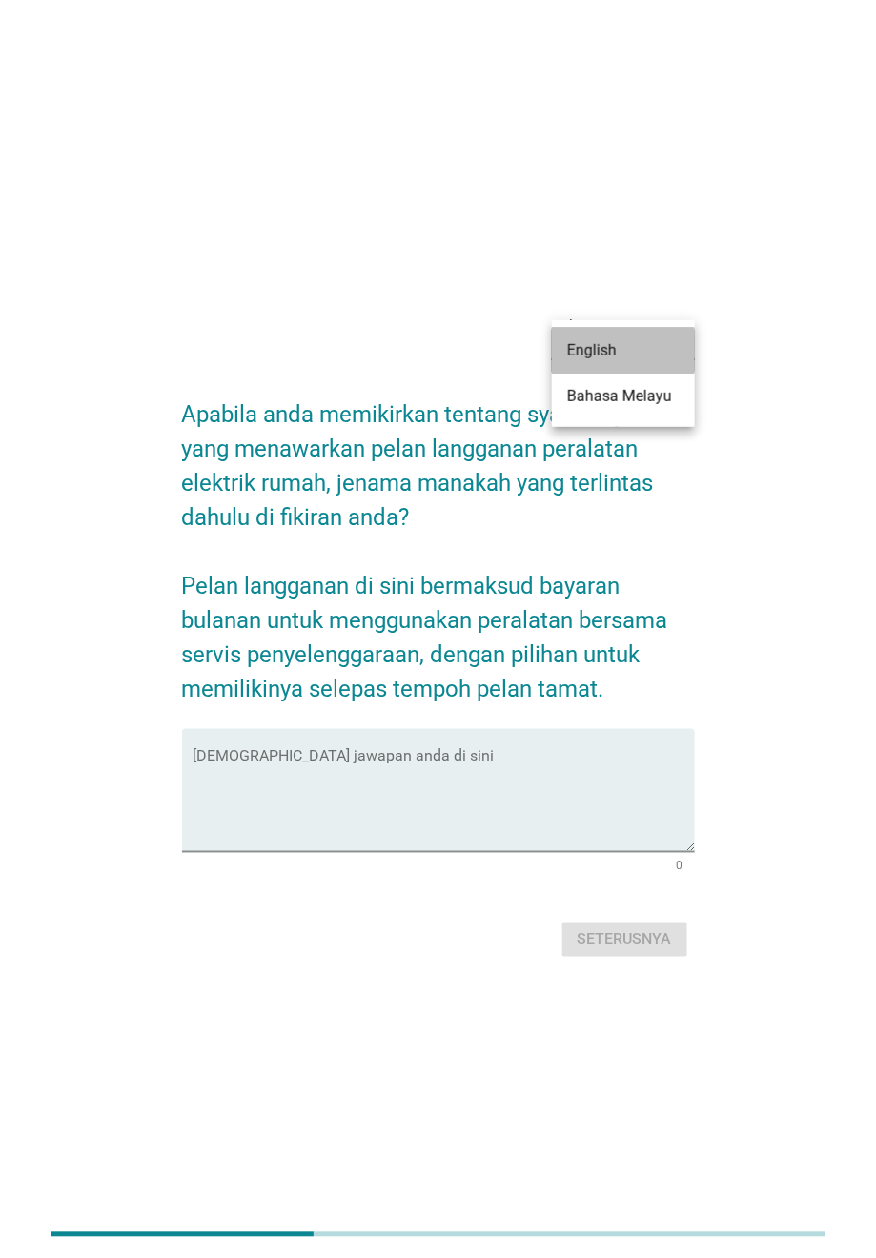
click at [636, 352] on div "English" at bounding box center [623, 350] width 112 height 23
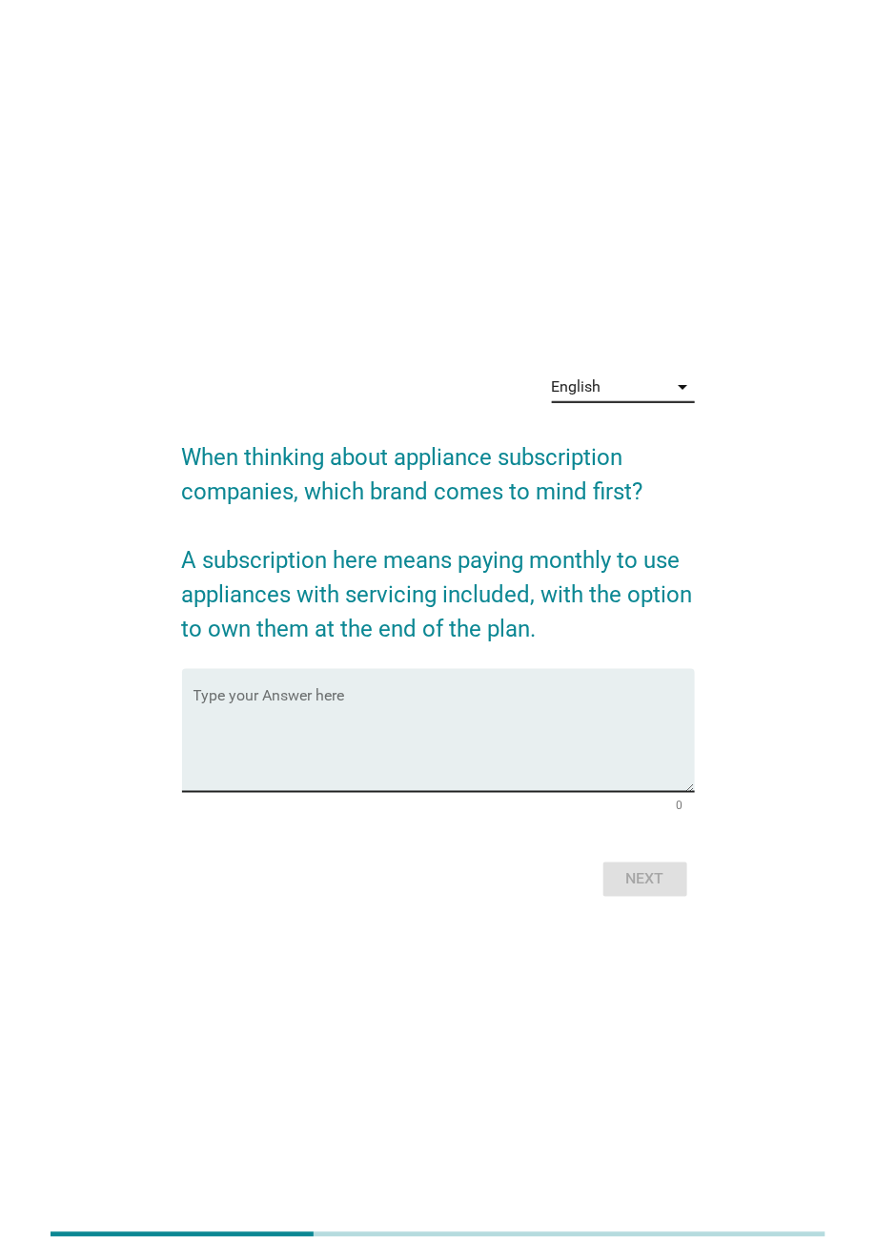
click at [327, 741] on textarea "Type your Answer here" at bounding box center [443, 742] width 501 height 100
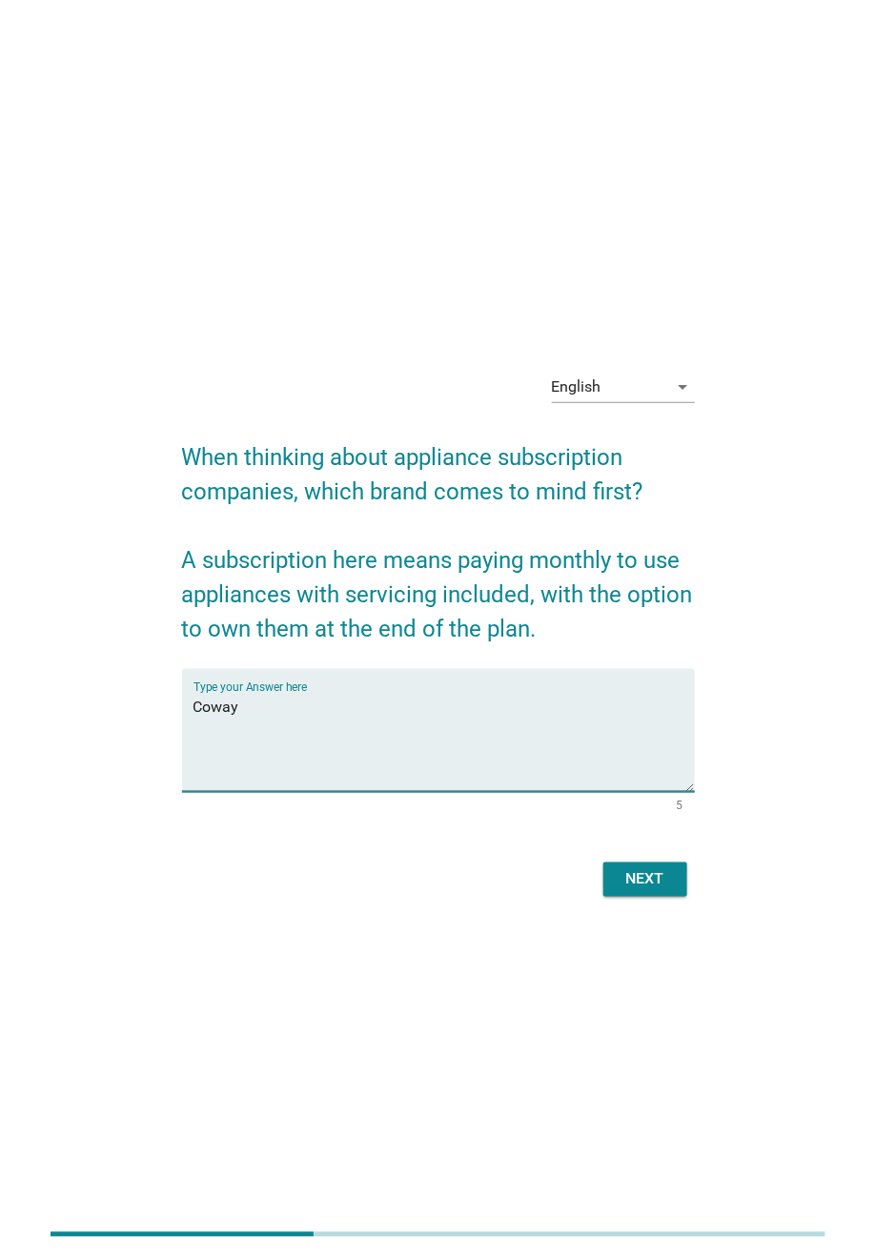
type textarea "Coway"
click at [628, 838] on div "Next" at bounding box center [644, 879] width 53 height 23
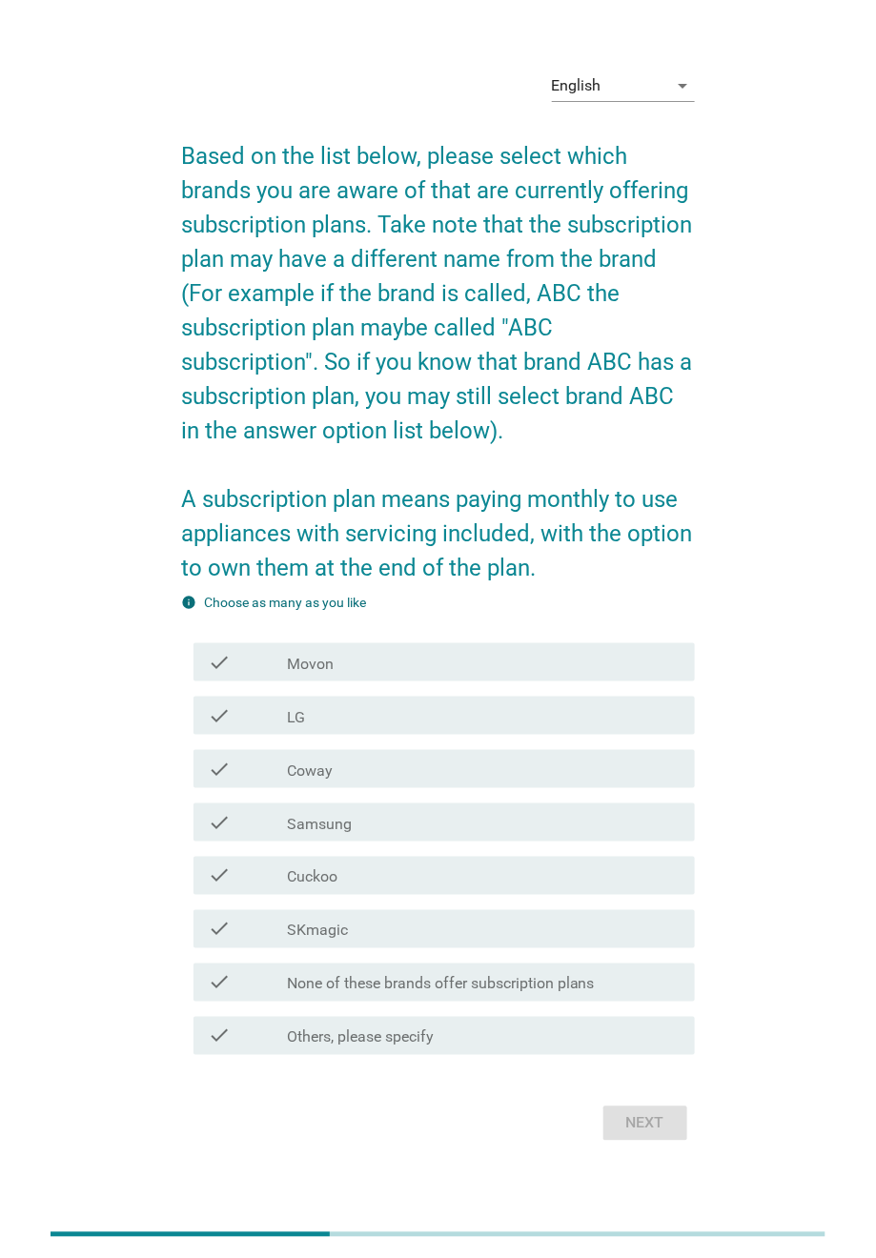
scroll to position [3, 0]
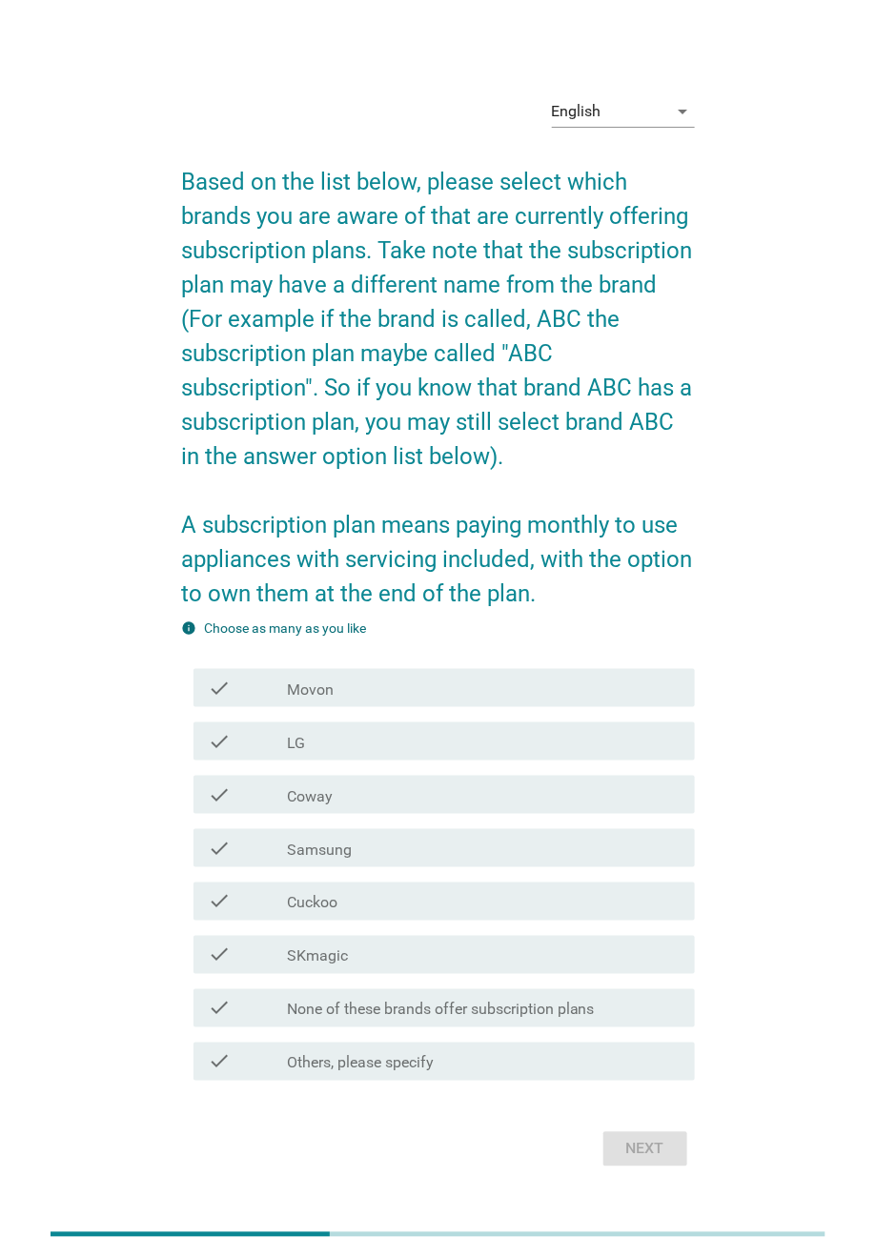
click at [318, 746] on div "check_box_outline_blank LG" at bounding box center [483, 741] width 393 height 23
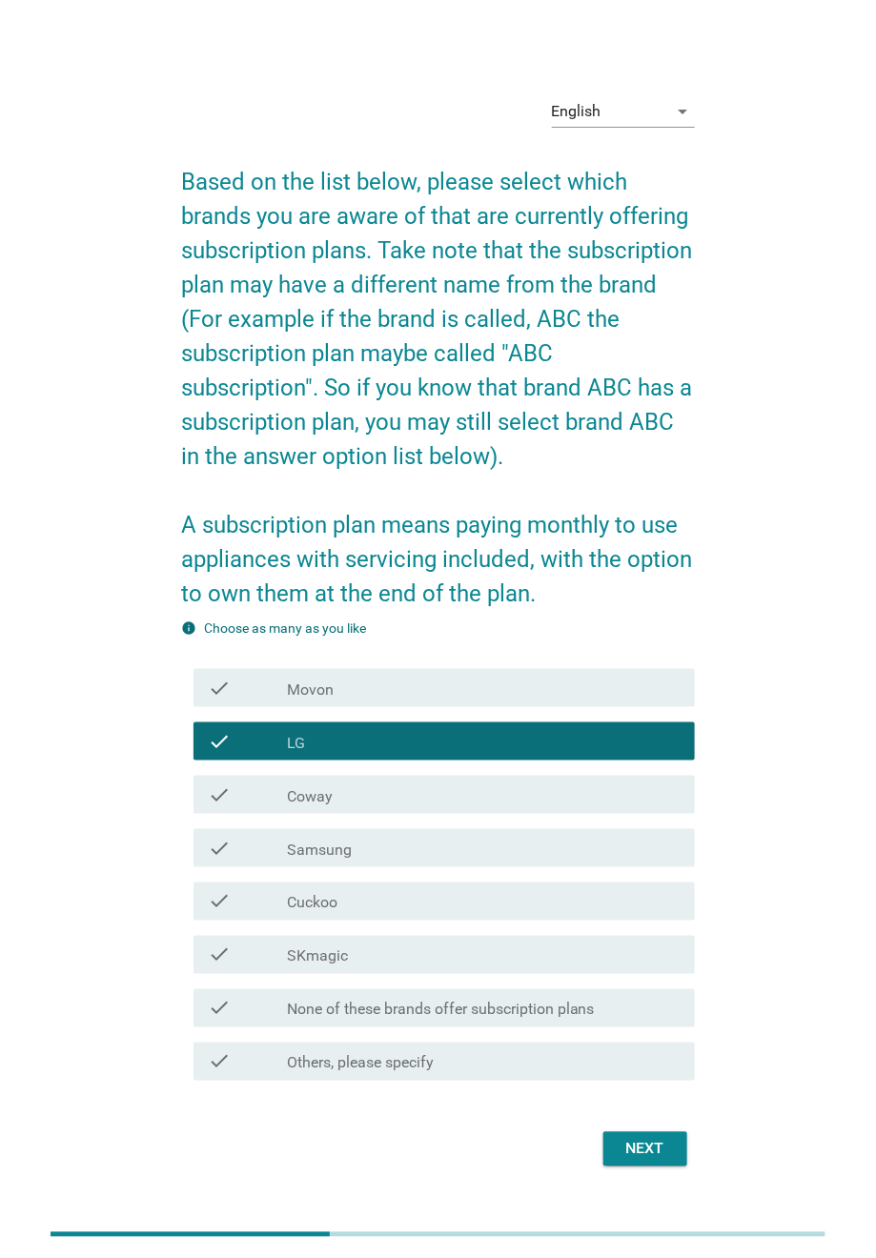
click at [342, 789] on div "check_box_outline_blank Coway" at bounding box center [483, 794] width 393 height 23
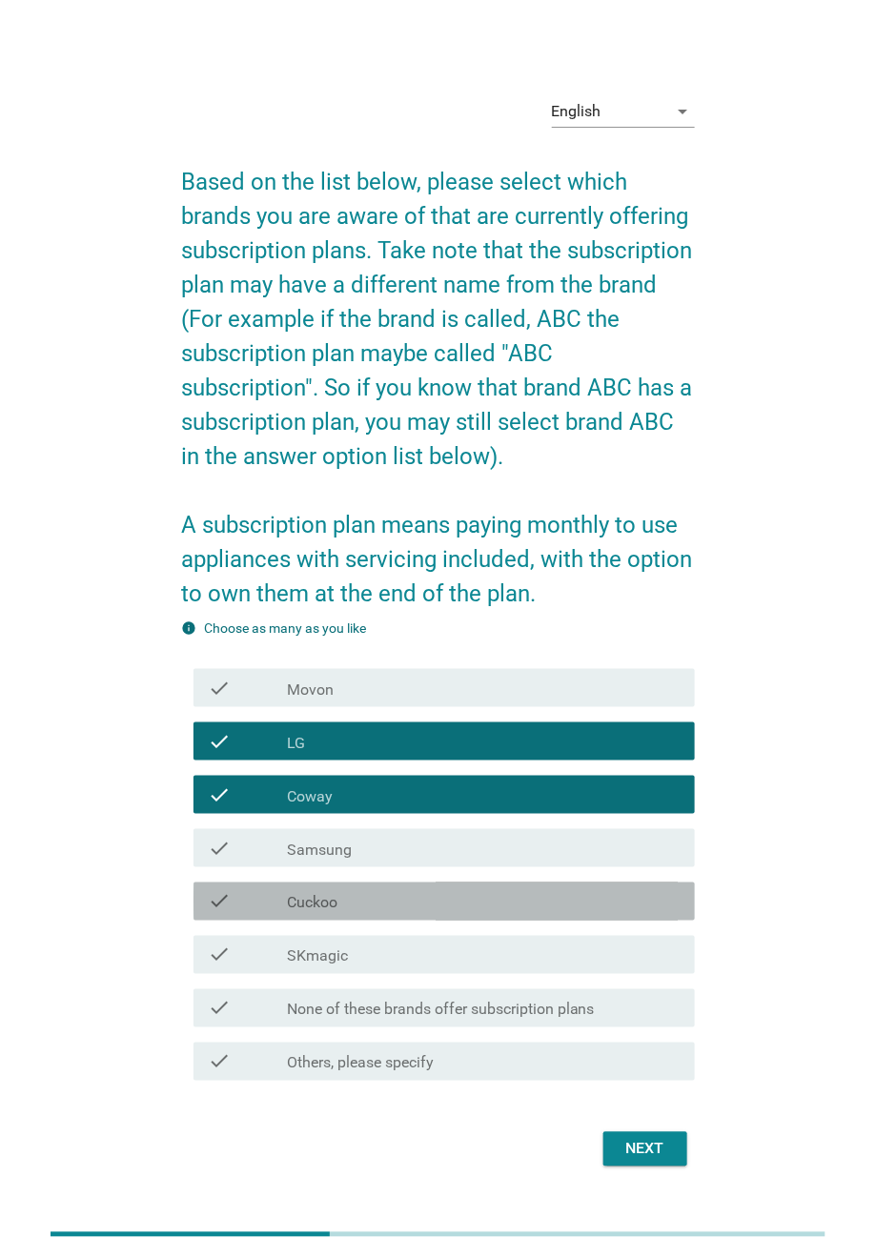
click at [354, 838] on div "check check_box_outline_blank Cuckoo" at bounding box center [443, 901] width 501 height 38
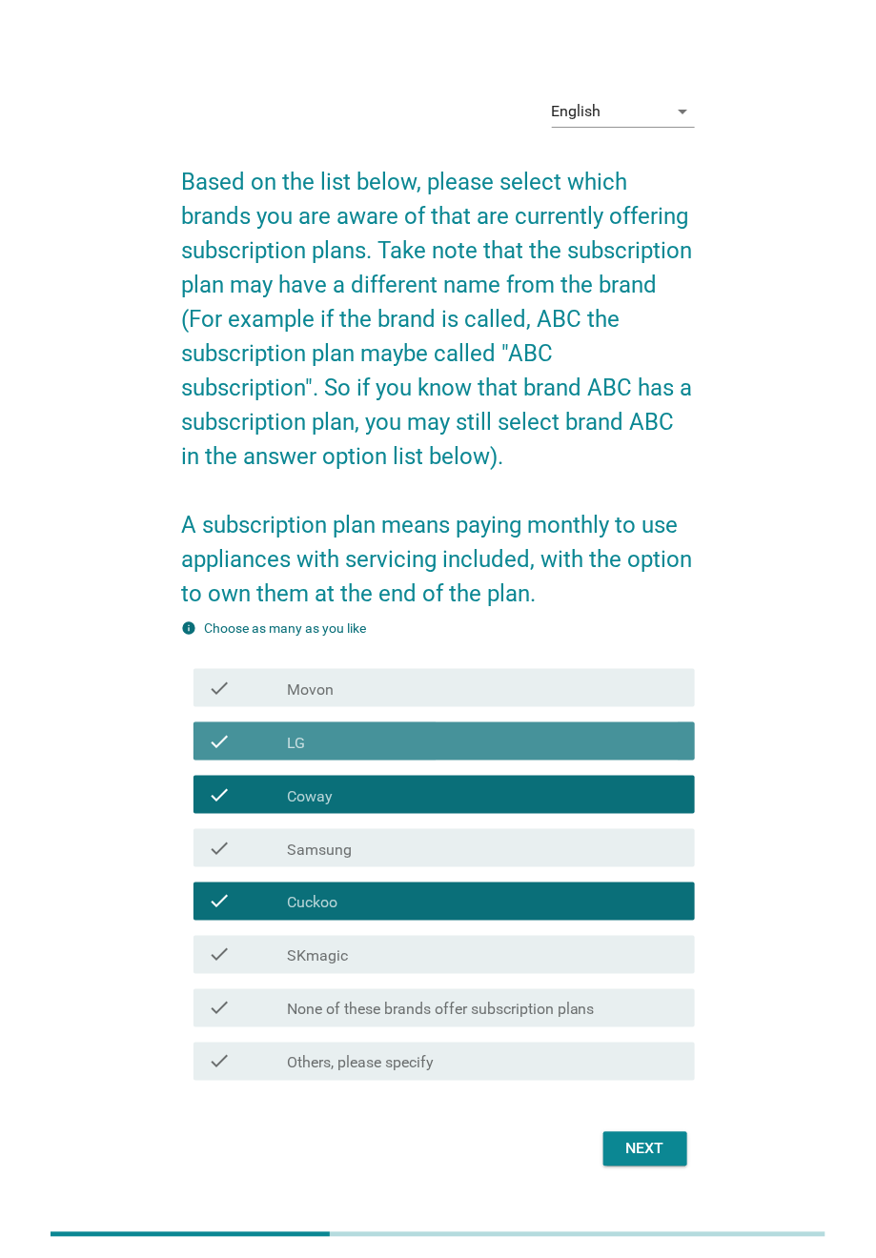
click at [456, 752] on div "check check_box_outline_blank LG" at bounding box center [443, 741] width 501 height 38
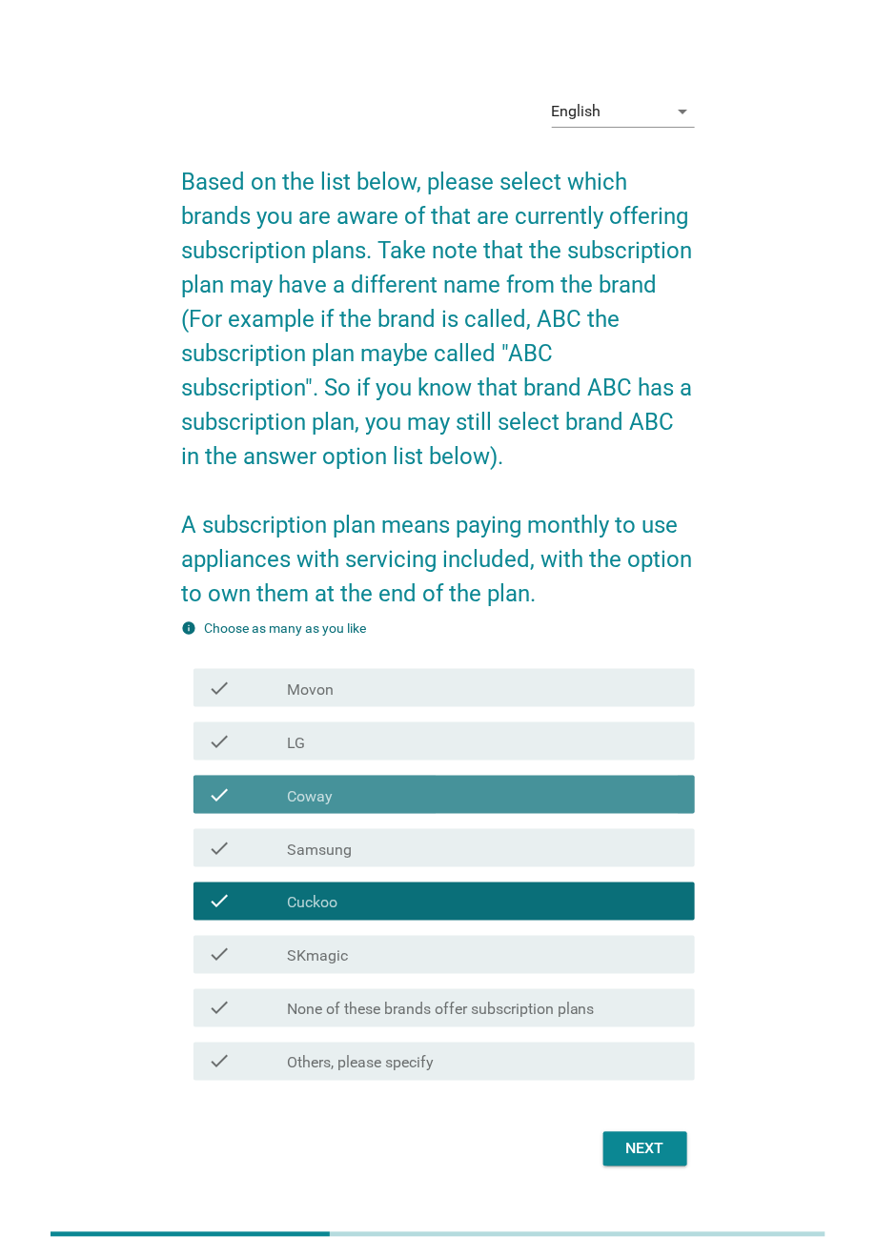
click at [469, 796] on div "check_box_outline_blank Coway" at bounding box center [483, 794] width 393 height 23
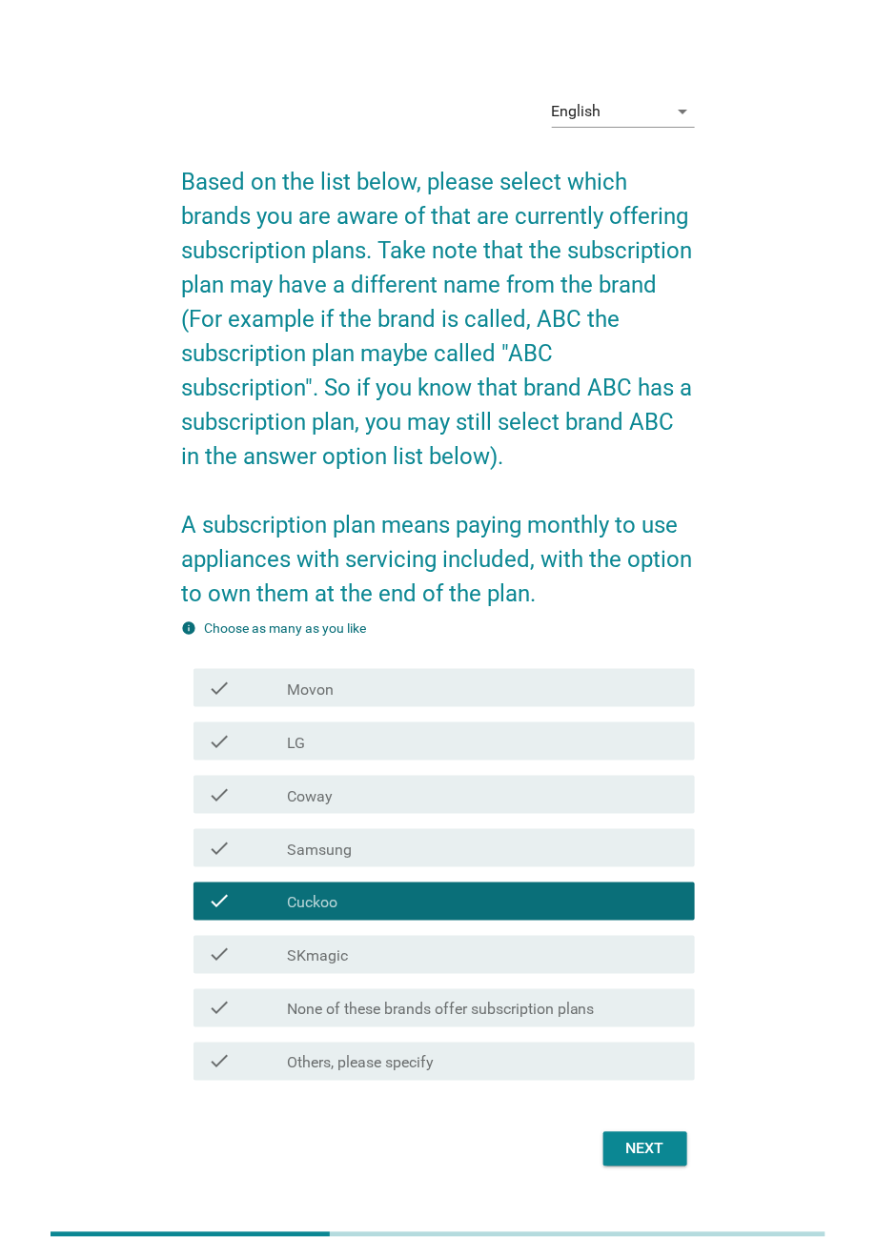
click at [438, 838] on div "check_box_outline_blank Cuckoo" at bounding box center [483, 901] width 393 height 23
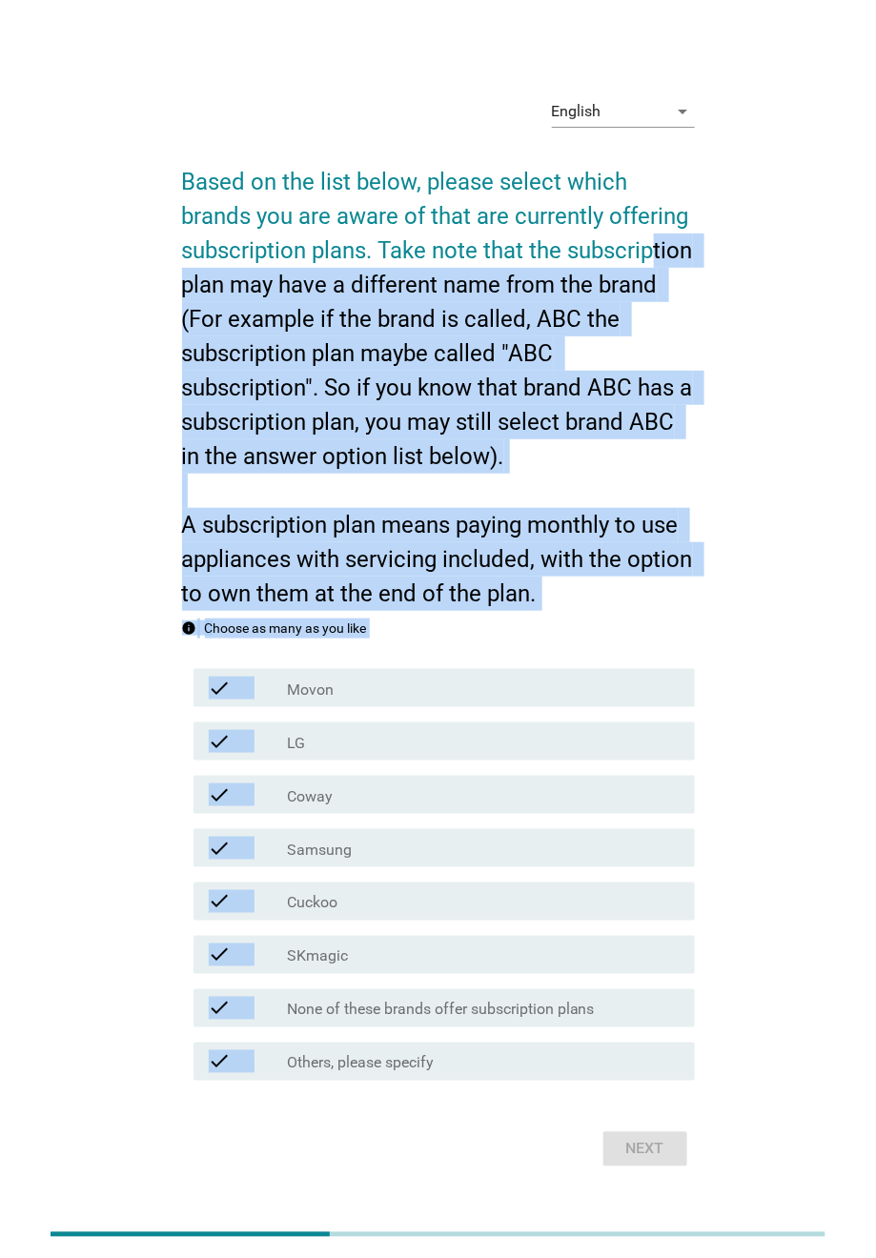
drag, startPoint x: 639, startPoint y: 1155, endPoint x: 637, endPoint y: 241, distance: 913.8
click at [650, 251] on form "Based on the list below, please select which brands you are aware of that are c…" at bounding box center [438, 659] width 513 height 1026
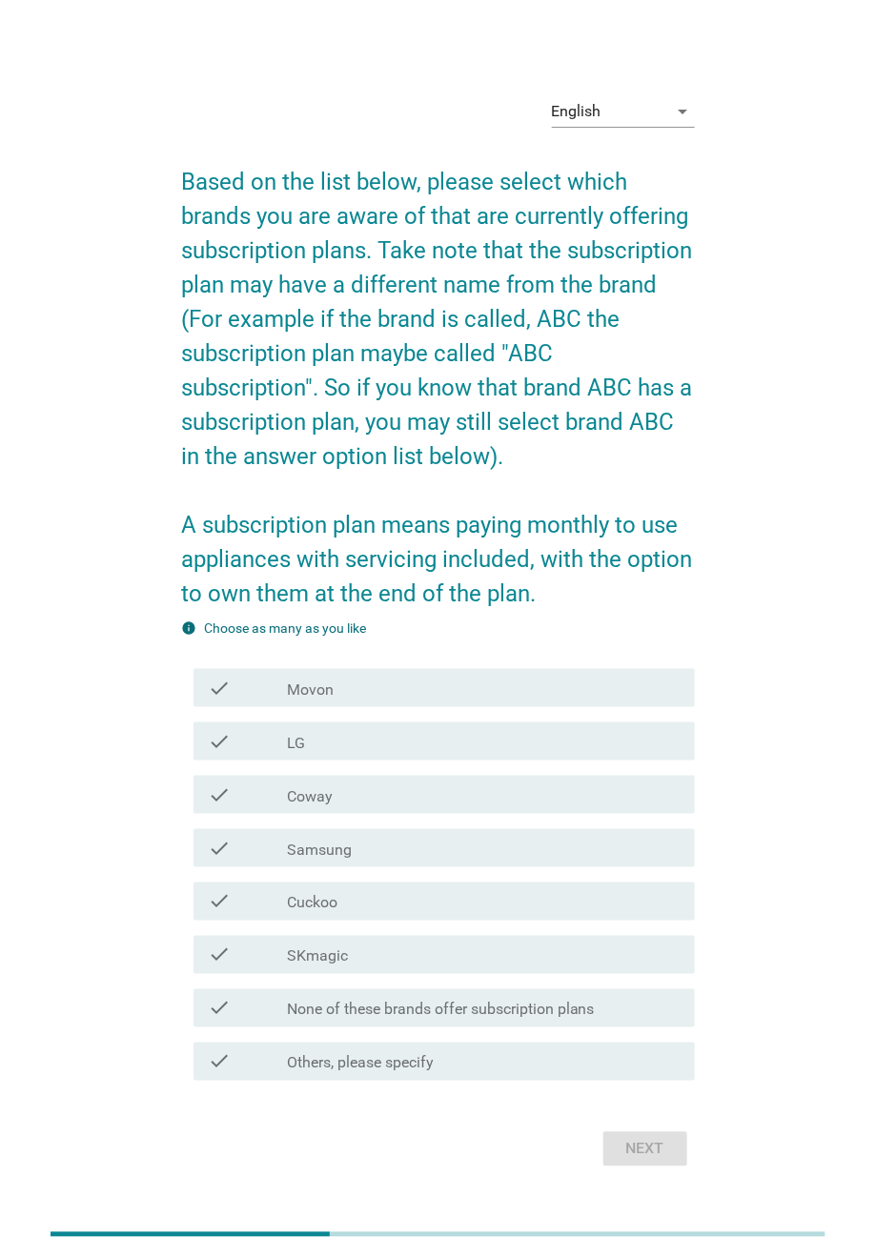
click at [633, 179] on h2 "Based on the list below, please select which brands you are aware of that are c…" at bounding box center [438, 378] width 513 height 465
click at [649, 116] on div "English" at bounding box center [610, 111] width 116 height 30
click at [642, 152] on div "Bahasa Melayu" at bounding box center [623, 173] width 112 height 46
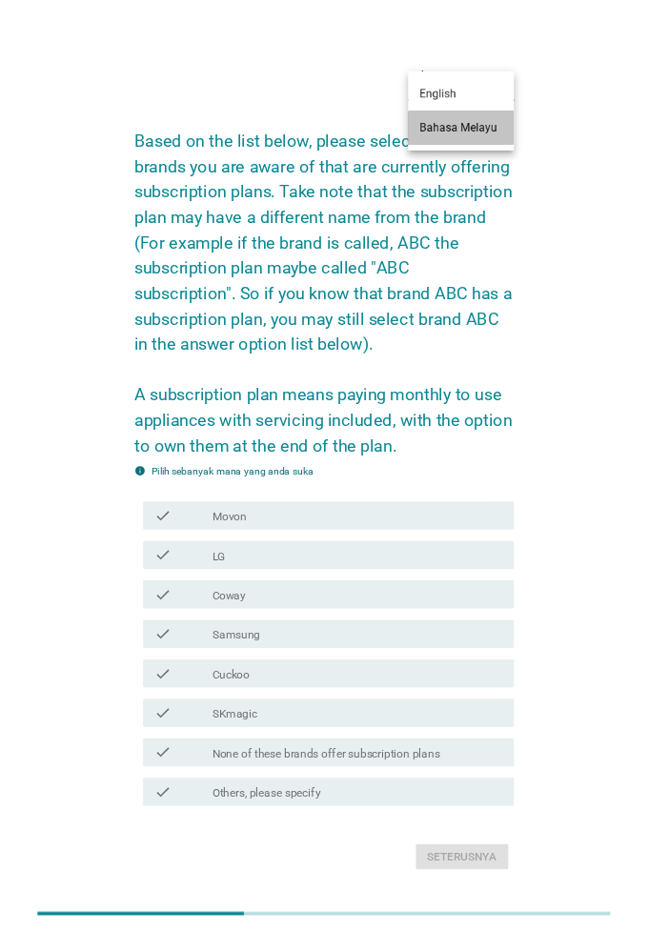
scroll to position [0, 0]
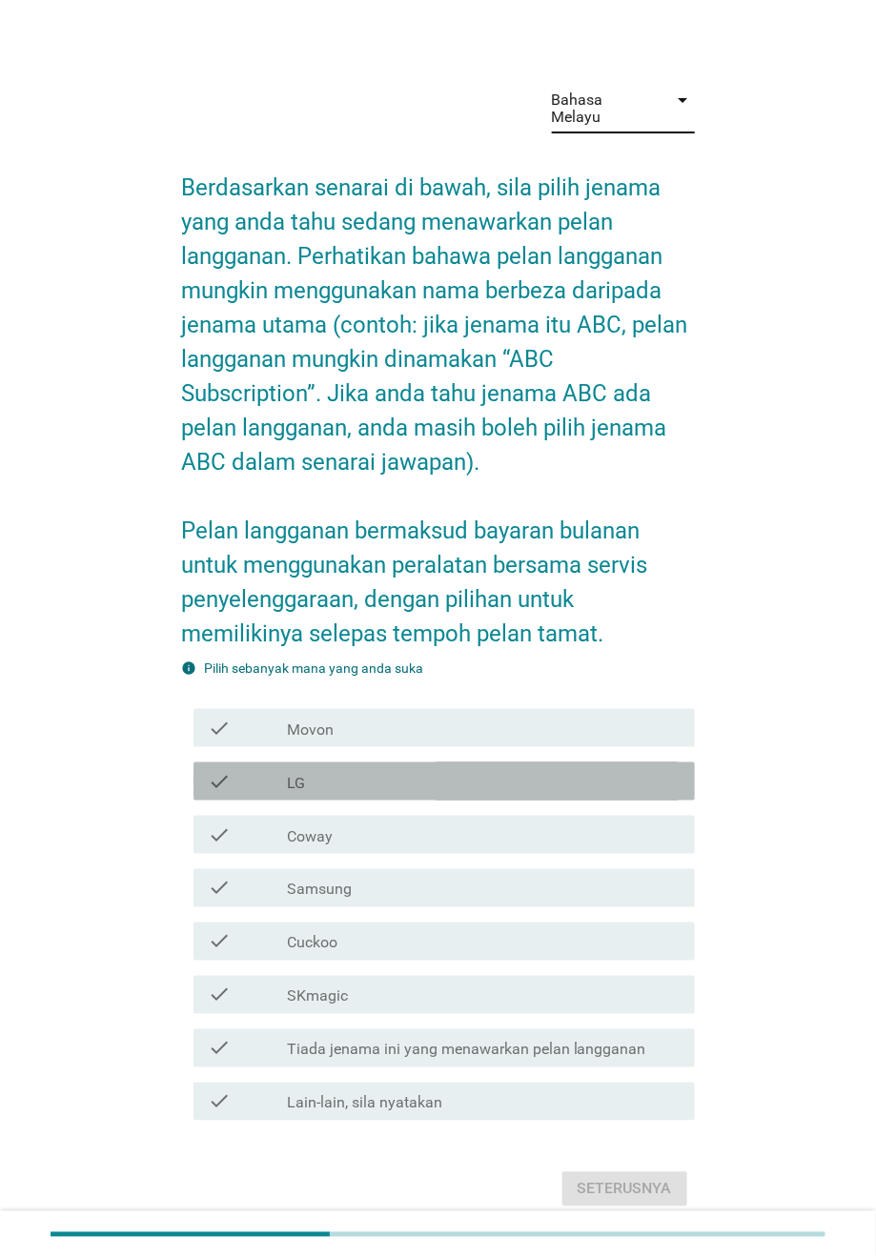
click at [489, 770] on div "check_box_outline_blank LG" at bounding box center [483, 781] width 393 height 23
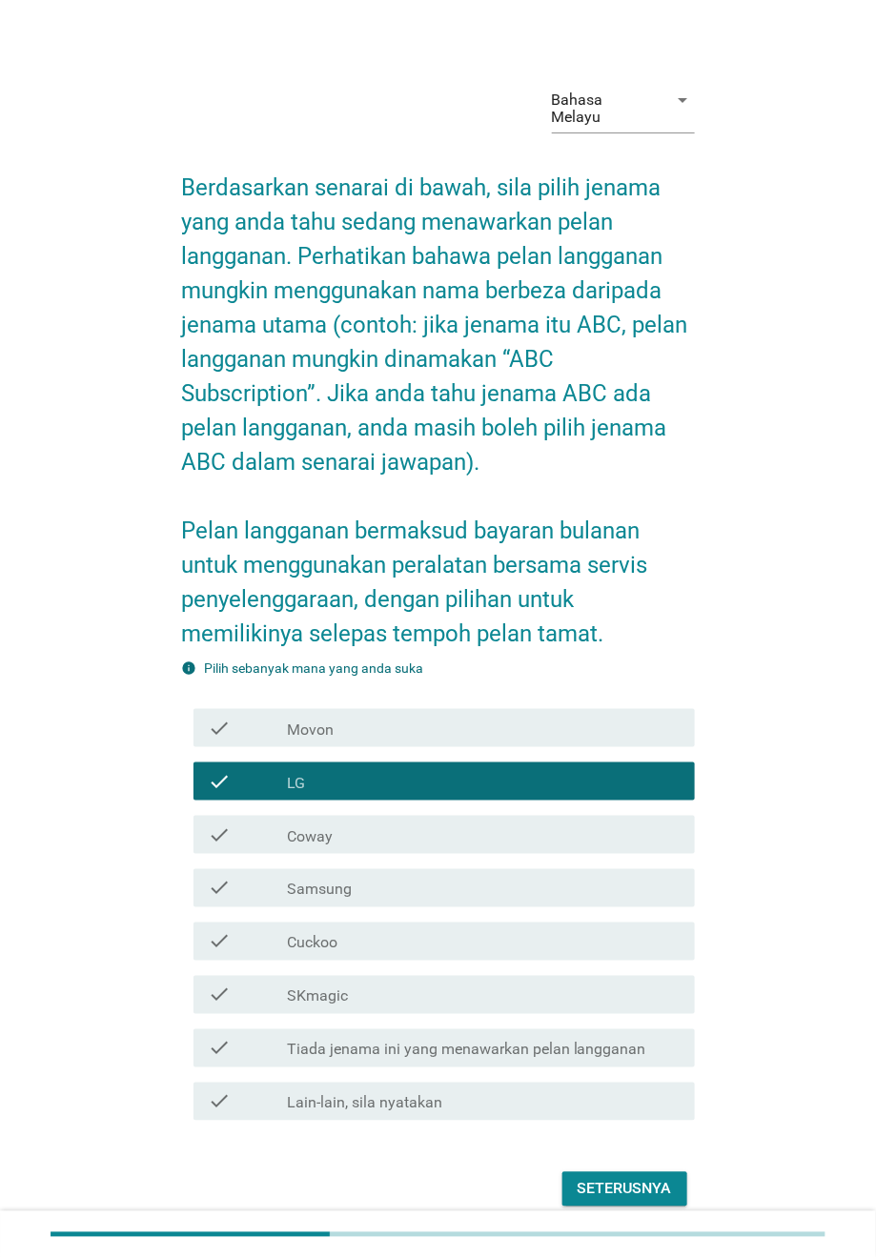
click at [463, 823] on div "check_box_outline_blank Coway" at bounding box center [483, 834] width 393 height 23
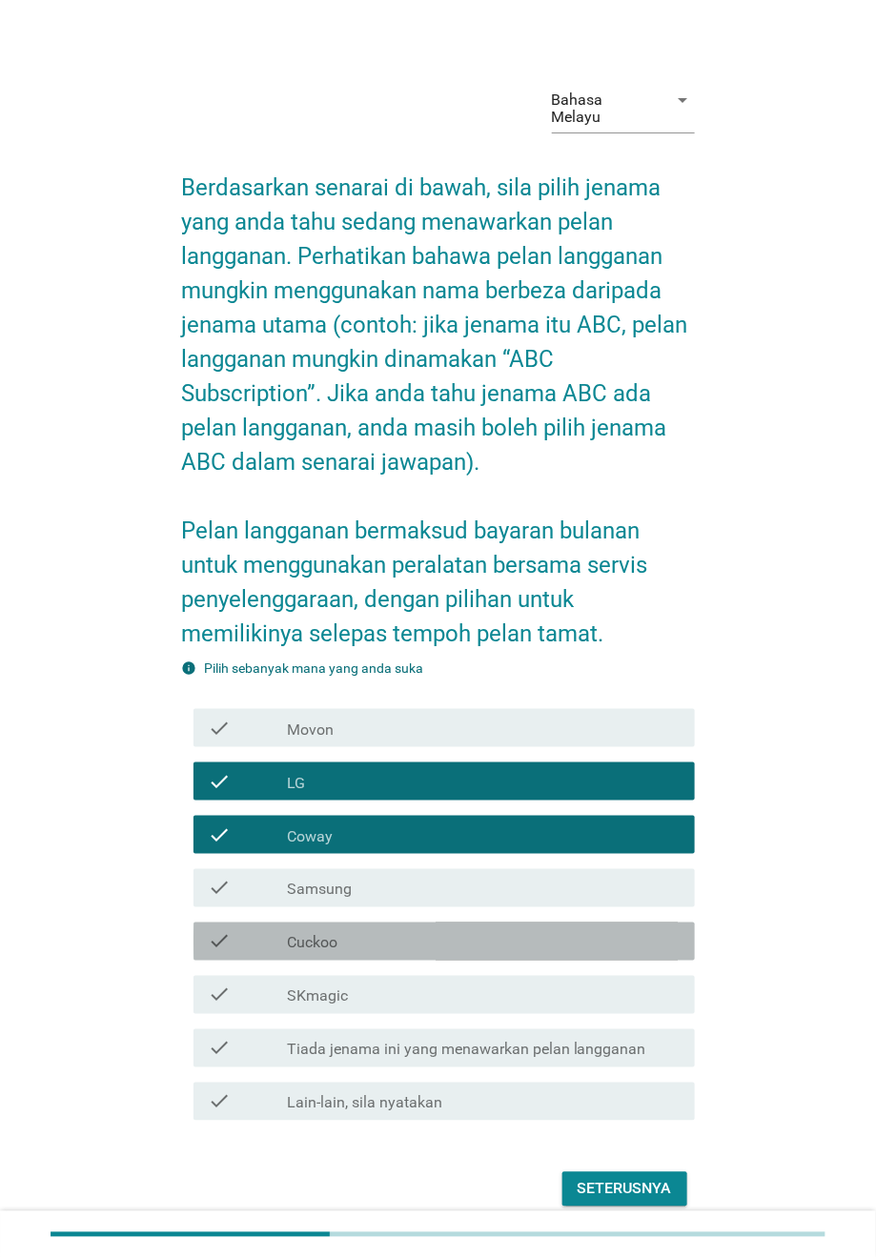
click at [413, 838] on div "check_box_outline_blank Cuckoo" at bounding box center [483, 941] width 393 height 23
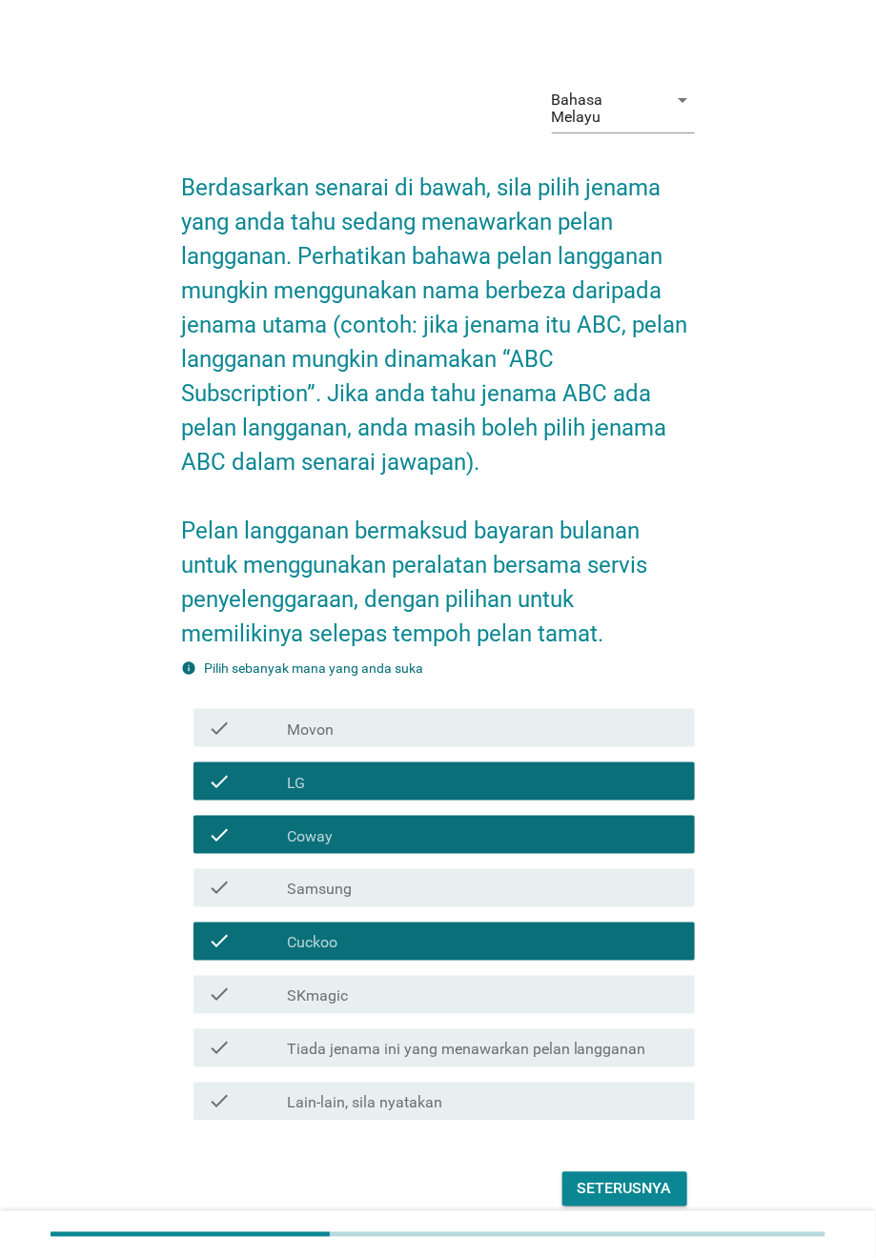
click at [630, 838] on div "Seterusnya" at bounding box center [624, 1189] width 94 height 23
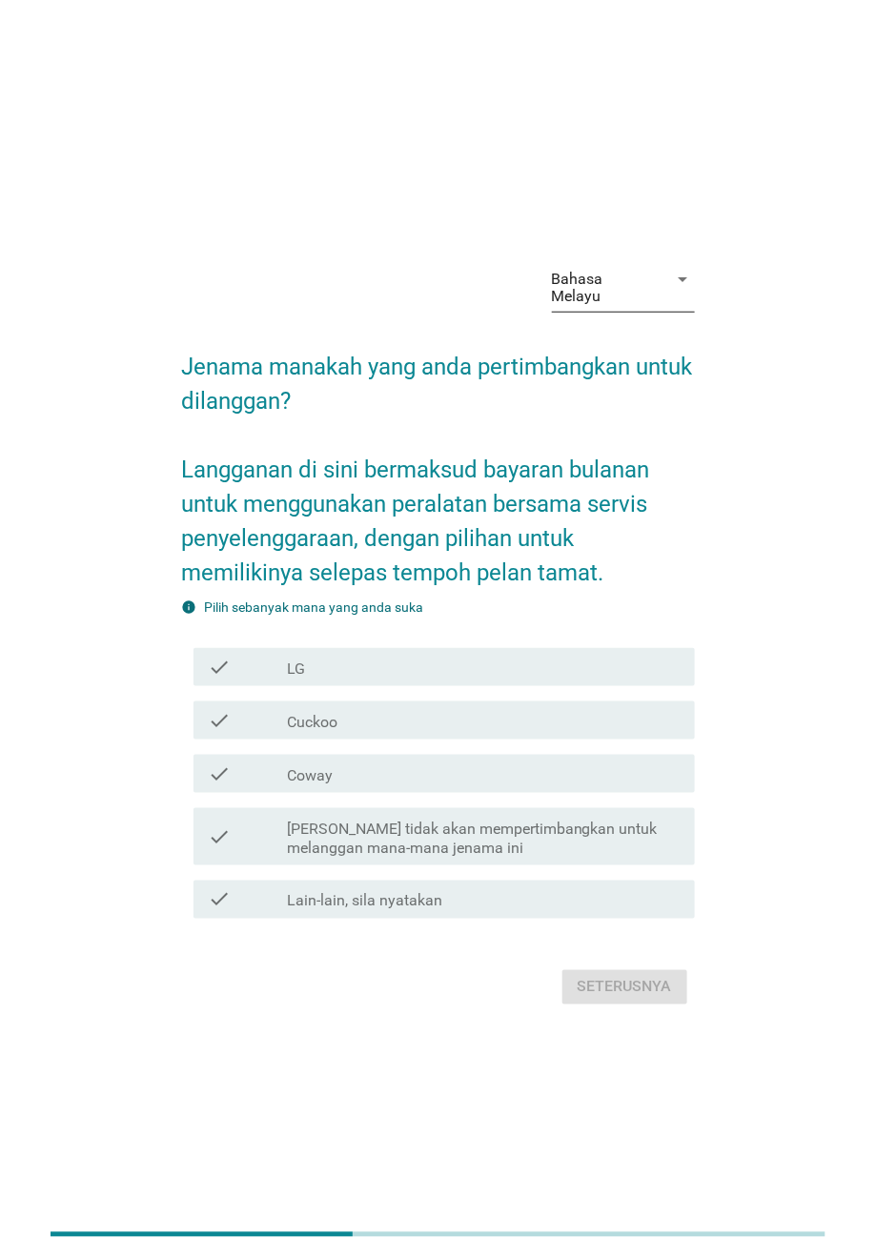
click at [601, 282] on div "Bahasa Melayu" at bounding box center [604, 288] width 105 height 34
click at [613, 307] on div "English" at bounding box center [623, 303] width 112 height 23
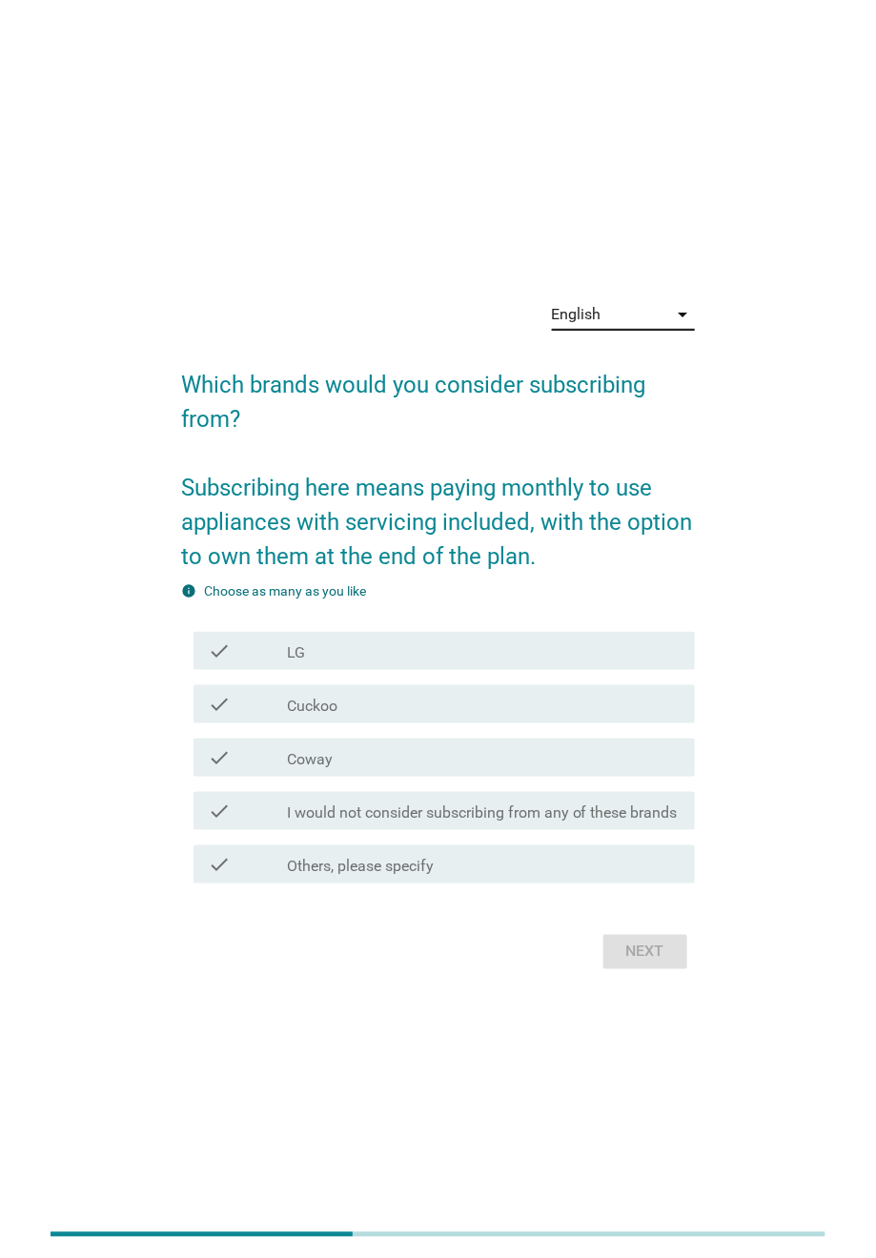
click at [650, 325] on div "English" at bounding box center [610, 314] width 116 height 30
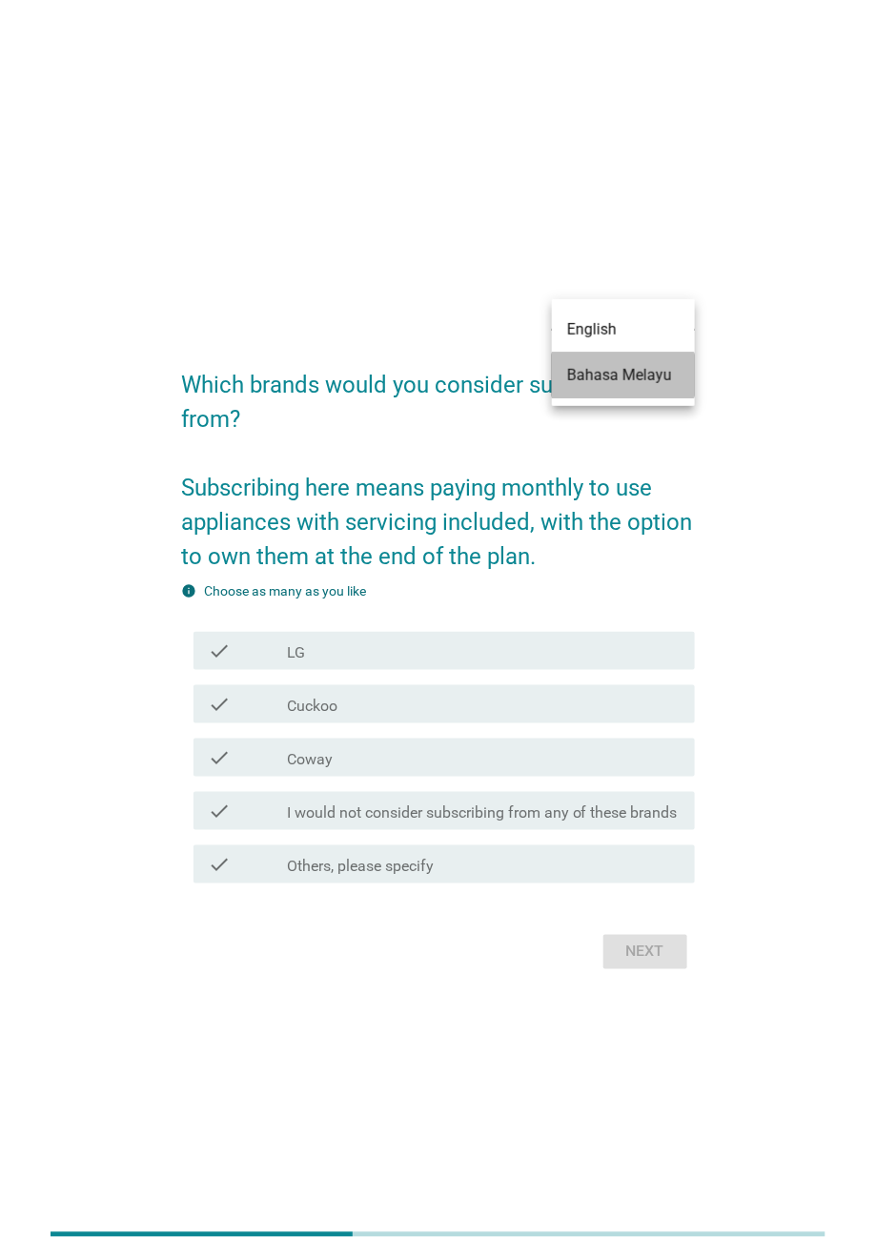
click at [628, 358] on div "Bahasa Melayu" at bounding box center [623, 376] width 112 height 46
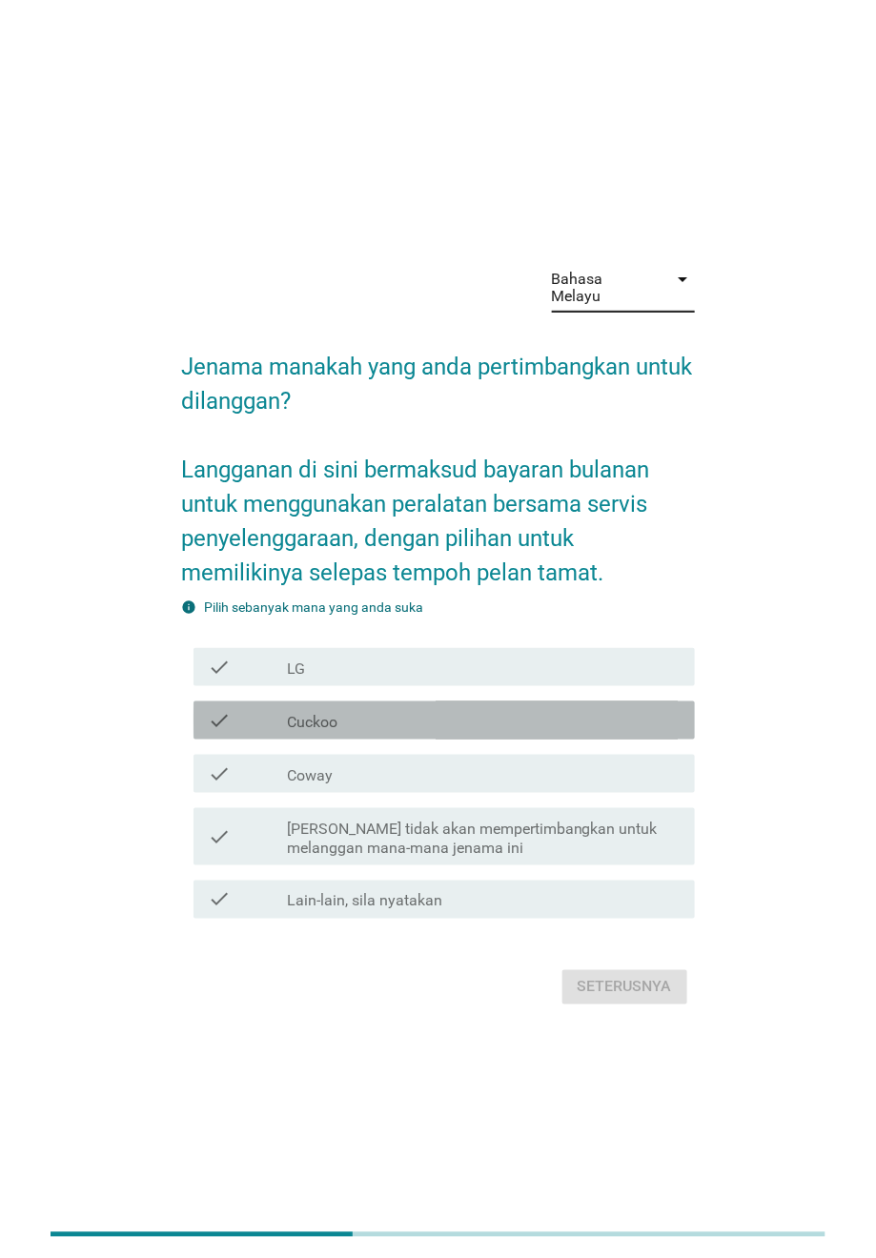
click at [394, 715] on div "check_box_outline_blank Cuckoo" at bounding box center [483, 720] width 393 height 23
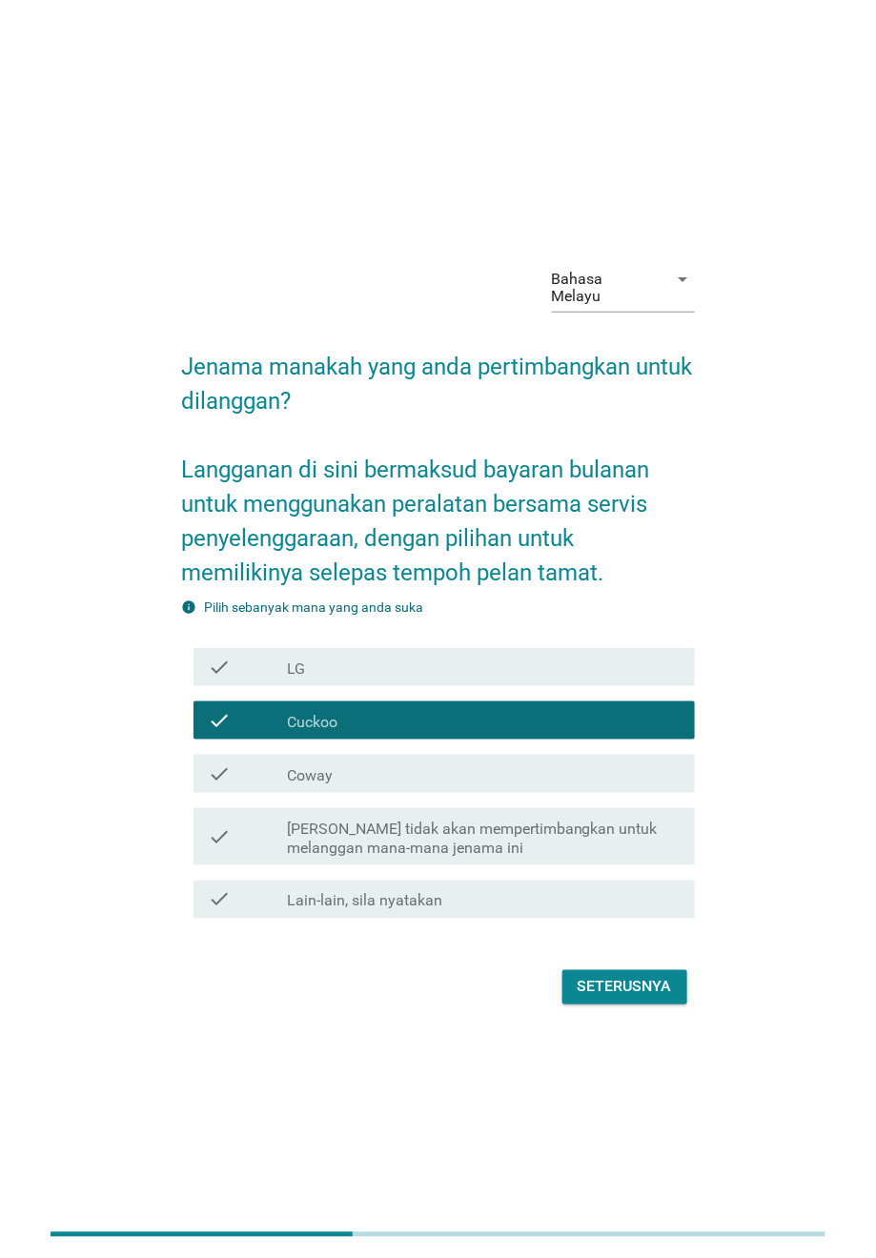
click at [317, 762] on div "check_box_outline_blank Coway" at bounding box center [483, 773] width 393 height 23
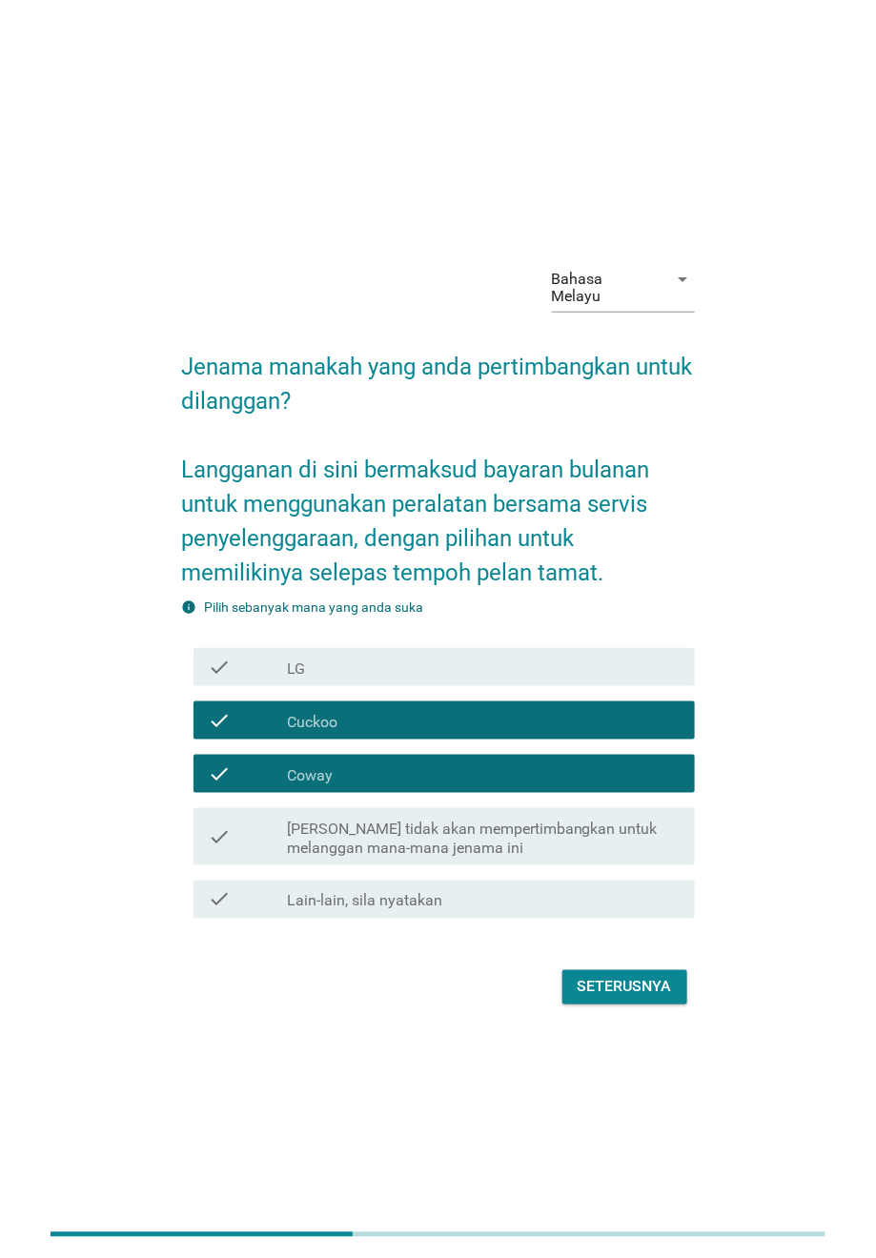
click at [321, 713] on label "Cuckoo" at bounding box center [312, 722] width 51 height 19
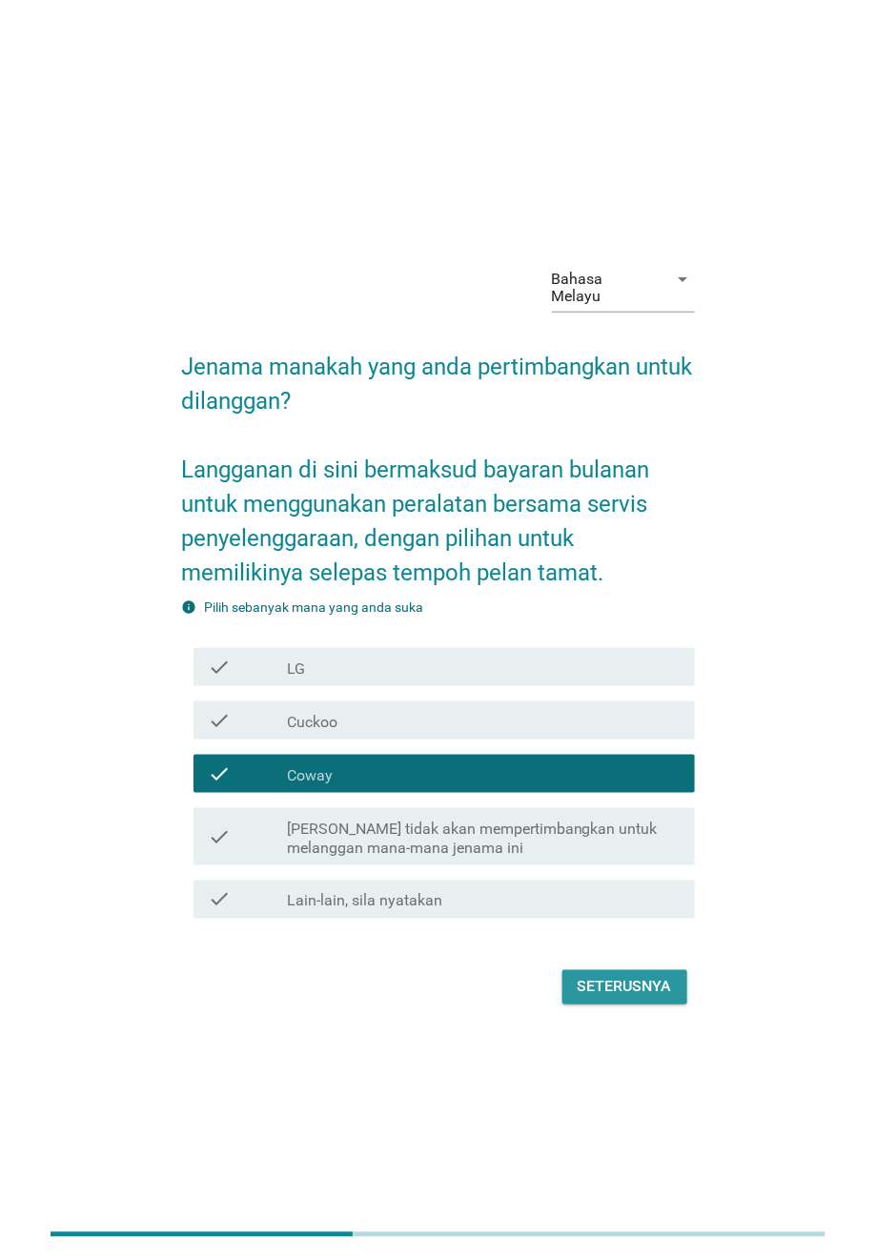
drag, startPoint x: 631, startPoint y: 961, endPoint x: 724, endPoint y: 894, distance: 114.8
click at [724, 838] on div "Bahasa Melayu arrow_drop_down Jenama manakah yang anda pertimbangkan untuk dila…" at bounding box center [437, 629] width 815 height 792
click at [727, 838] on div "Bahasa Melayu arrow_drop_down Jenama manakah yang anda pertimbangkan untuk dila…" at bounding box center [437, 629] width 815 height 792
click at [581, 838] on div "check check_box_outline_blank Saya tidak akan mempertimbangkan untuk melanggan …" at bounding box center [438, 836] width 513 height 72
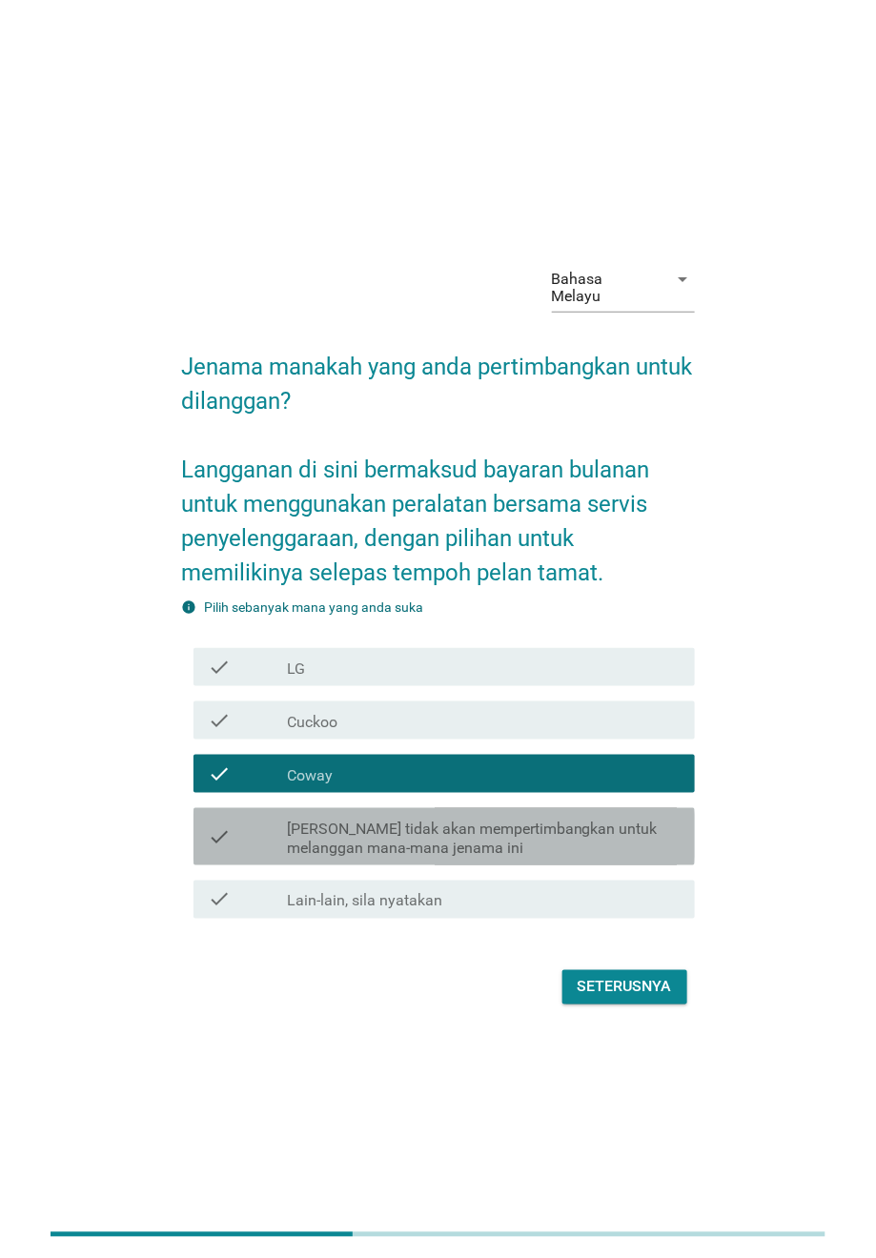
click at [576, 838] on label "[PERSON_NAME] tidak akan mempertimbangkan untuk melanggan mana-mana jenama ini" at bounding box center [483, 839] width 393 height 38
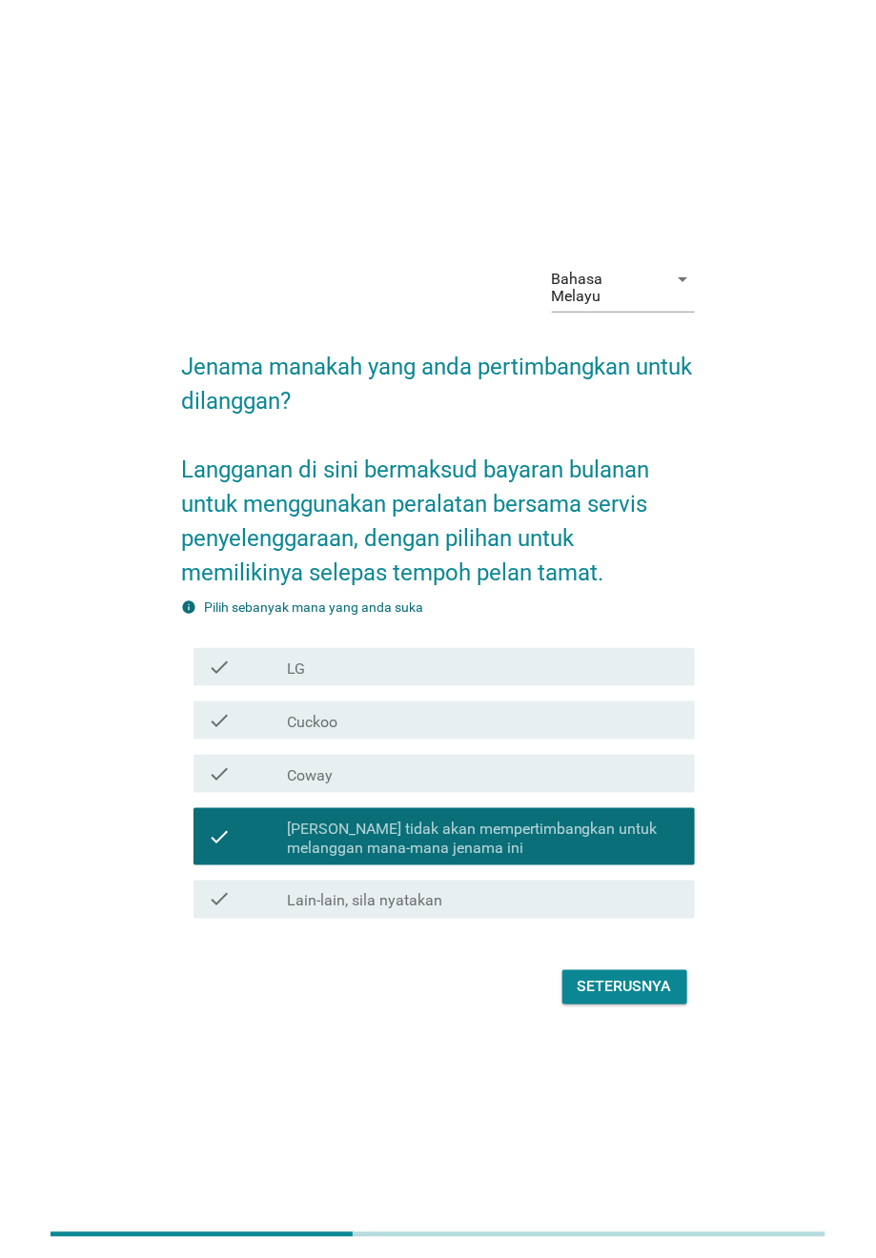
click at [797, 836] on div "Bahasa Melayu arrow_drop_down Jenama manakah yang anda pertimbangkan untuk dila…" at bounding box center [437, 629] width 815 height 792
click at [598, 293] on div "Bahasa Melayu" at bounding box center [604, 288] width 105 height 34
click at [601, 306] on div "English" at bounding box center [623, 303] width 112 height 23
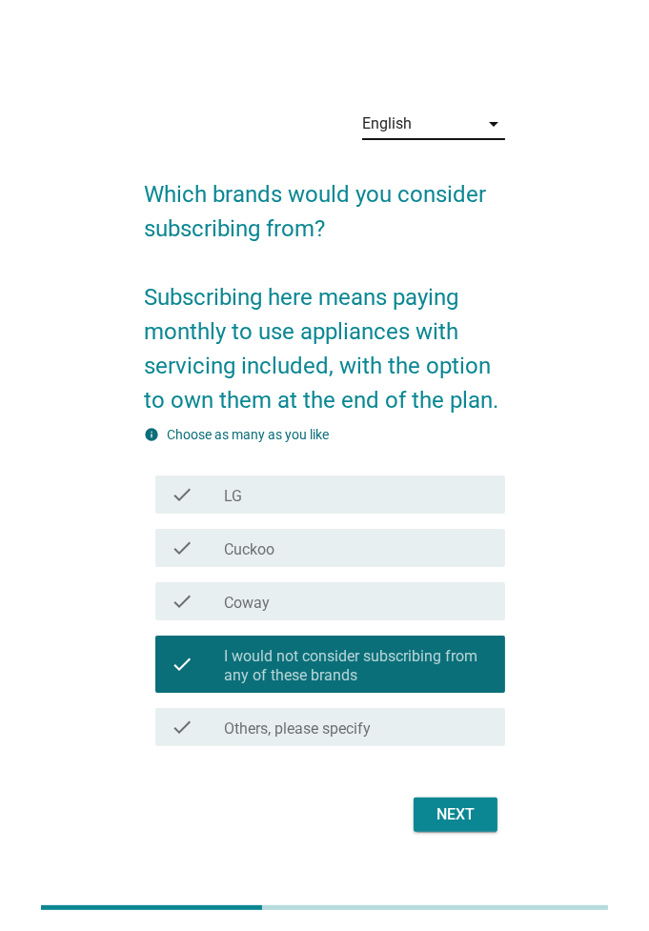
click at [602, 536] on div "English arrow_drop_down Which brands would you consider subscribing from? Subsc…" at bounding box center [324, 465] width 588 height 775
click at [444, 820] on div "Next" at bounding box center [455, 814] width 53 height 23
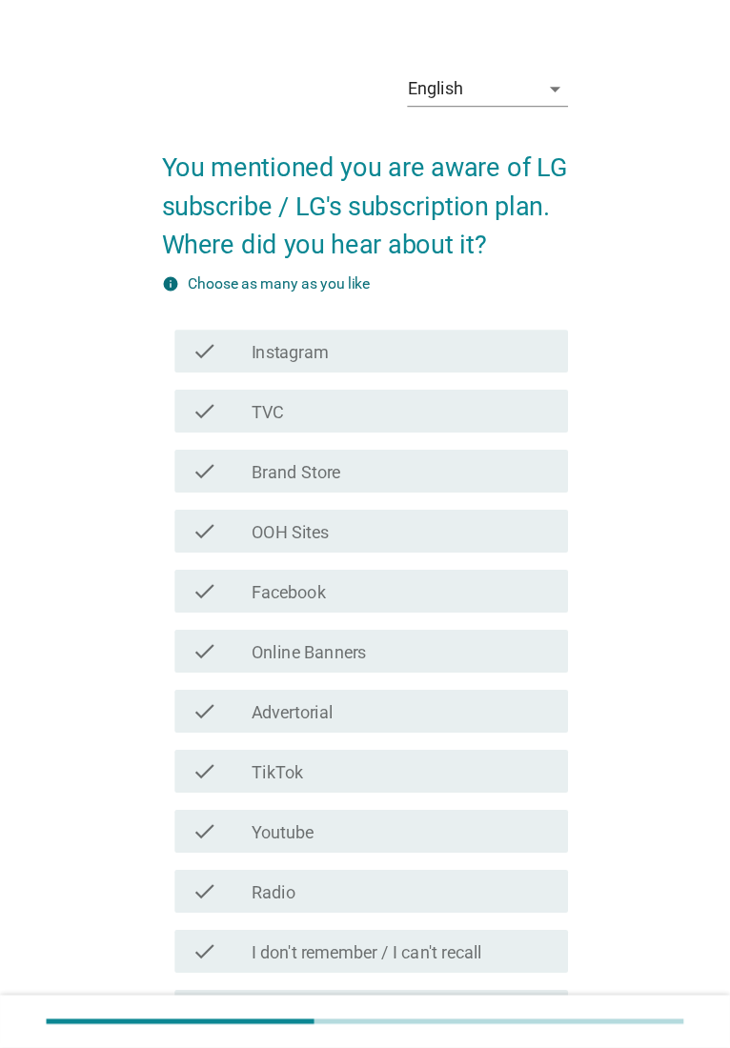
scroll to position [22, 0]
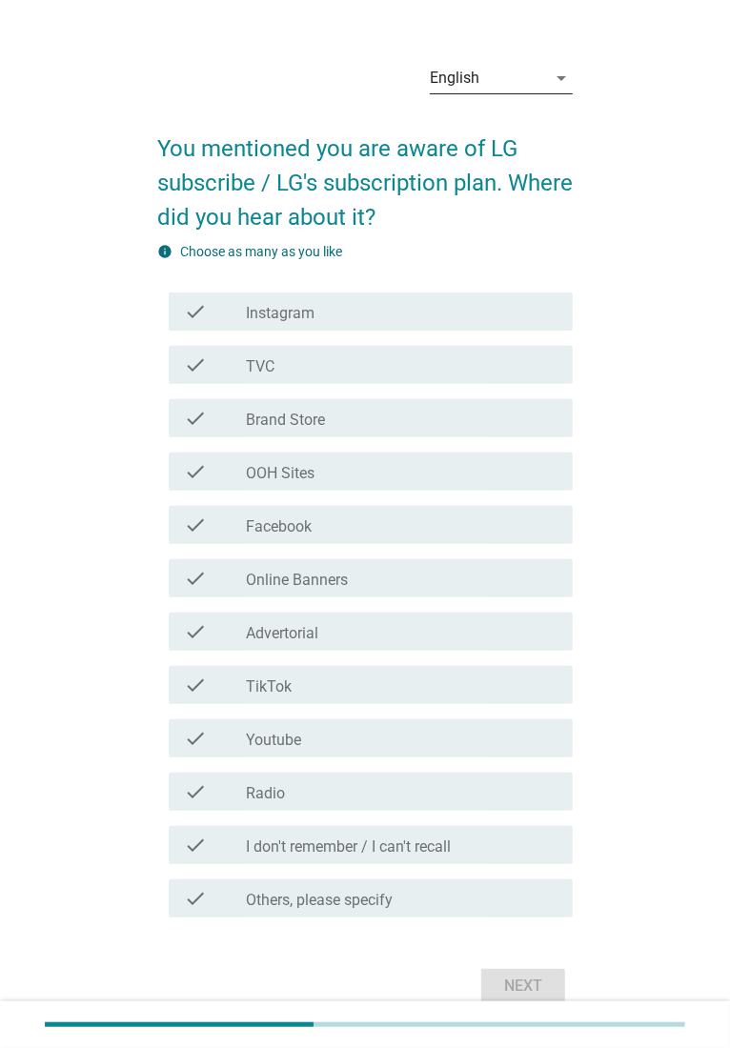
click at [495, 81] on div "English" at bounding box center [488, 78] width 116 height 30
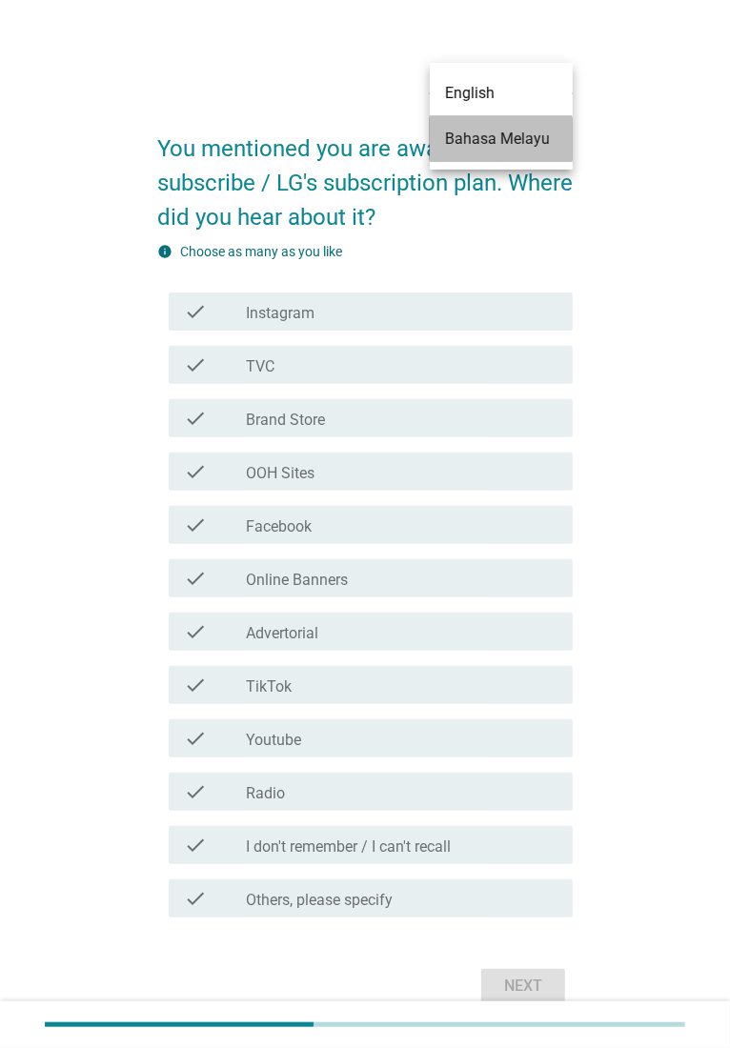
click at [502, 122] on div "Bahasa Melayu" at bounding box center [501, 139] width 112 height 46
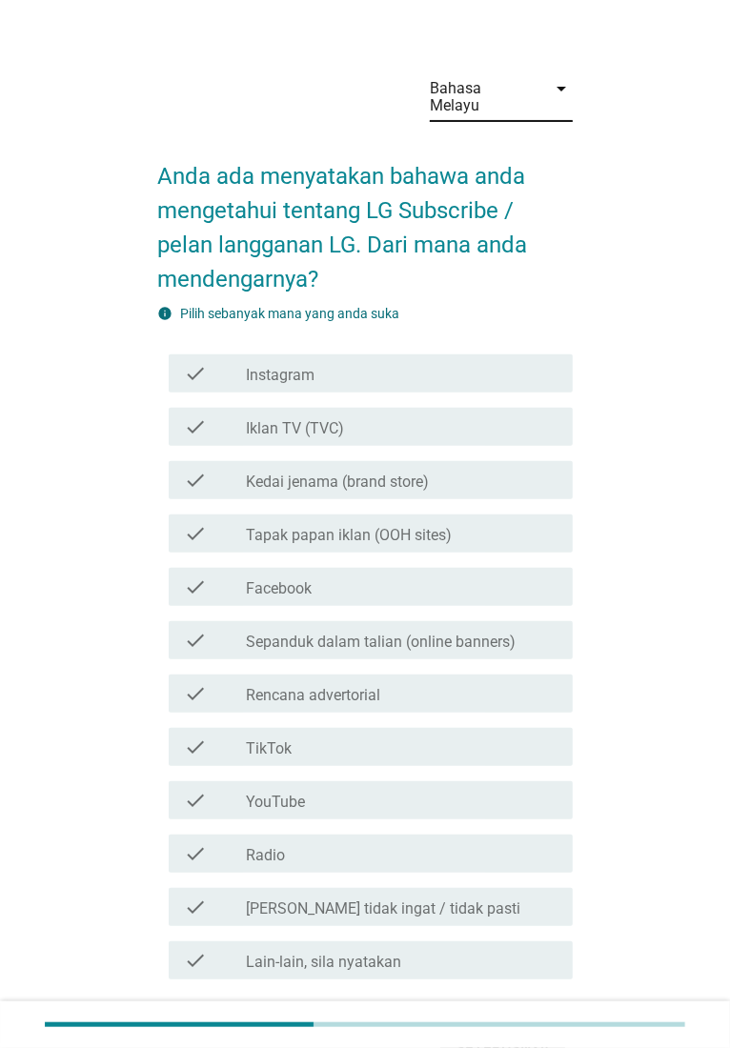
scroll to position [0, 0]
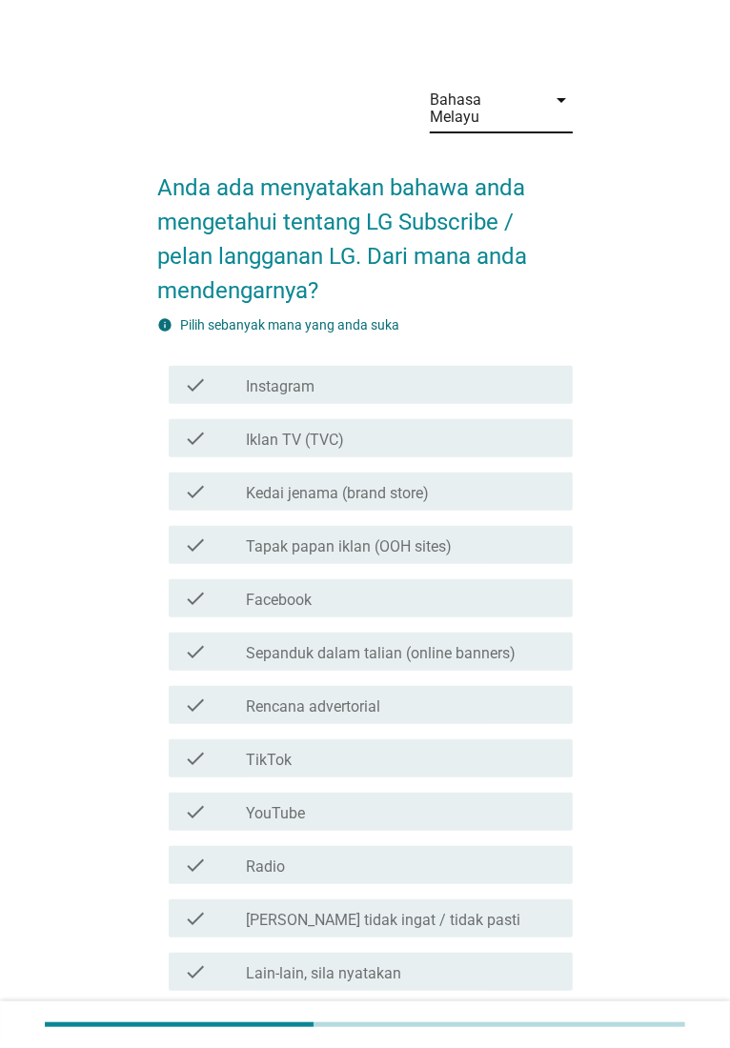
click at [476, 92] on div "Bahasa Melayu" at bounding box center [482, 108] width 105 height 34
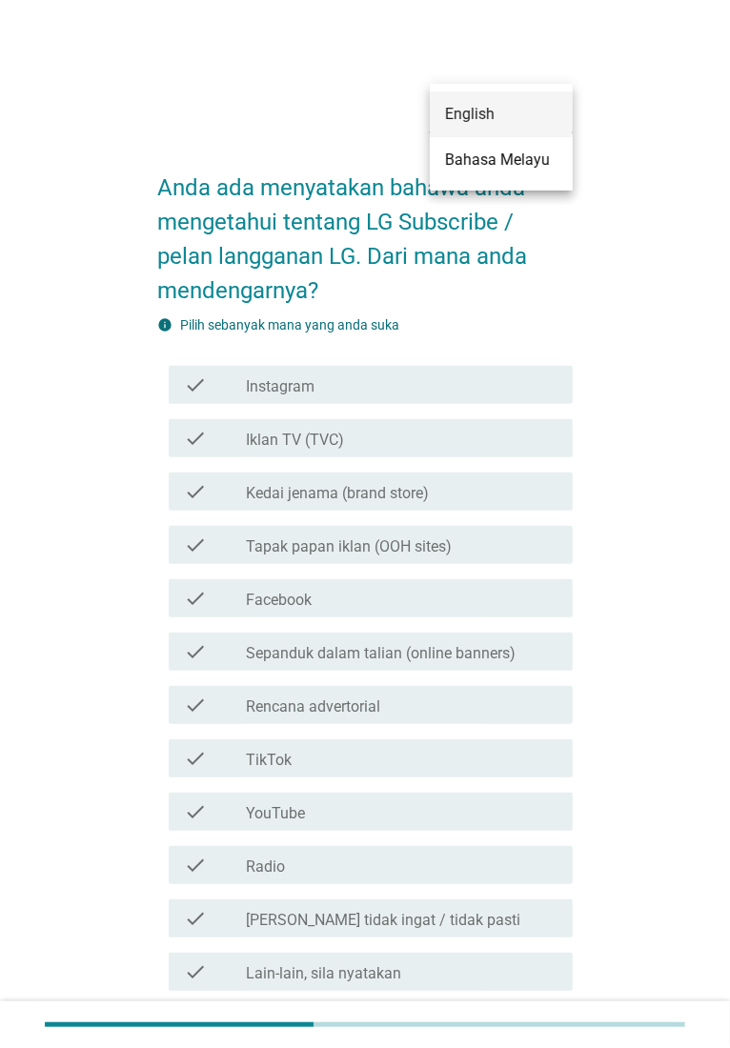
click at [503, 114] on div "English" at bounding box center [501, 114] width 112 height 23
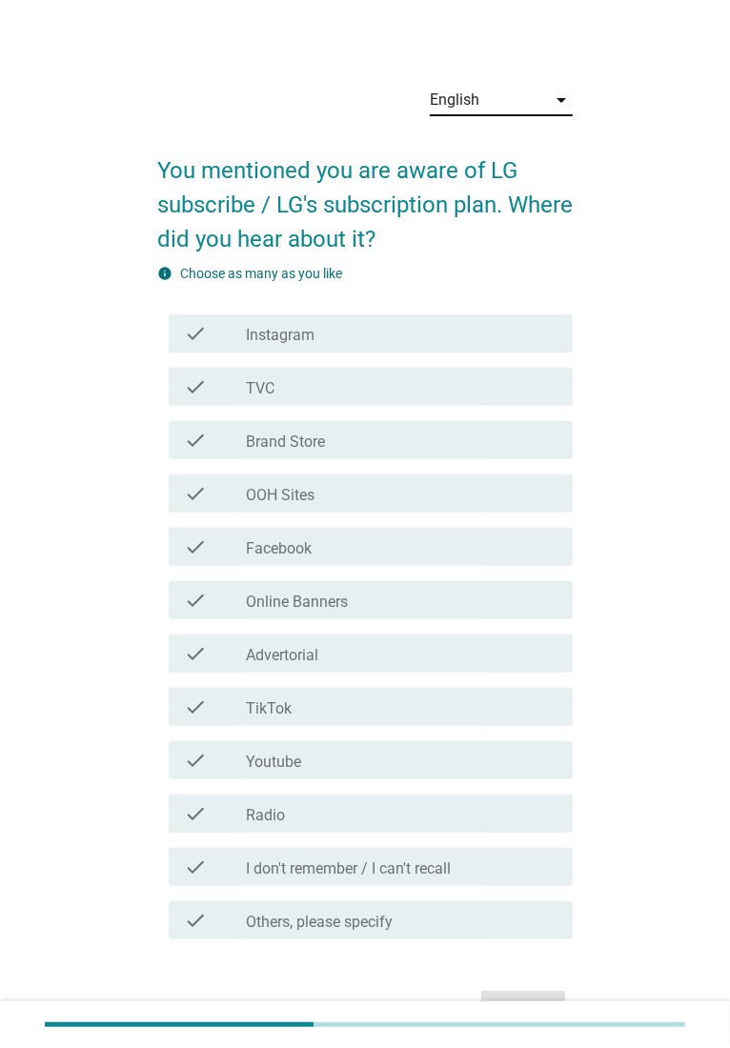
click at [611, 759] on div "English arrow_drop_down You mentioned you are aware of LG subscribe / LG's subs…" at bounding box center [364, 550] width 669 height 992
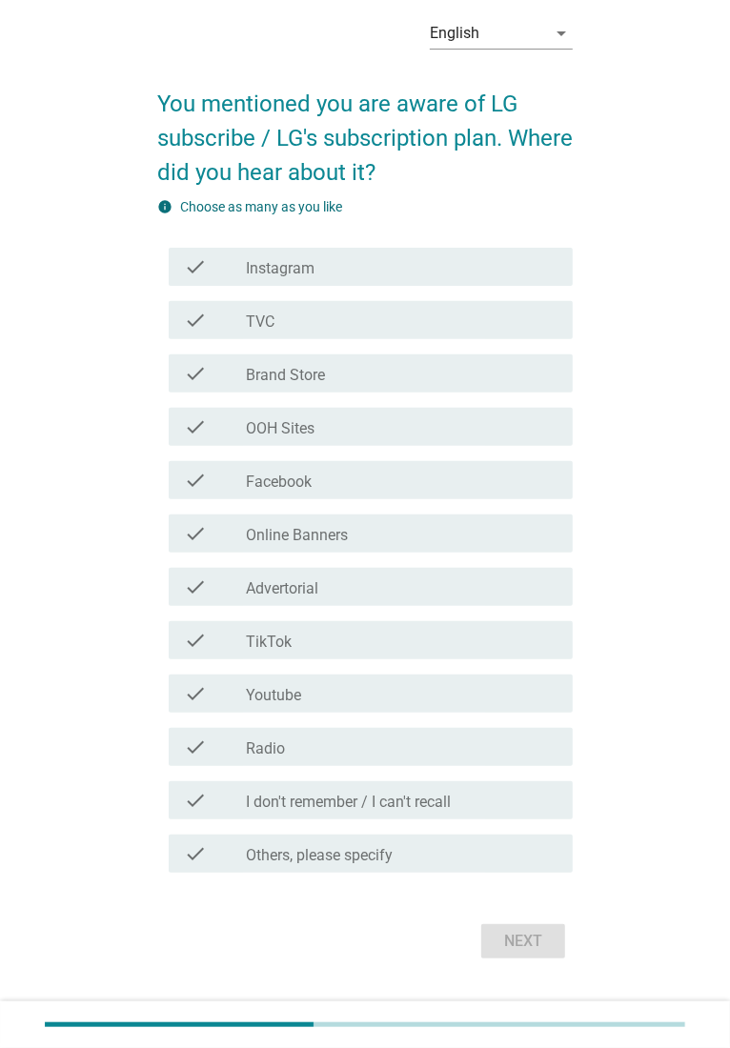
scroll to position [97, 0]
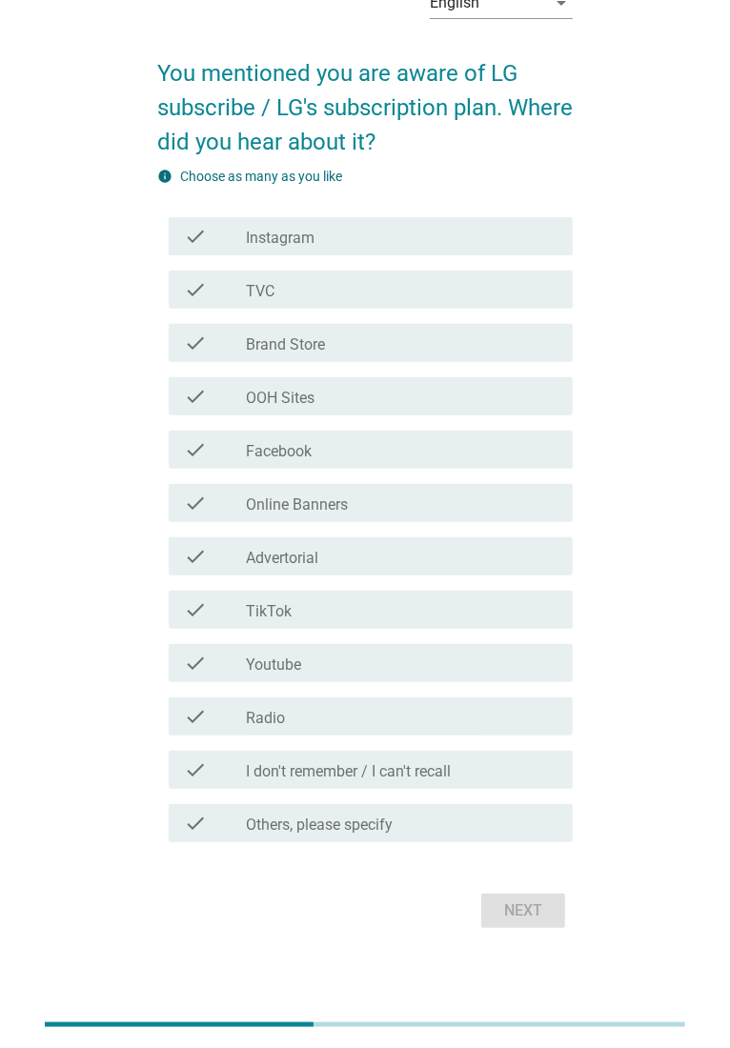
click at [511, 838] on div "Next" at bounding box center [364, 911] width 415 height 46
click at [359, 705] on div "check_box_outline_blank Radio" at bounding box center [402, 716] width 312 height 23
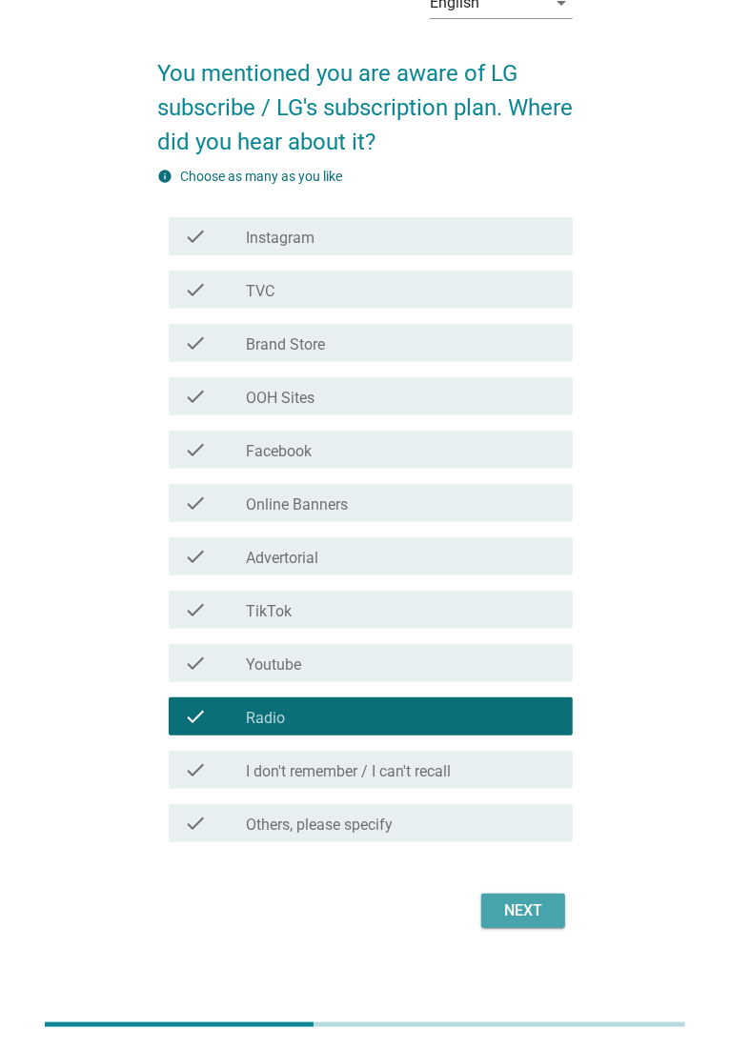
click at [512, 838] on div "Next" at bounding box center [522, 911] width 53 height 23
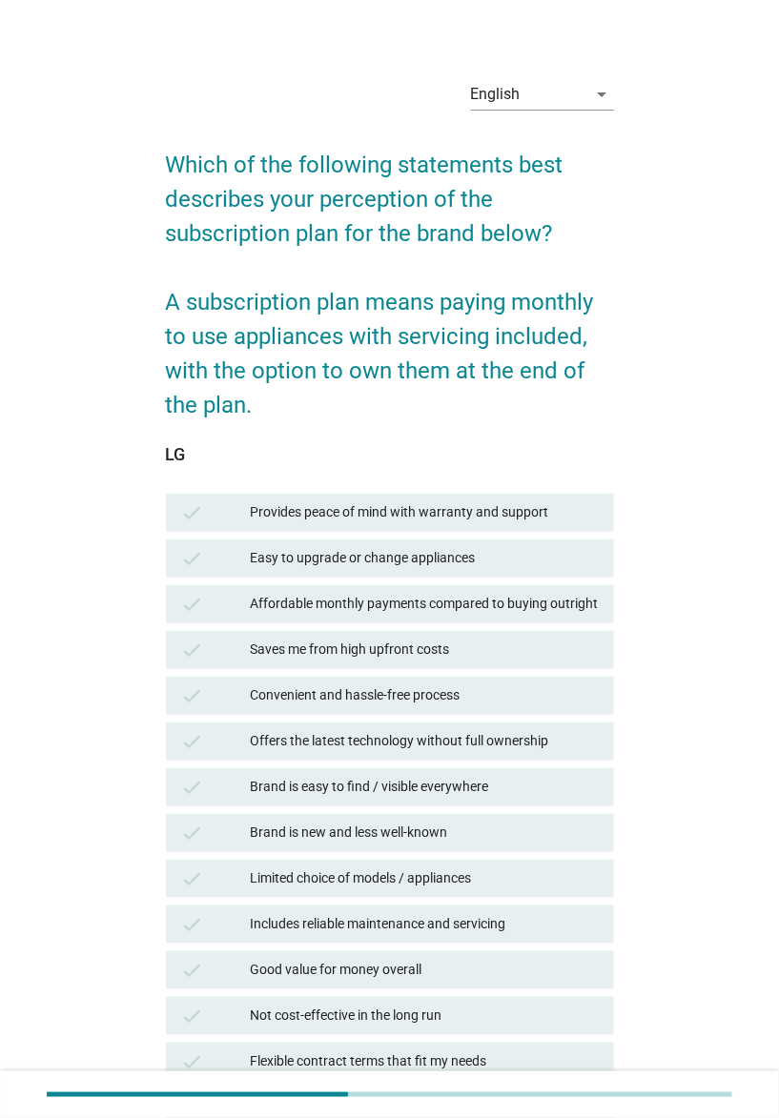
scroll to position [0, 0]
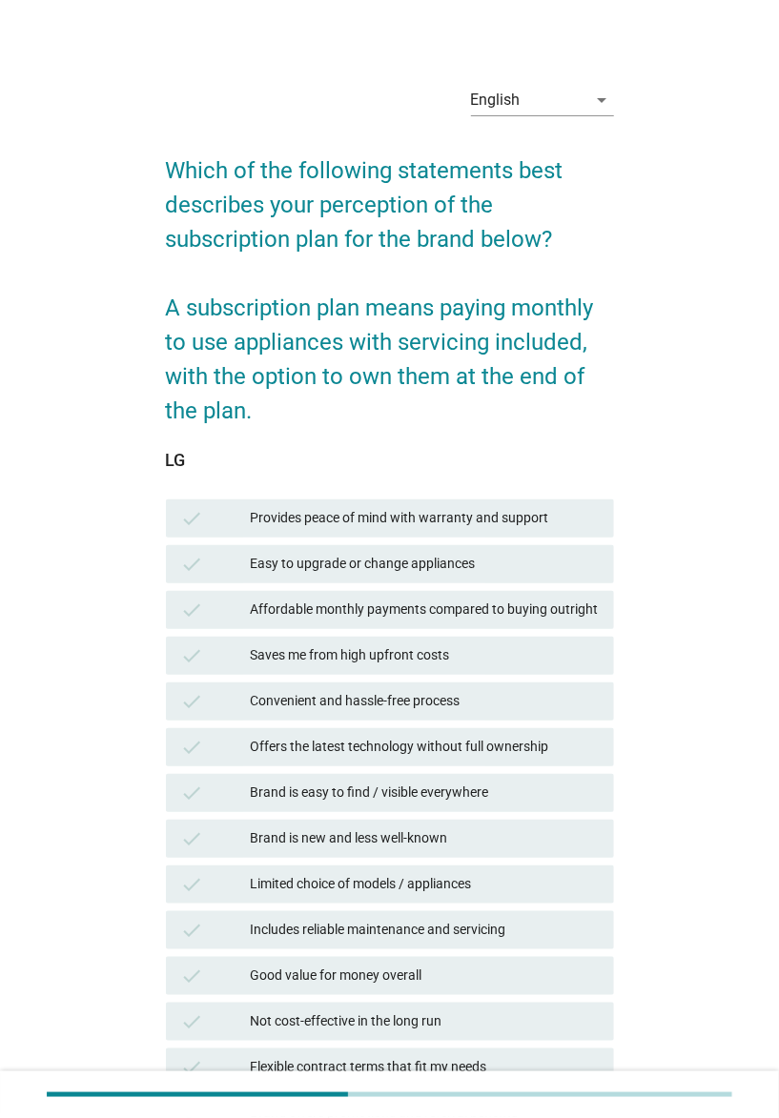
click at [399, 767] on div "check Offers the latest technology without full ownership" at bounding box center [389, 747] width 455 height 46
click at [390, 672] on div "check Saves me from high upfront costs" at bounding box center [390, 656] width 448 height 38
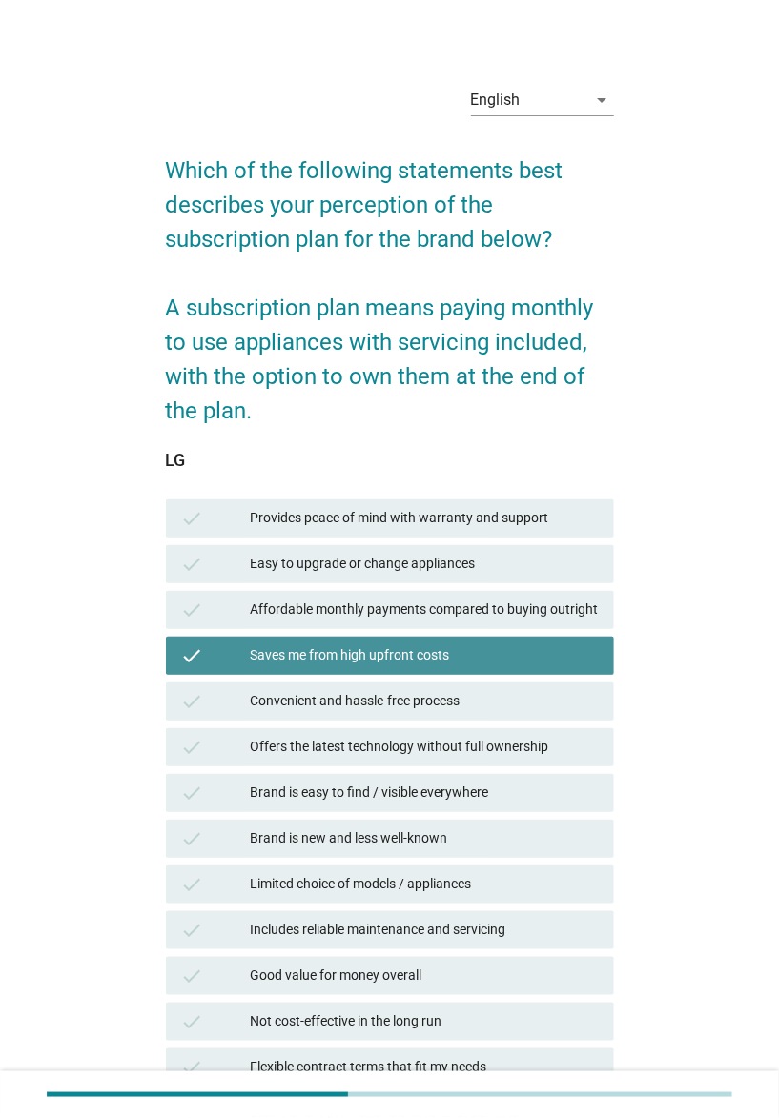
click at [388, 568] on div "Easy to upgrade or change appliances" at bounding box center [425, 564] width 348 height 23
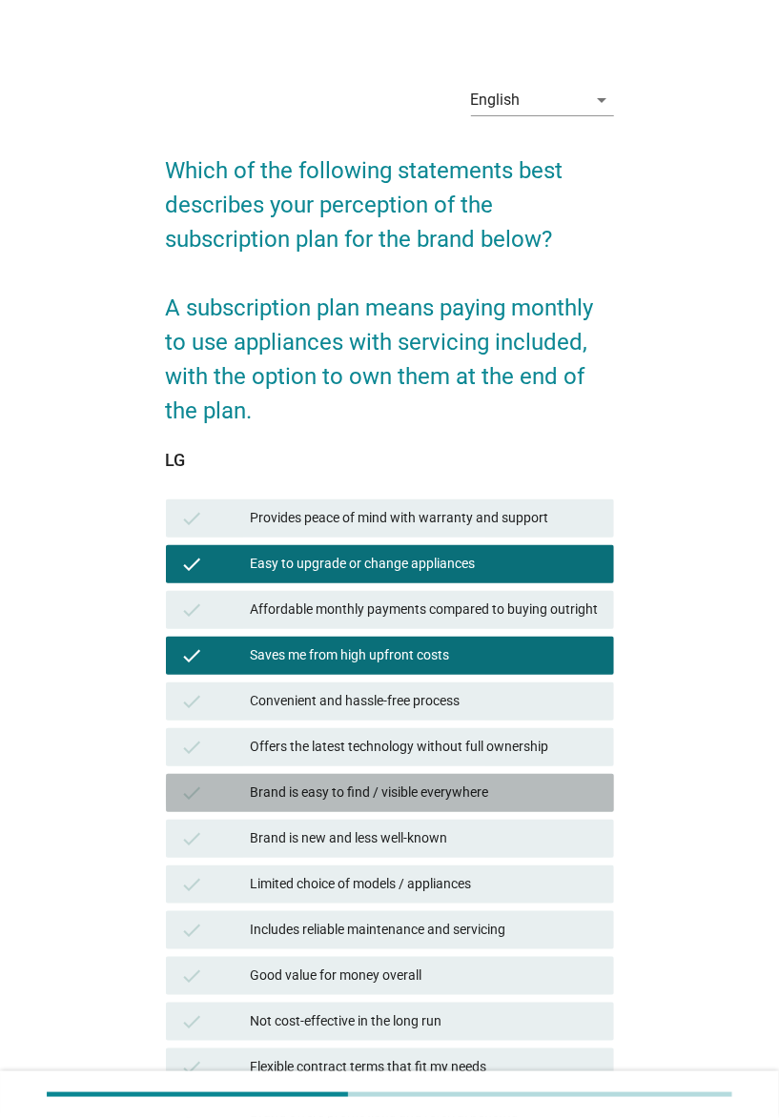
click at [361, 808] on div "check Brand is easy to find / visible everywhere" at bounding box center [390, 793] width 448 height 38
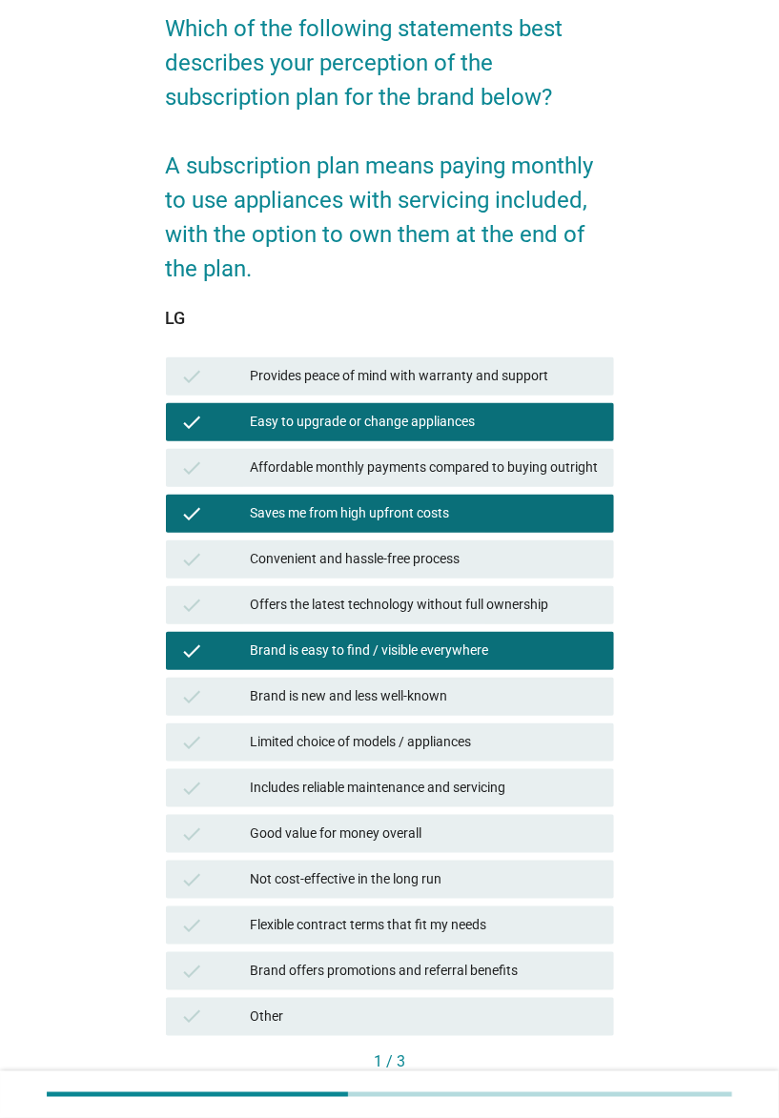
scroll to position [252, 0]
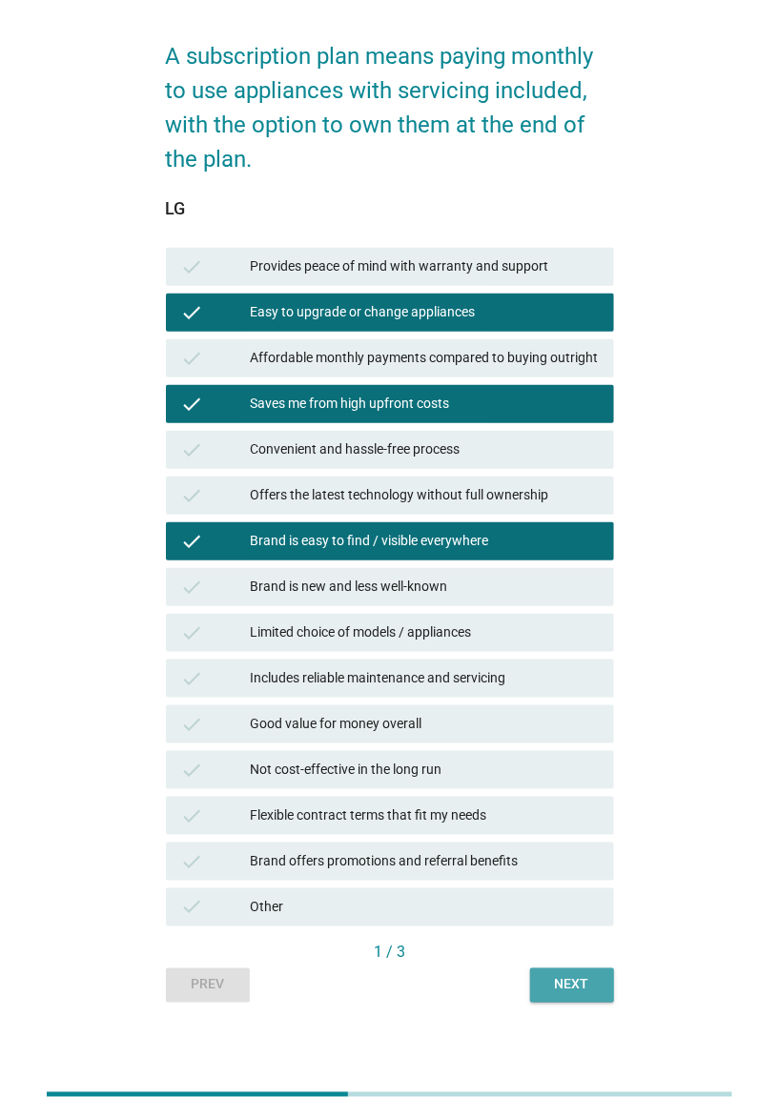
click at [557, 838] on div "Next" at bounding box center [571, 985] width 53 height 20
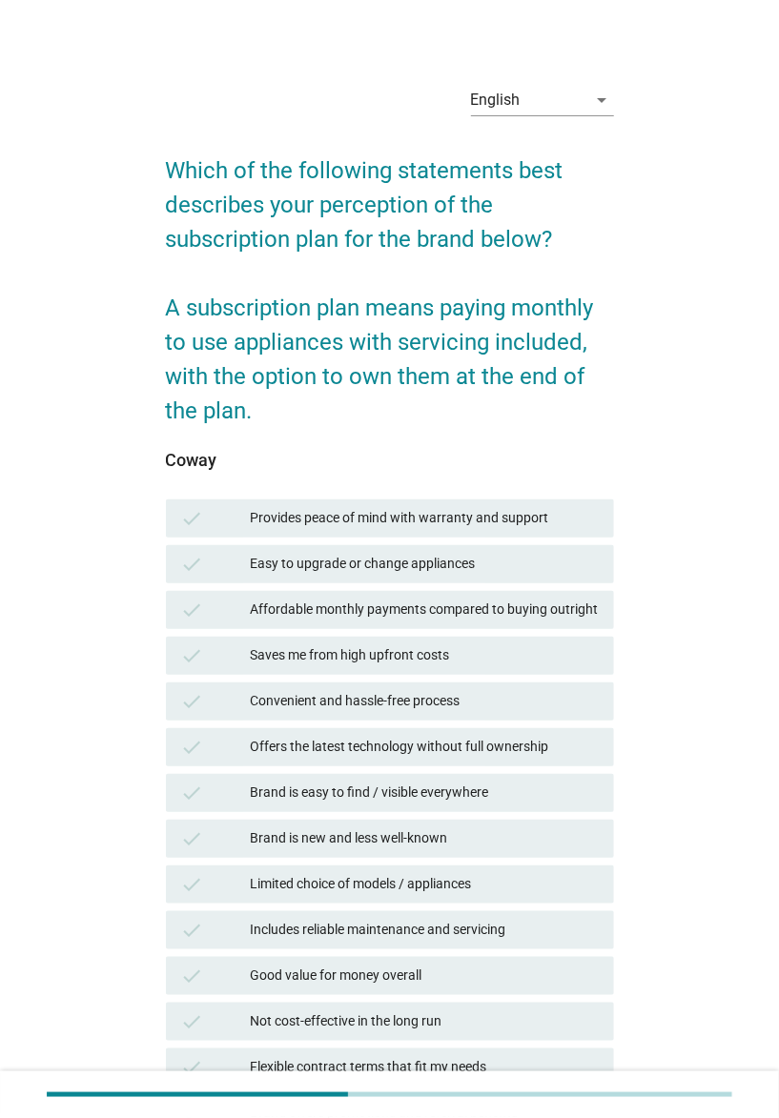
click at [514, 746] on div "Offers the latest technology without full ownership" at bounding box center [425, 747] width 348 height 23
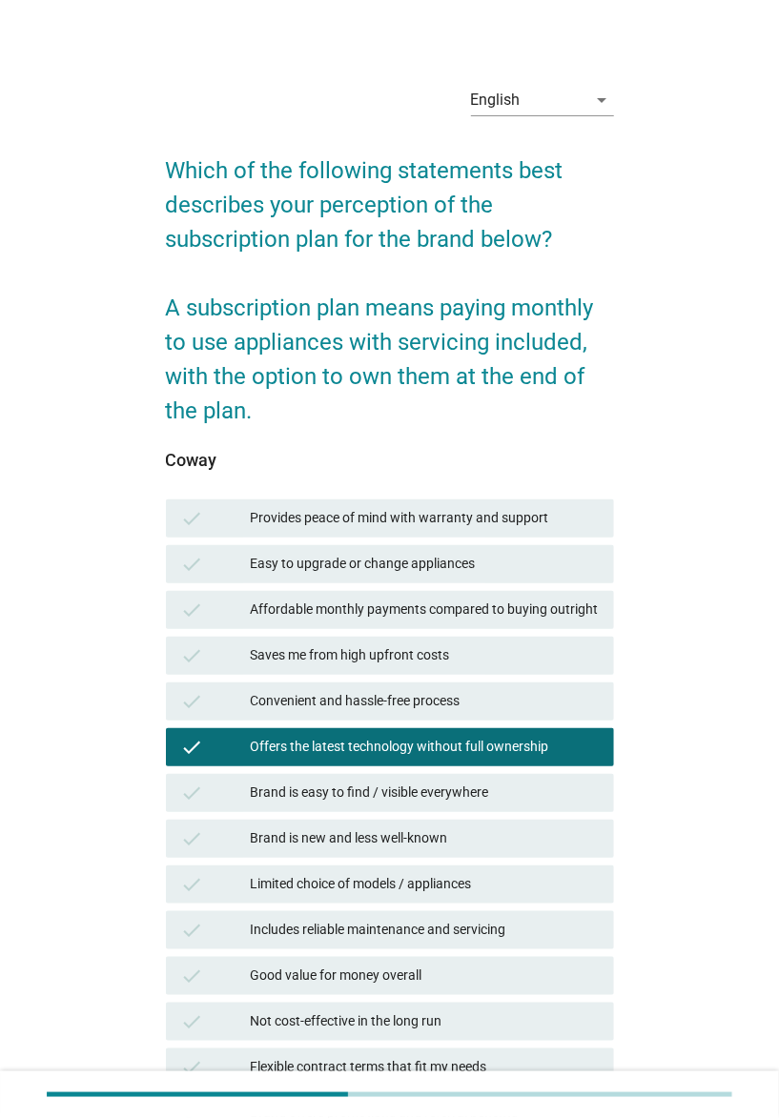
click at [422, 625] on div "check Affordable monthly payments compared to buying outright" at bounding box center [390, 610] width 448 height 38
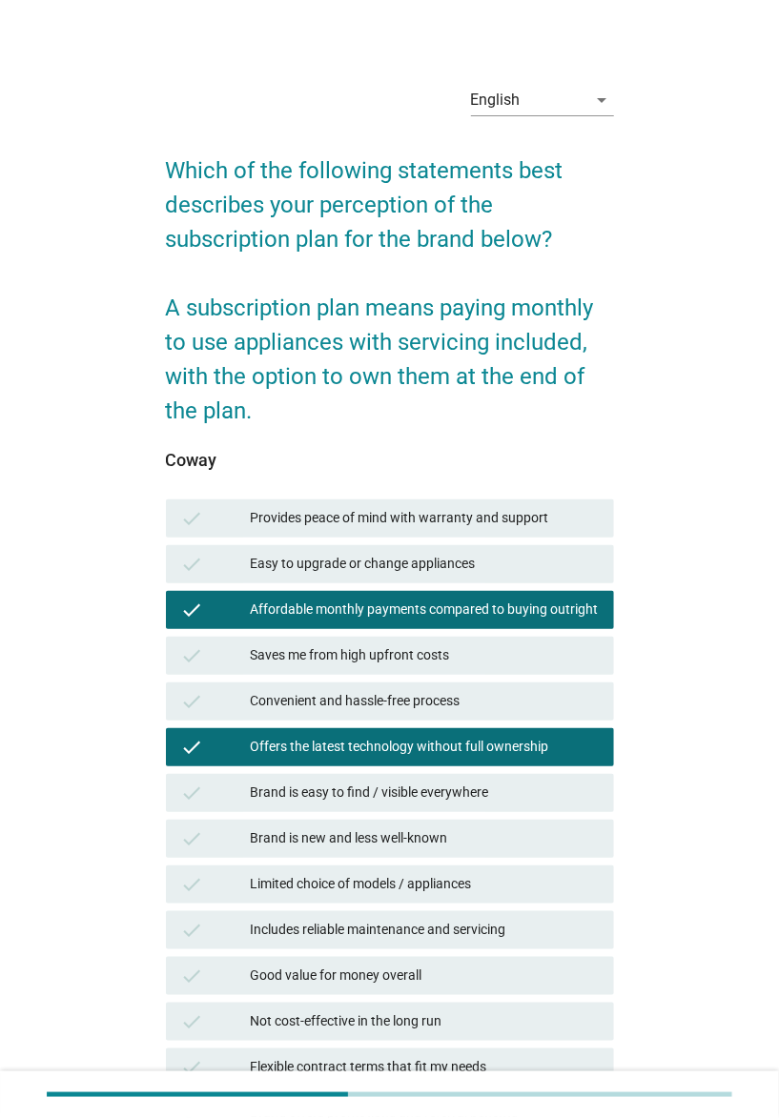
scroll to position [222, 0]
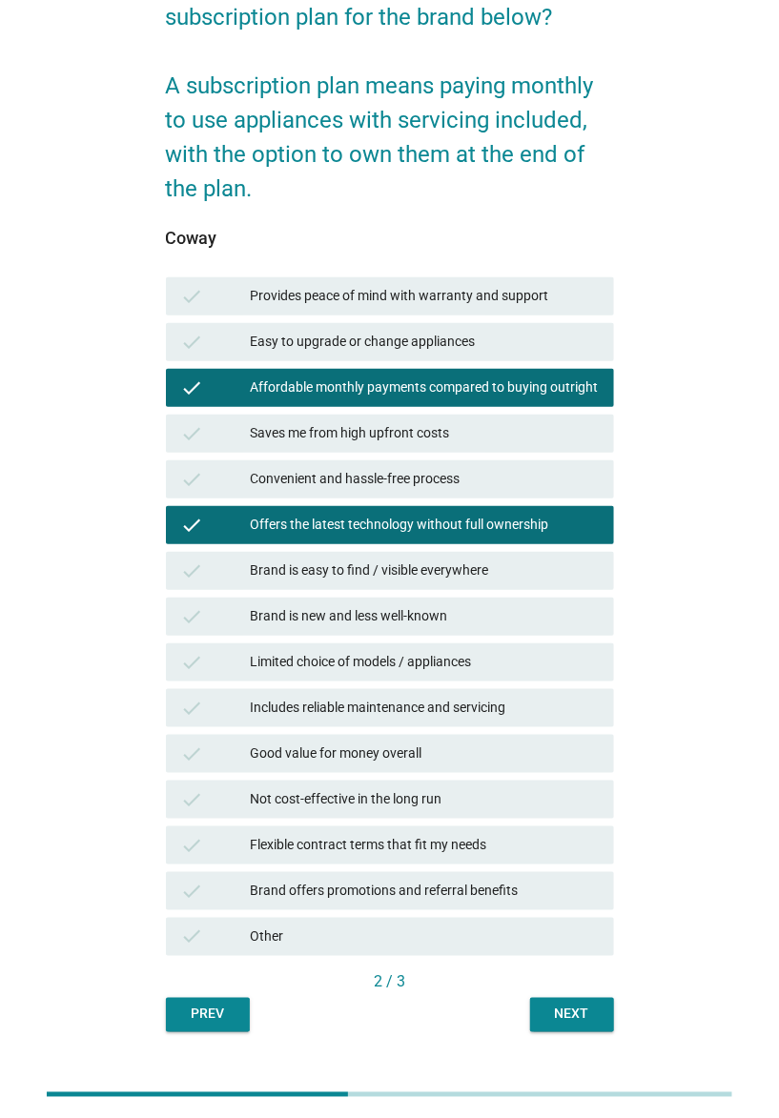
click at [559, 838] on div "Next" at bounding box center [571, 1014] width 53 height 20
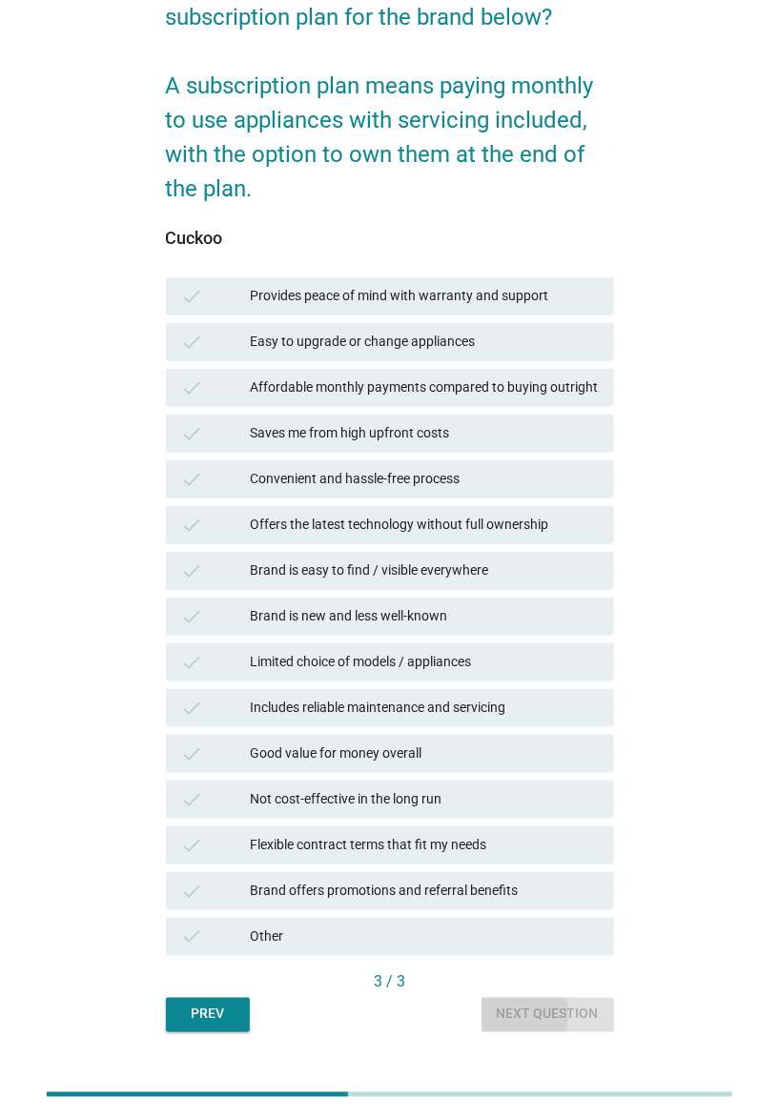
scroll to position [0, 0]
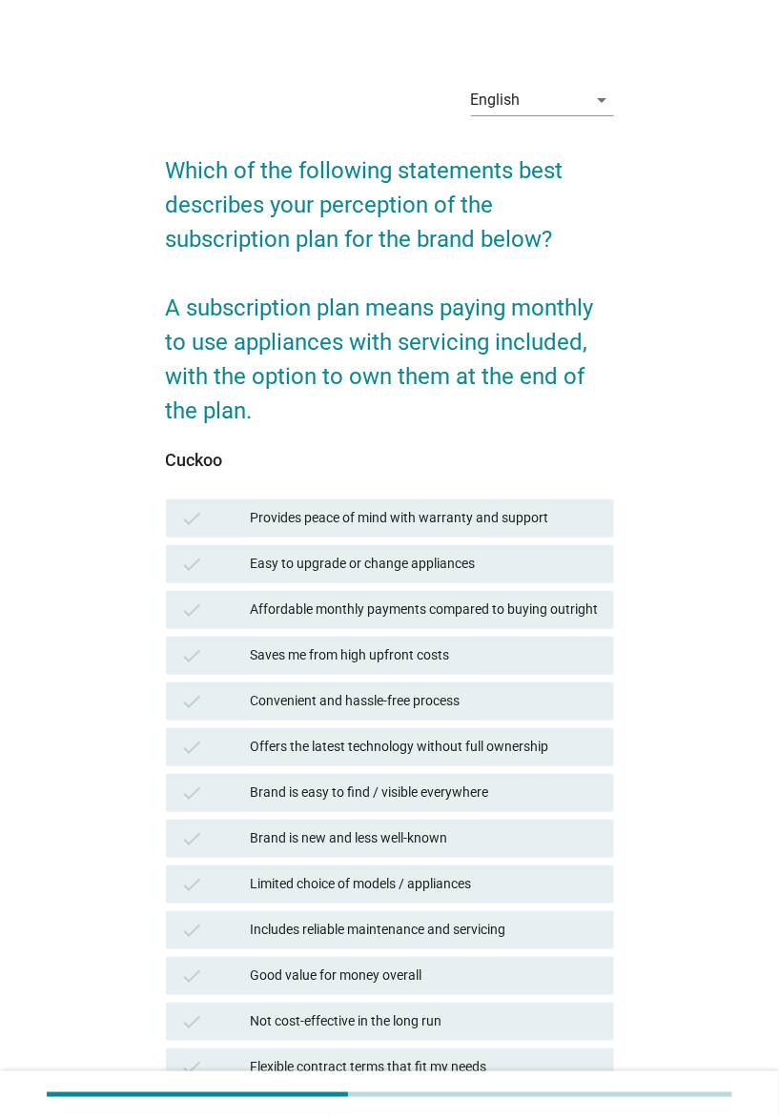
click at [382, 838] on div "Brand is new and less well-known" at bounding box center [425, 838] width 348 height 23
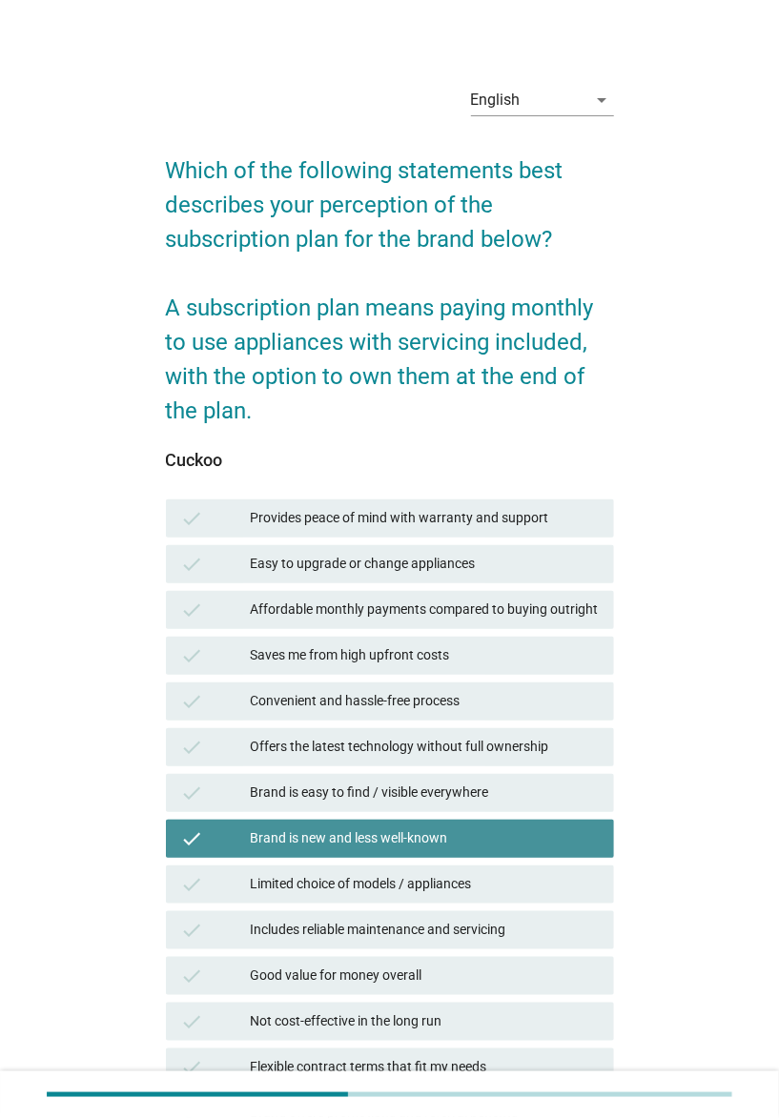
click at [378, 661] on div "Saves me from high upfront costs" at bounding box center [425, 655] width 348 height 23
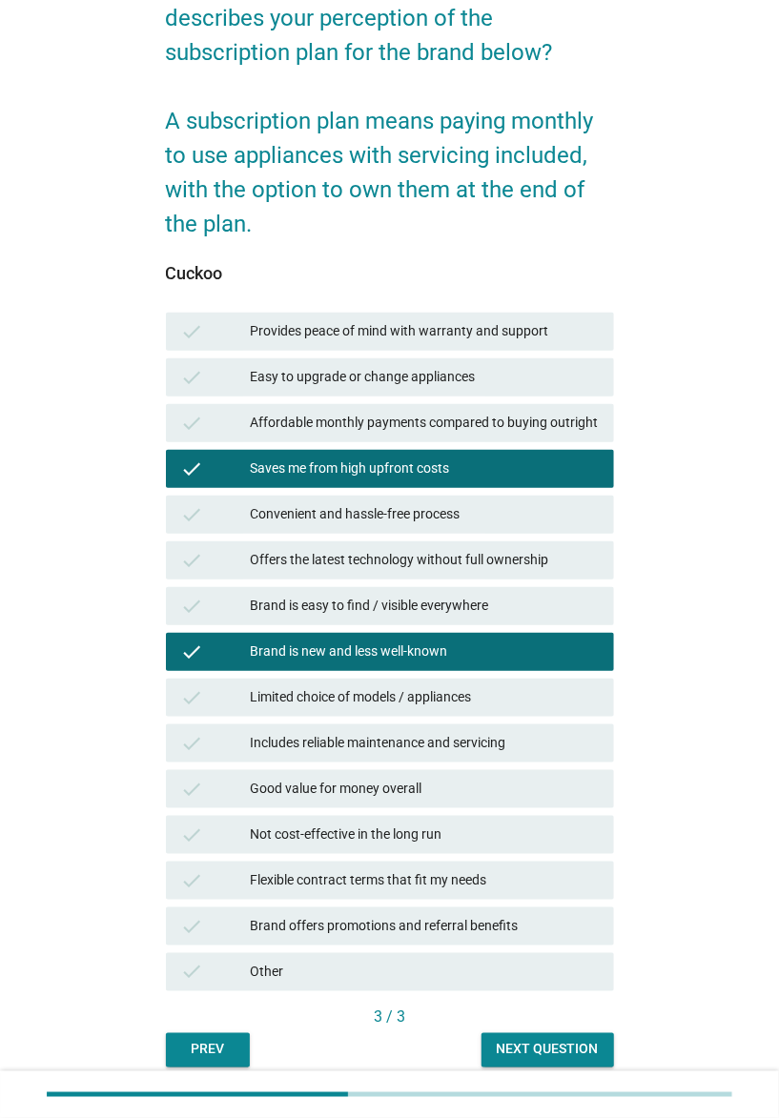
scroll to position [203, 0]
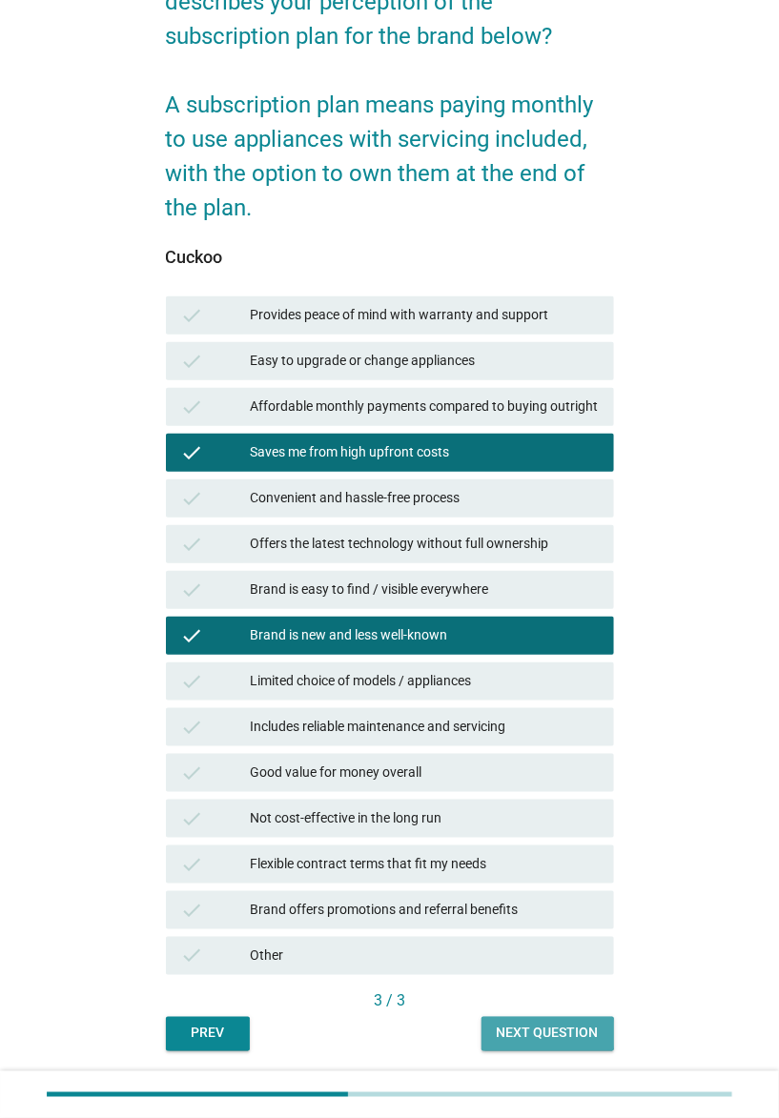
click at [527, 838] on div "Next question" at bounding box center [547, 1033] width 102 height 20
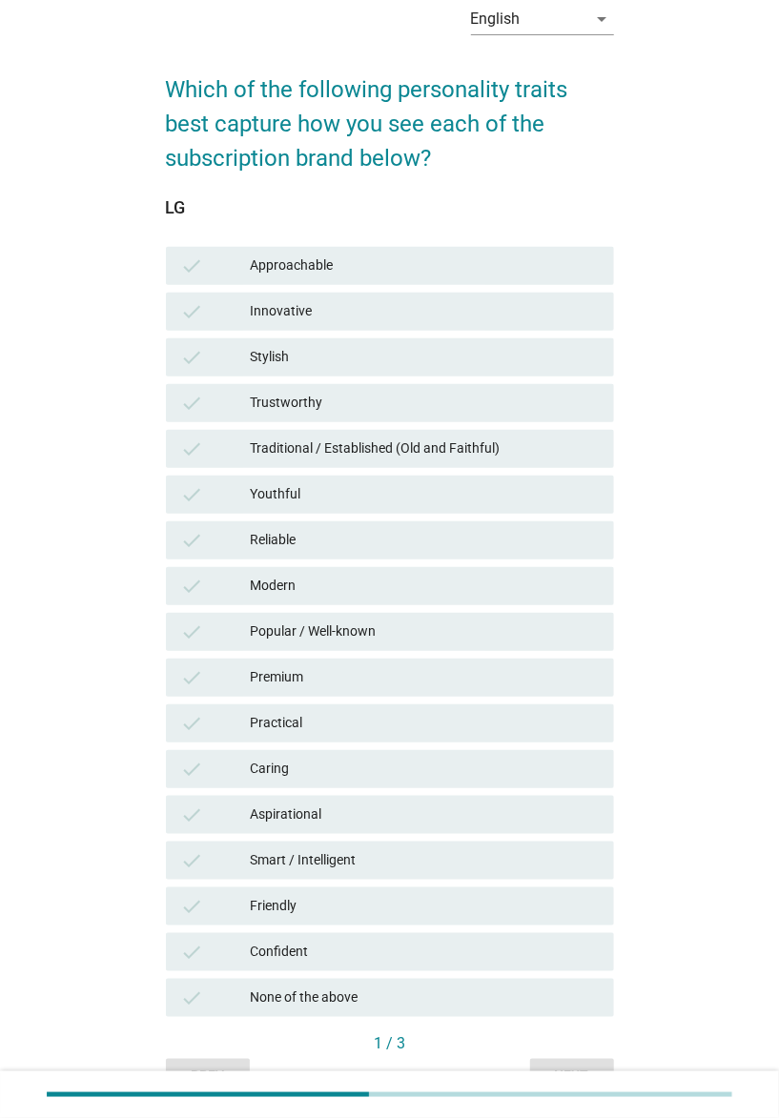
scroll to position [112, 0]
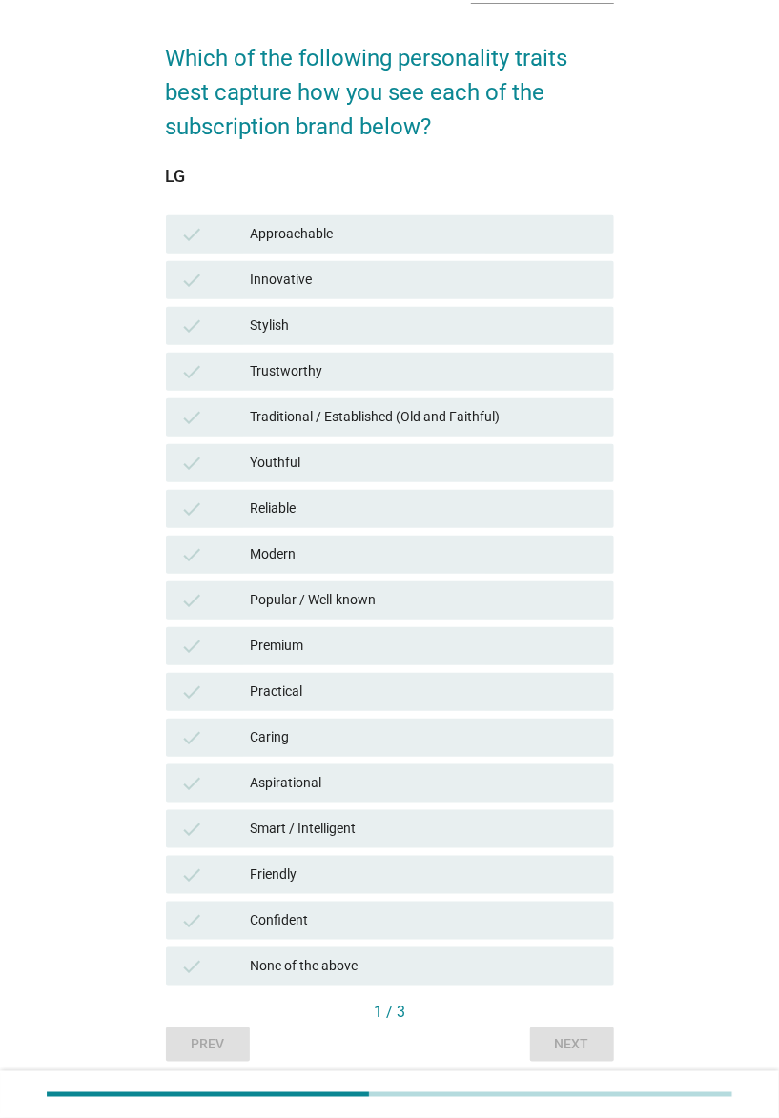
click at [199, 838] on div "Prev Next" at bounding box center [390, 1044] width 448 height 34
click at [202, 838] on div "Prev Next" at bounding box center [390, 1044] width 448 height 34
click at [626, 304] on div "English arrow_drop_down Which of the following personality traits best capture …" at bounding box center [390, 509] width 478 height 1135
click at [179, 838] on div "Prev Next" at bounding box center [390, 1044] width 448 height 34
click at [183, 838] on div "Prev Next" at bounding box center [390, 1044] width 448 height 34
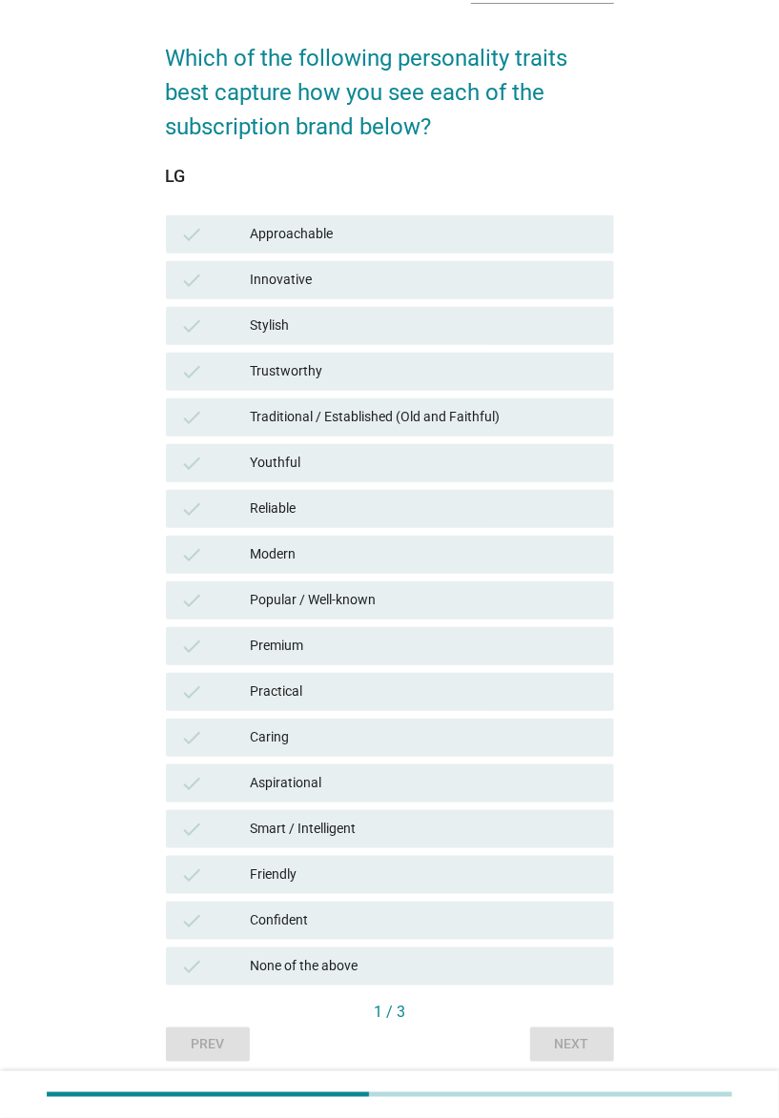
click at [184, 838] on div "Prev Next" at bounding box center [390, 1044] width 448 height 34
click at [478, 549] on div "Modern" at bounding box center [425, 554] width 348 height 23
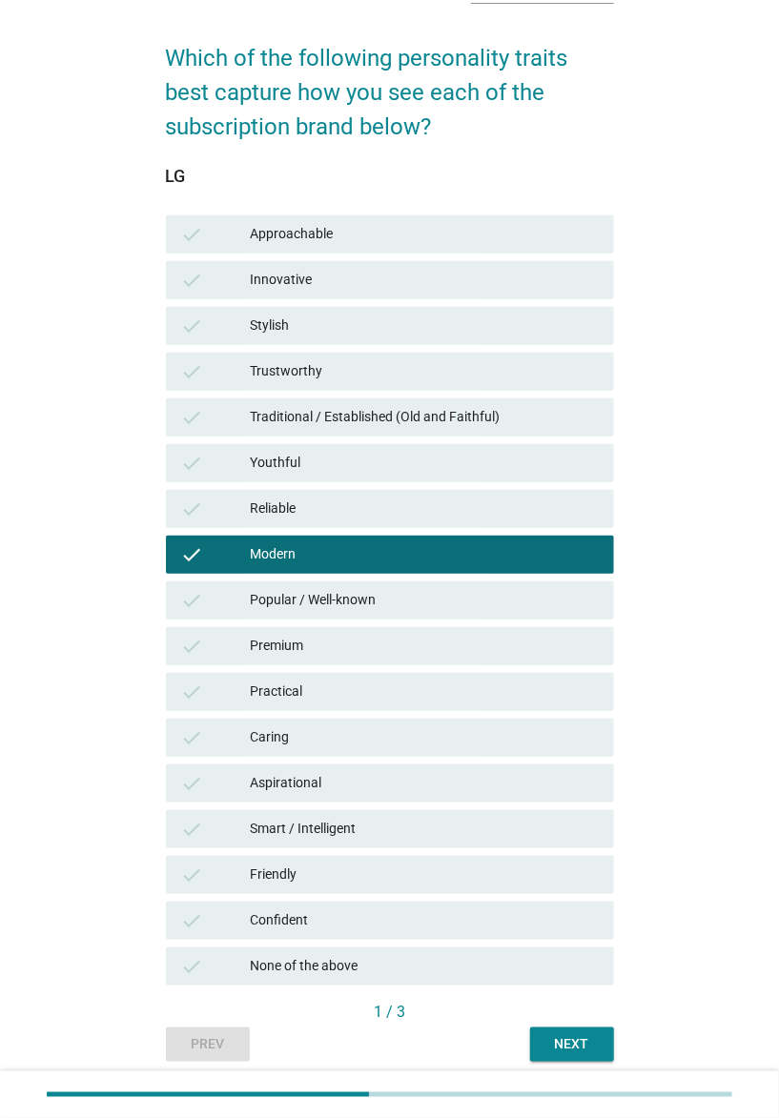
click at [727, 590] on div "English arrow_drop_down Which of the following personality traits best capture …" at bounding box center [389, 509] width 718 height 1135
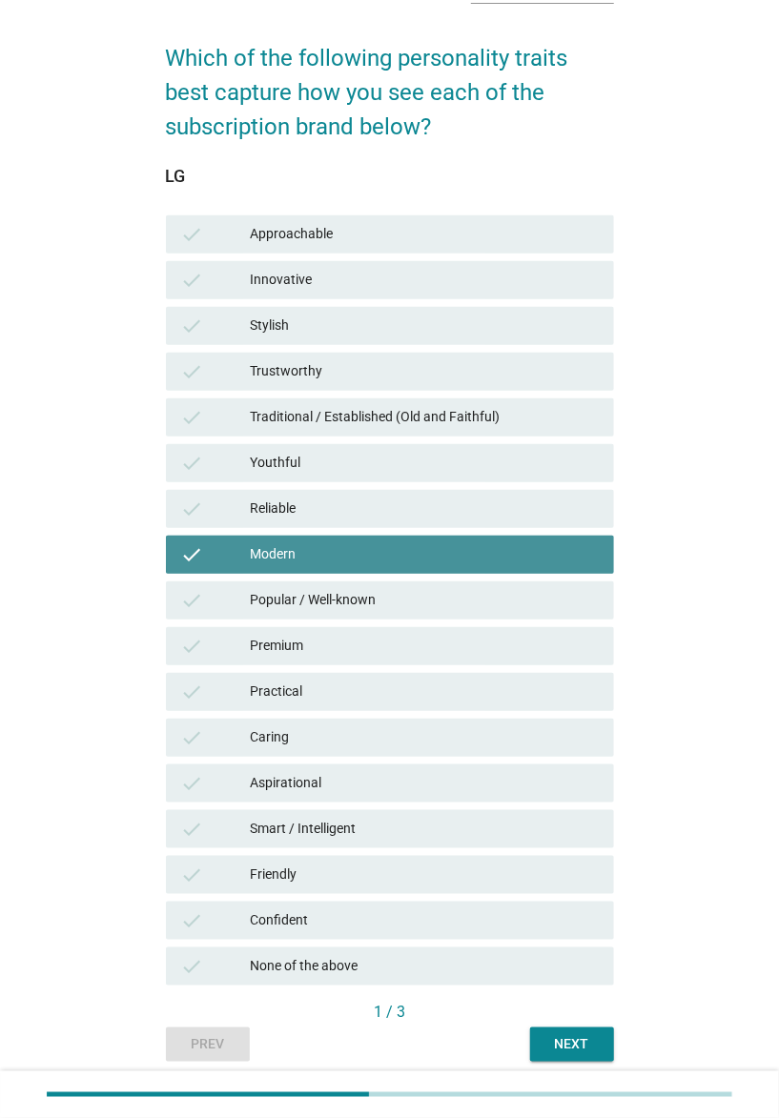
click at [395, 551] on div "Modern" at bounding box center [425, 554] width 348 height 23
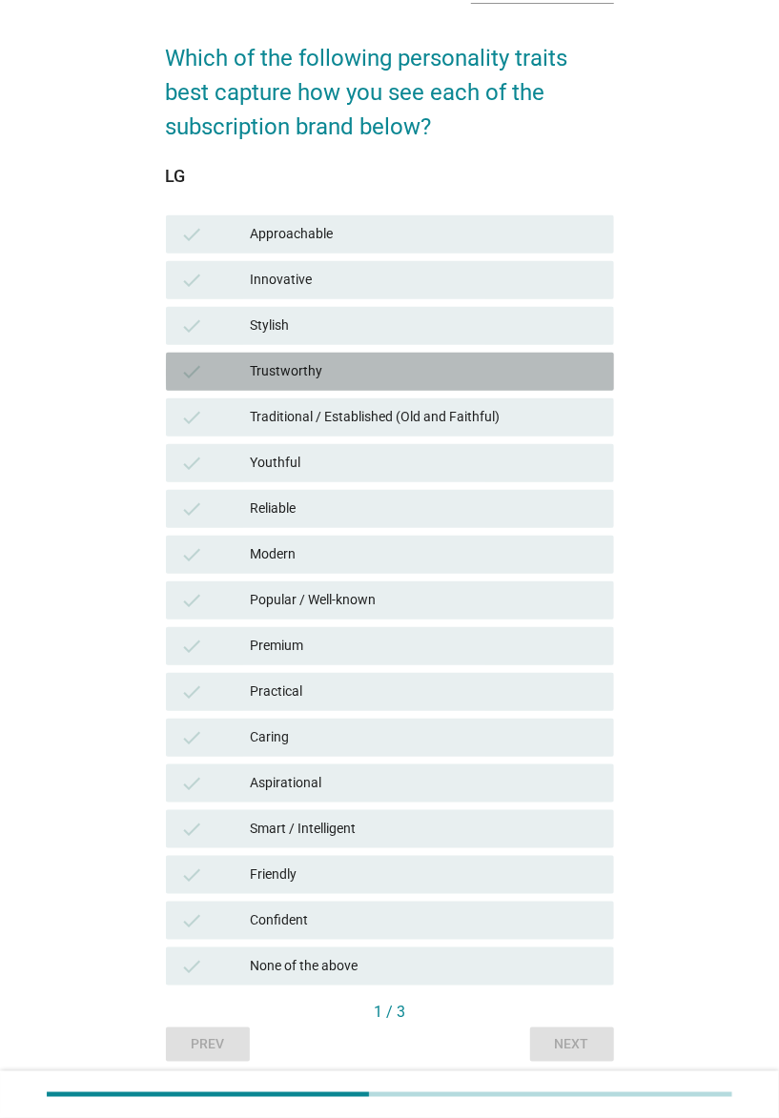
click at [428, 373] on div "Trustworthy" at bounding box center [425, 371] width 348 height 23
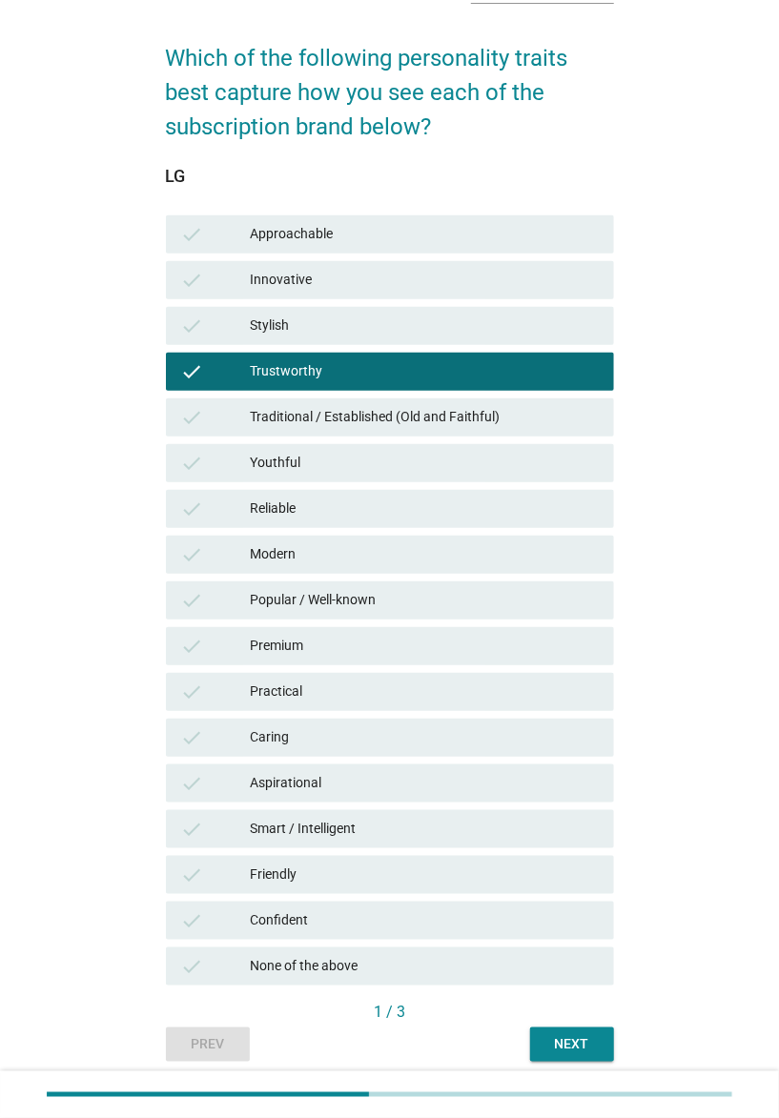
click at [320, 643] on div "Premium" at bounding box center [425, 646] width 348 height 23
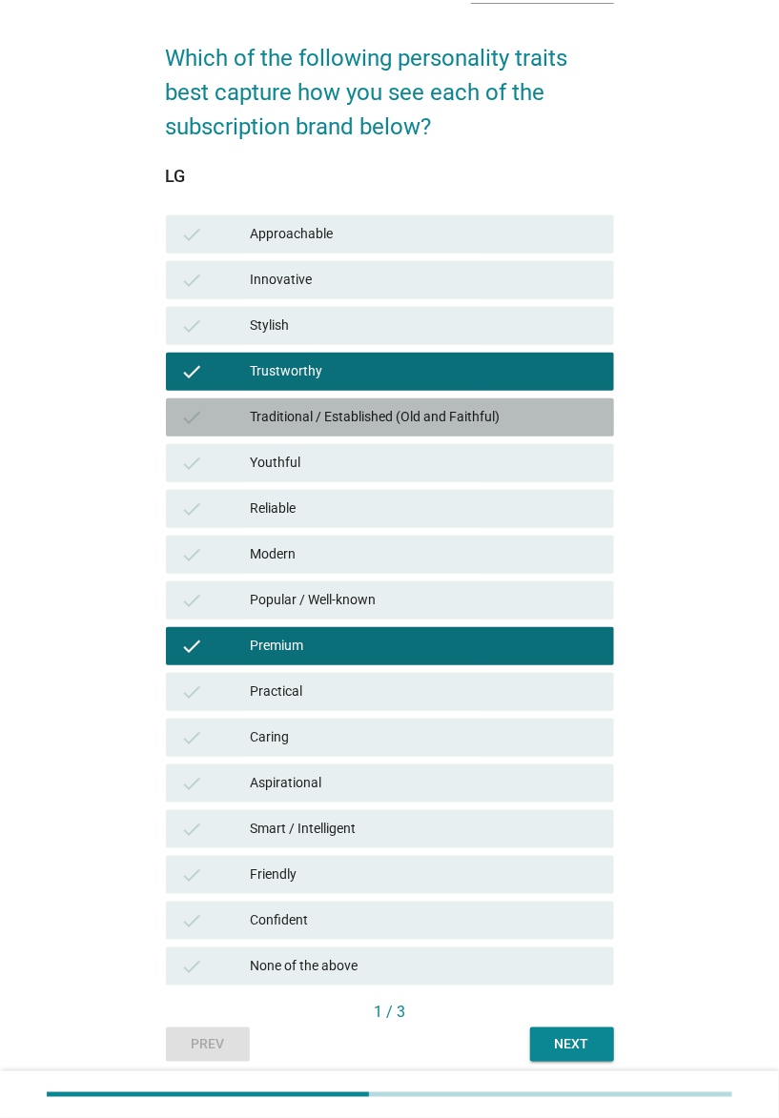
click at [325, 425] on div "Traditional / Established (Old and Faithful)" at bounding box center [425, 417] width 348 height 23
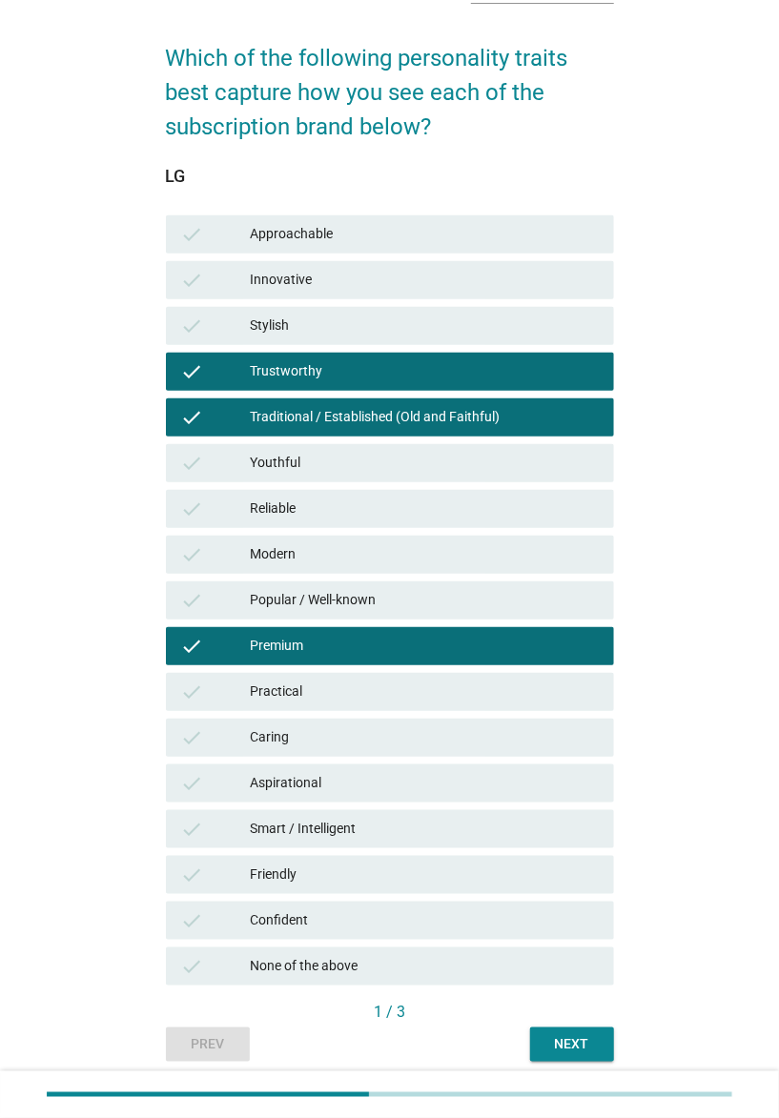
click at [356, 252] on div "check Approachable" at bounding box center [390, 234] width 448 height 38
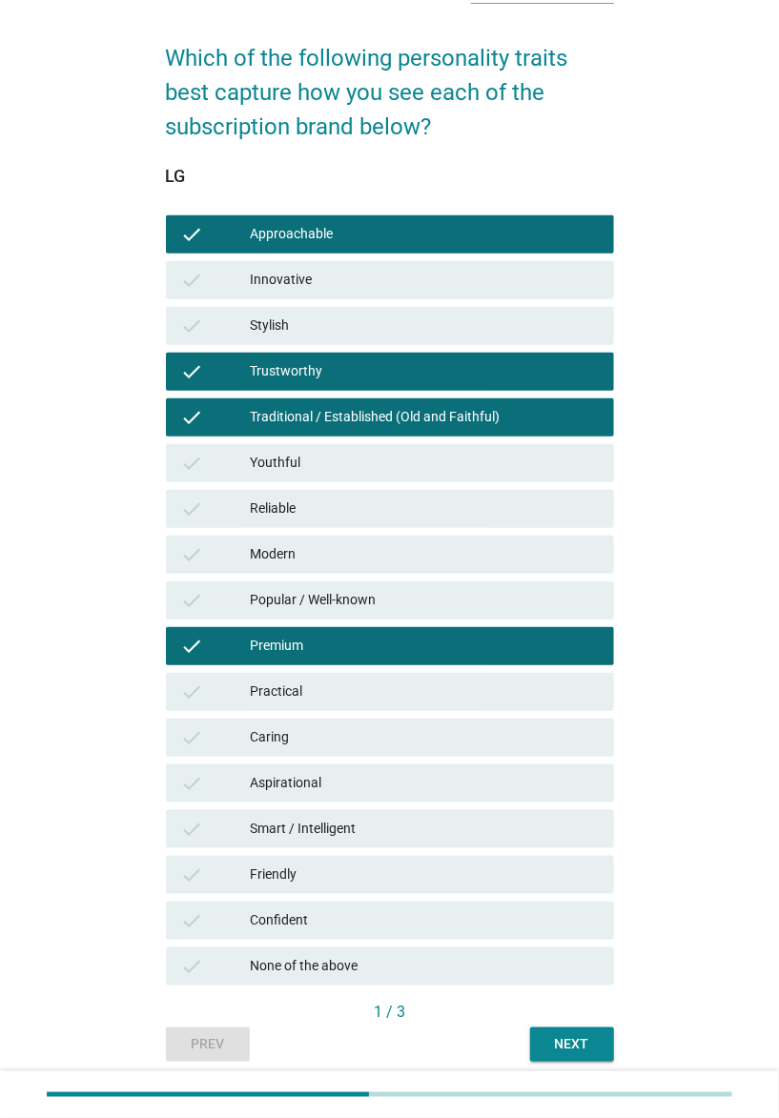
click at [564, 838] on div "Next" at bounding box center [571, 1044] width 53 height 20
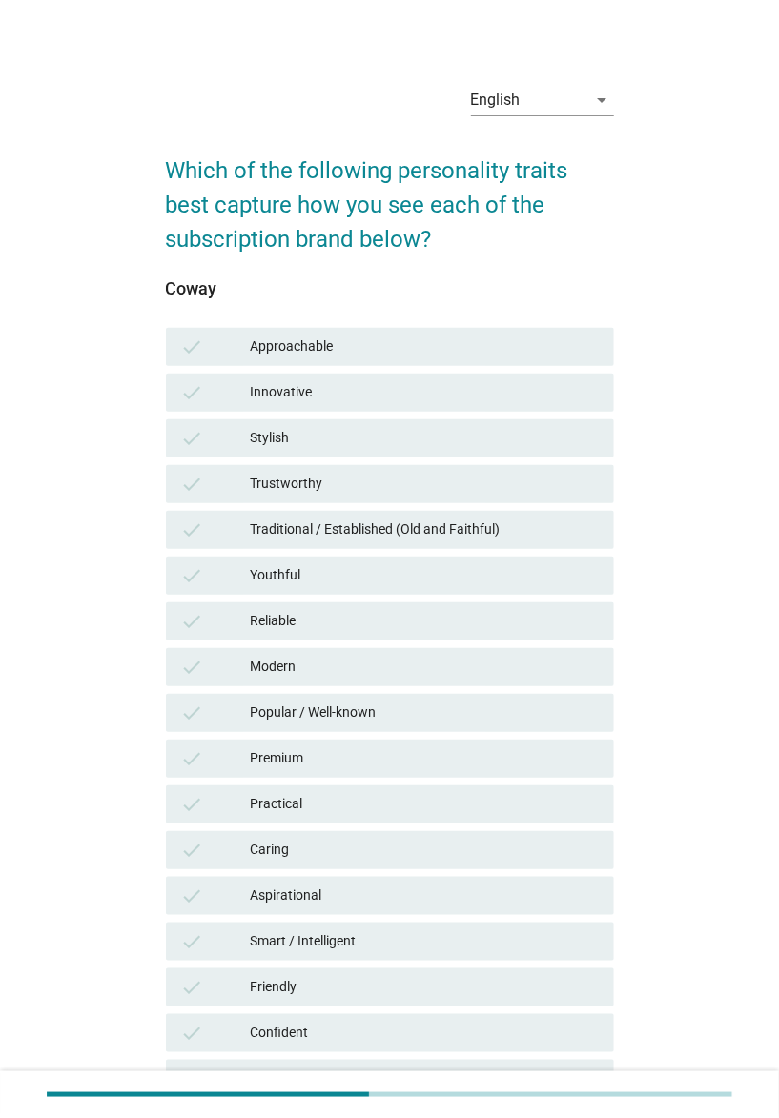
click at [429, 828] on div "check Caring" at bounding box center [389, 850] width 455 height 46
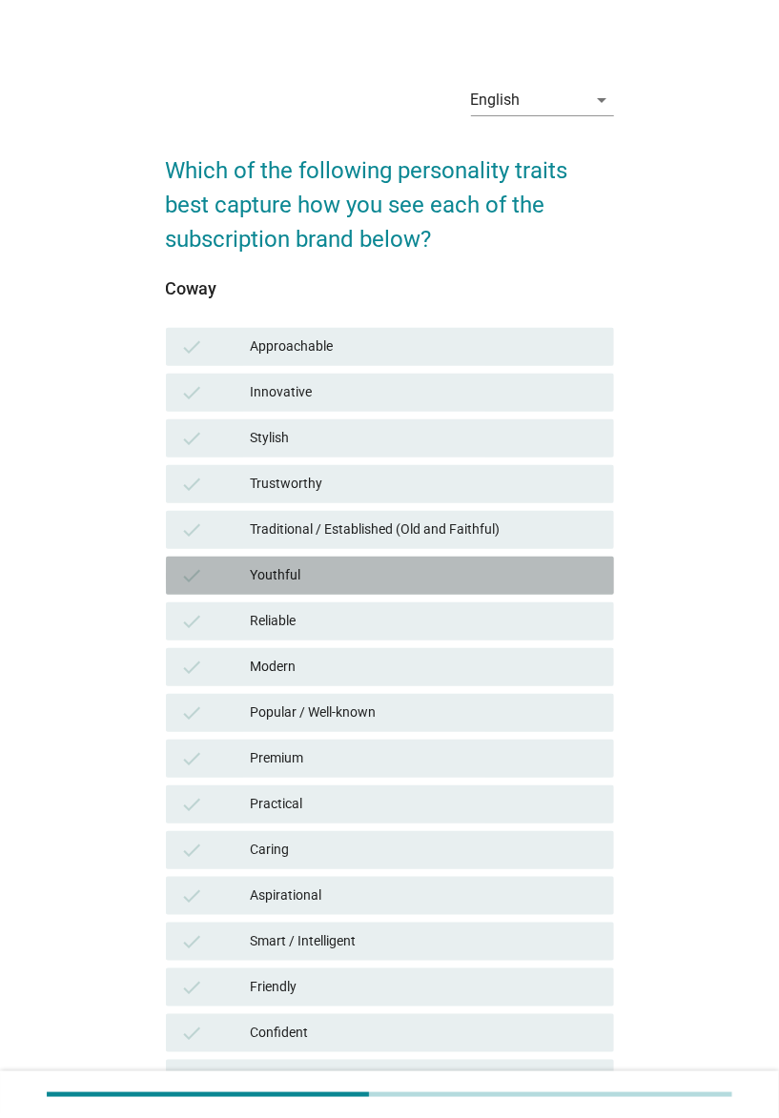
click at [384, 582] on div "Youthful" at bounding box center [425, 575] width 348 height 23
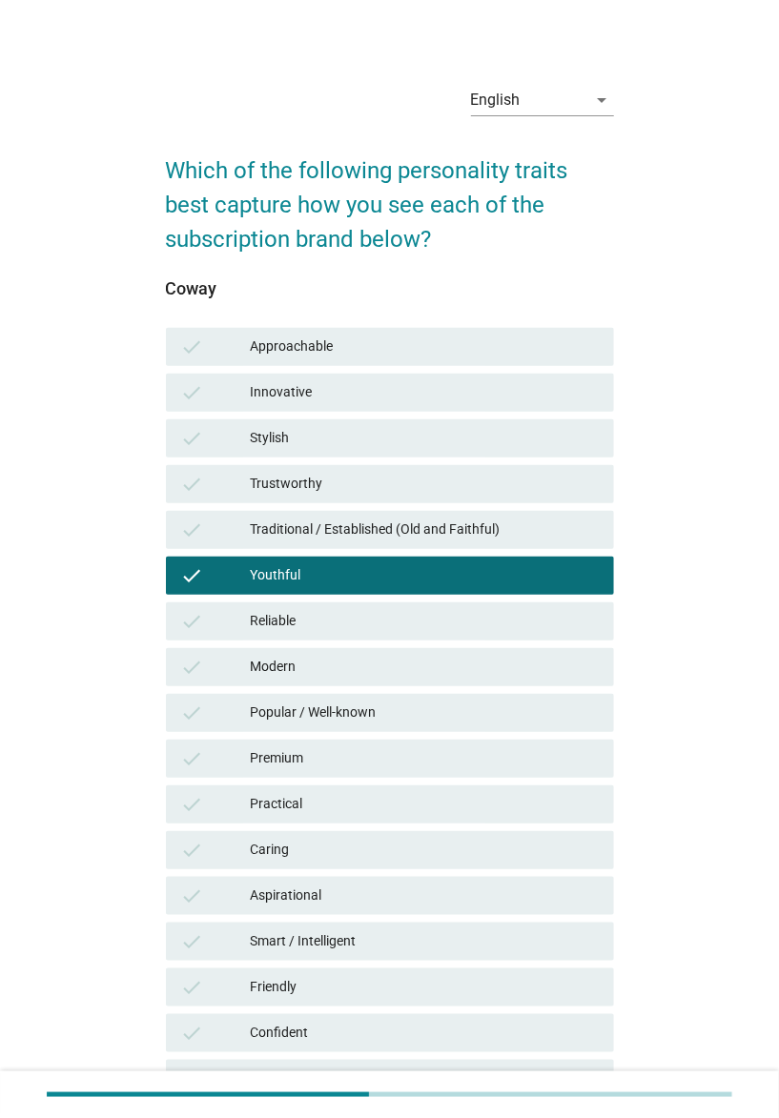
click at [347, 381] on div "Innovative" at bounding box center [425, 392] width 348 height 23
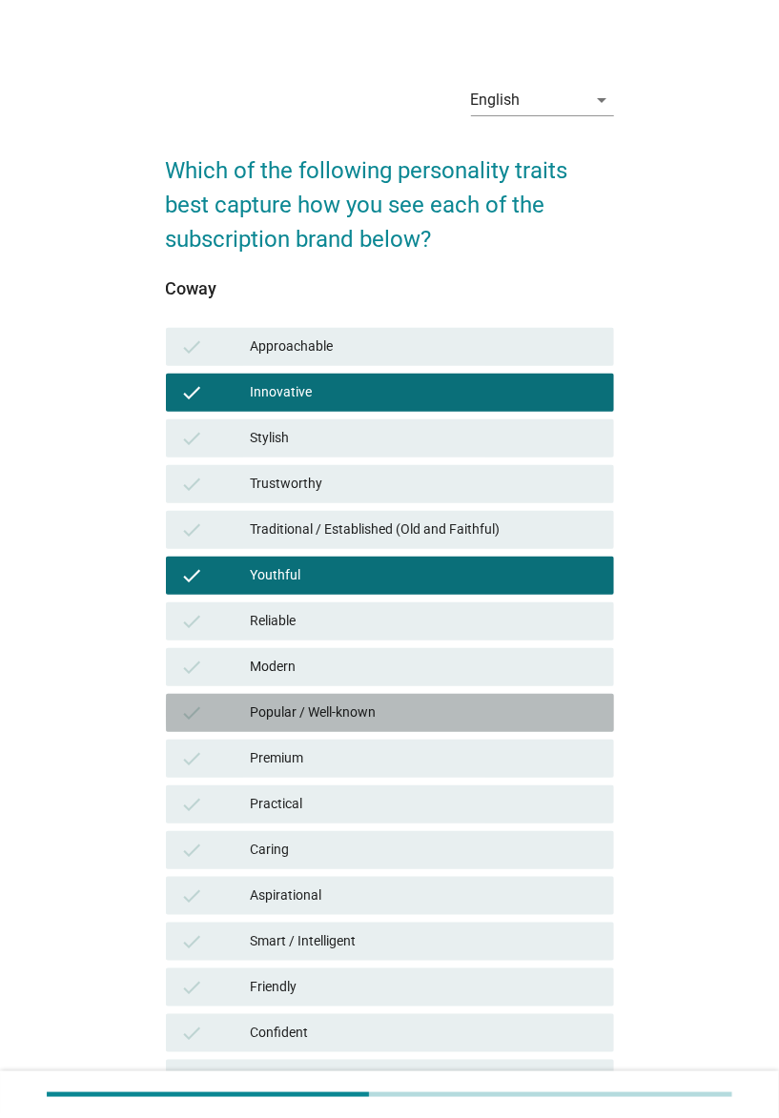
click at [317, 728] on div "check Popular / Well-known" at bounding box center [390, 713] width 448 height 38
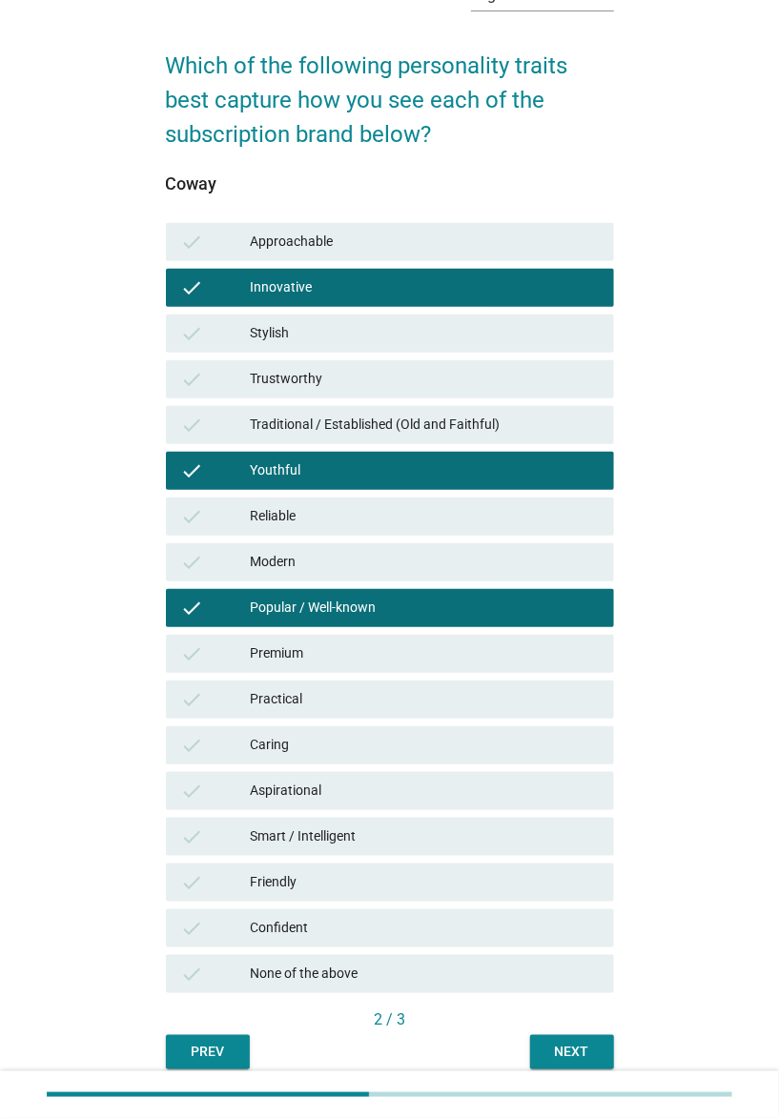
scroll to position [172, 0]
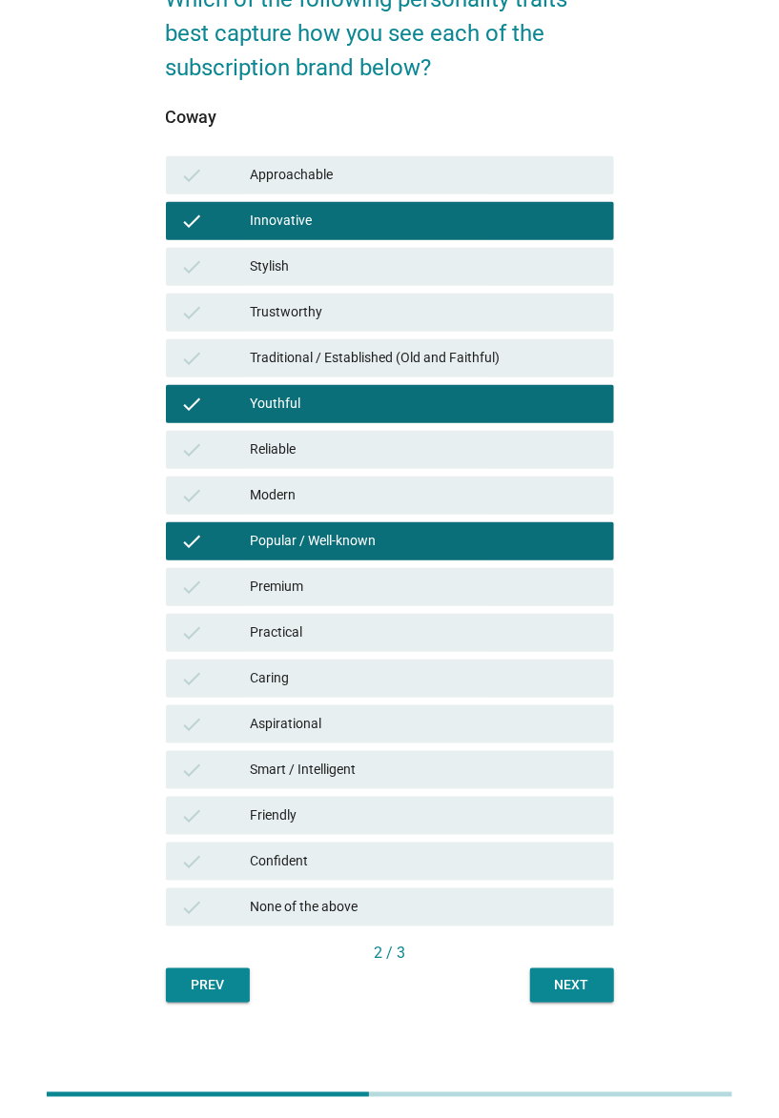
click at [556, 838] on div "Next" at bounding box center [571, 985] width 53 height 20
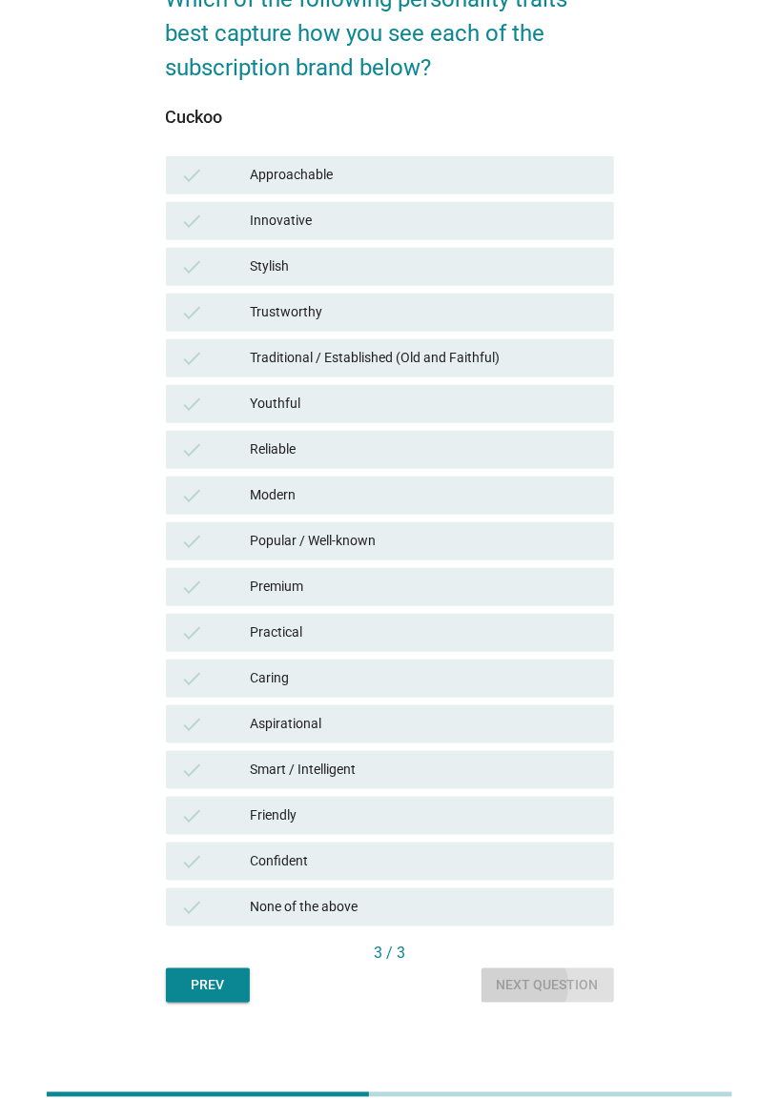
scroll to position [0, 0]
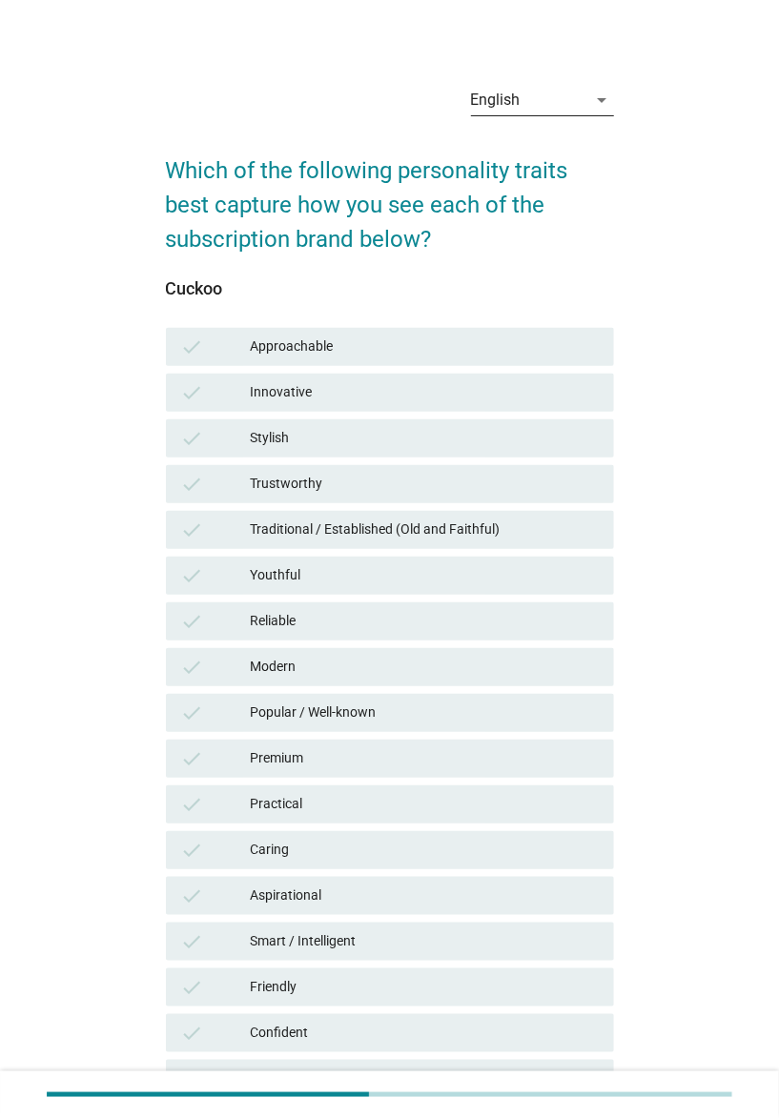
click at [541, 104] on div "English" at bounding box center [529, 100] width 116 height 30
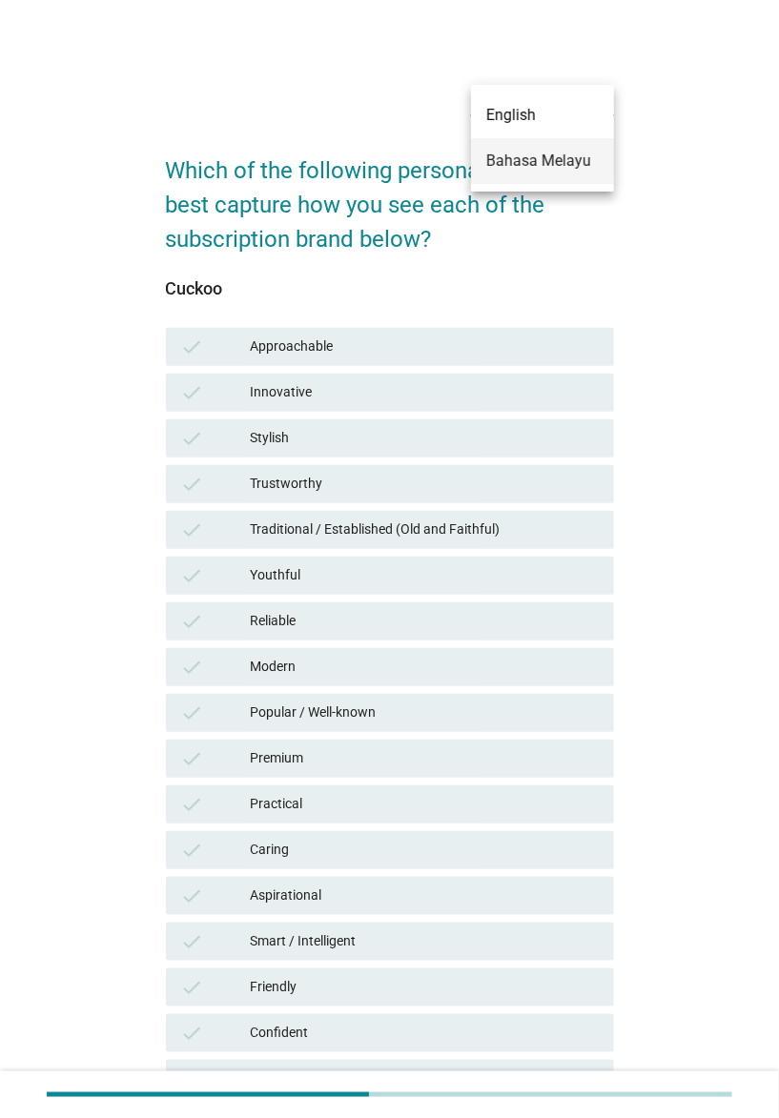
click at [546, 155] on div "Bahasa Melayu" at bounding box center [542, 161] width 112 height 23
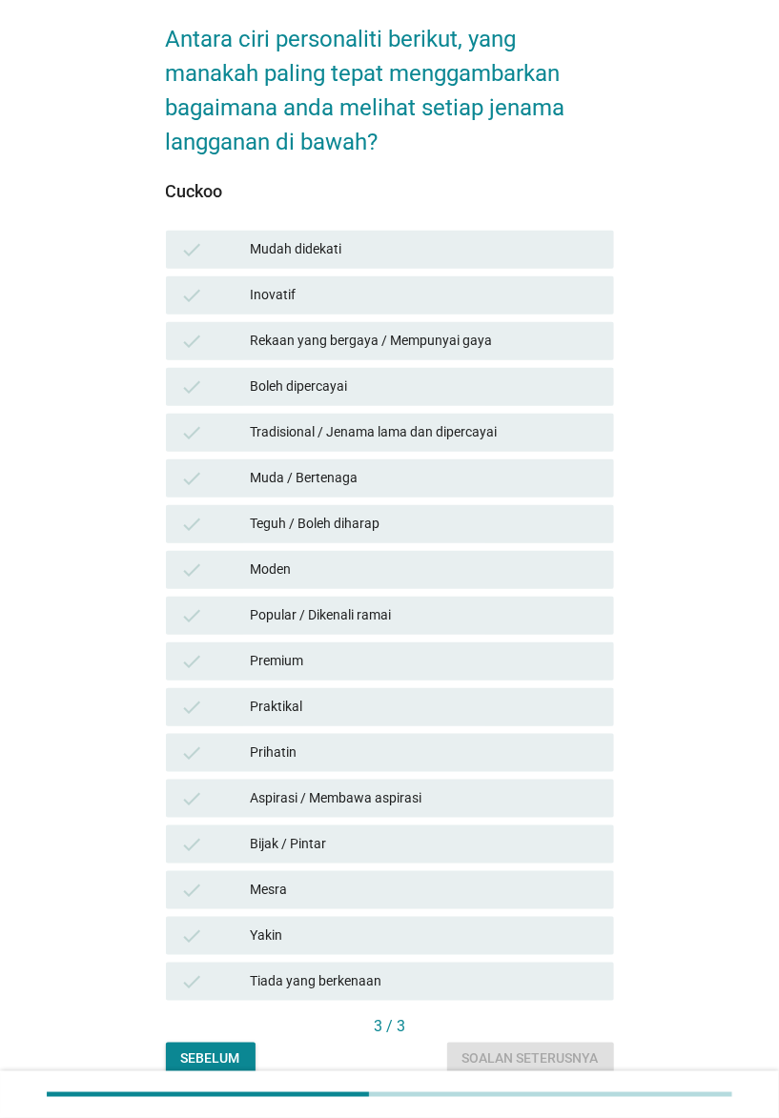
scroll to position [145, 0]
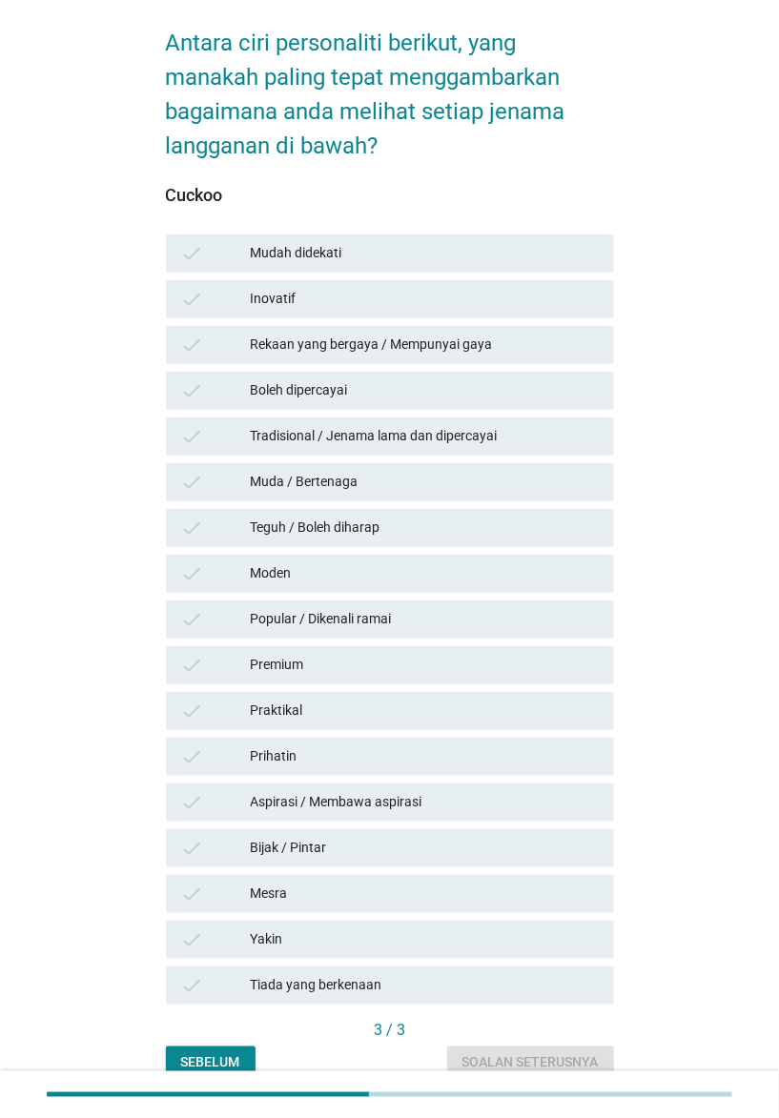
click at [392, 245] on div "Mudah didekati" at bounding box center [425, 253] width 348 height 23
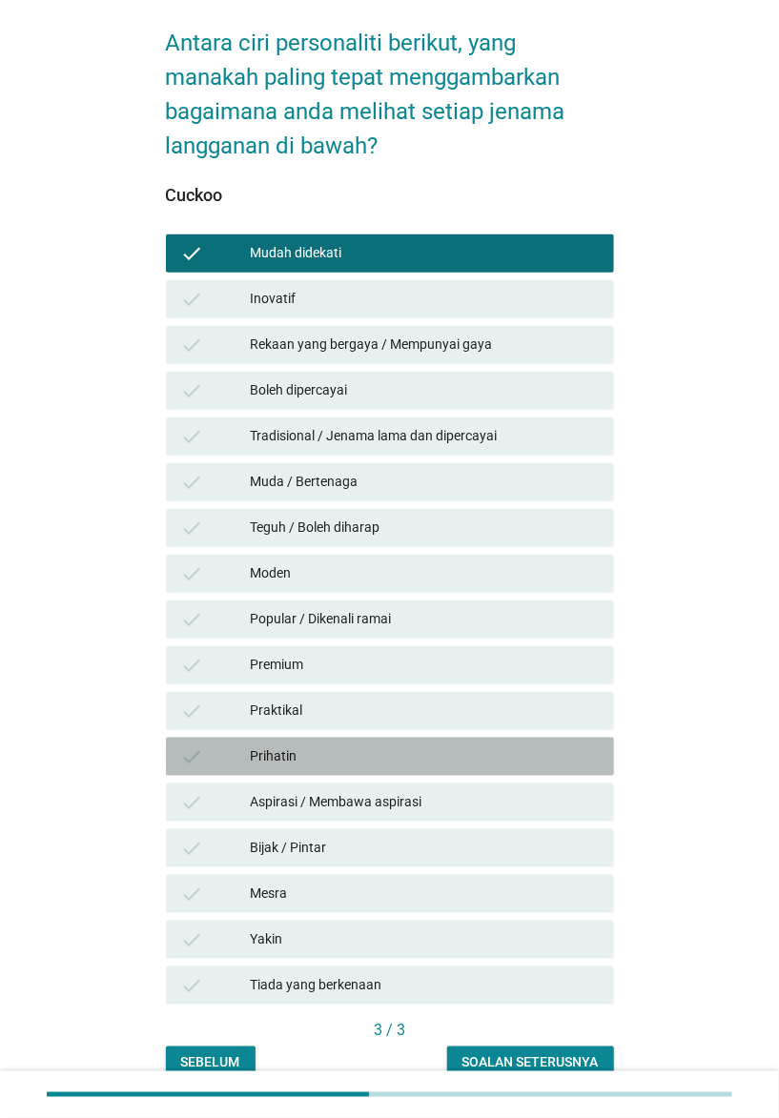
click at [343, 745] on div "Prihatin" at bounding box center [425, 756] width 348 height 23
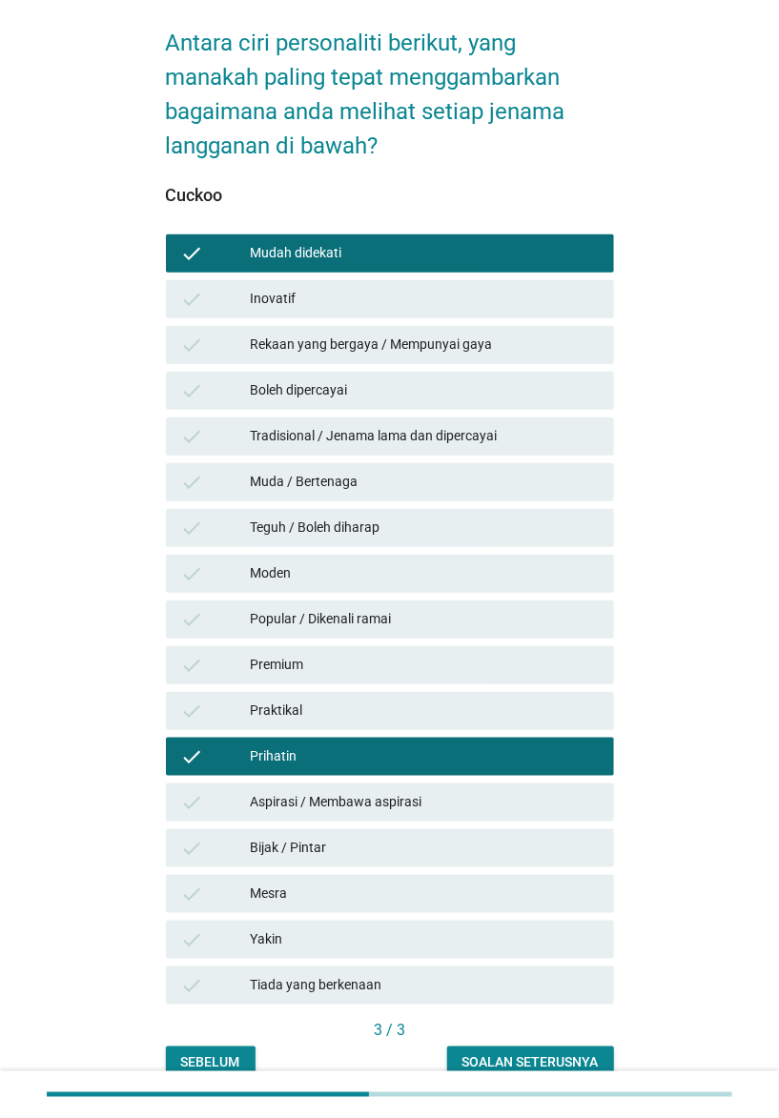
click at [441, 600] on div "check Popular / Dikenali ramai" at bounding box center [390, 619] width 448 height 38
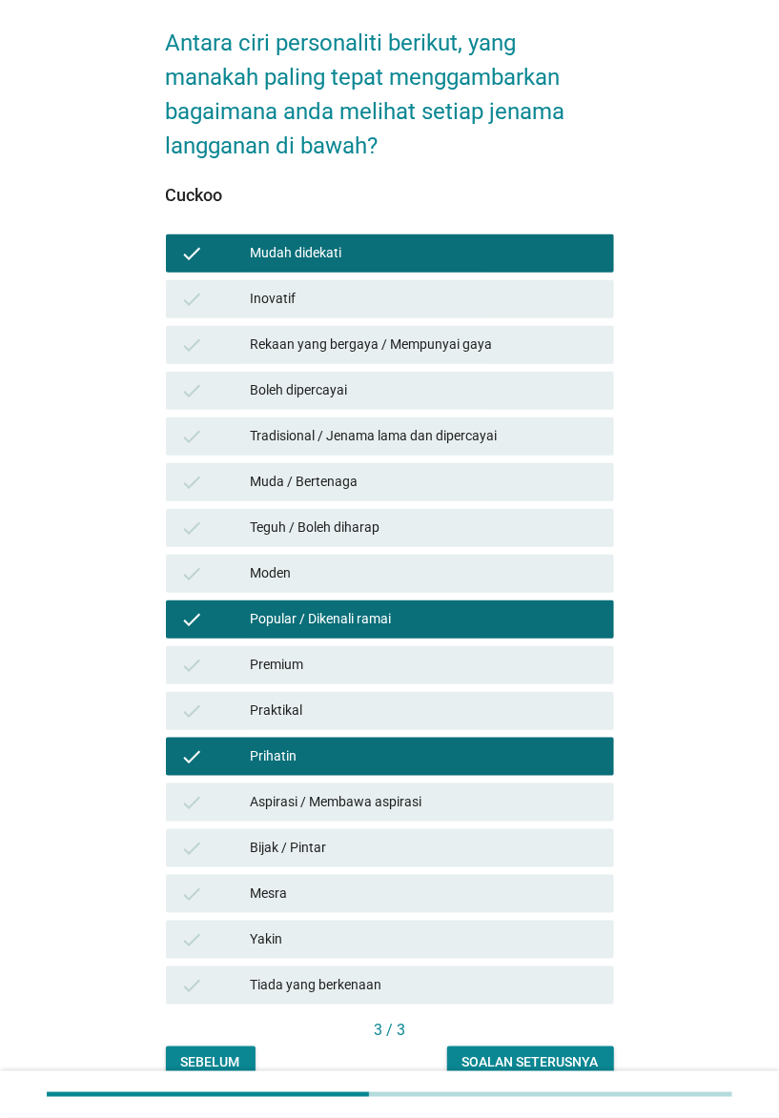
click at [526, 838] on div "Soalan seterusnya" at bounding box center [530, 1063] width 136 height 20
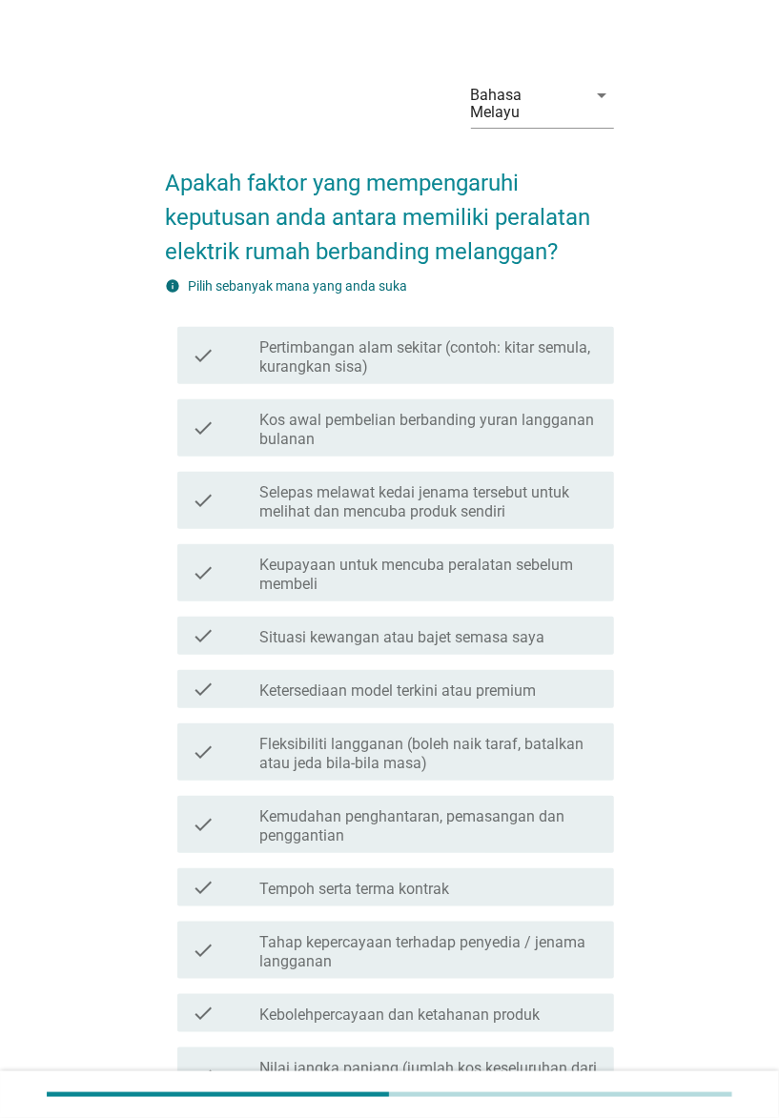
scroll to position [0, 0]
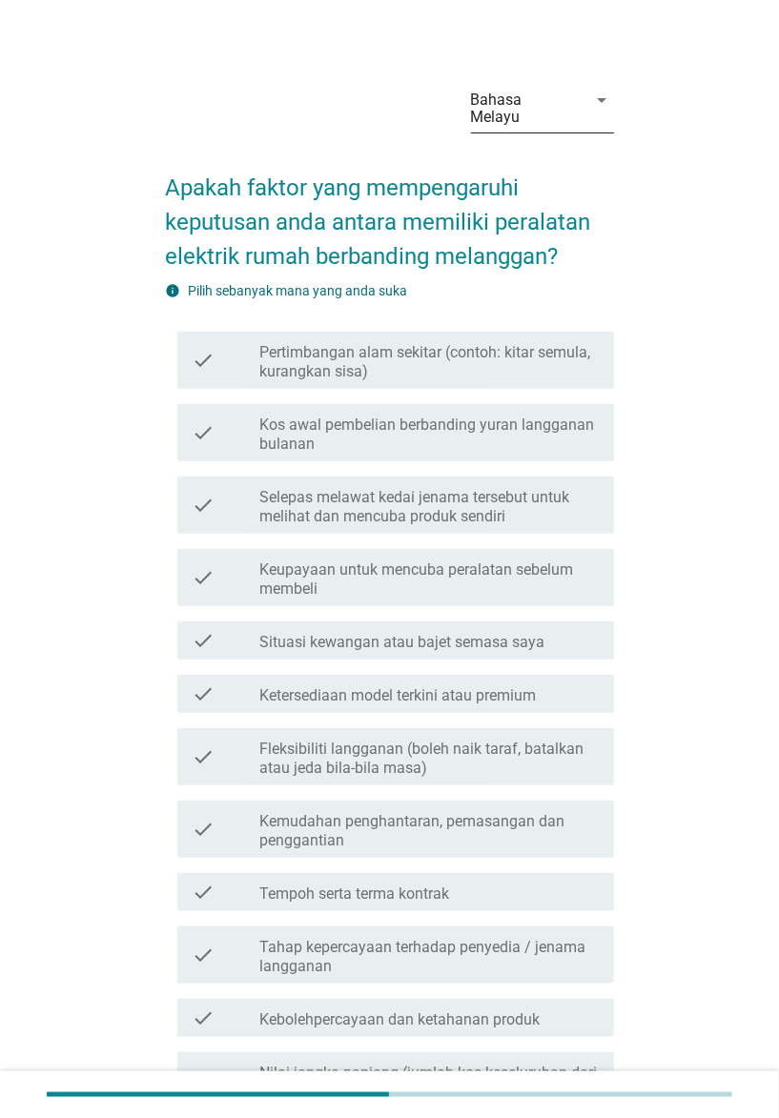
click at [575, 96] on div "Bahasa Melayu" at bounding box center [529, 109] width 116 height 48
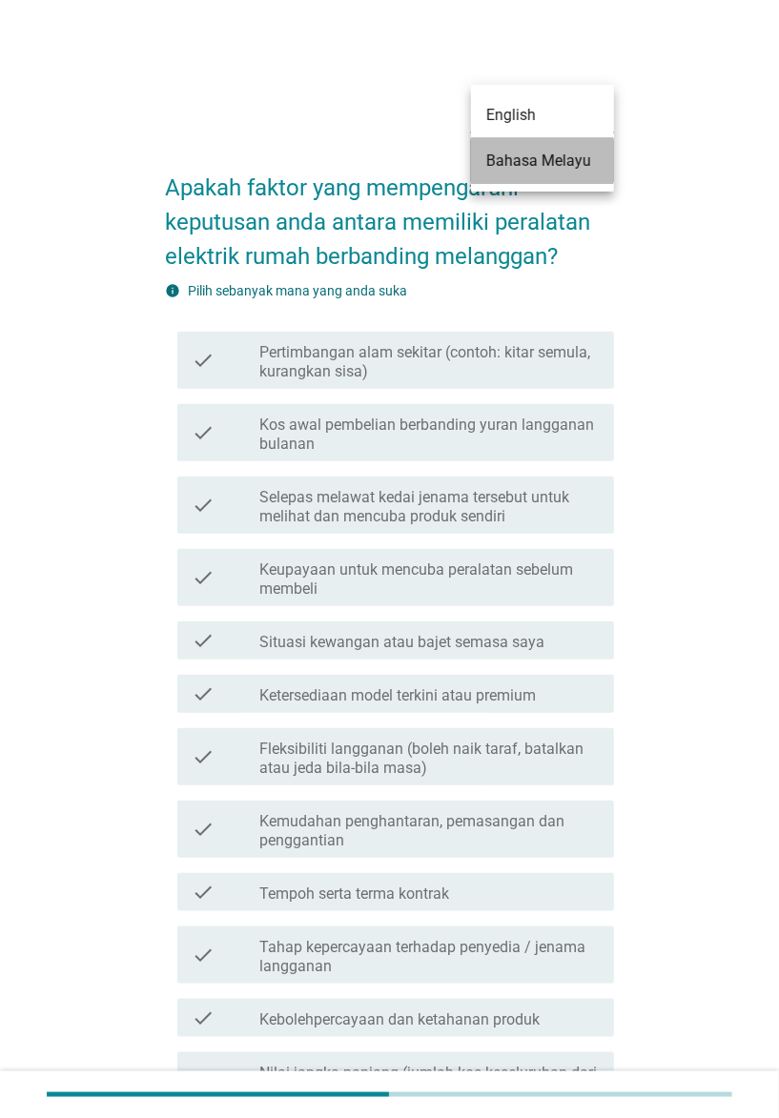
click at [553, 150] on div "Bahasa Melayu" at bounding box center [542, 161] width 112 height 23
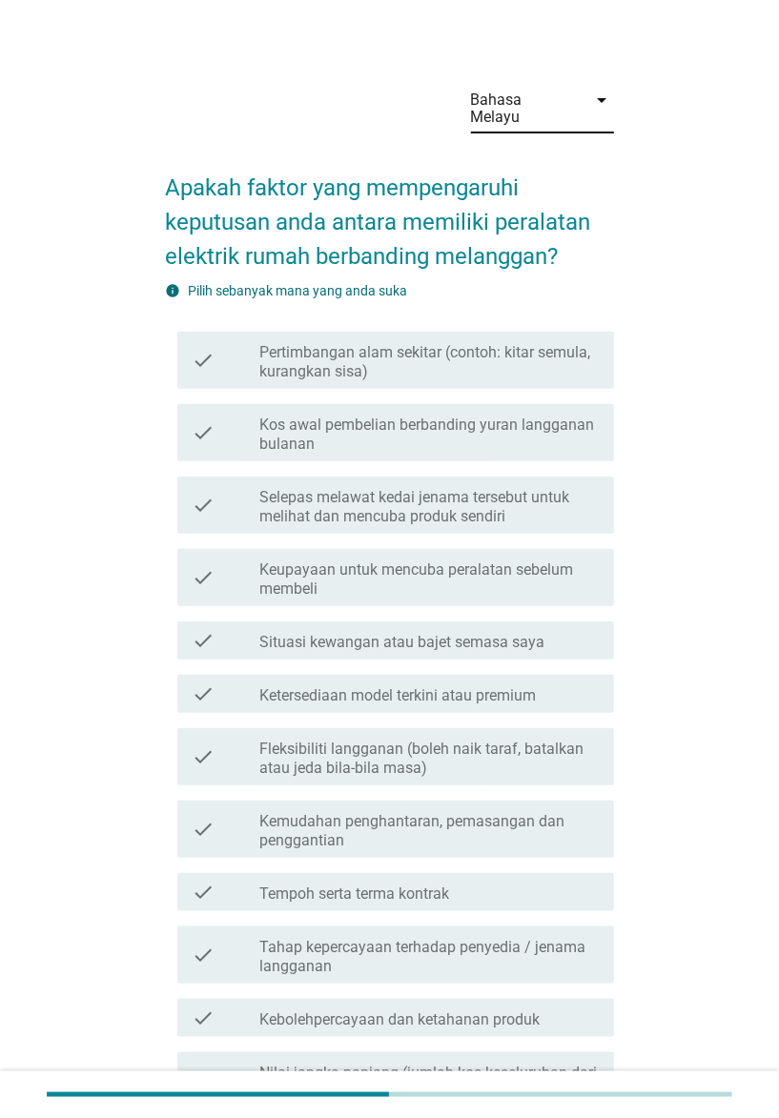
click at [530, 100] on div "Bahasa Melayu" at bounding box center [523, 108] width 105 height 34
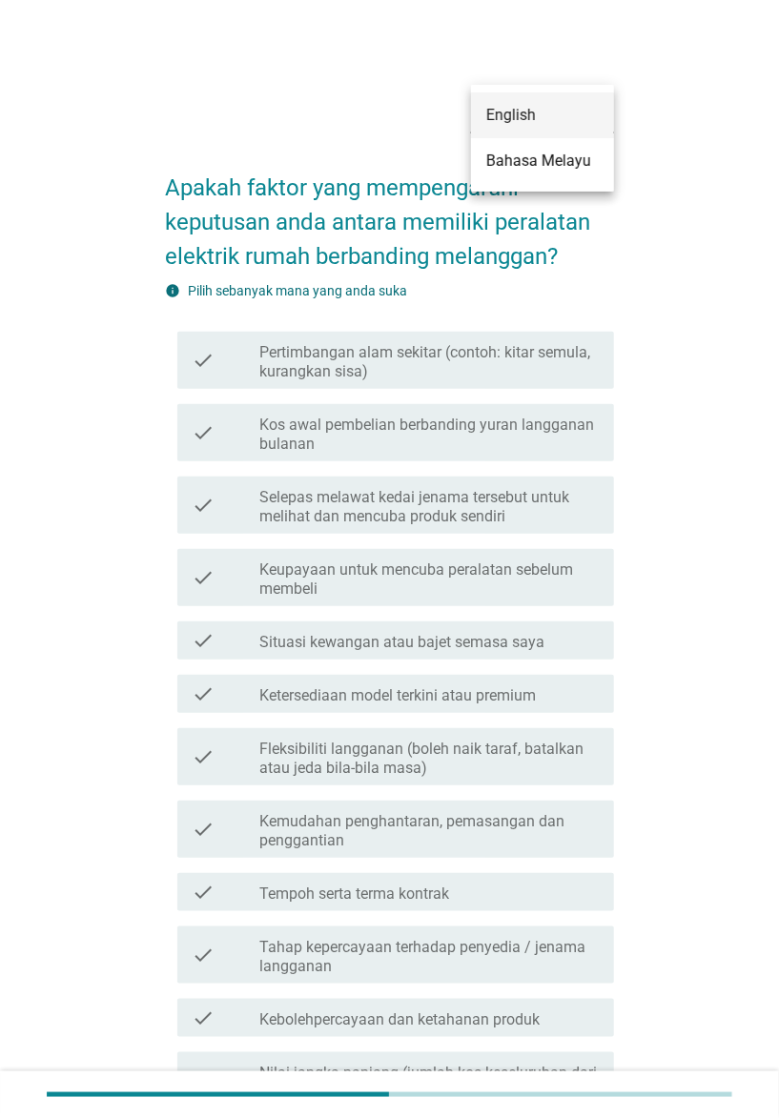
click at [536, 119] on div "English" at bounding box center [542, 115] width 112 height 23
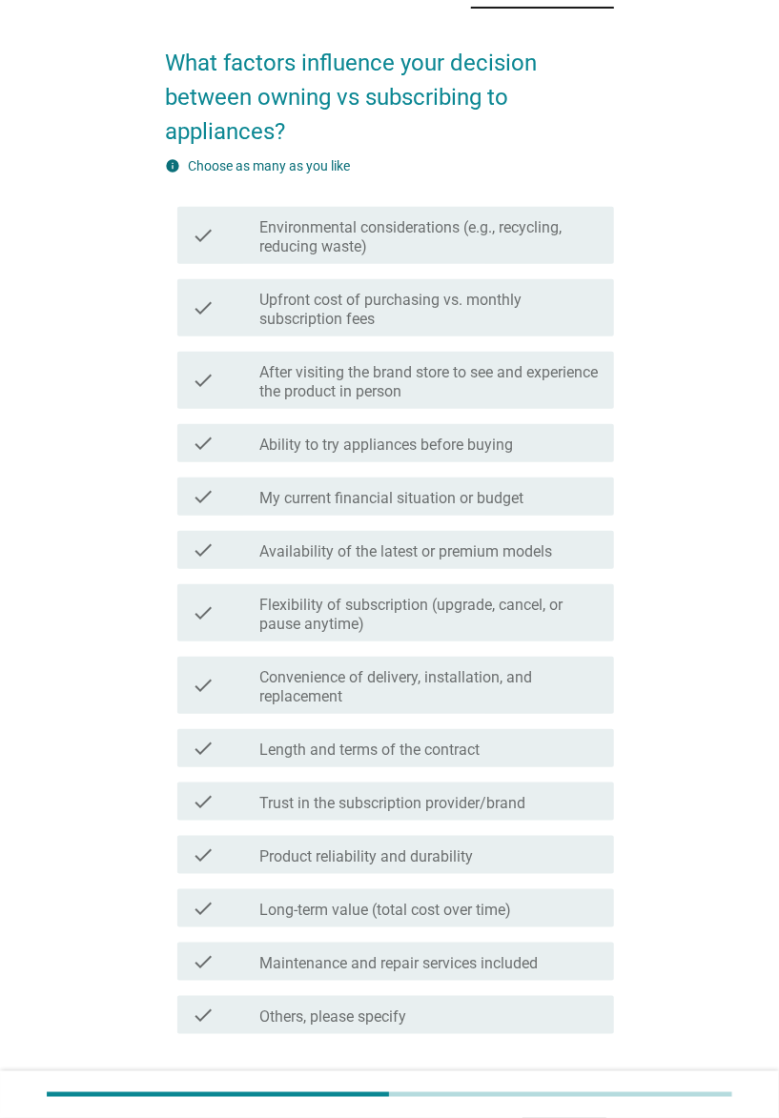
scroll to position [86, 0]
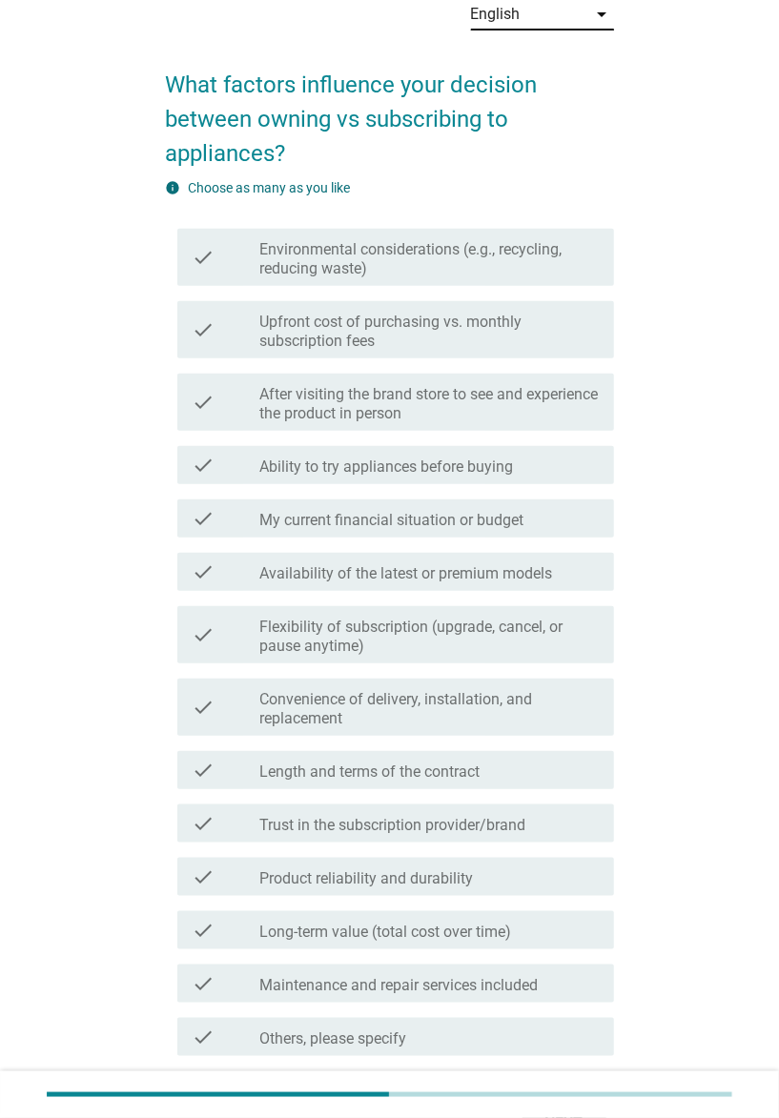
click at [532, 20] on div "English" at bounding box center [529, 14] width 116 height 30
click at [555, 77] on div "Bahasa Melayu" at bounding box center [542, 88] width 112 height 23
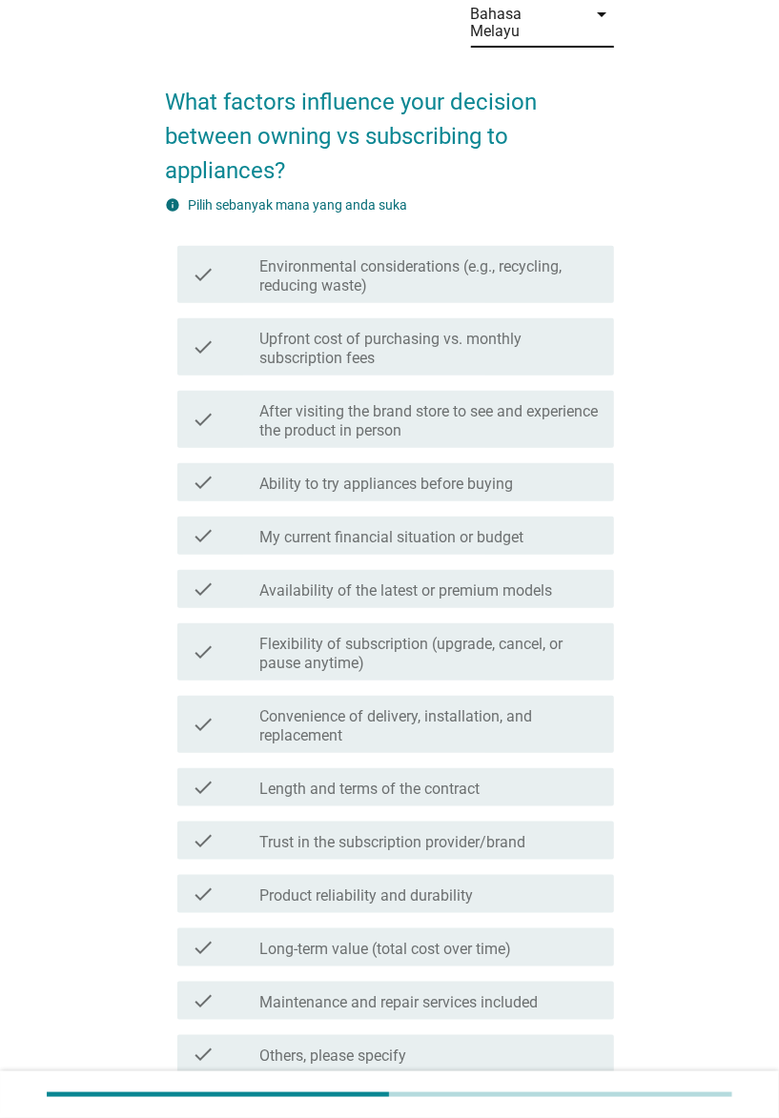
scroll to position [0, 0]
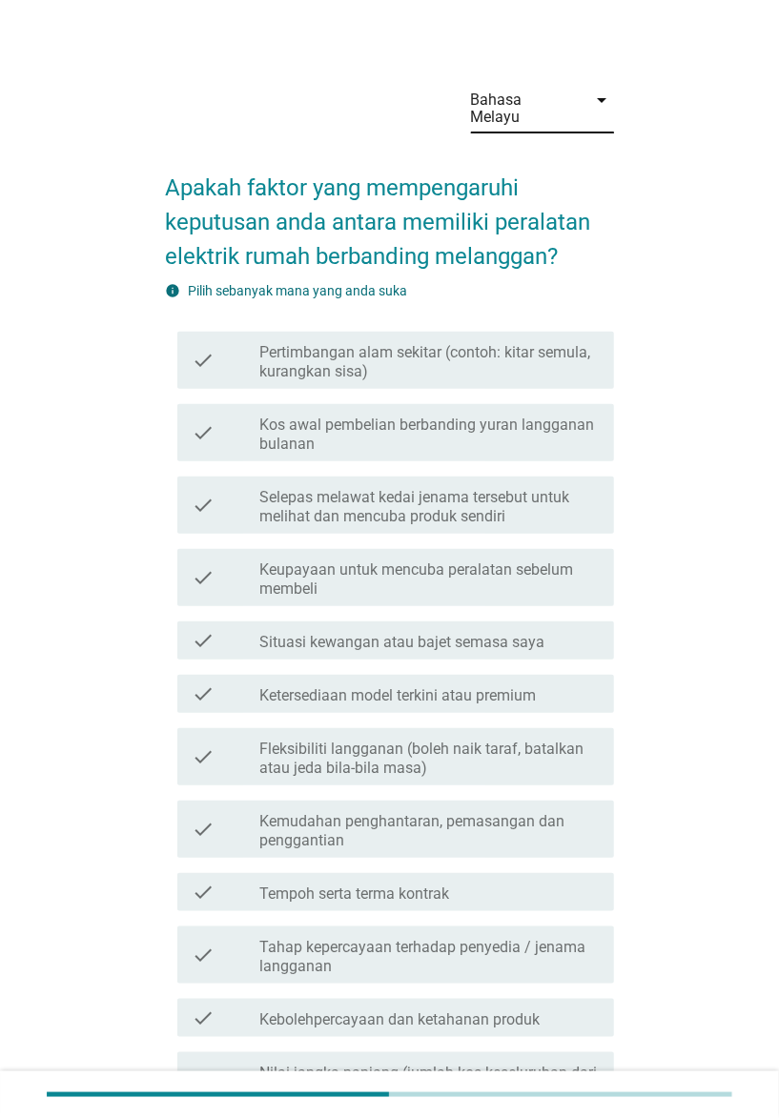
click at [548, 98] on div "Bahasa Melayu" at bounding box center [523, 108] width 105 height 34
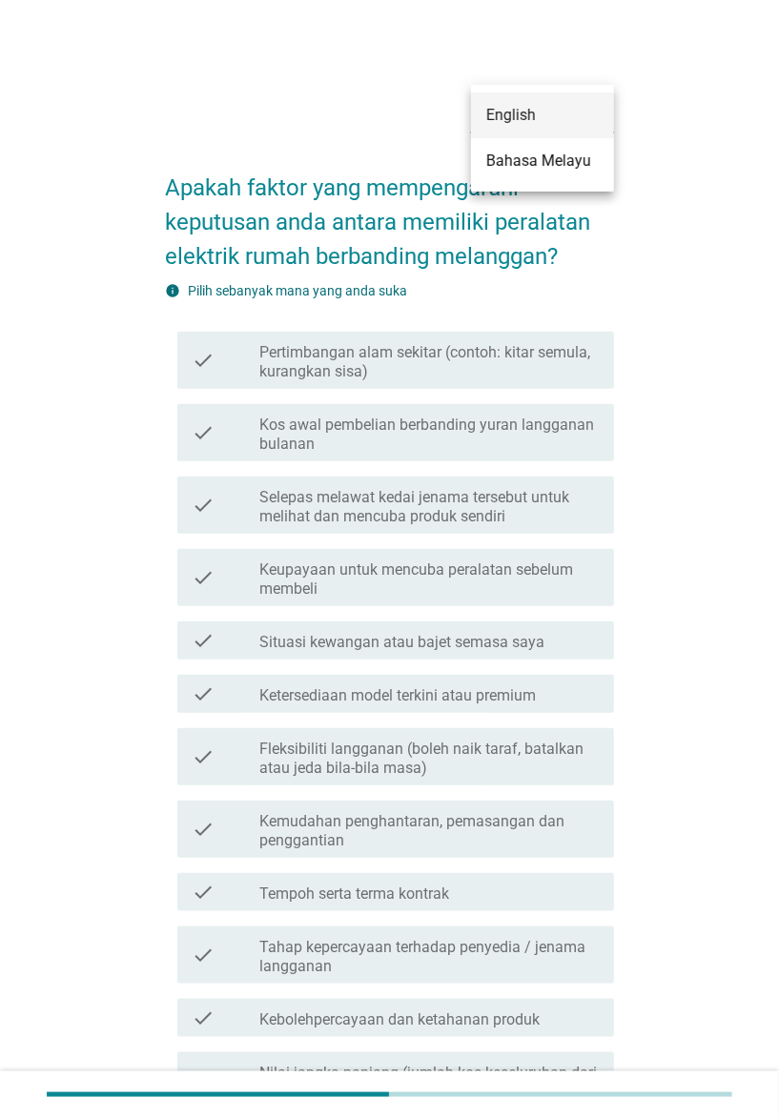
click at [544, 121] on div "English" at bounding box center [542, 115] width 112 height 23
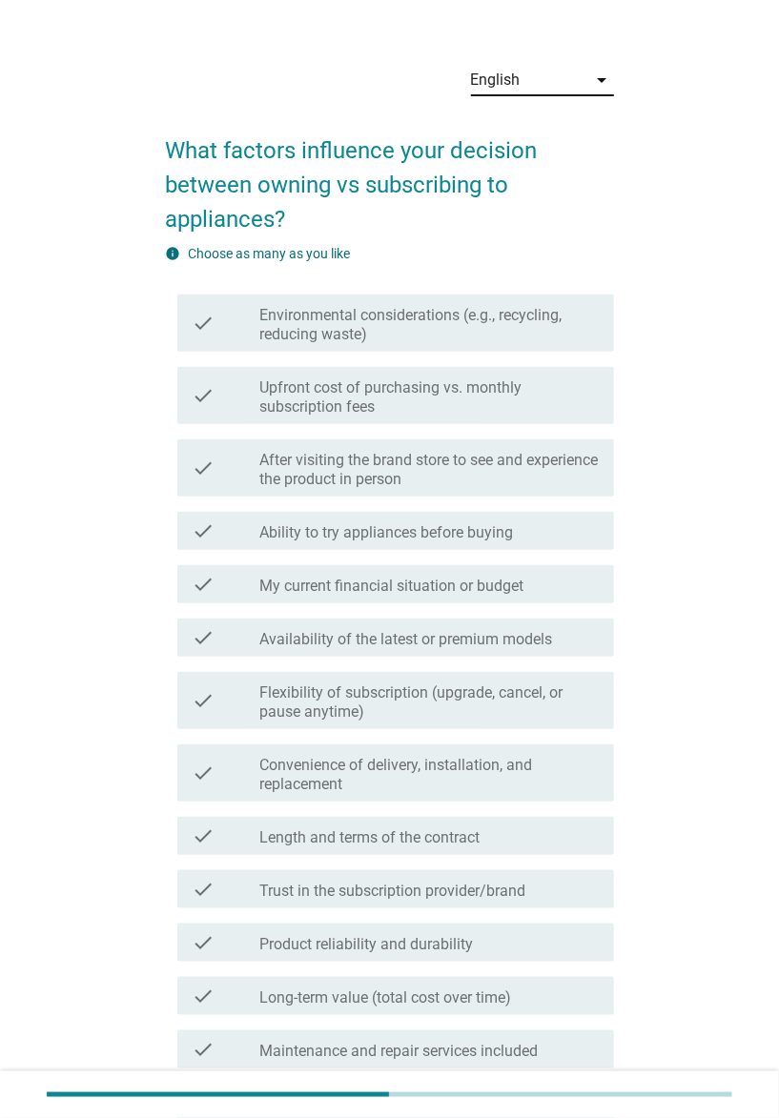
scroll to position [23, 0]
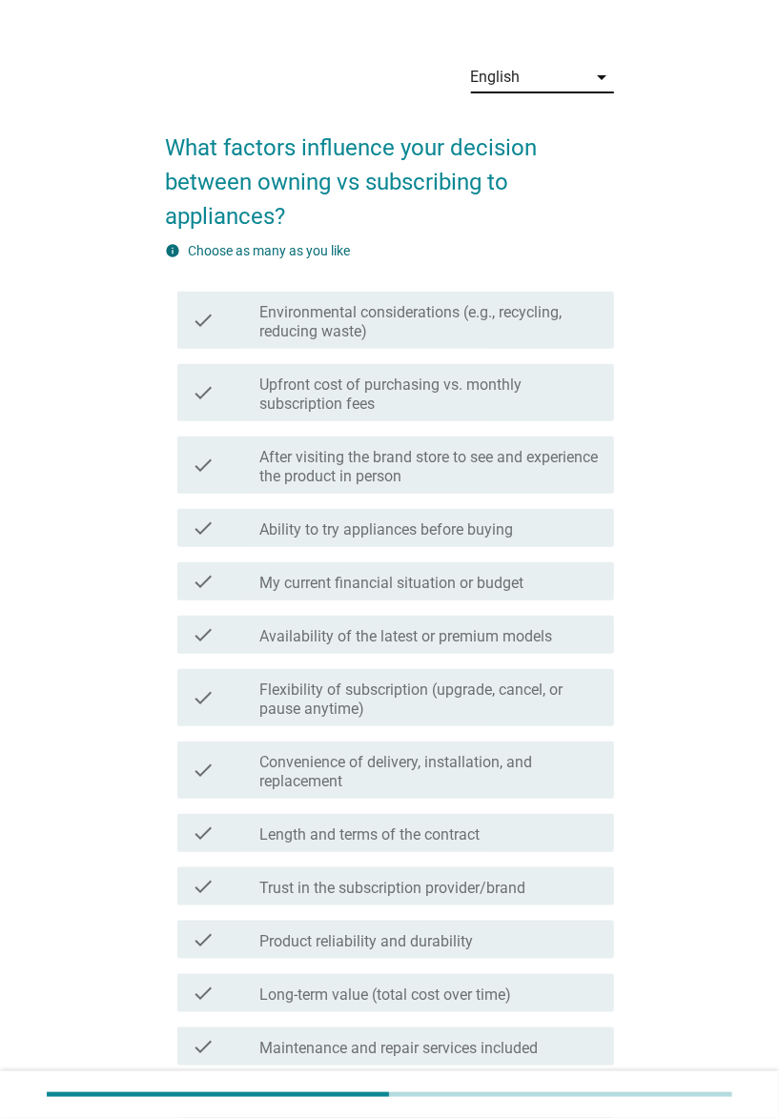
click at [561, 82] on div "English" at bounding box center [529, 77] width 116 height 30
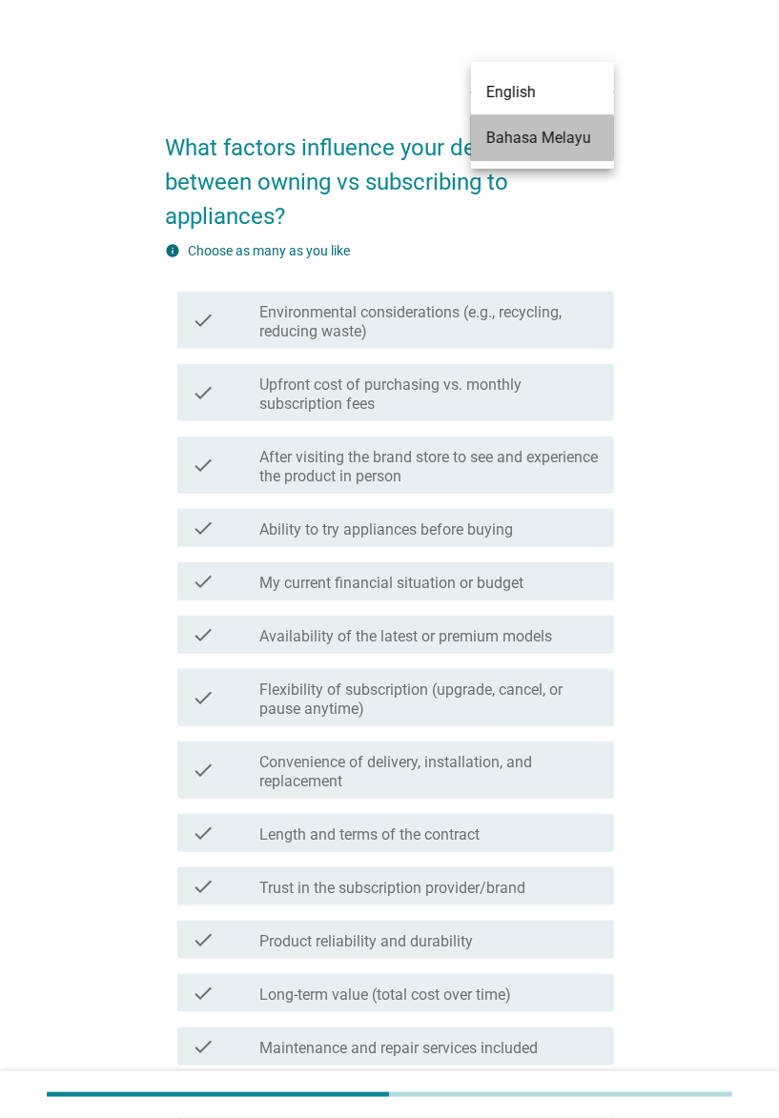
click at [568, 133] on div "Bahasa Melayu" at bounding box center [542, 138] width 112 height 23
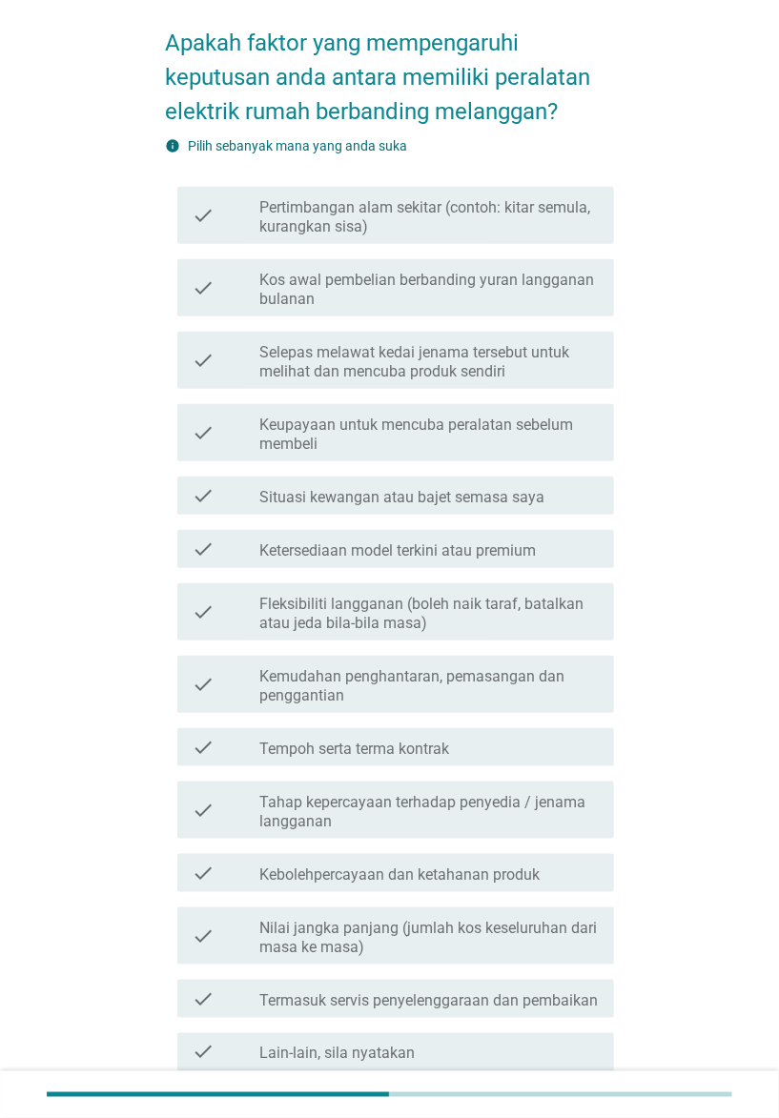
scroll to position [150, 0]
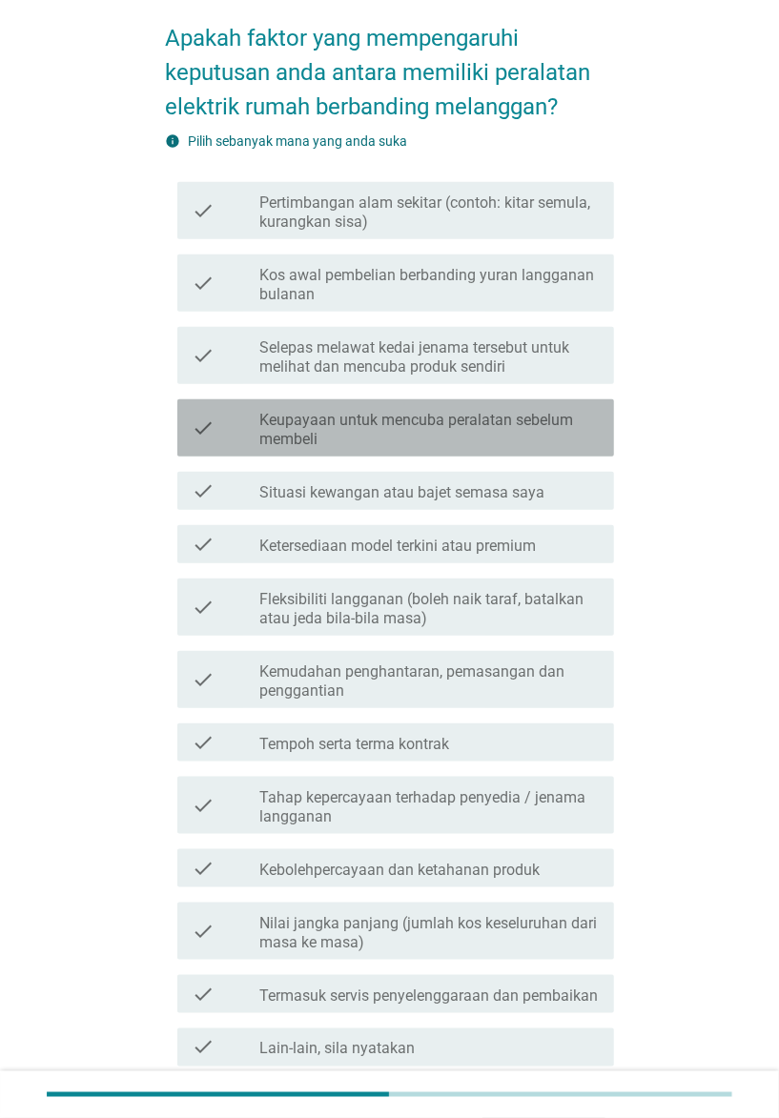
click at [426, 413] on label "Keupayaan untuk mencuba peralatan sebelum membeli" at bounding box center [429, 430] width 338 height 38
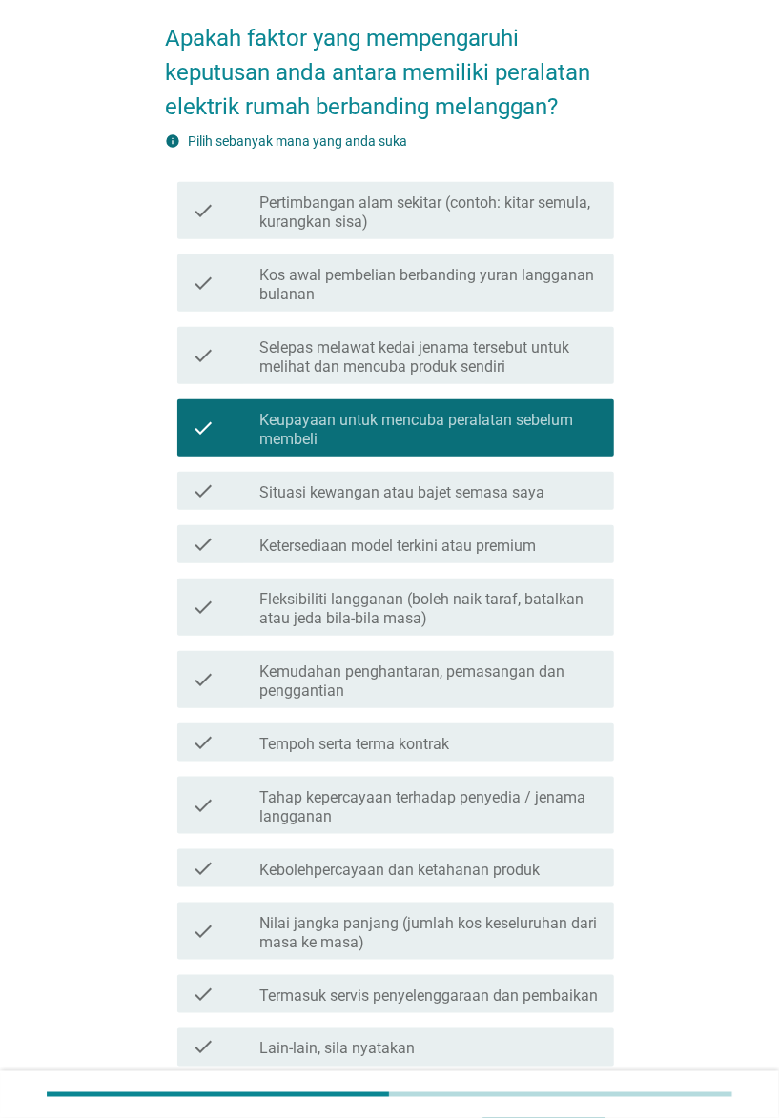
click at [436, 821] on div "check check_box_outline_blank Tahap kepercayaan terhadap penyedia / jenama lang…" at bounding box center [390, 805] width 448 height 72
click at [448, 838] on label "Kebolehpercayaan dan ketahanan produk" at bounding box center [400, 869] width 280 height 19
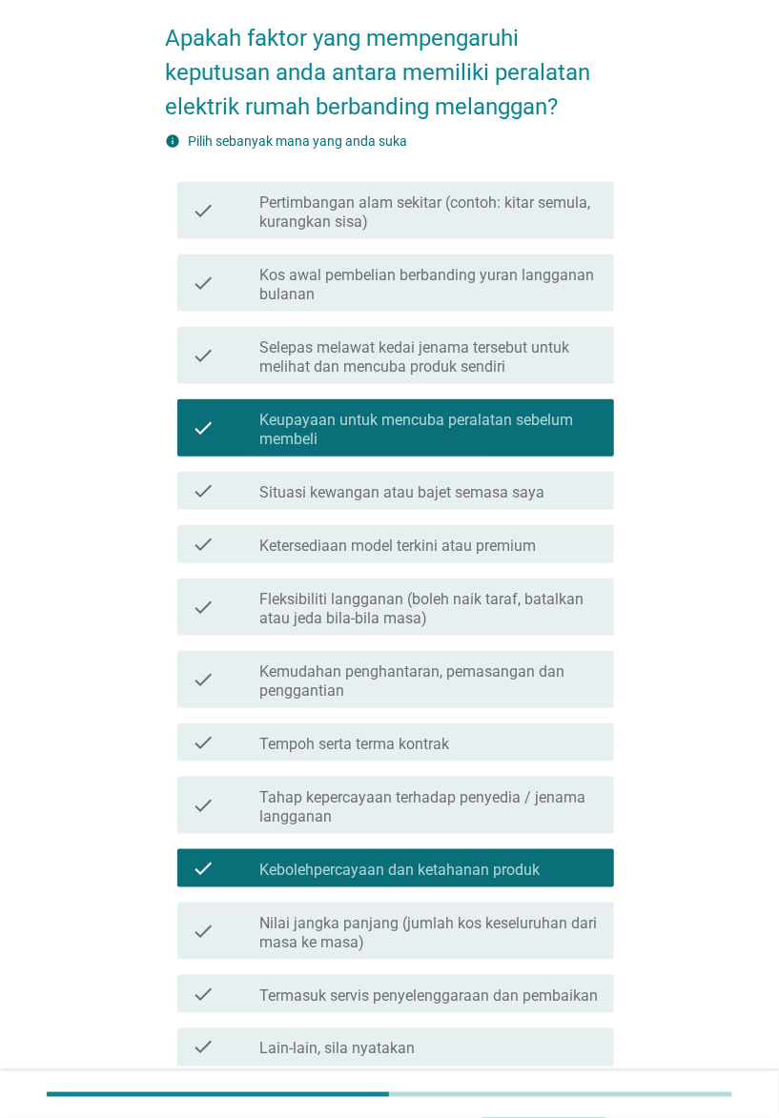
click at [472, 838] on label "Termasuk servis penyelenggaraan dan pembaikan" at bounding box center [429, 995] width 338 height 19
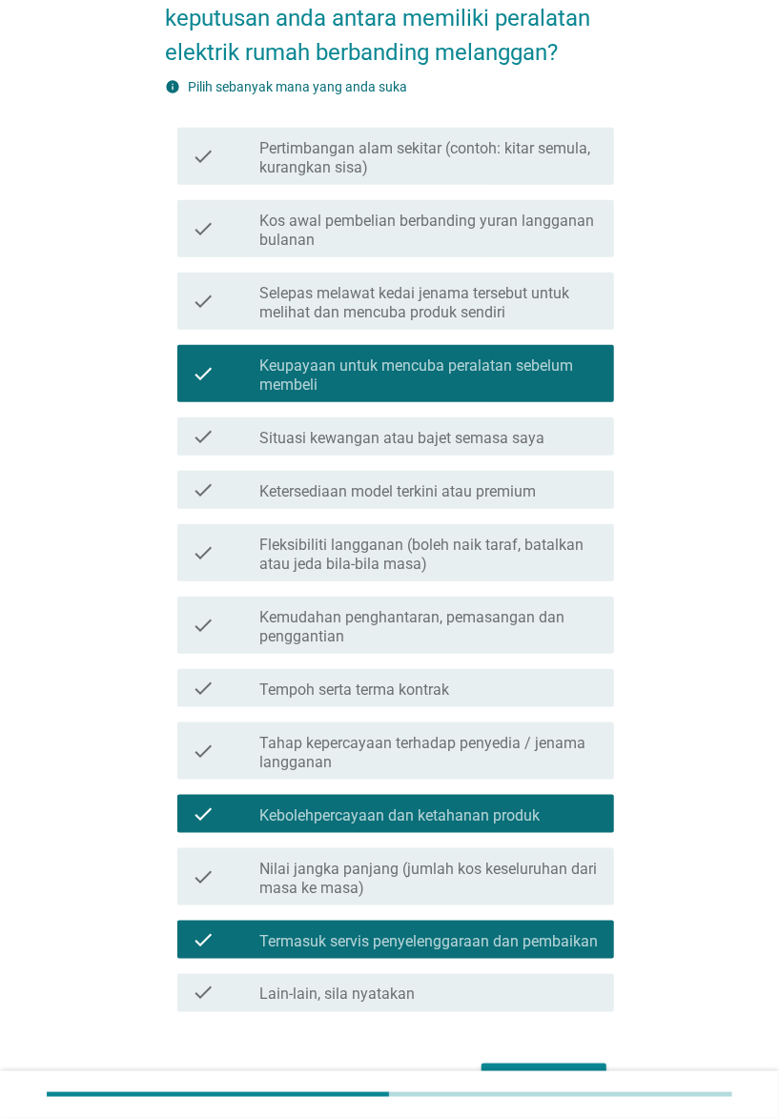
scroll to position [245, 0]
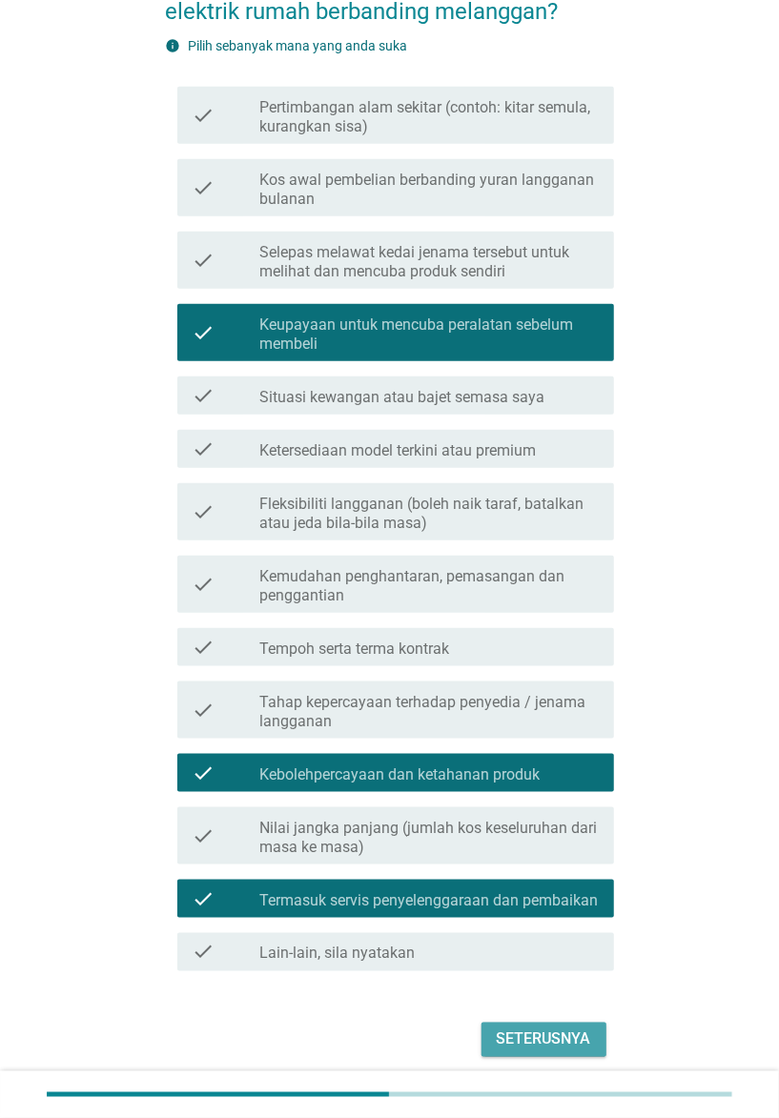
click at [568, 838] on div "Seterusnya" at bounding box center [543, 1039] width 94 height 23
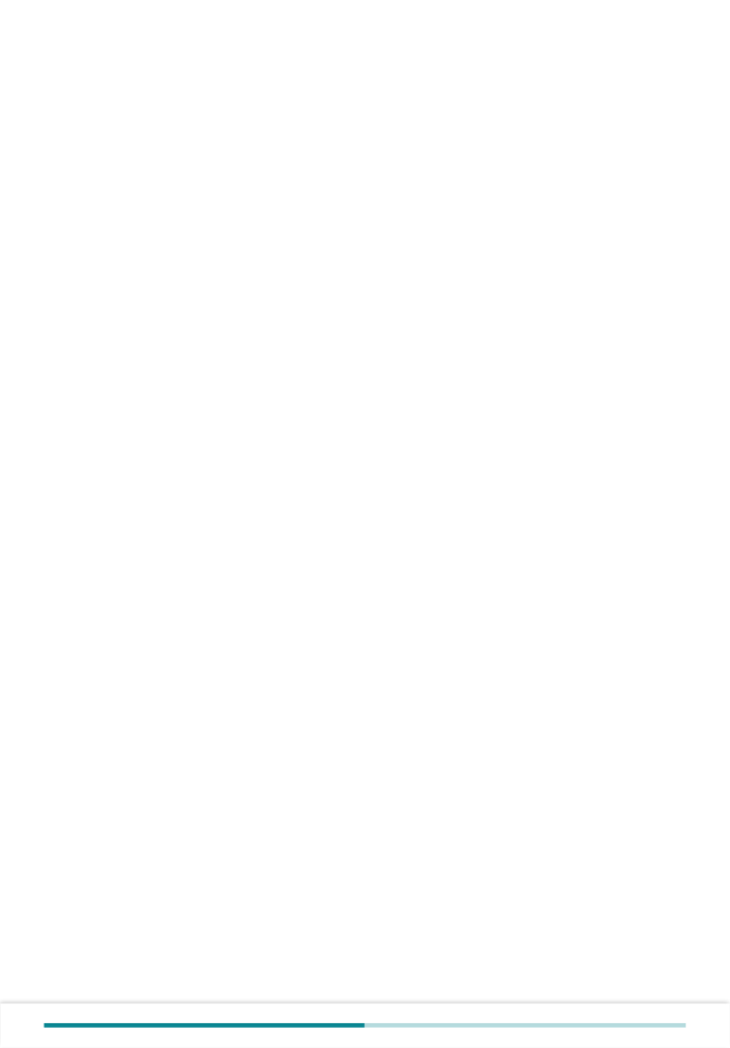
scroll to position [0, 0]
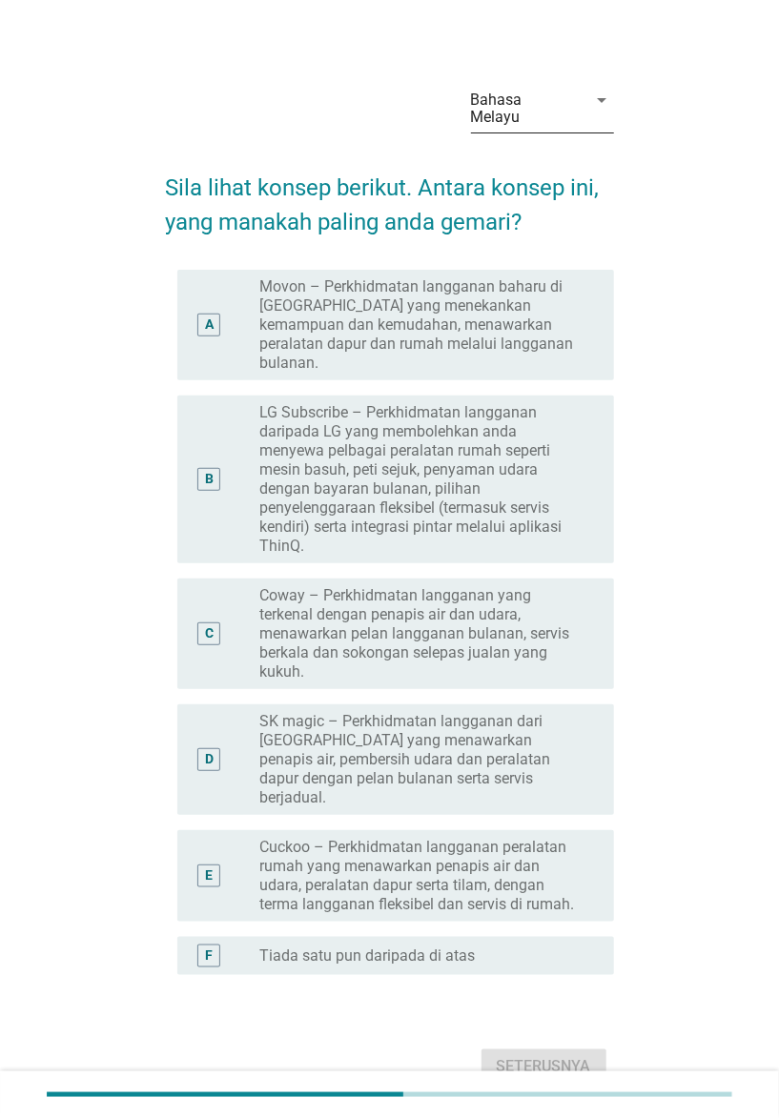
click at [573, 118] on div "Bahasa Melayu" at bounding box center [529, 109] width 116 height 48
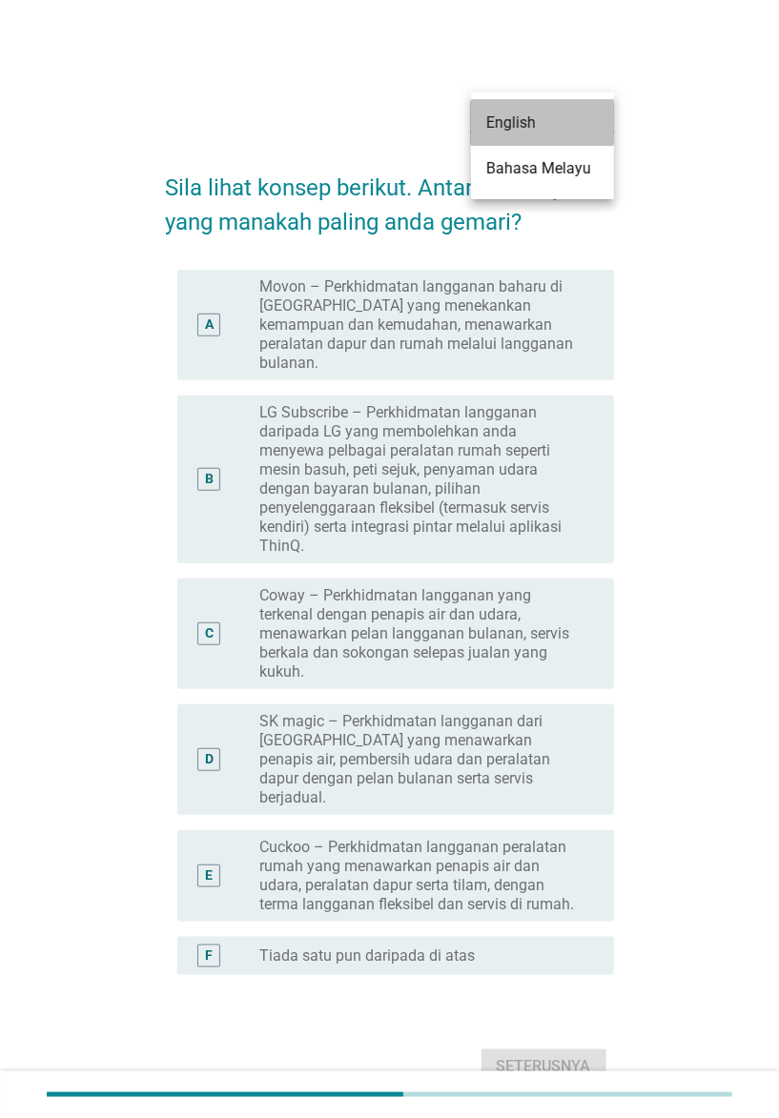
click at [571, 132] on div "English" at bounding box center [542, 122] width 112 height 23
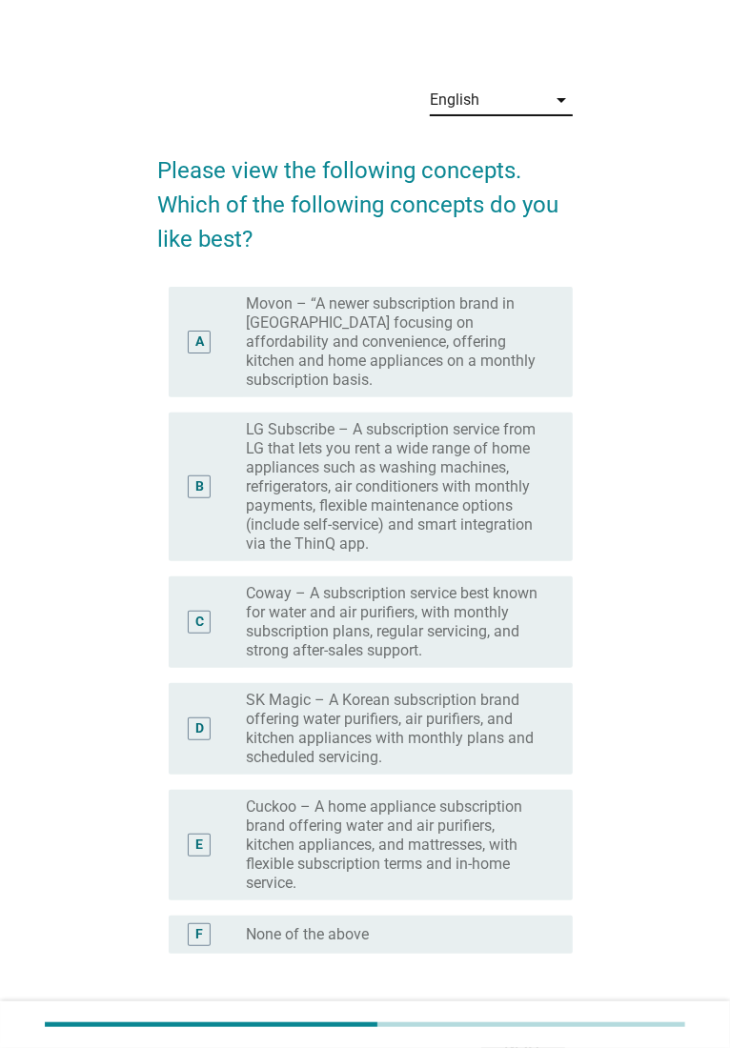
click at [516, 89] on div "English" at bounding box center [488, 100] width 116 height 30
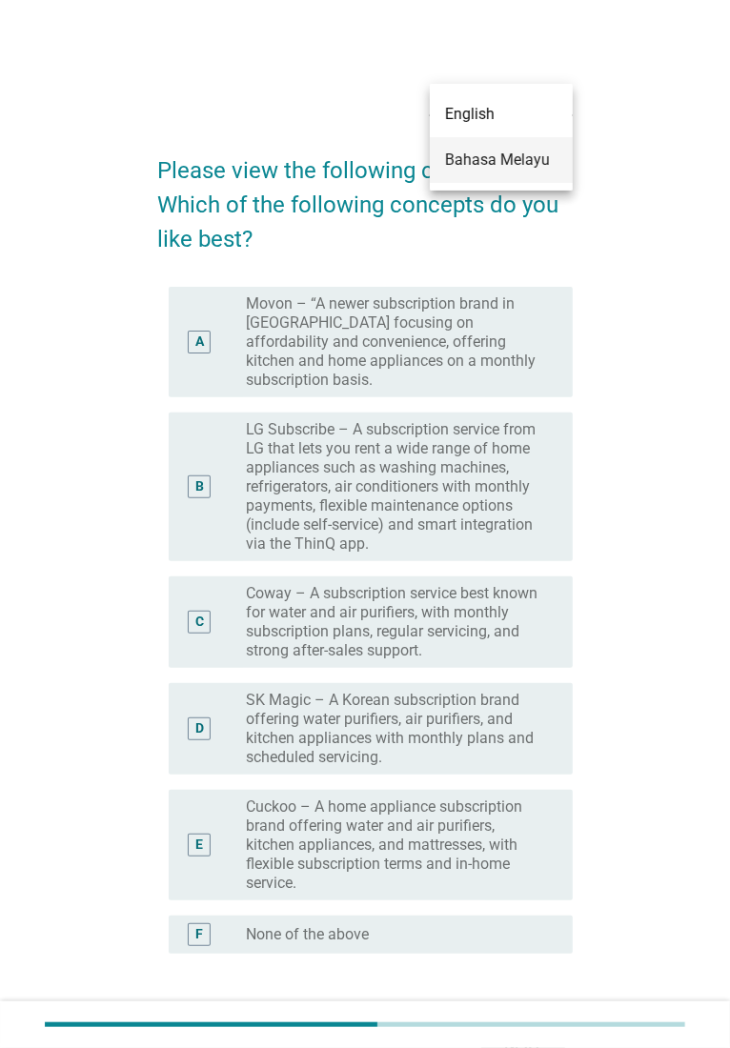
click at [484, 162] on div "Bahasa Melayu" at bounding box center [501, 160] width 112 height 23
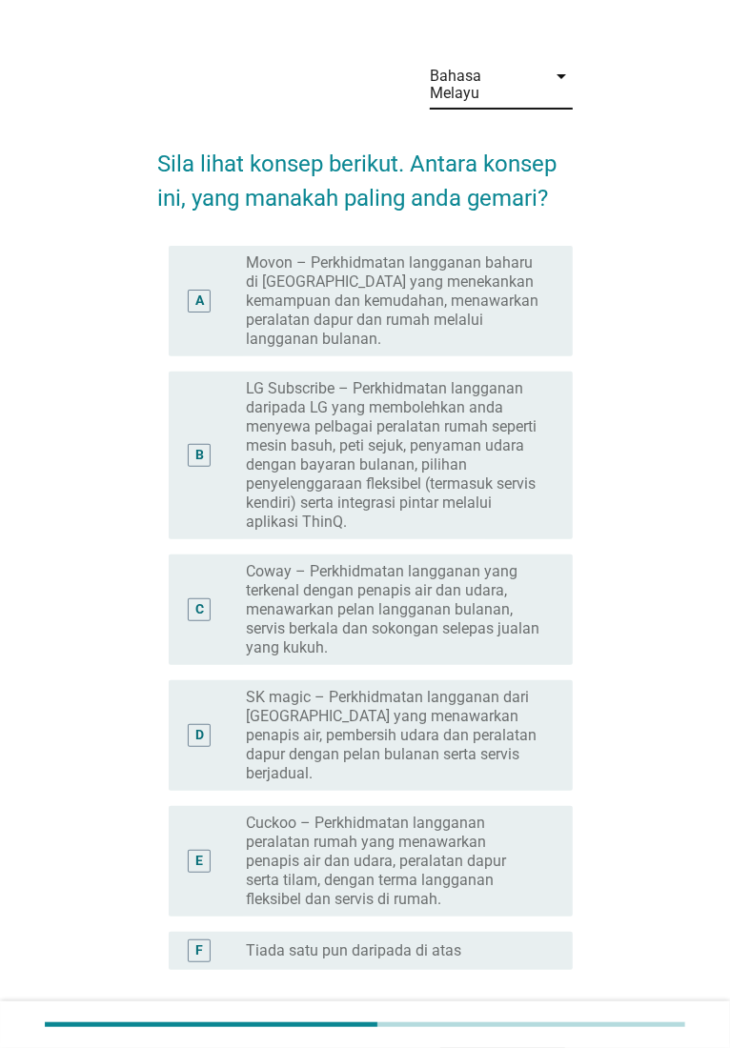
scroll to position [2, 0]
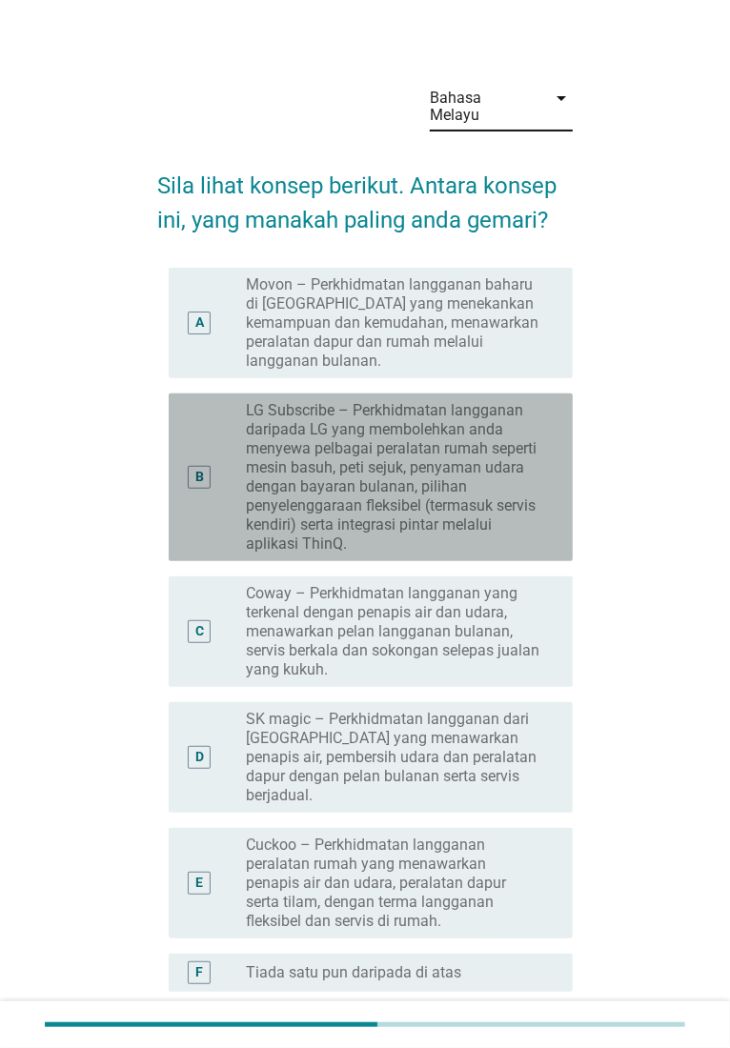
click at [328, 401] on label "LG Subscribe – Perkhidmatan langganan daripada LG yang membolehkan anda menyewa…" at bounding box center [394, 477] width 296 height 152
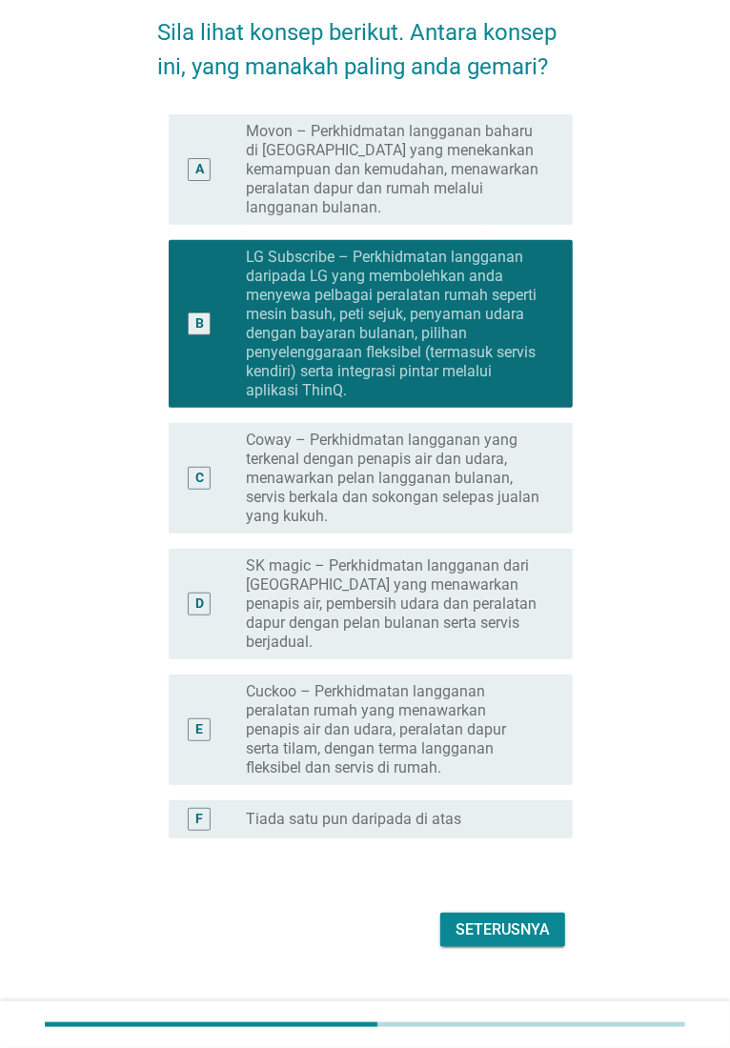
scroll to position [157, 0]
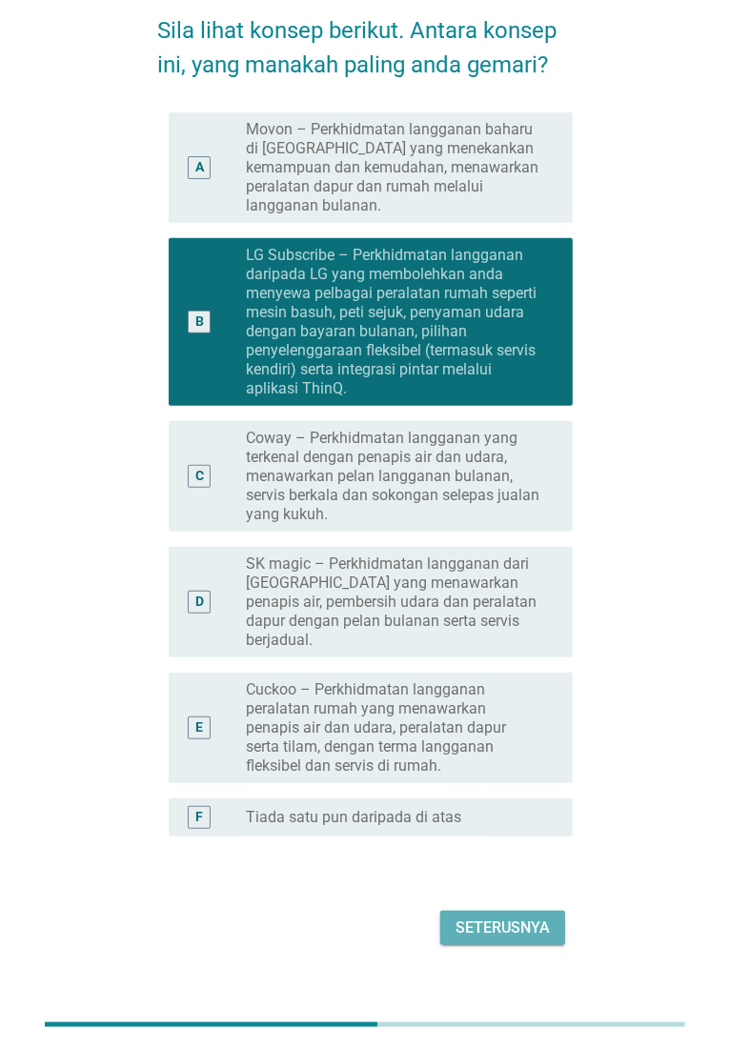
click at [505, 838] on div "Seterusnya" at bounding box center [502, 928] width 94 height 23
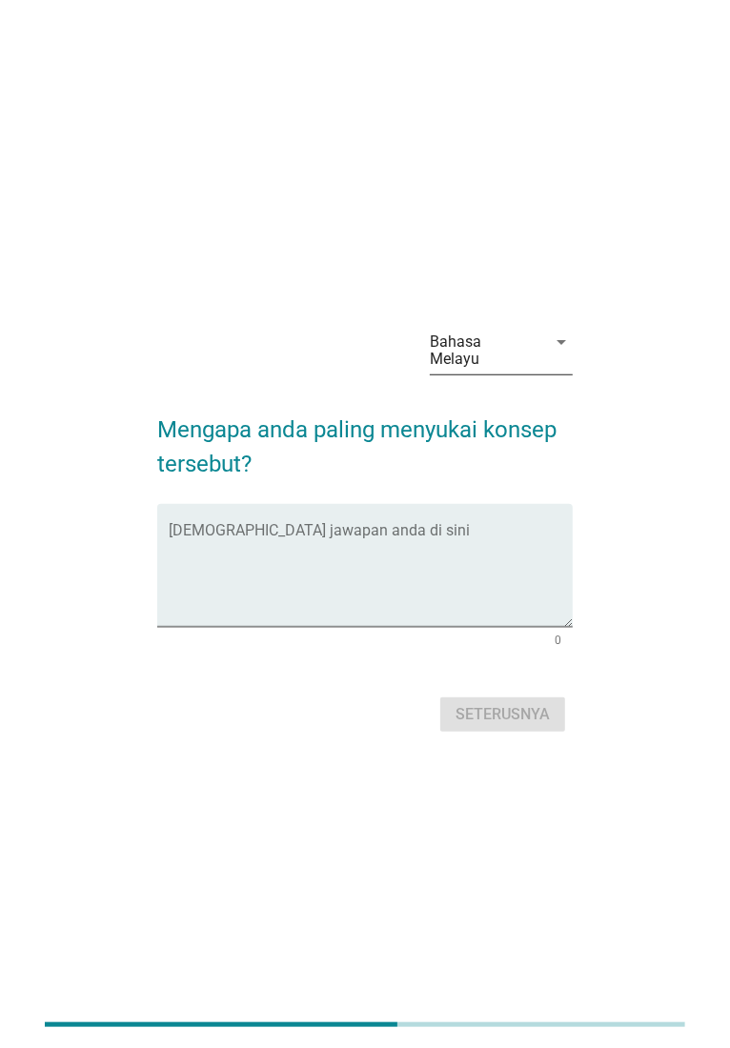
click at [467, 348] on div "Bahasa Melayu" at bounding box center [482, 351] width 105 height 34
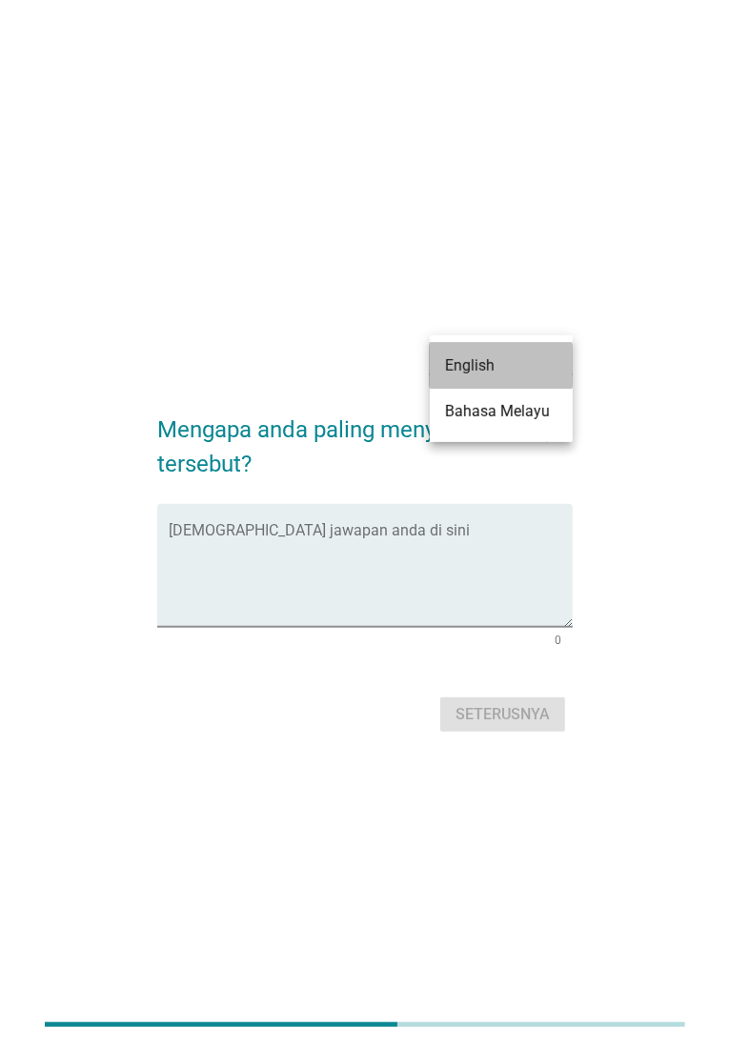
click at [483, 373] on div "English" at bounding box center [501, 365] width 112 height 23
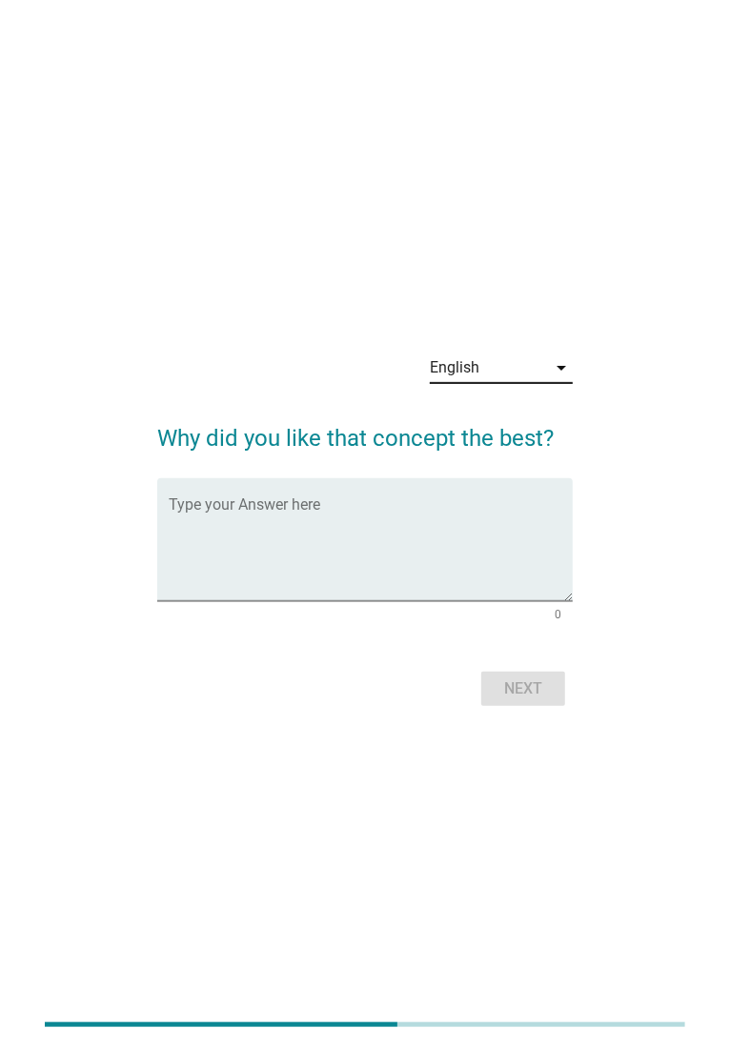
click at [651, 520] on div "English arrow_drop_down Why did you like that concept the best? Type your Answe…" at bounding box center [364, 524] width 669 height 405
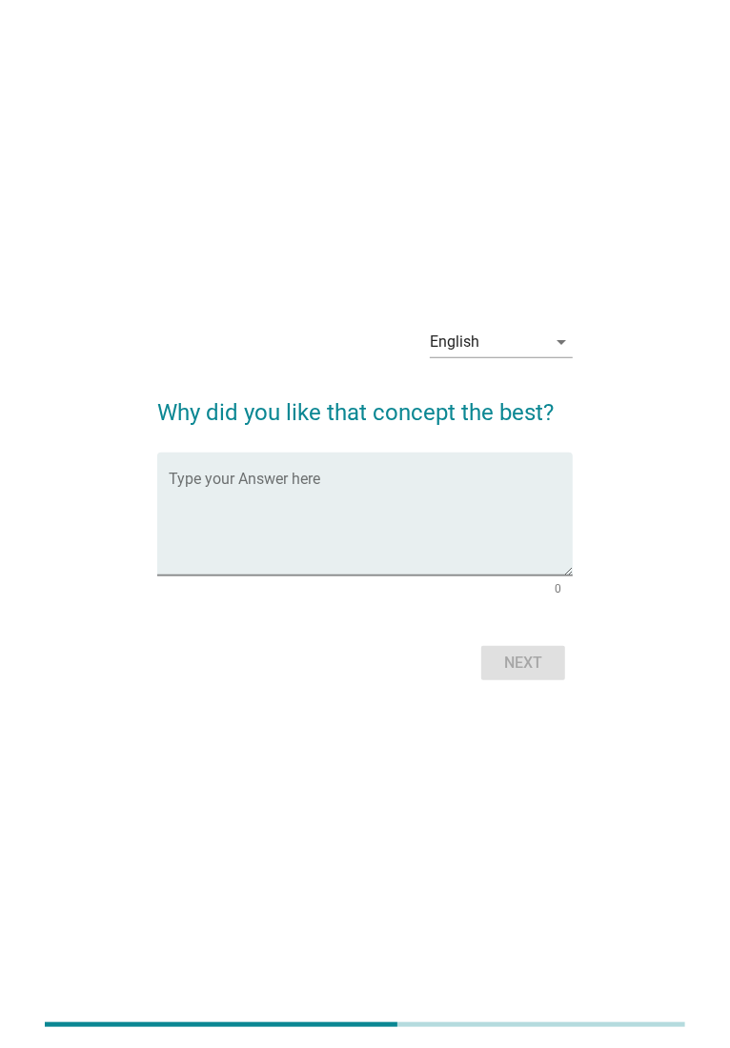
scroll to position [46, 0]
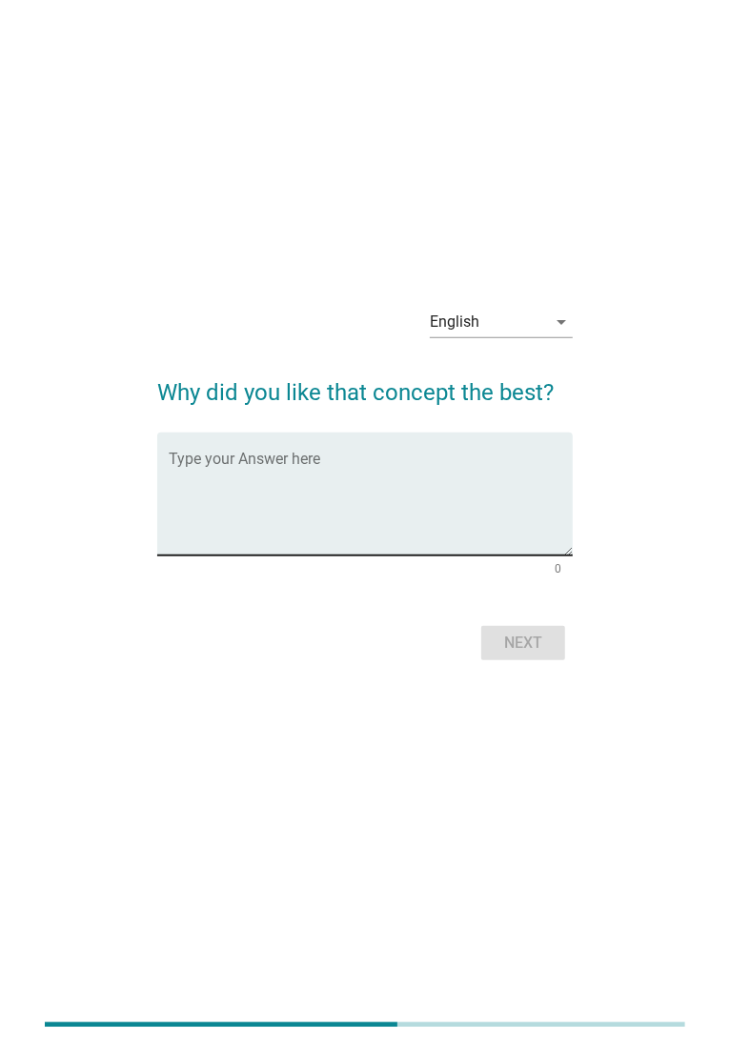
click at [262, 515] on textarea "Type your Answer here" at bounding box center [371, 505] width 404 height 100
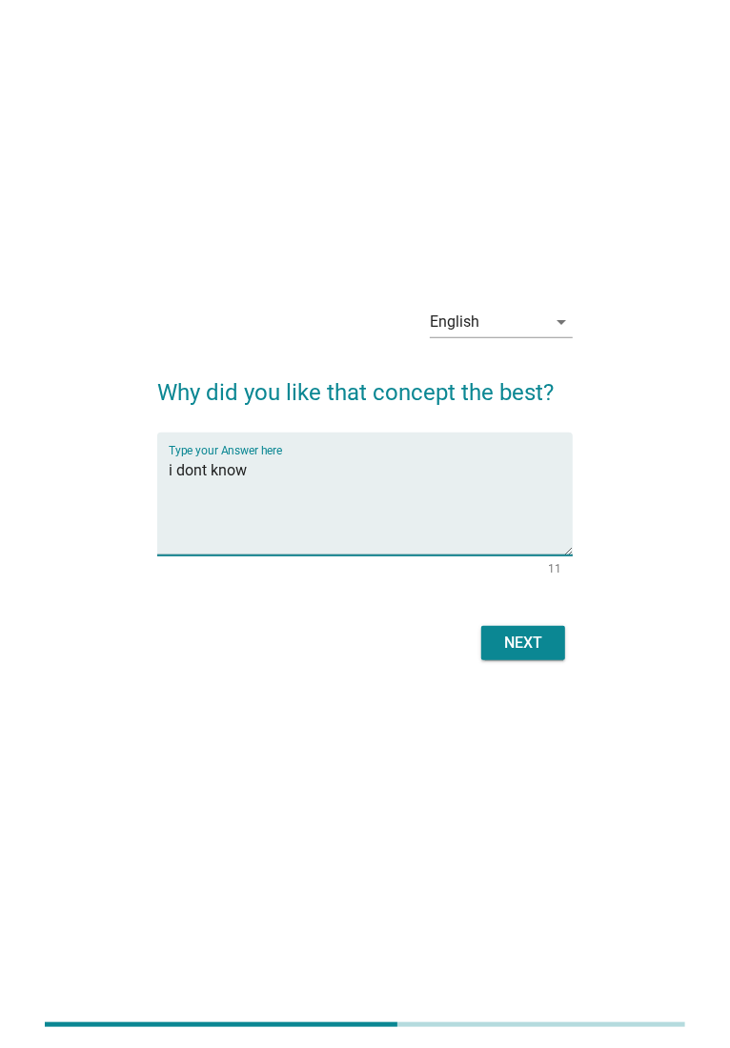
type textarea "i dont know"
click at [528, 643] on div "Next" at bounding box center [522, 643] width 53 height 23
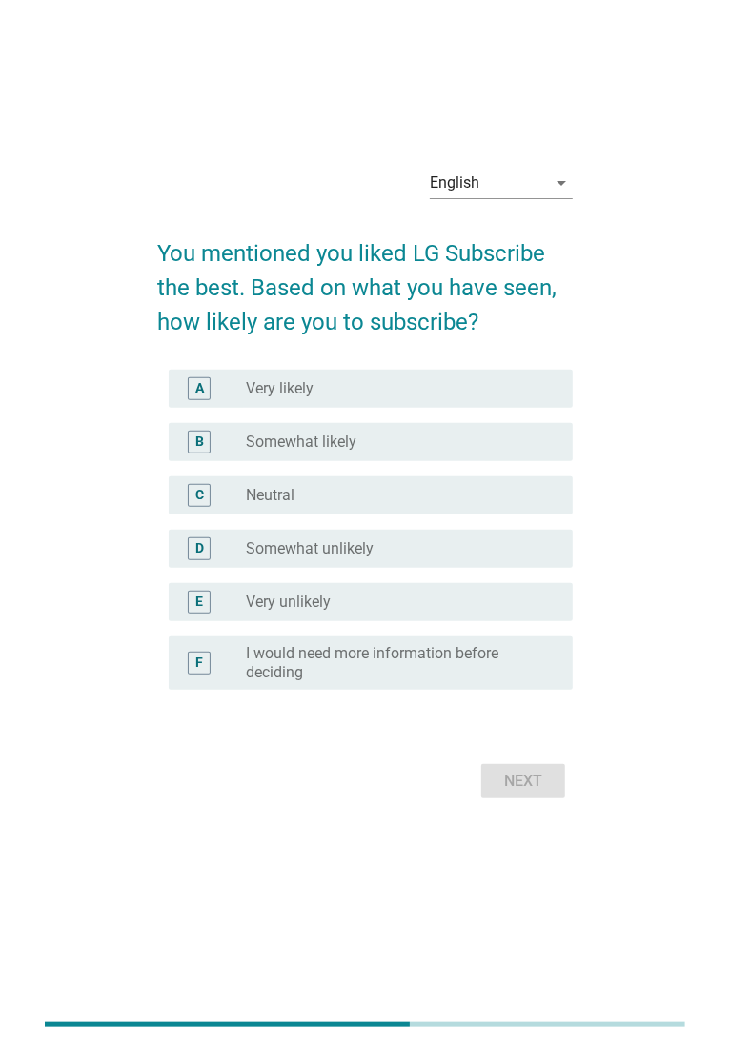
scroll to position [0, 0]
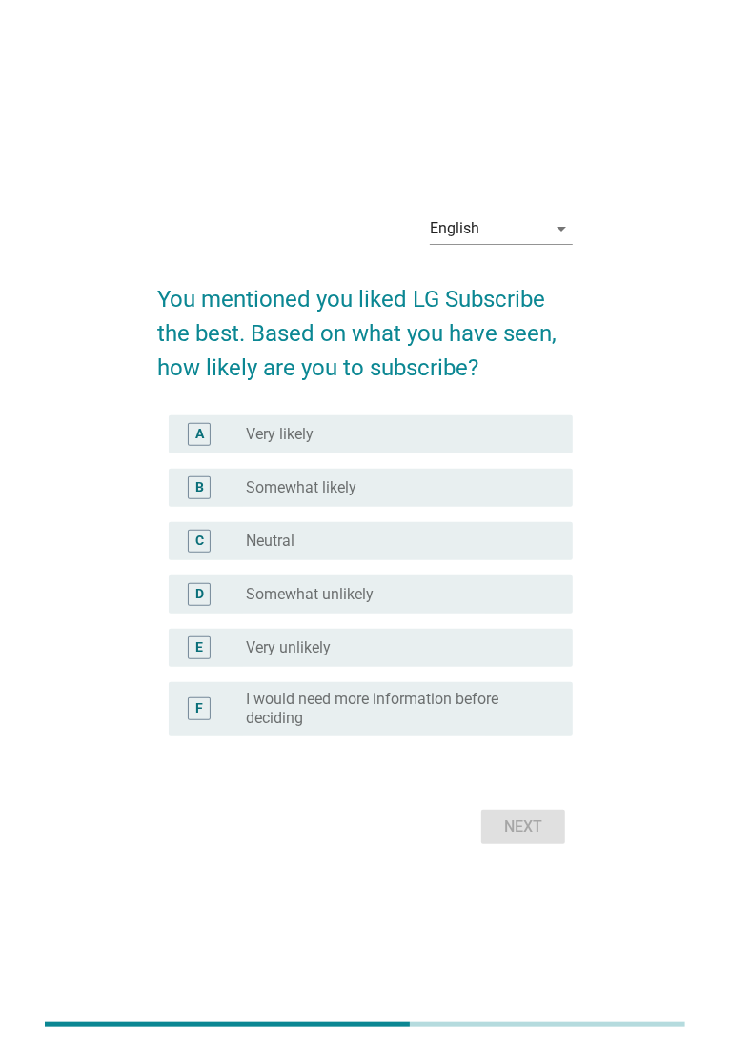
click at [617, 564] on div "English arrow_drop_down You mentioned you liked LG Subscribe the best. Based on…" at bounding box center [364, 524] width 669 height 682
click at [611, 533] on div "English arrow_drop_down You mentioned you liked LG Subscribe the best. Based on…" at bounding box center [364, 524] width 669 height 682
click at [530, 831] on div "Next" at bounding box center [364, 827] width 415 height 46
click at [501, 234] on div "English" at bounding box center [488, 228] width 116 height 30
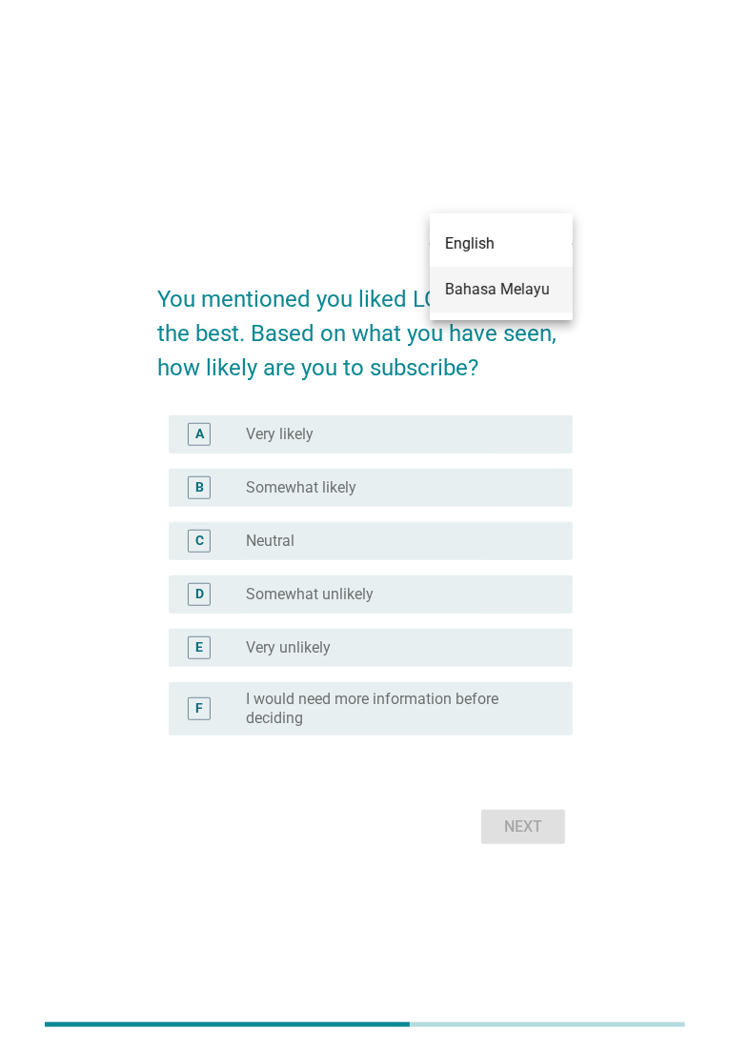
click at [511, 299] on div "Bahasa Melayu" at bounding box center [501, 289] width 112 height 23
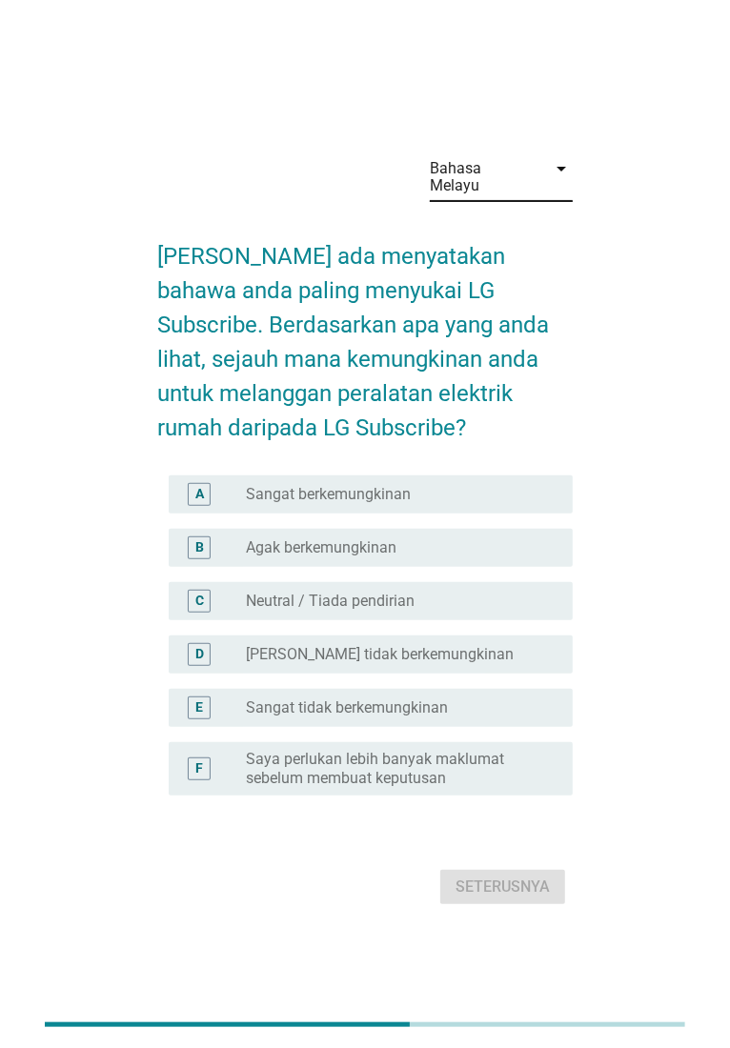
click at [417, 592] on div "radio_button_unchecked Neutral / Tiada pendirian" at bounding box center [394, 601] width 296 height 19
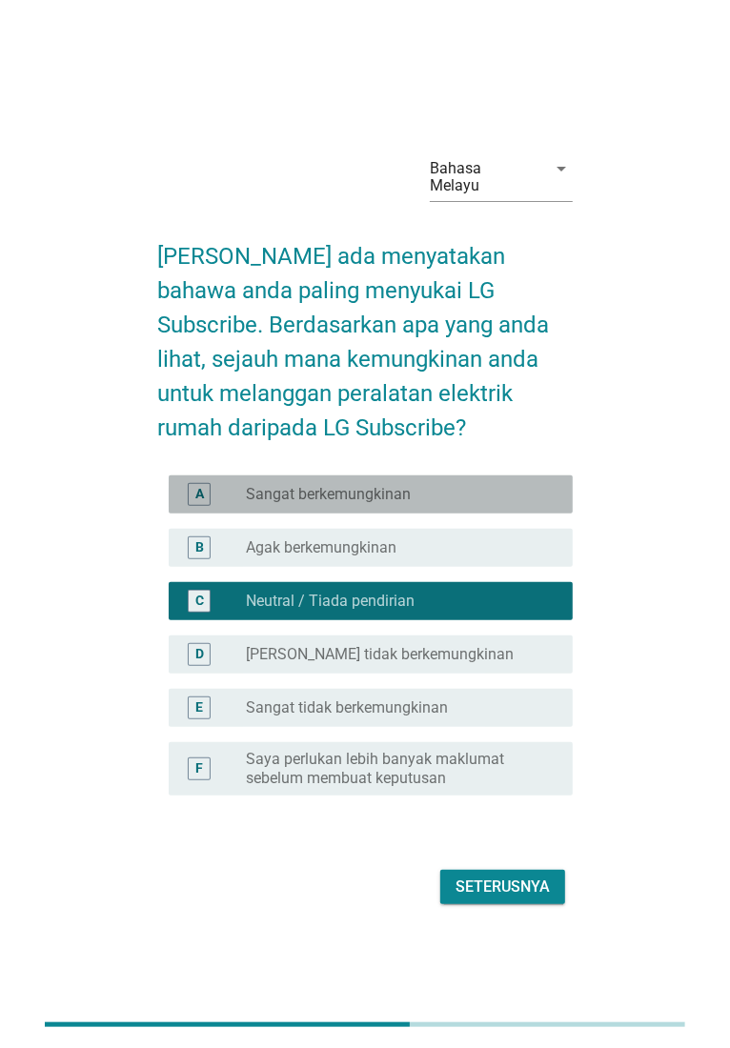
click at [378, 485] on label "Sangat berkemungkinan" at bounding box center [328, 494] width 165 height 19
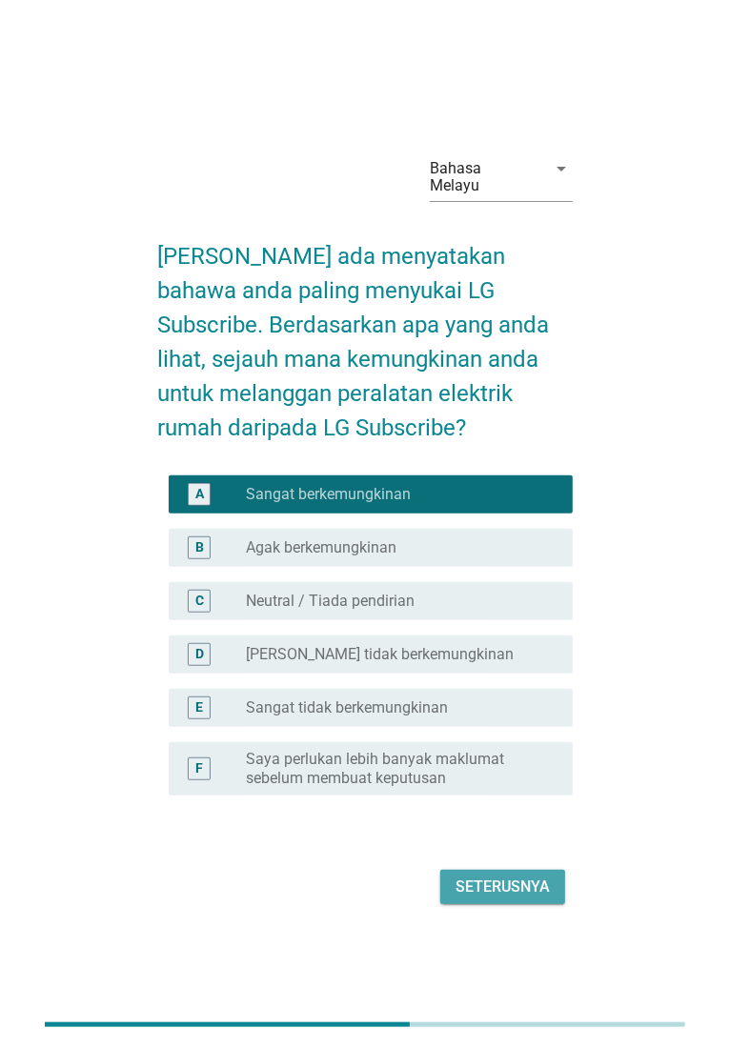
click at [519, 838] on div "Seterusnya" at bounding box center [502, 887] width 94 height 23
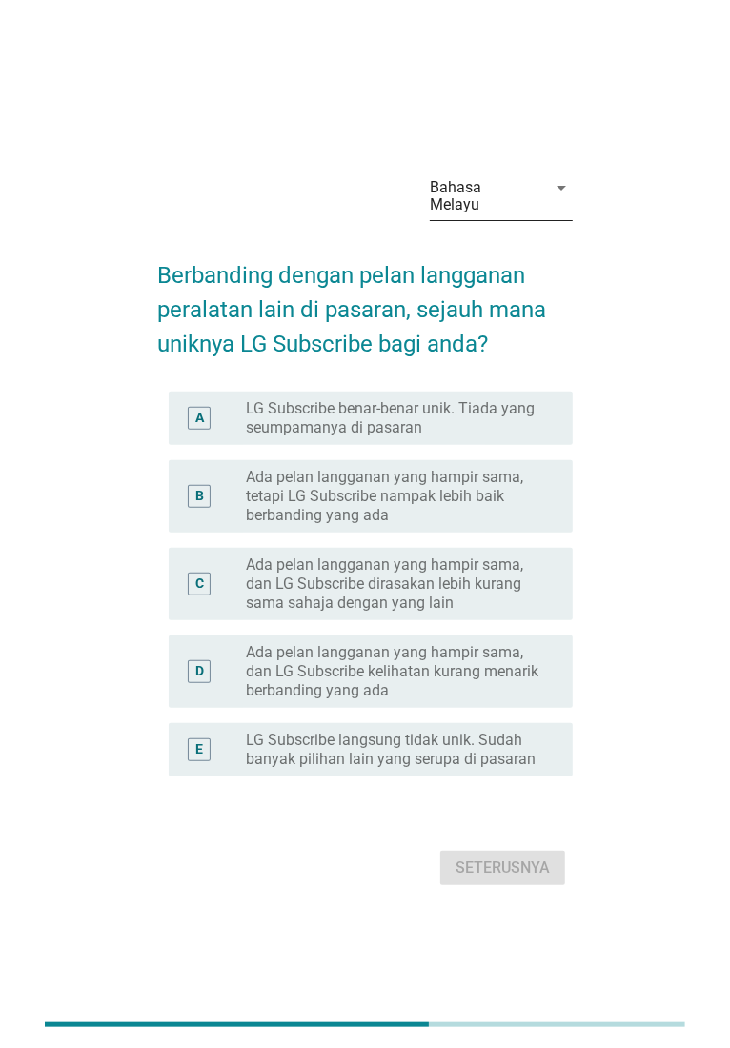
click at [531, 181] on div "Bahasa Melayu" at bounding box center [488, 196] width 116 height 48
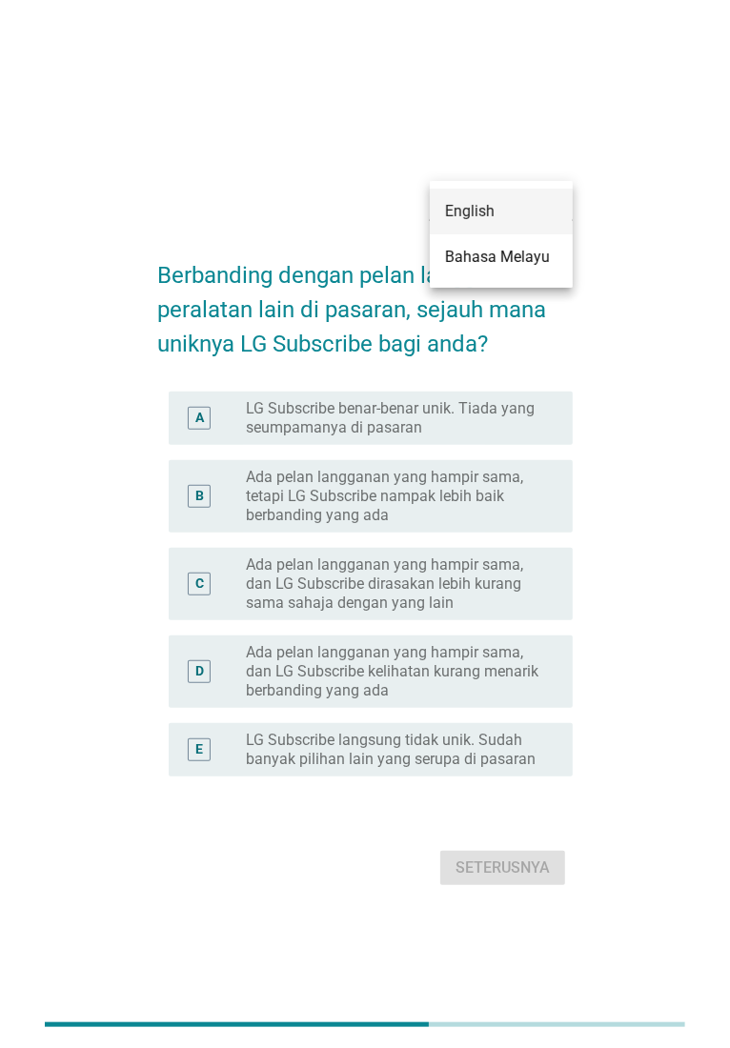
click at [508, 222] on div "English" at bounding box center [501, 211] width 112 height 23
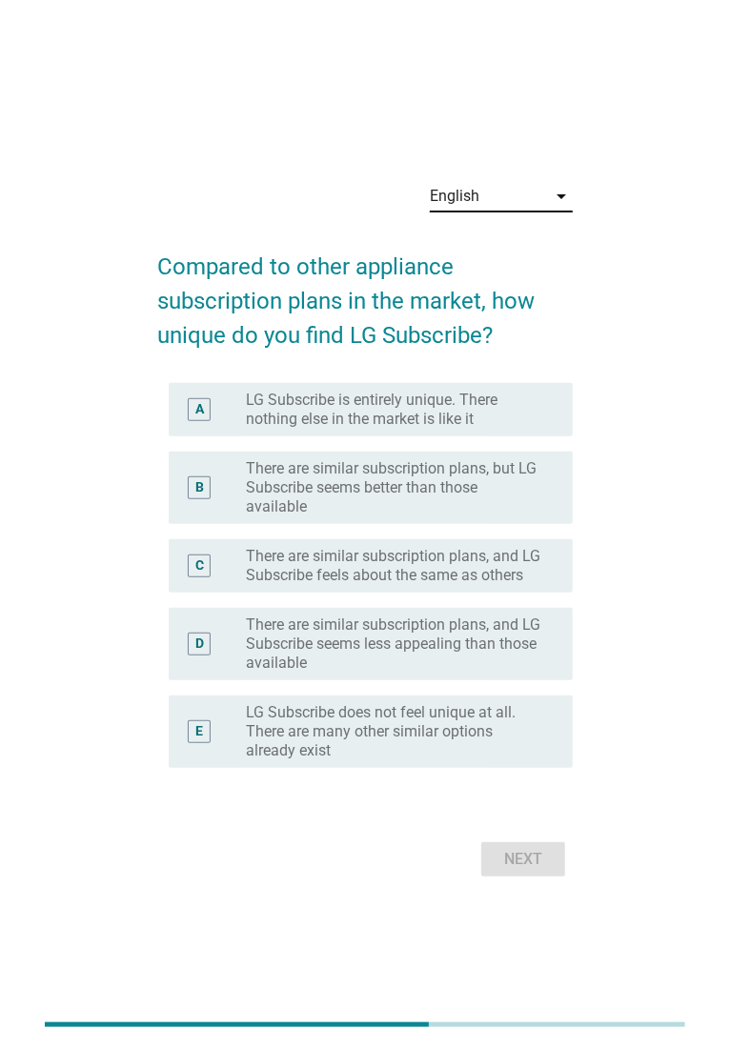
click at [415, 452] on div "B radio_button_unchecked There are similar subscription plans, but LG Subscribe…" at bounding box center [371, 488] width 404 height 72
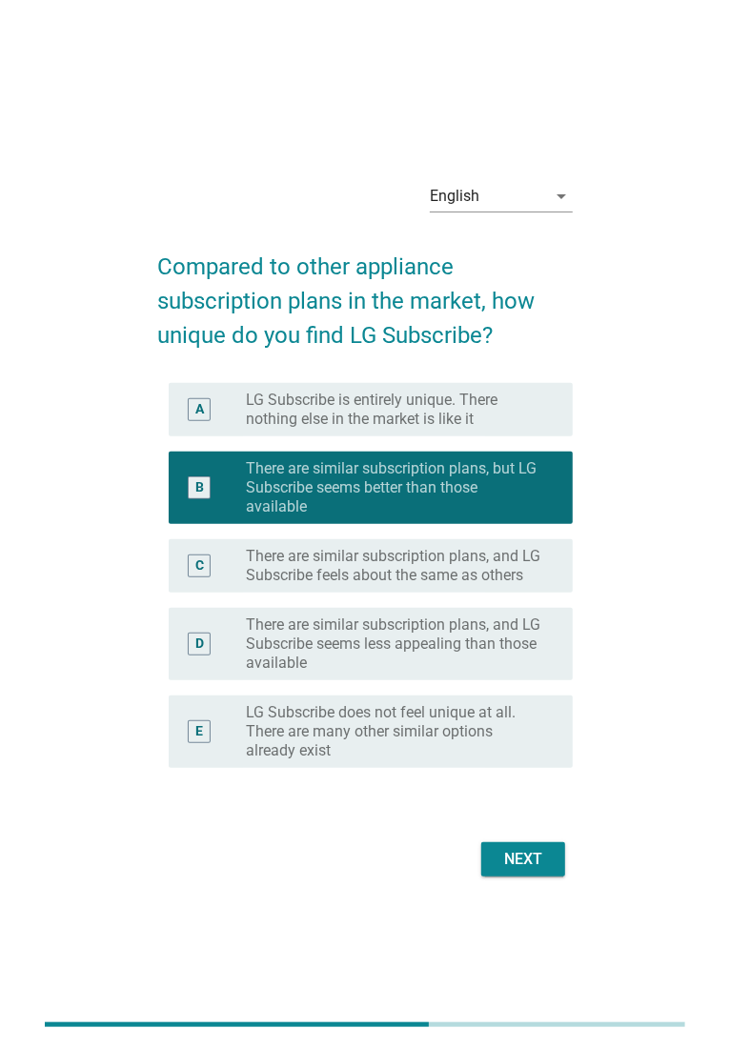
click at [432, 421] on label "LG Subscribe is entirely unique. There nothing else in the market is like it" at bounding box center [394, 410] width 296 height 38
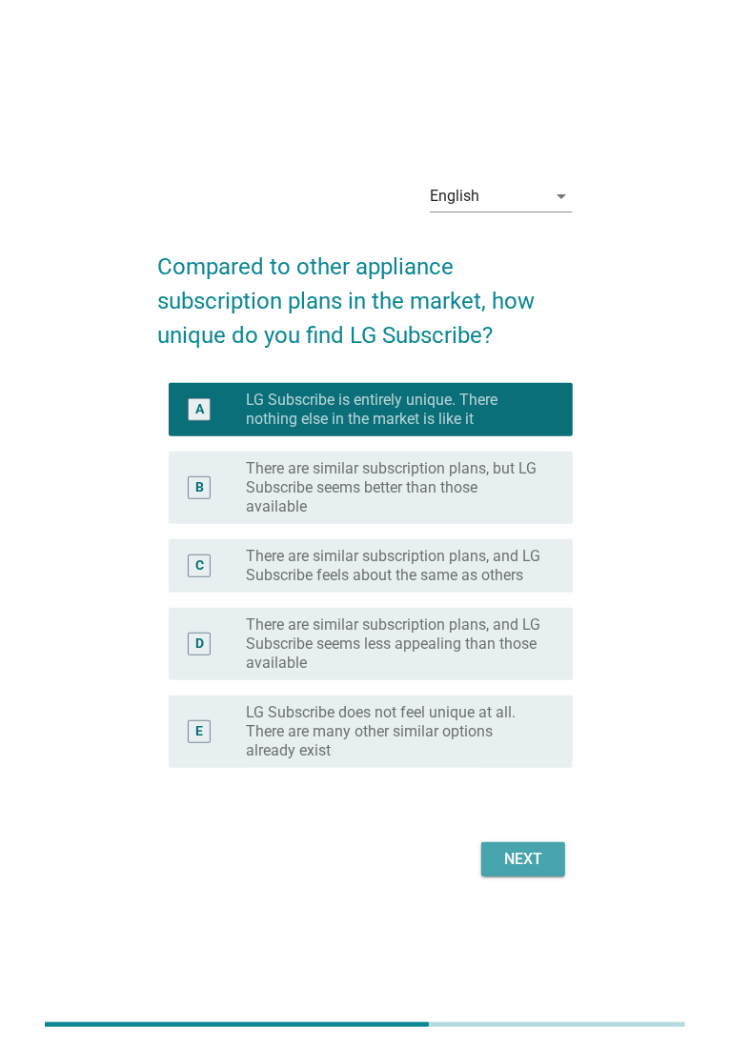
click at [531, 838] on div "Next" at bounding box center [522, 859] width 53 height 23
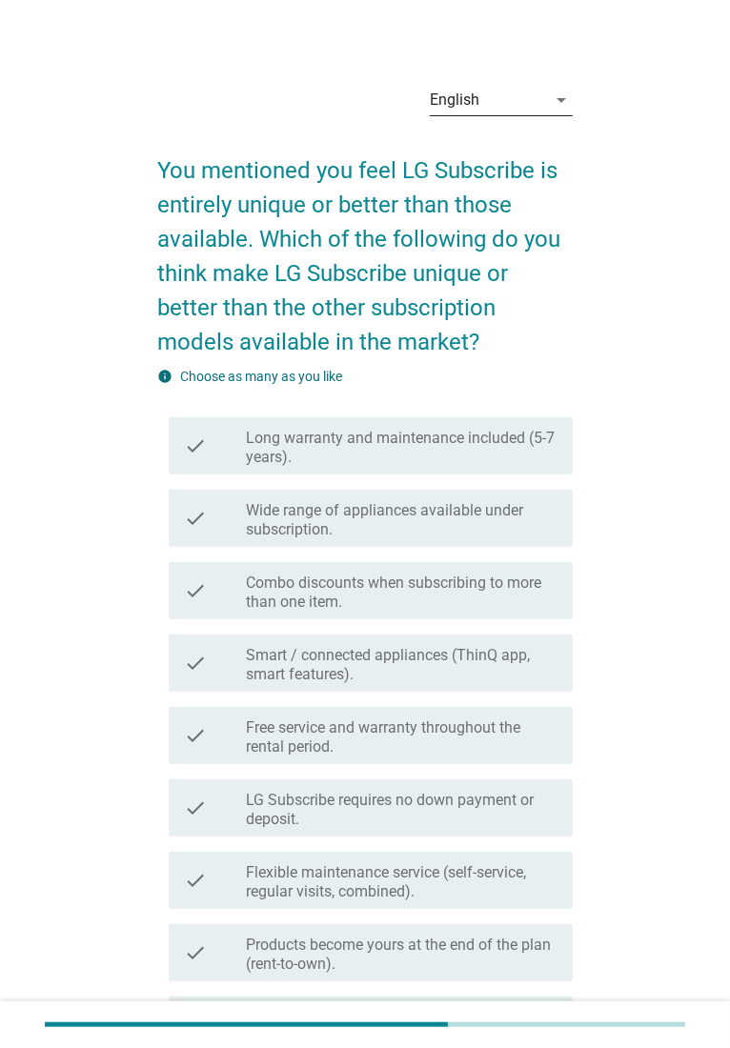
click at [493, 94] on div "English" at bounding box center [488, 100] width 116 height 30
click at [507, 149] on div "Bahasa Melayu" at bounding box center [501, 160] width 112 height 23
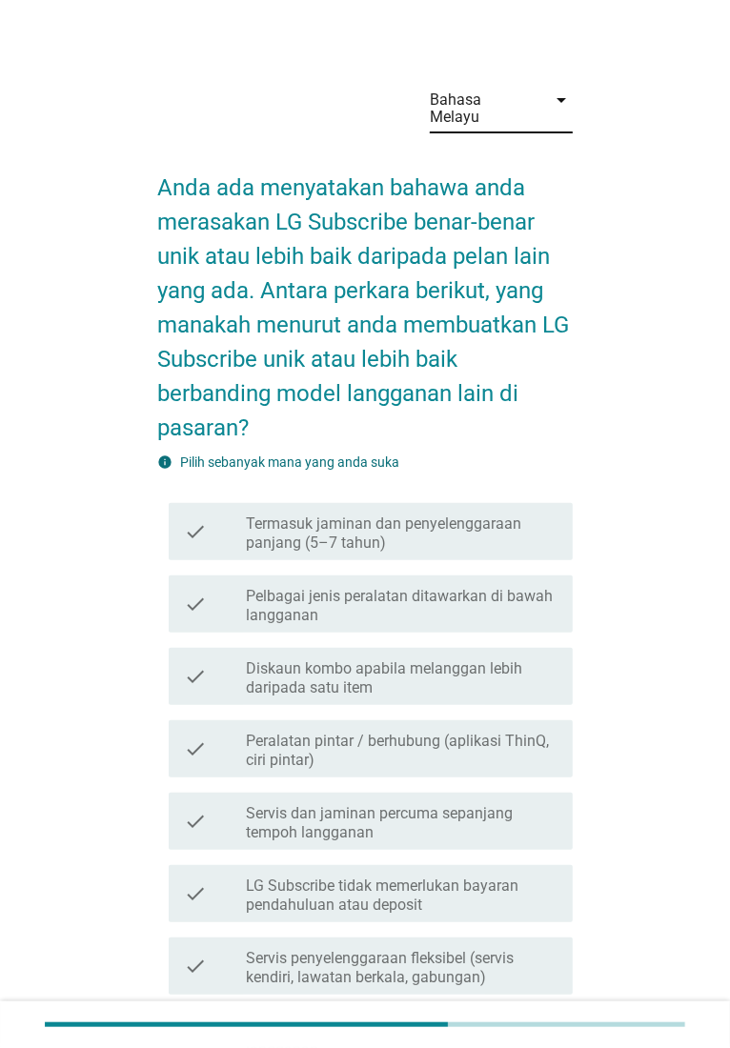
click at [637, 489] on div "Bahasa Melayu arrow_drop_down Anda ada menyatakan bahawa anda merasakan LG Subs…" at bounding box center [364, 667] width 669 height 1226
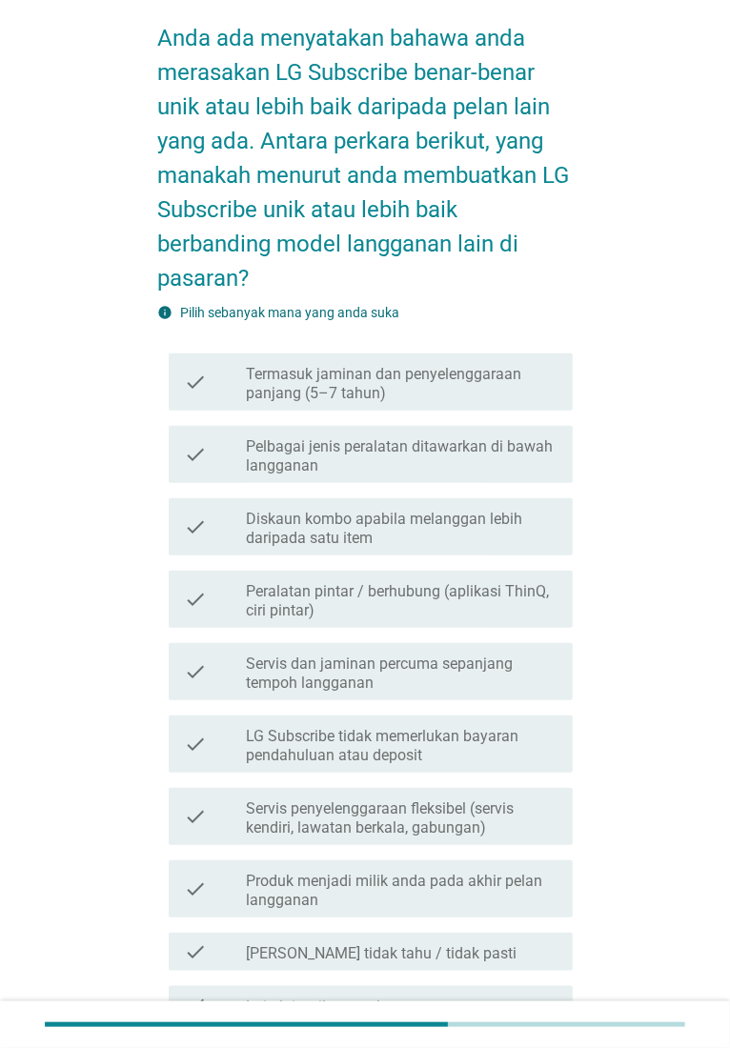
scroll to position [154, 0]
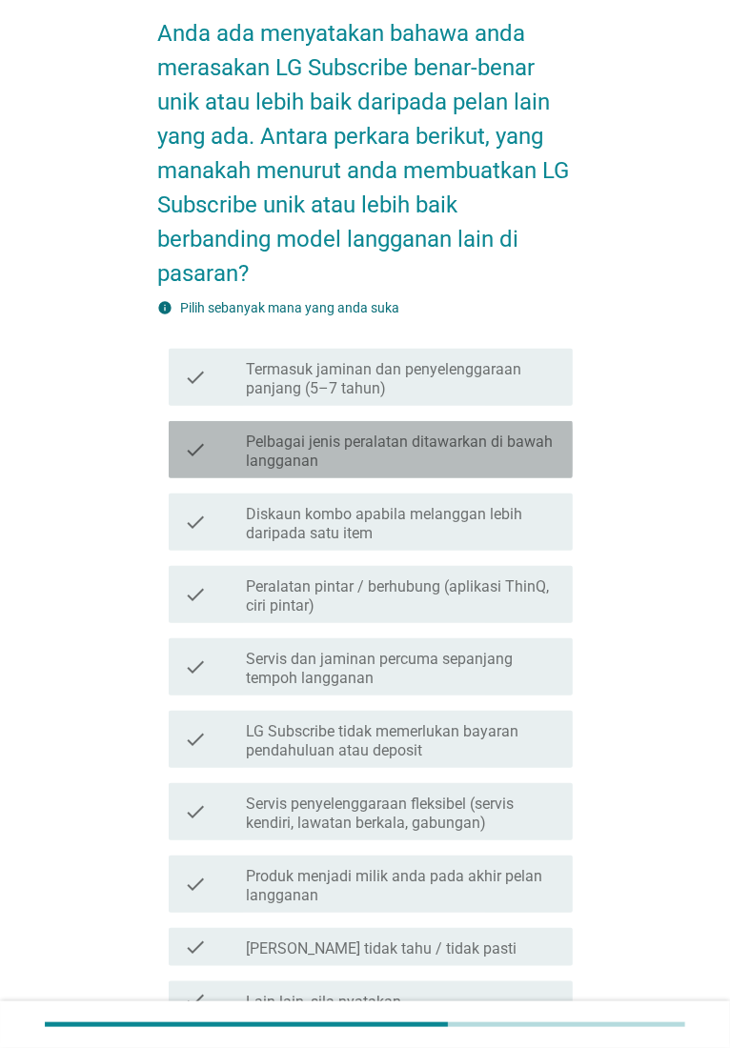
click at [426, 444] on label "Pelbagai jenis peralatan ditawarkan di bawah langganan" at bounding box center [402, 452] width 312 height 38
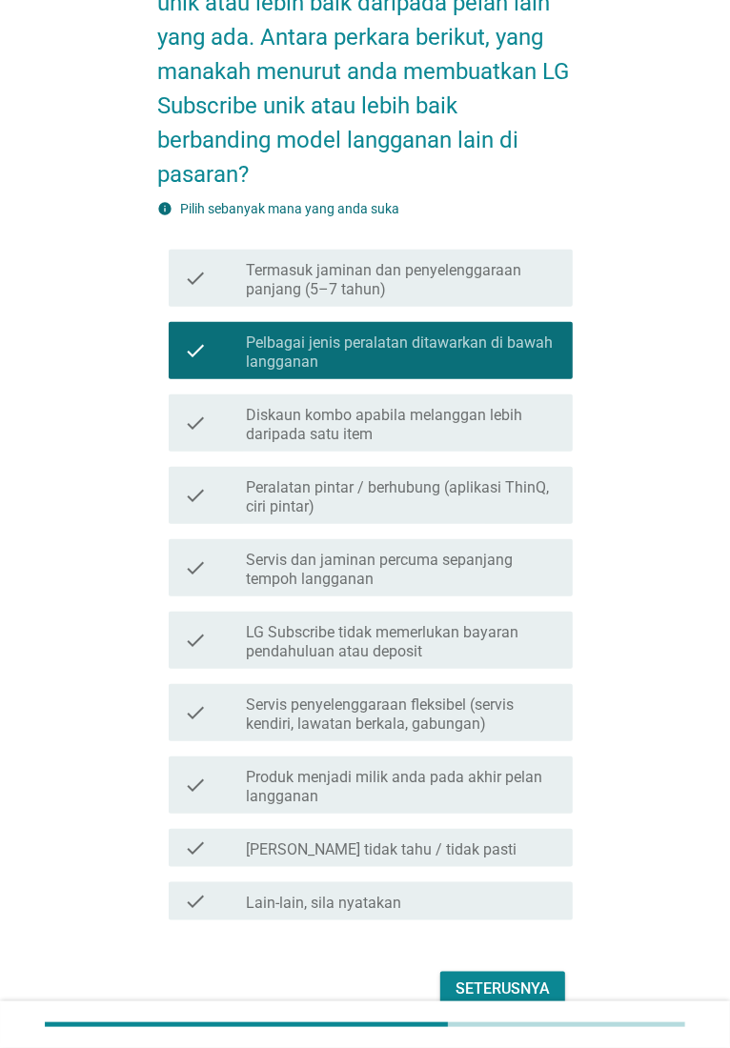
scroll to position [314, 0]
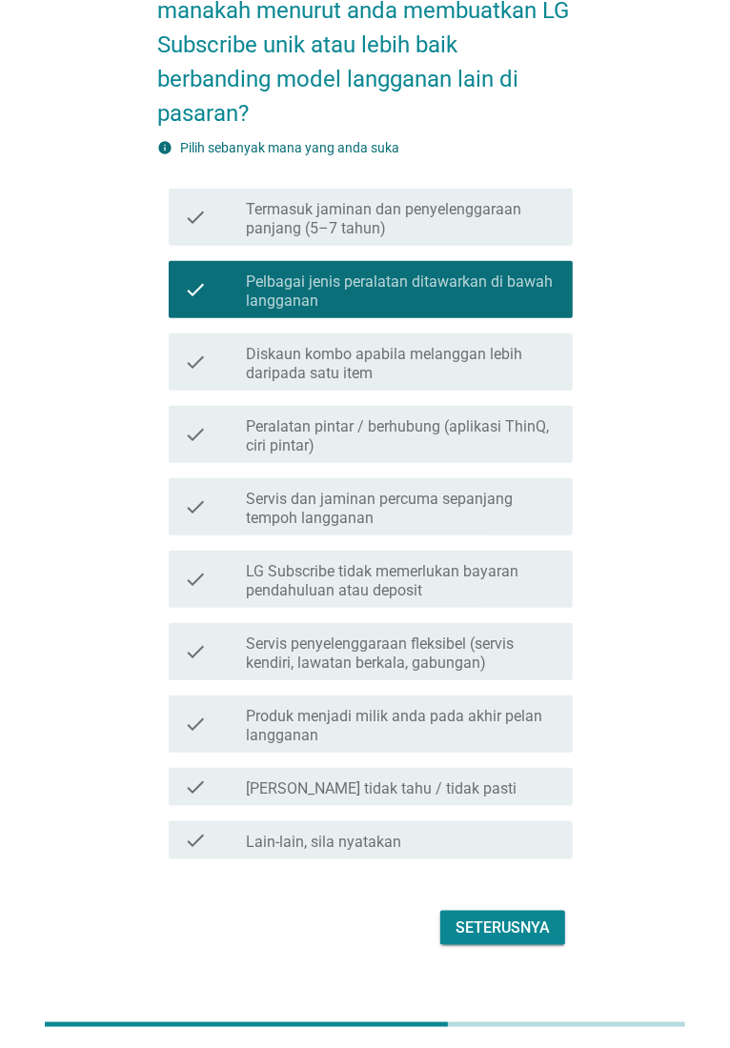
click at [505, 838] on div "Seterusnya" at bounding box center [502, 928] width 94 height 23
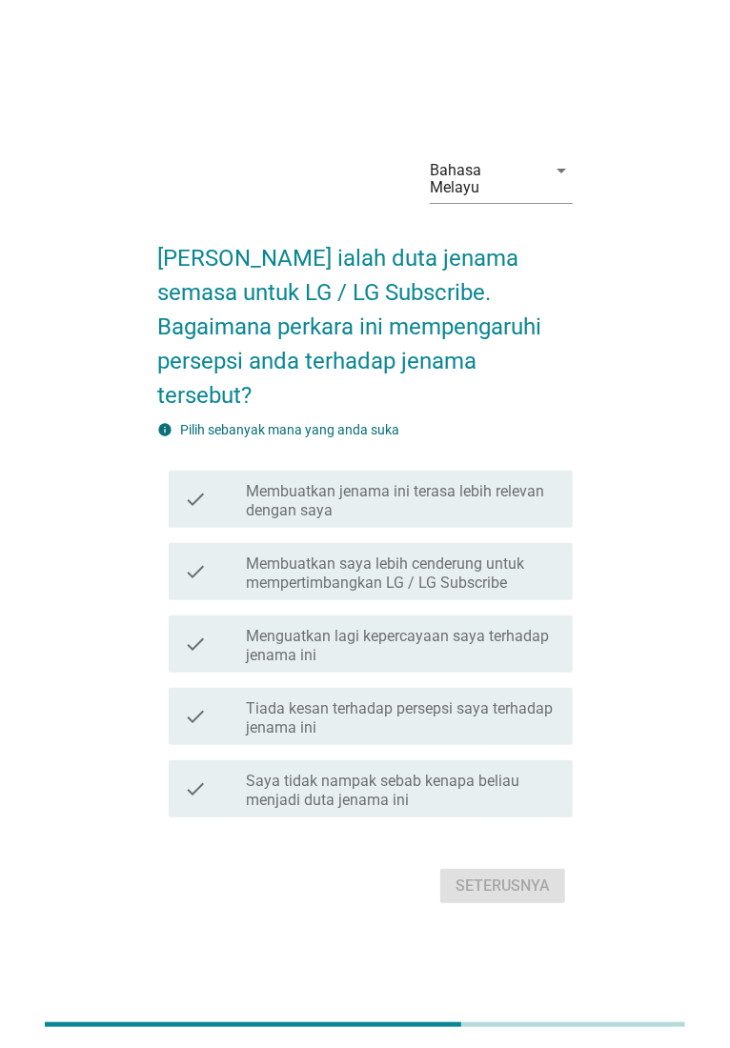
click at [477, 196] on div "Bahasa Melayu" at bounding box center [482, 179] width 105 height 34
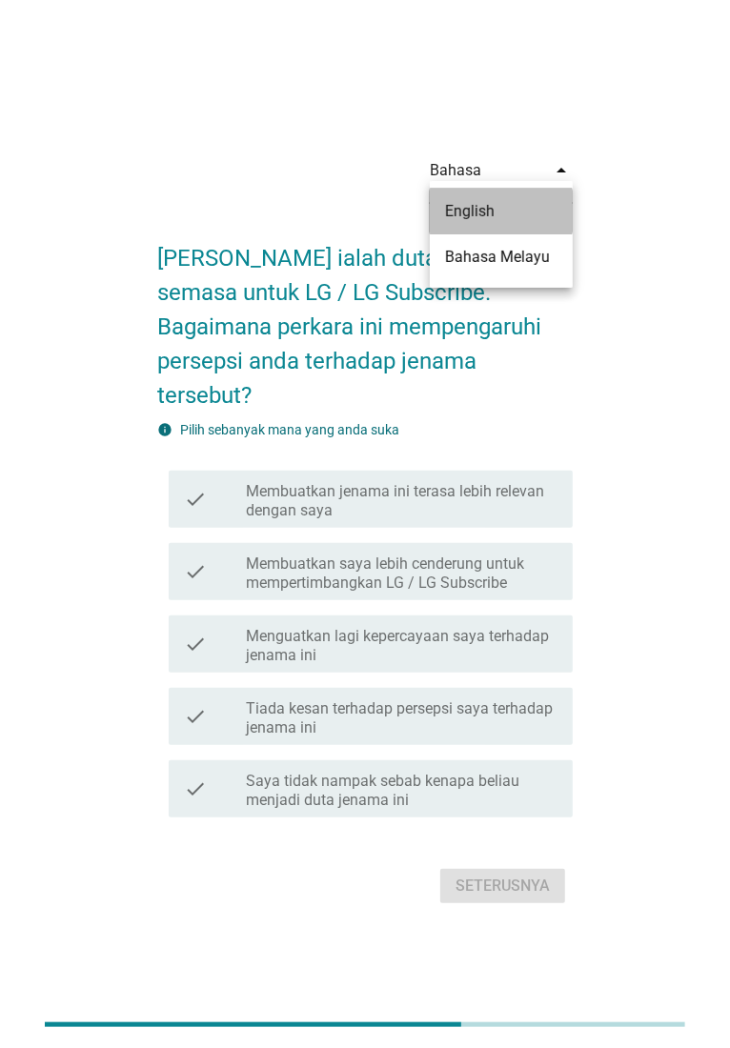
click at [473, 219] on div "English" at bounding box center [501, 211] width 112 height 23
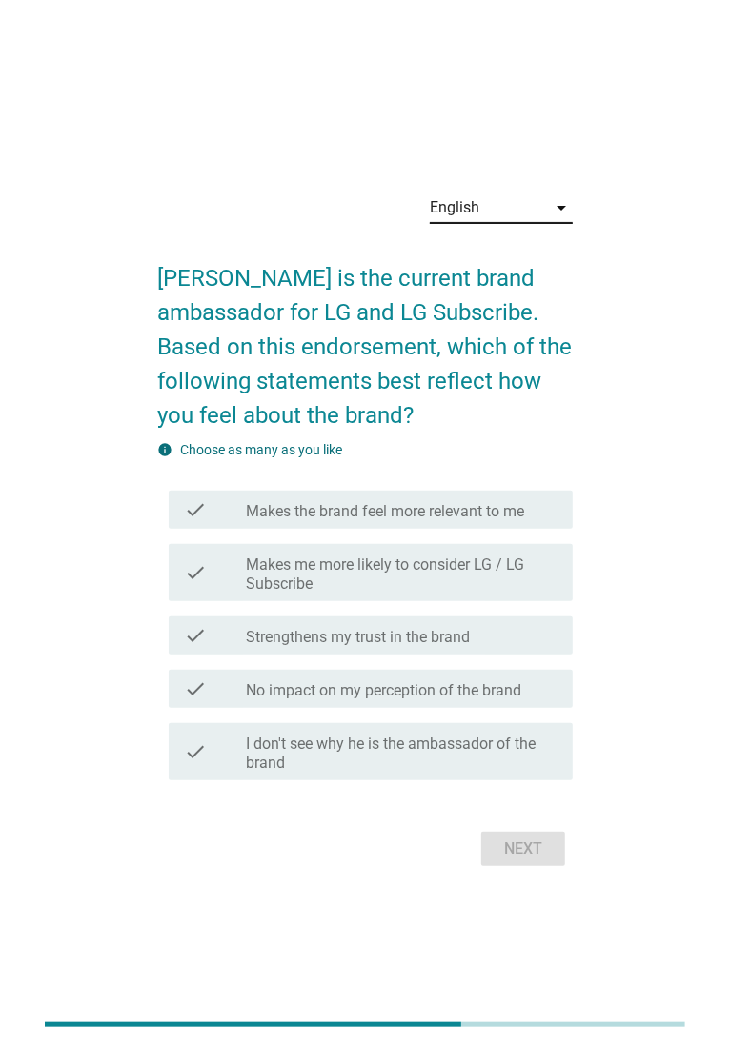
click at [638, 255] on div "English arrow_drop_down [PERSON_NAME] is the current brand ambassador for LG an…" at bounding box center [364, 524] width 669 height 725
click at [514, 212] on div "English" at bounding box center [488, 207] width 116 height 30
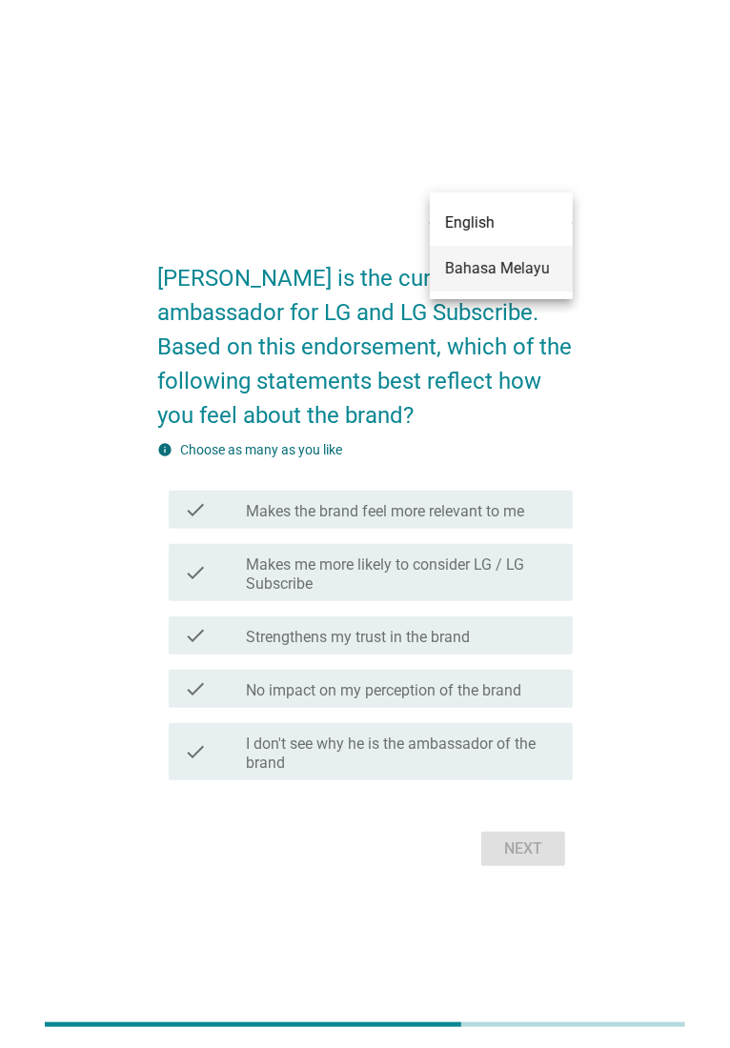
click at [508, 260] on div "Bahasa Melayu" at bounding box center [501, 268] width 112 height 23
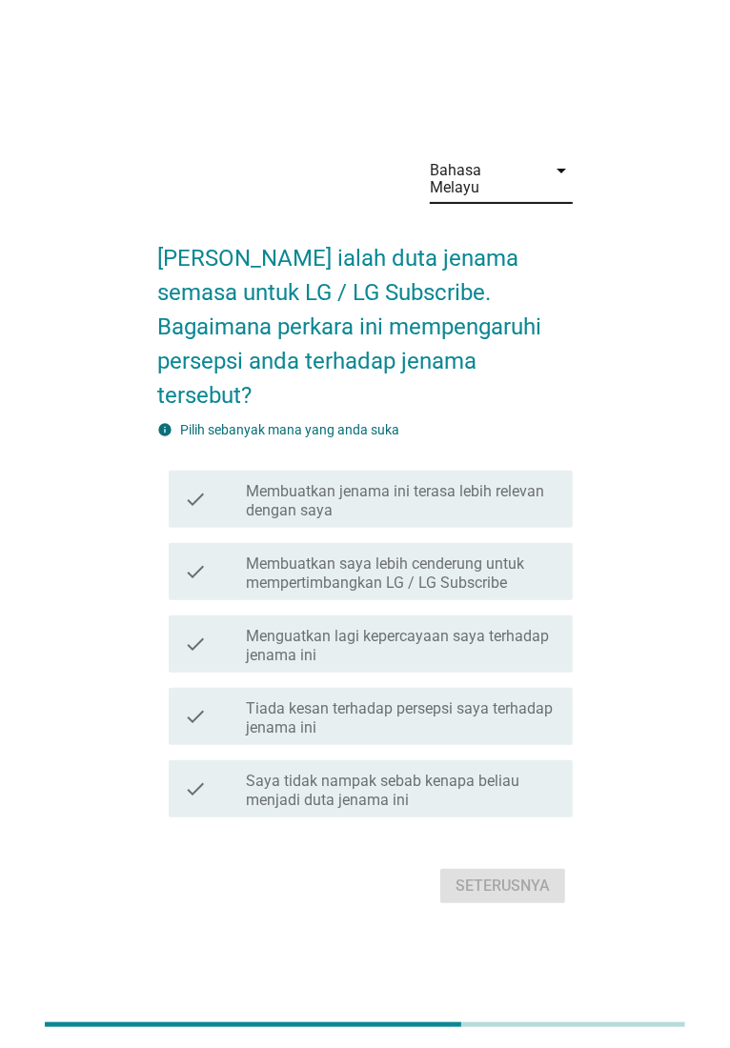
click at [382, 482] on label "Membuatkan jenama ini terasa lebih relevan dengan saya" at bounding box center [402, 501] width 312 height 38
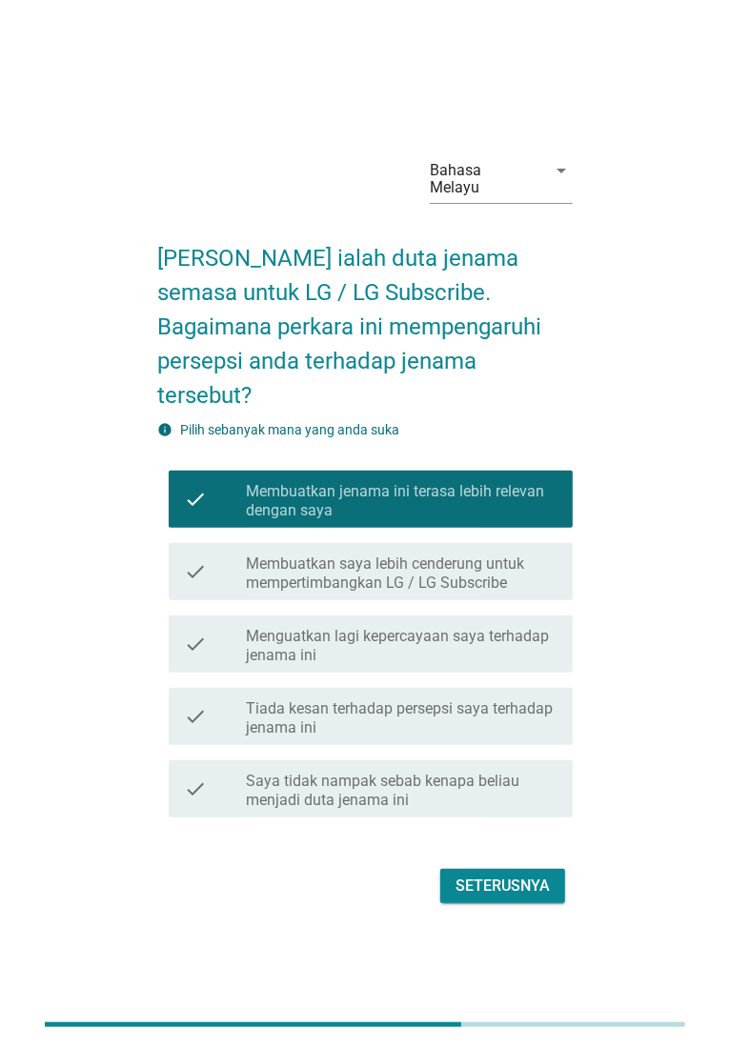
click at [504, 838] on div "Seterusnya" at bounding box center [502, 886] width 94 height 23
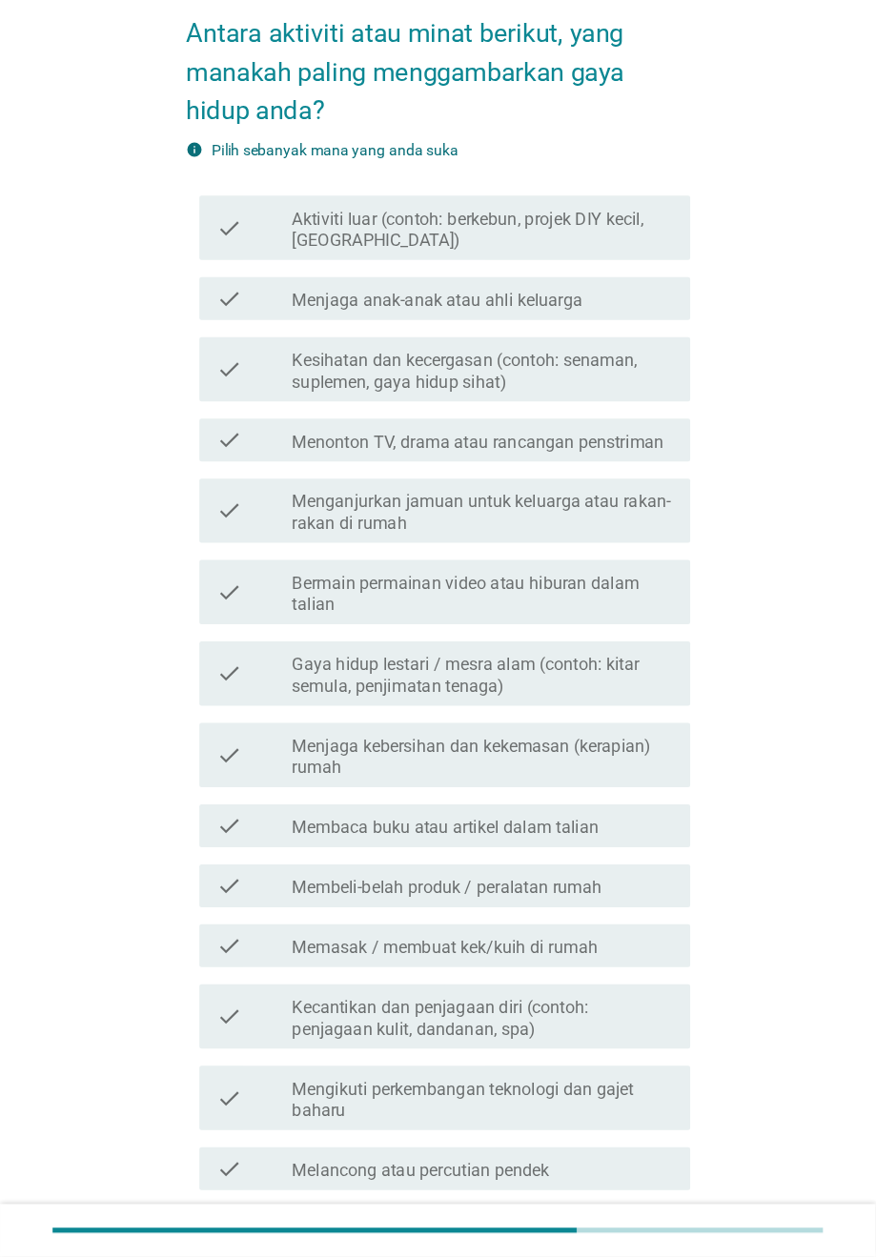
scroll to position [109, 0]
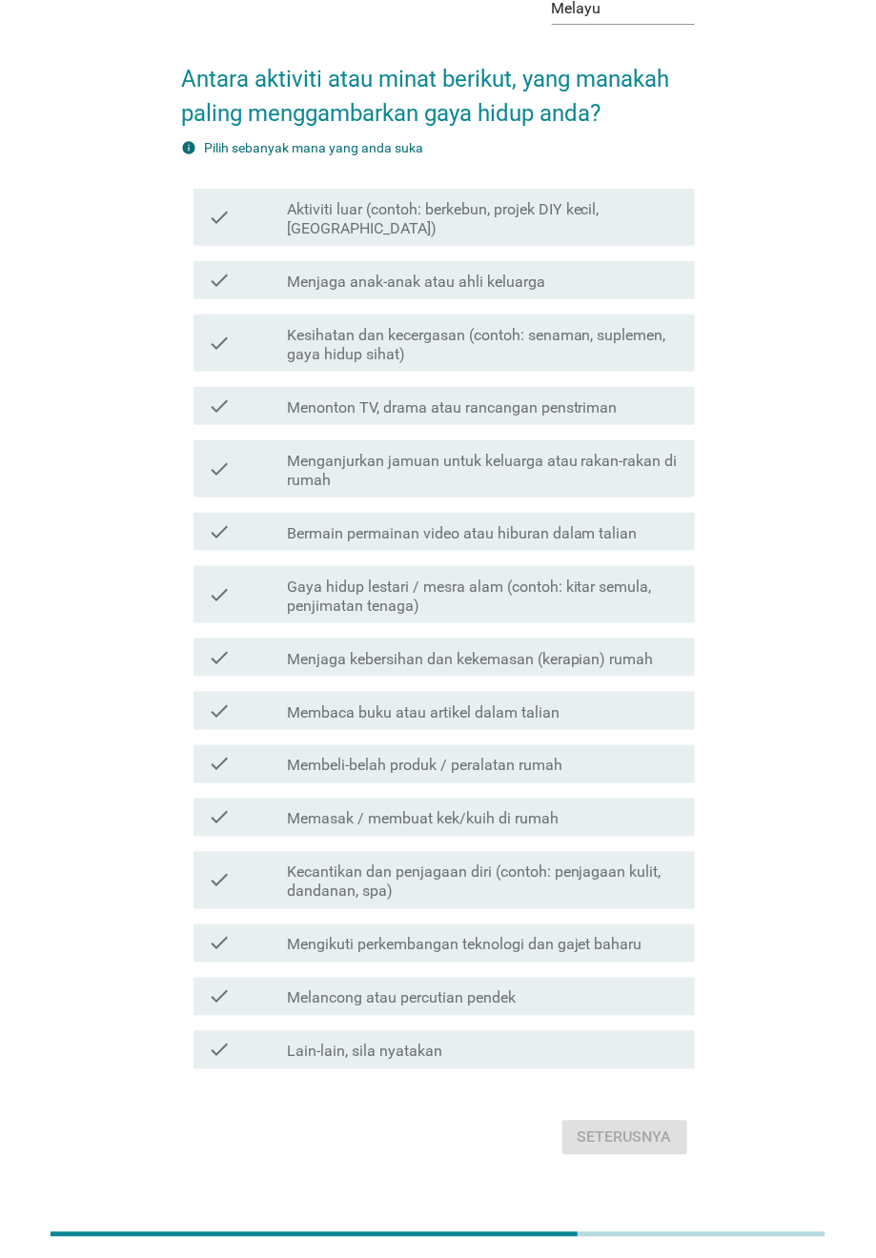
click at [834, 667] on div "Bahasa Melayu arrow_drop_down Antara aktiviti atau minat berikut, yang manakah …" at bounding box center [437, 561] width 815 height 1230
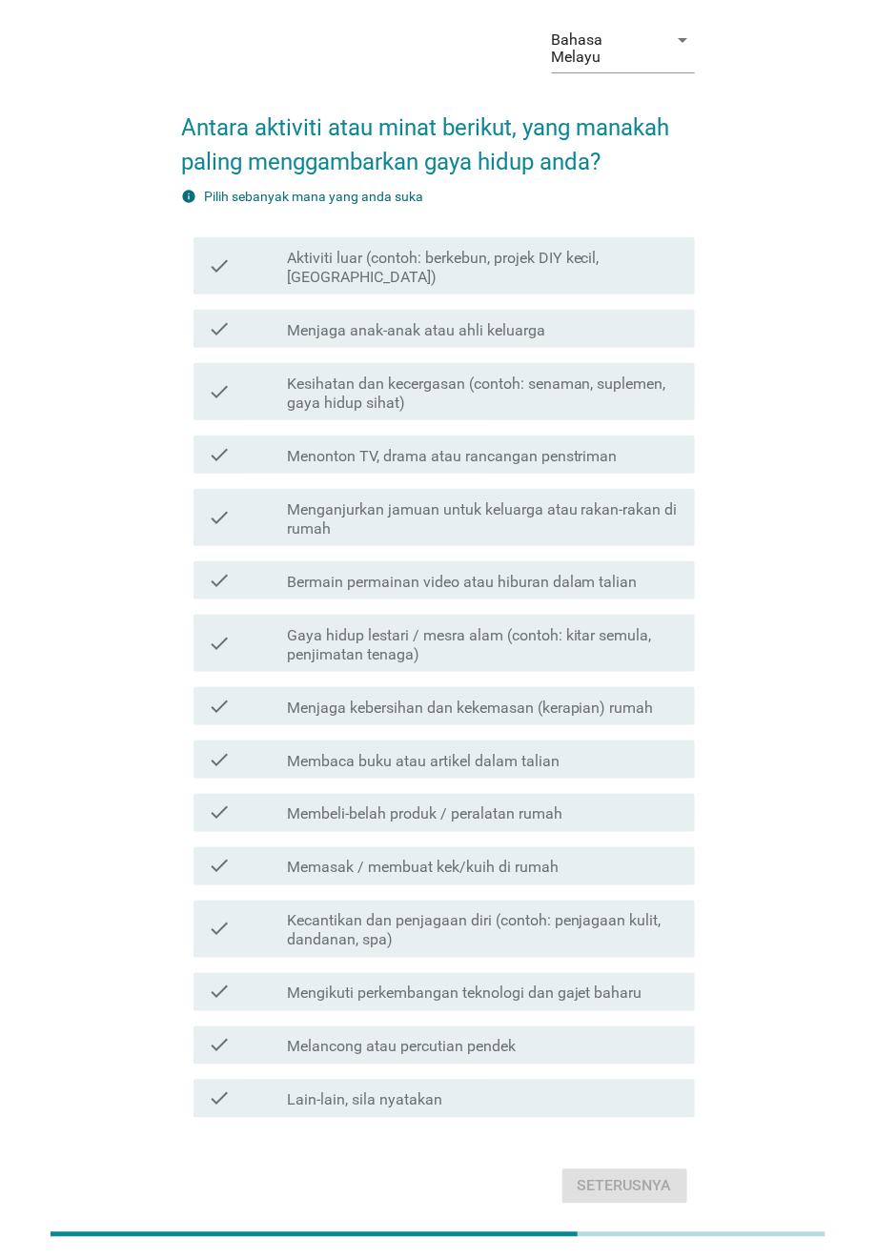
scroll to position [0, 0]
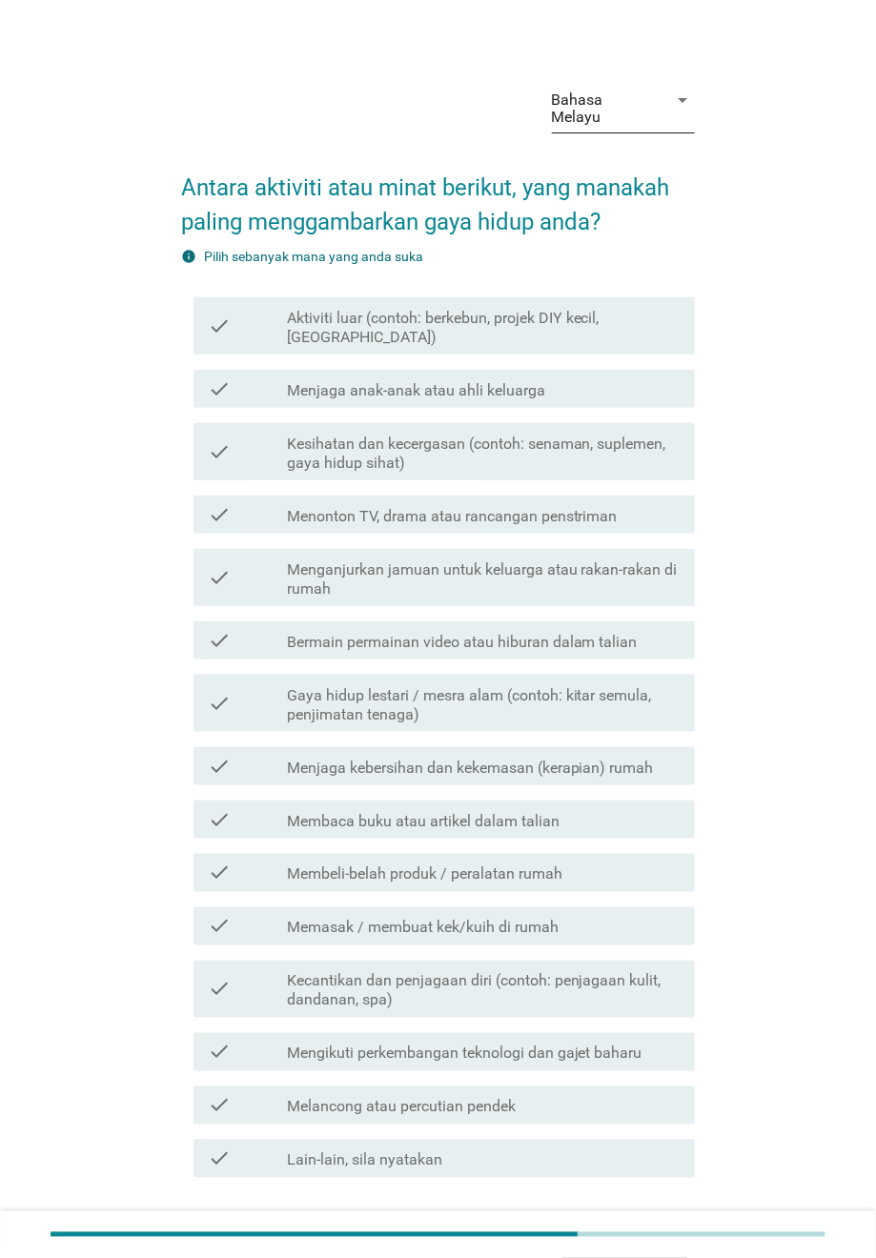
click at [664, 101] on div "Bahasa Melayu" at bounding box center [610, 109] width 116 height 48
click at [660, 125] on div "English" at bounding box center [623, 114] width 112 height 23
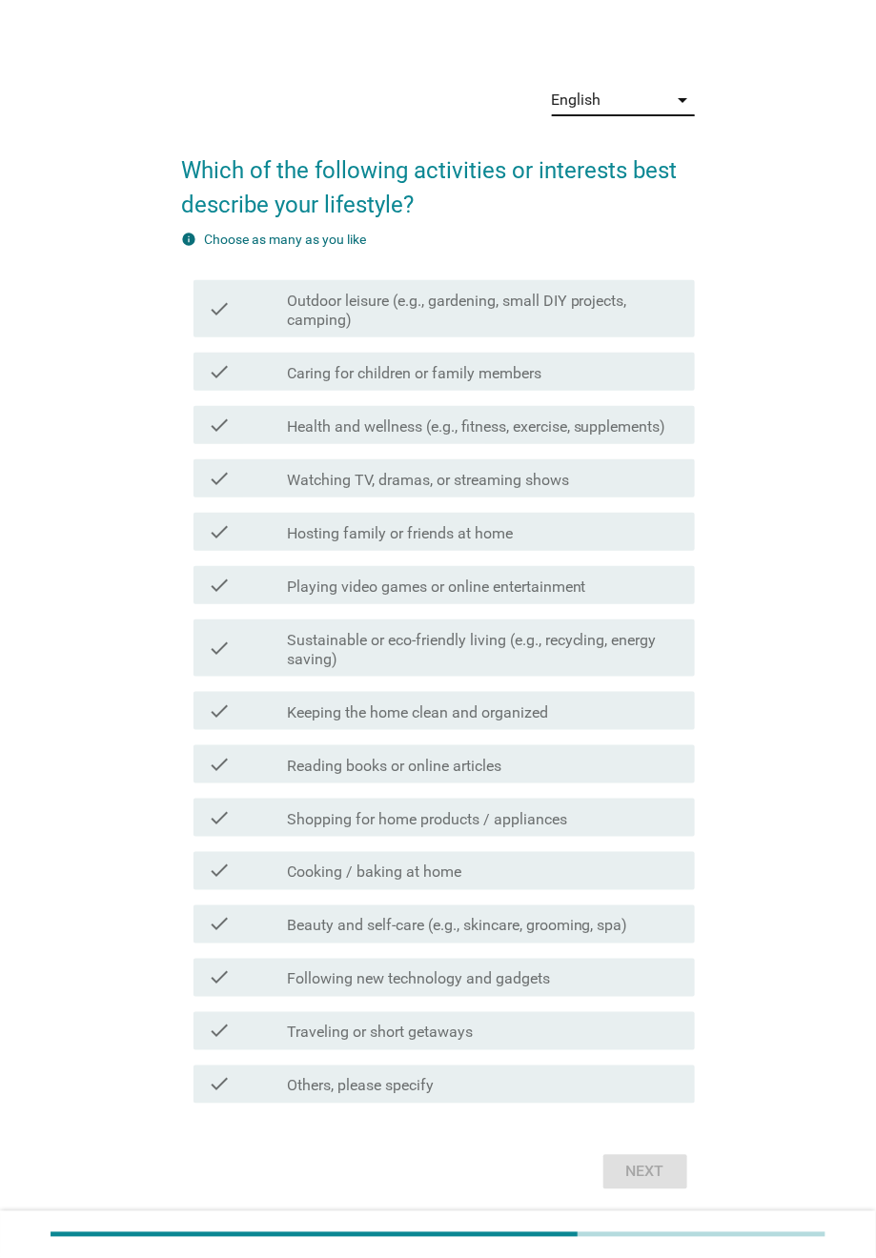
click at [797, 481] on div "English arrow_drop_down Which of the following activities or interests best des…" at bounding box center [437, 632] width 815 height 1156
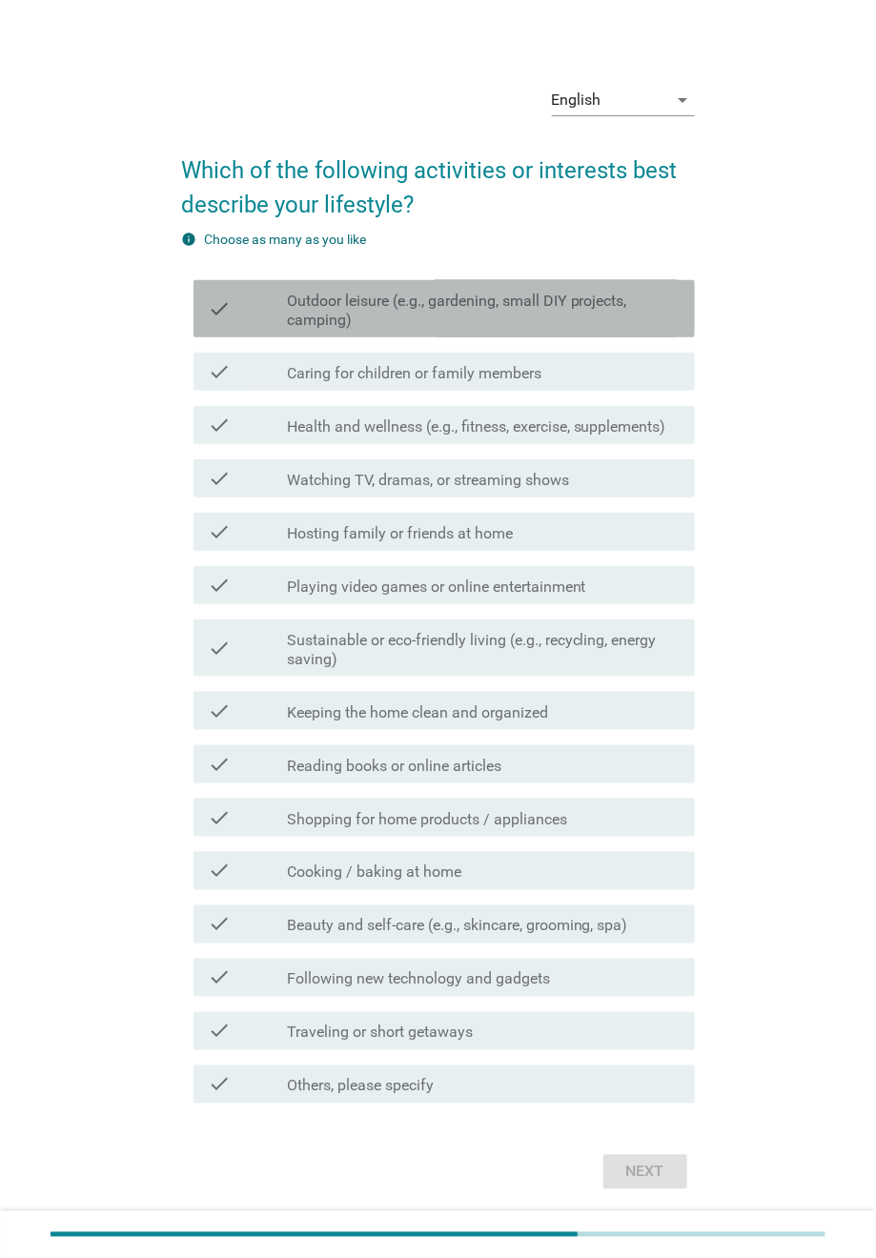
drag, startPoint x: 340, startPoint y: 310, endPoint x: 346, endPoint y: 352, distance: 42.3
click at [340, 310] on label "Outdoor leisure (e.g., gardening, small DIY projects, camping)" at bounding box center [483, 311] width 393 height 38
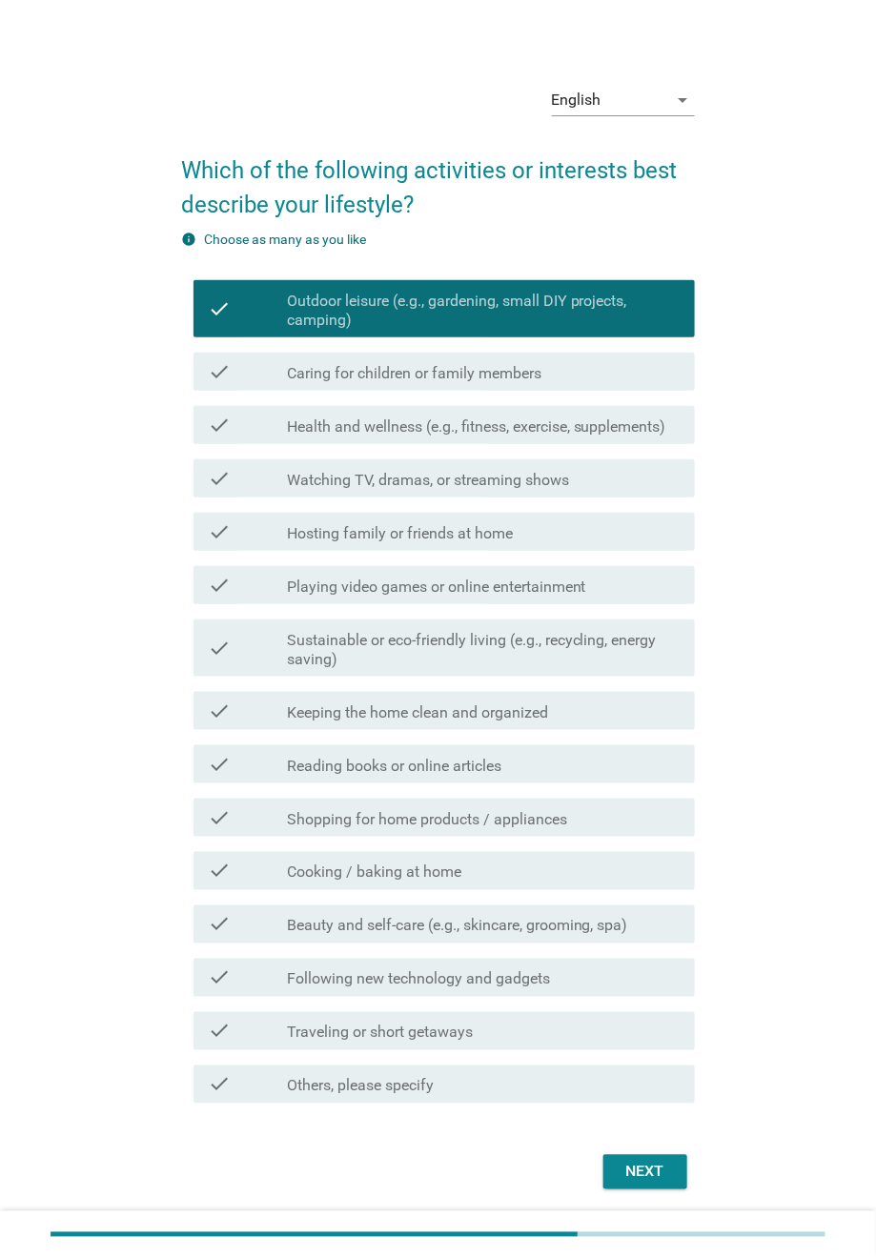
click at [312, 699] on div "check_box_outline_blank Keeping the home clean and organized" at bounding box center [483, 710] width 393 height 23
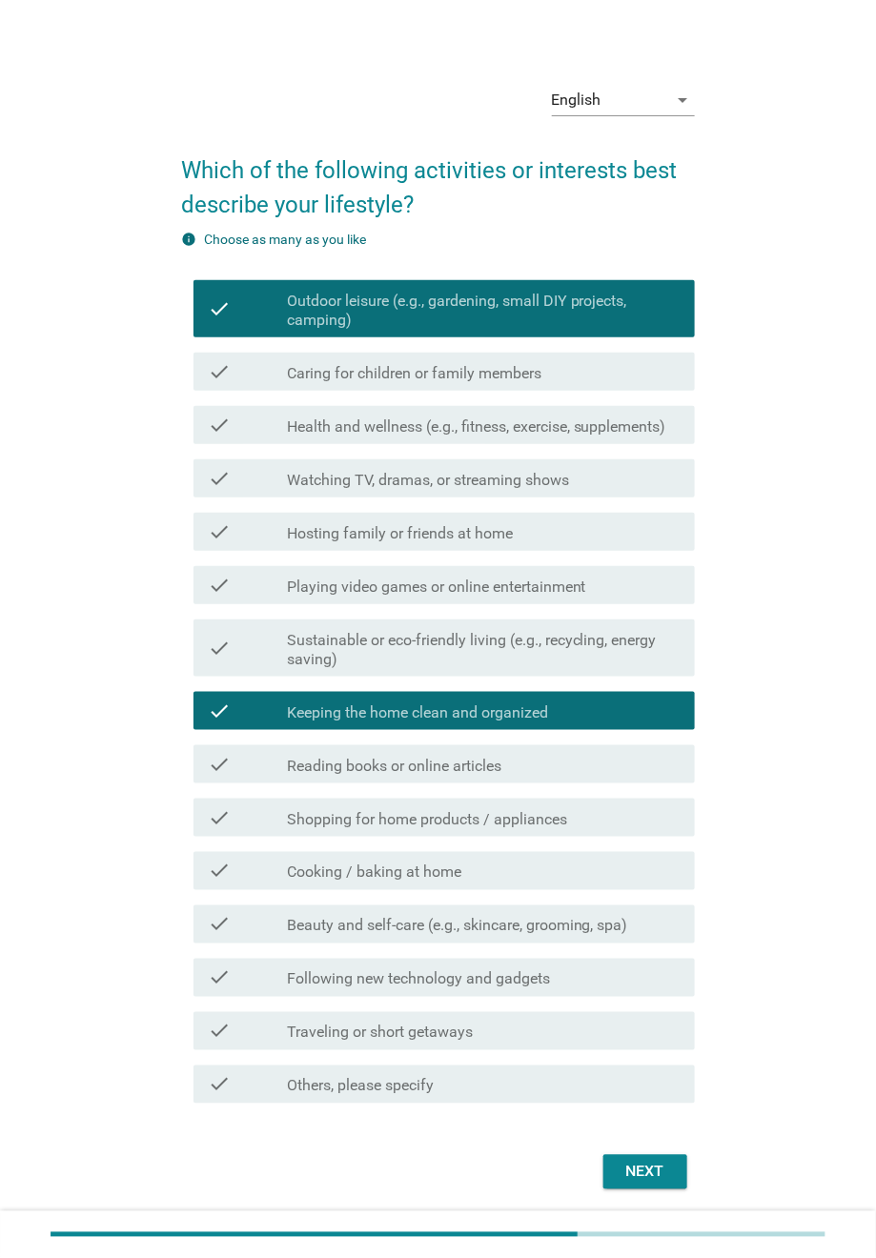
click at [661, 838] on div "Next" at bounding box center [644, 1172] width 53 height 23
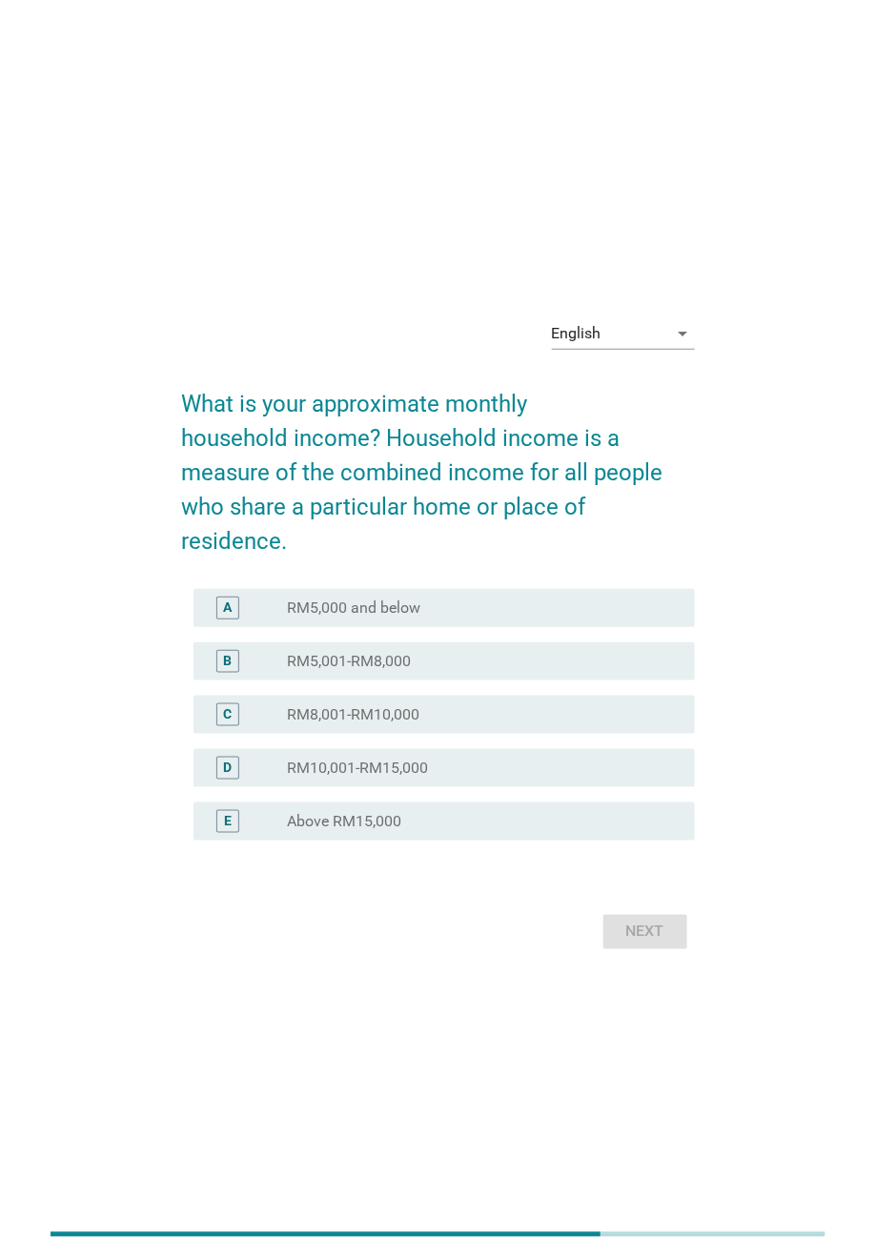
click at [337, 742] on div "D radio_button_unchecked RM10,001-RM15,000" at bounding box center [438, 767] width 513 height 53
click at [394, 769] on label "RM10,001-RM15,000" at bounding box center [357, 768] width 141 height 19
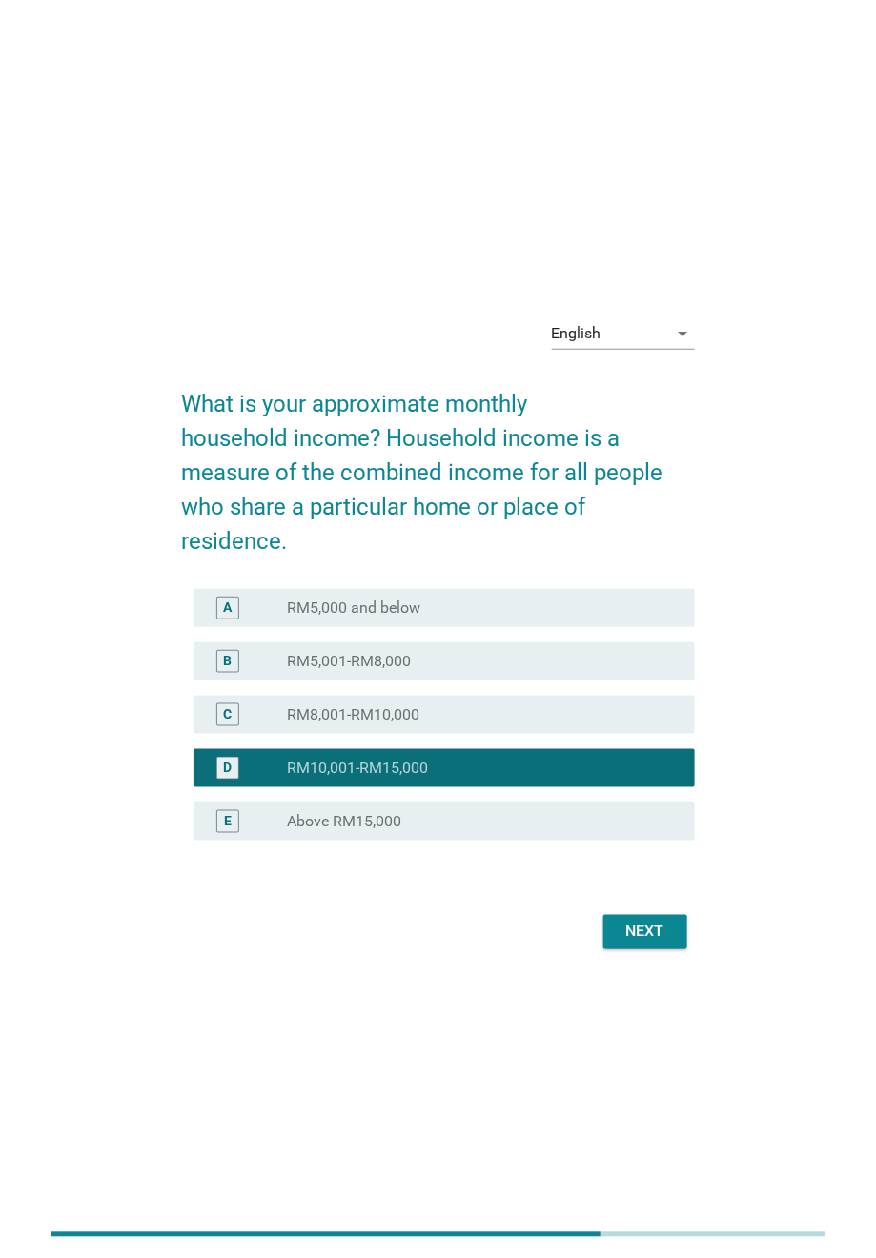
click at [398, 792] on div "D radio_button_checked RM10,001-RM15,000" at bounding box center [438, 767] width 513 height 53
click at [401, 802] on div "E radio_button_unchecked Above RM15,000" at bounding box center [443, 821] width 501 height 38
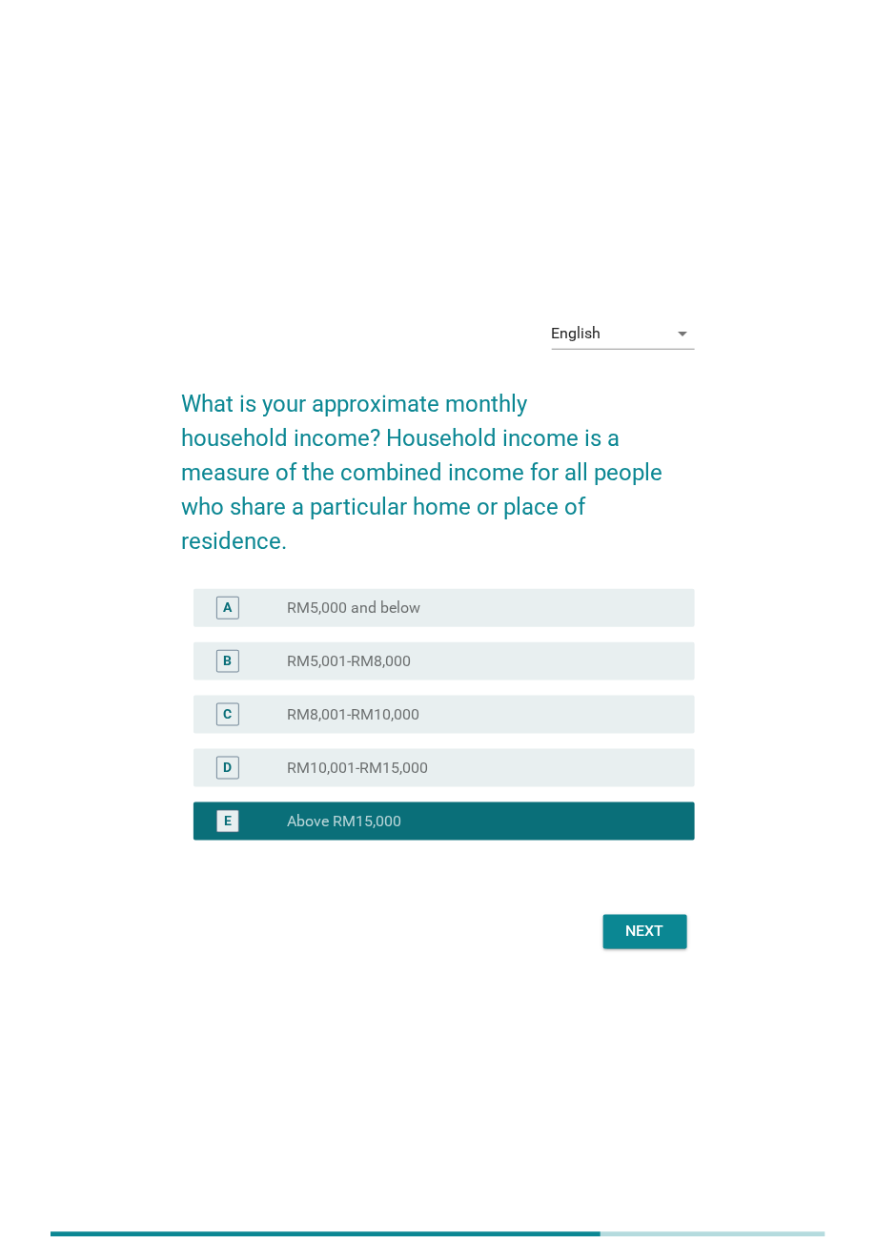
click at [647, 838] on div "Next" at bounding box center [644, 932] width 53 height 23
